Goal: Task Accomplishment & Management: Complete application form

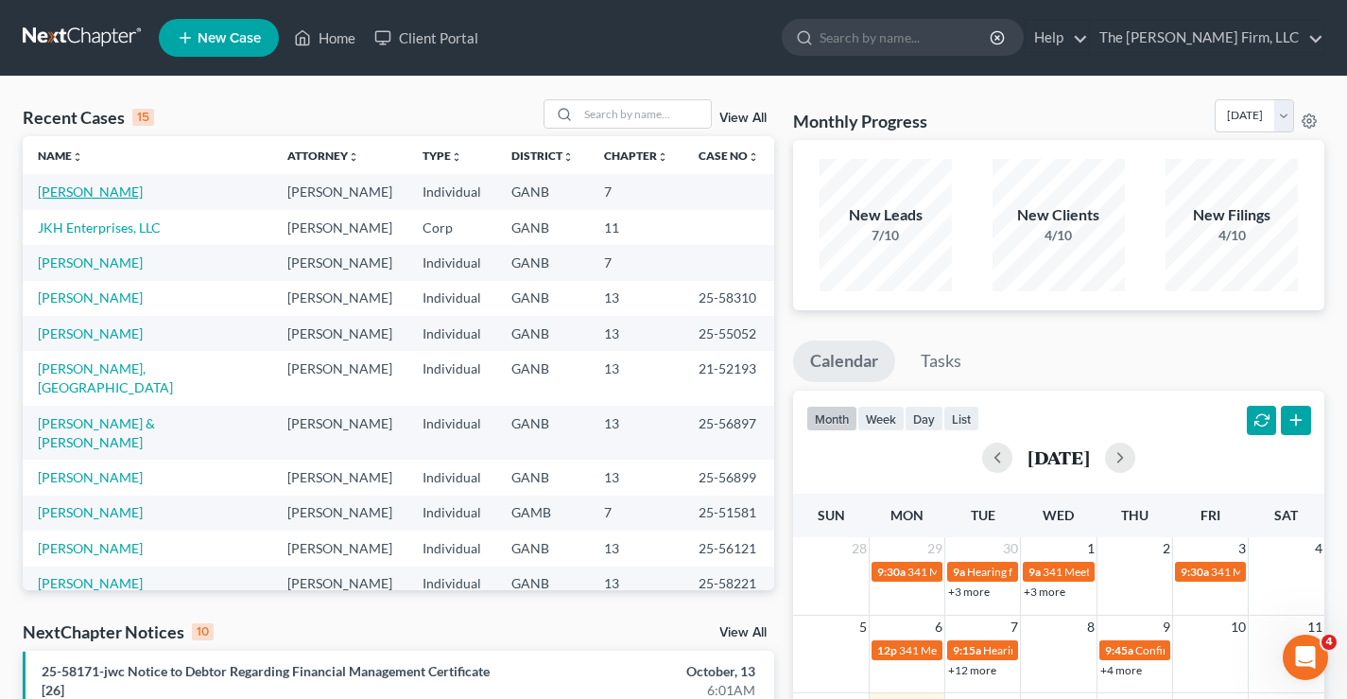
click at [102, 186] on link "[PERSON_NAME]" at bounding box center [90, 191] width 105 height 16
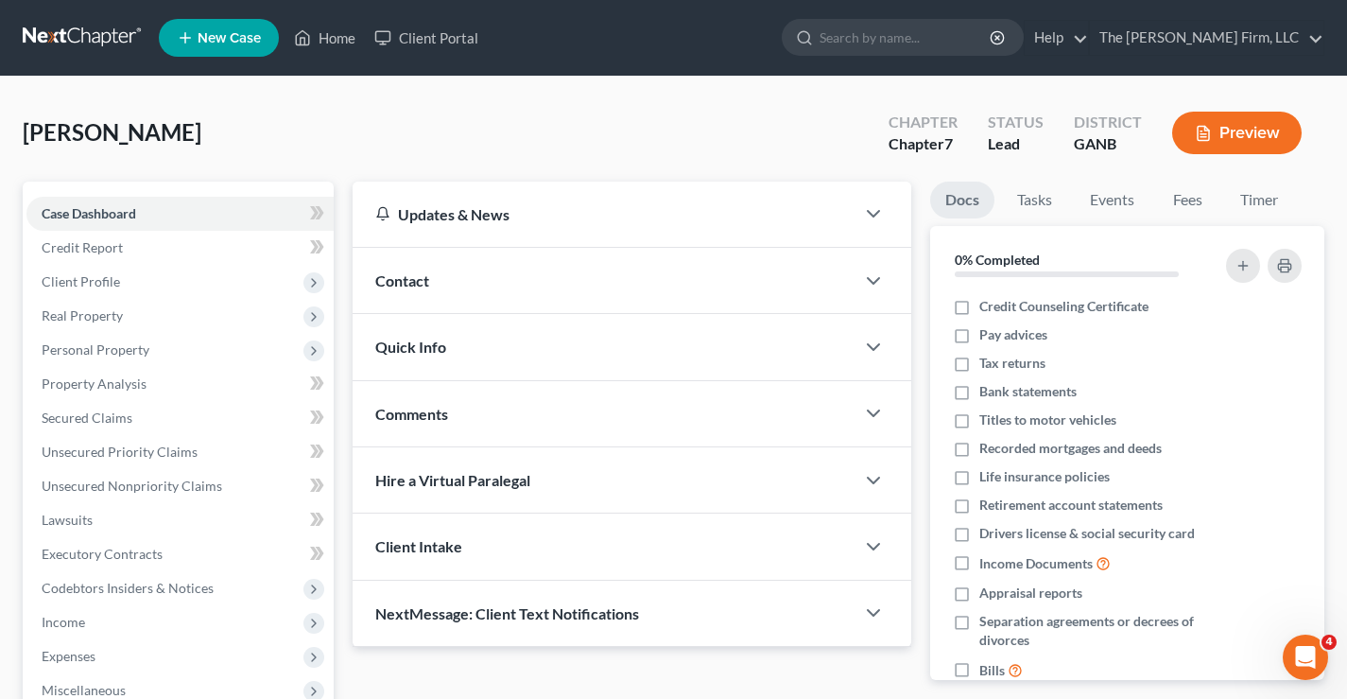
click at [84, 41] on link at bounding box center [83, 38] width 121 height 34
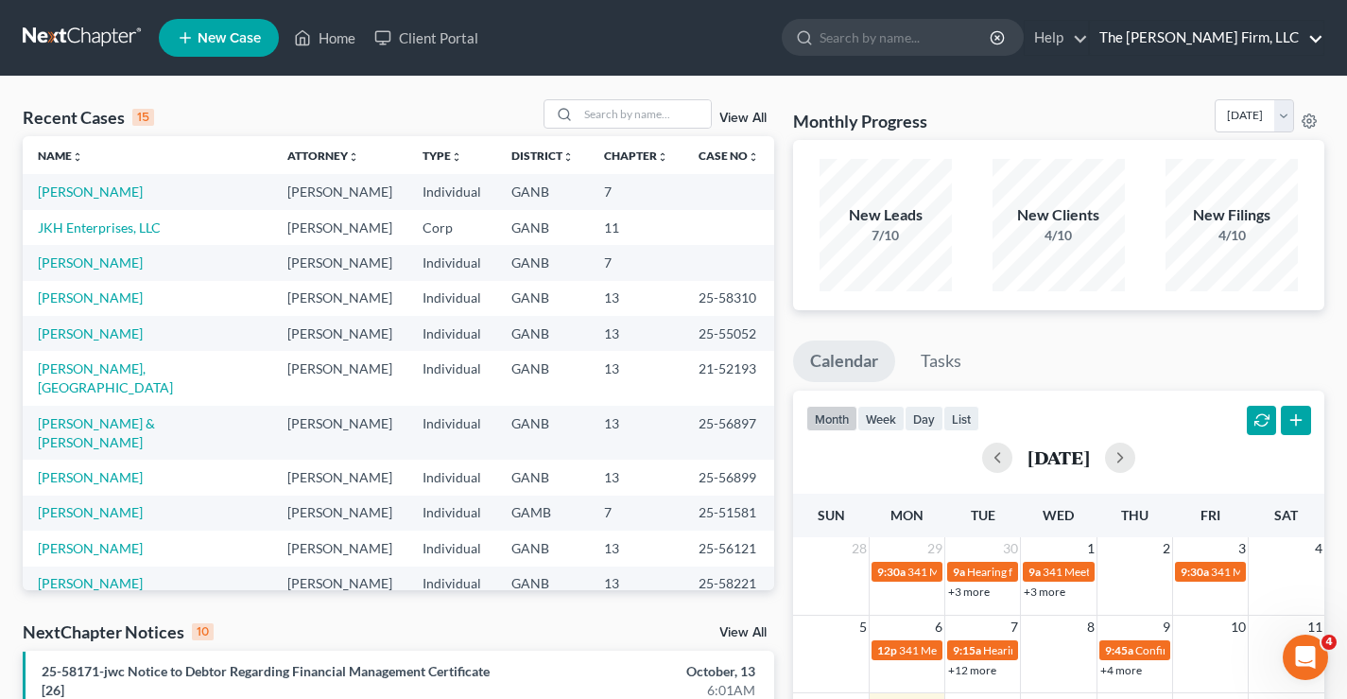
click at [1277, 45] on link "The [PERSON_NAME] Firm, LLC" at bounding box center [1207, 38] width 234 height 34
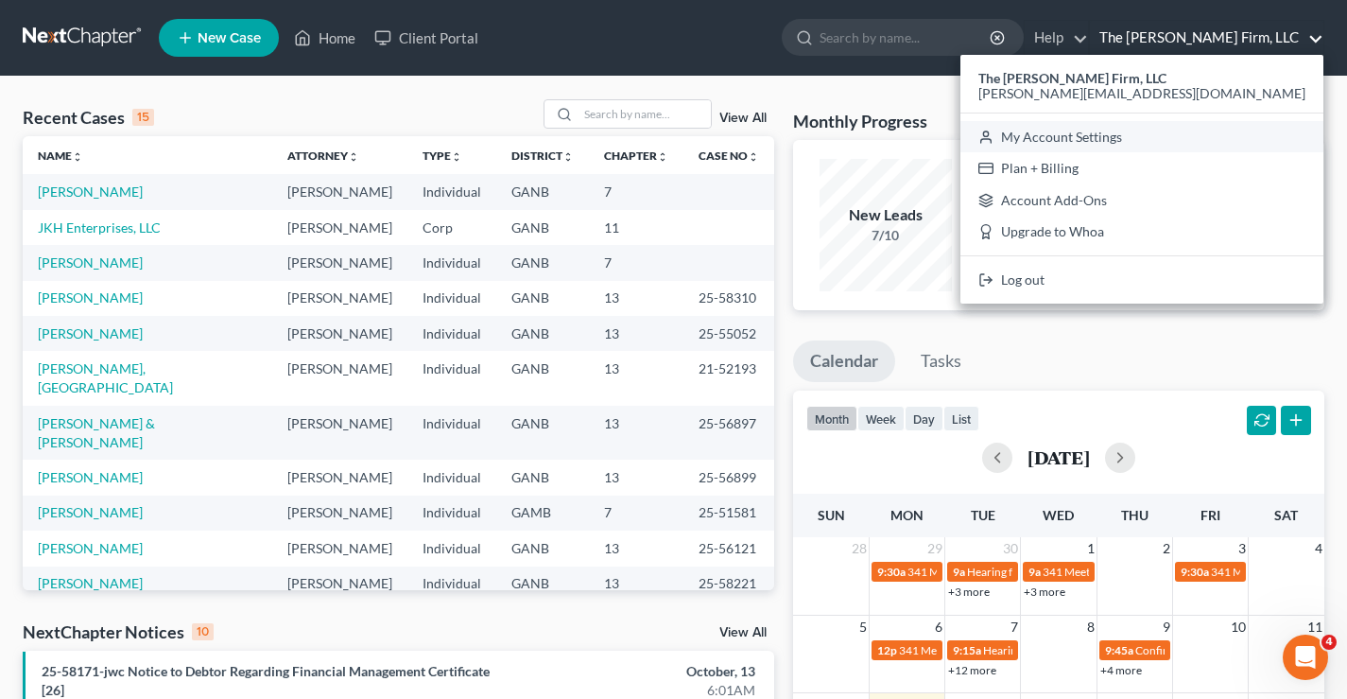
click at [1222, 143] on link "My Account Settings" at bounding box center [1142, 137] width 363 height 32
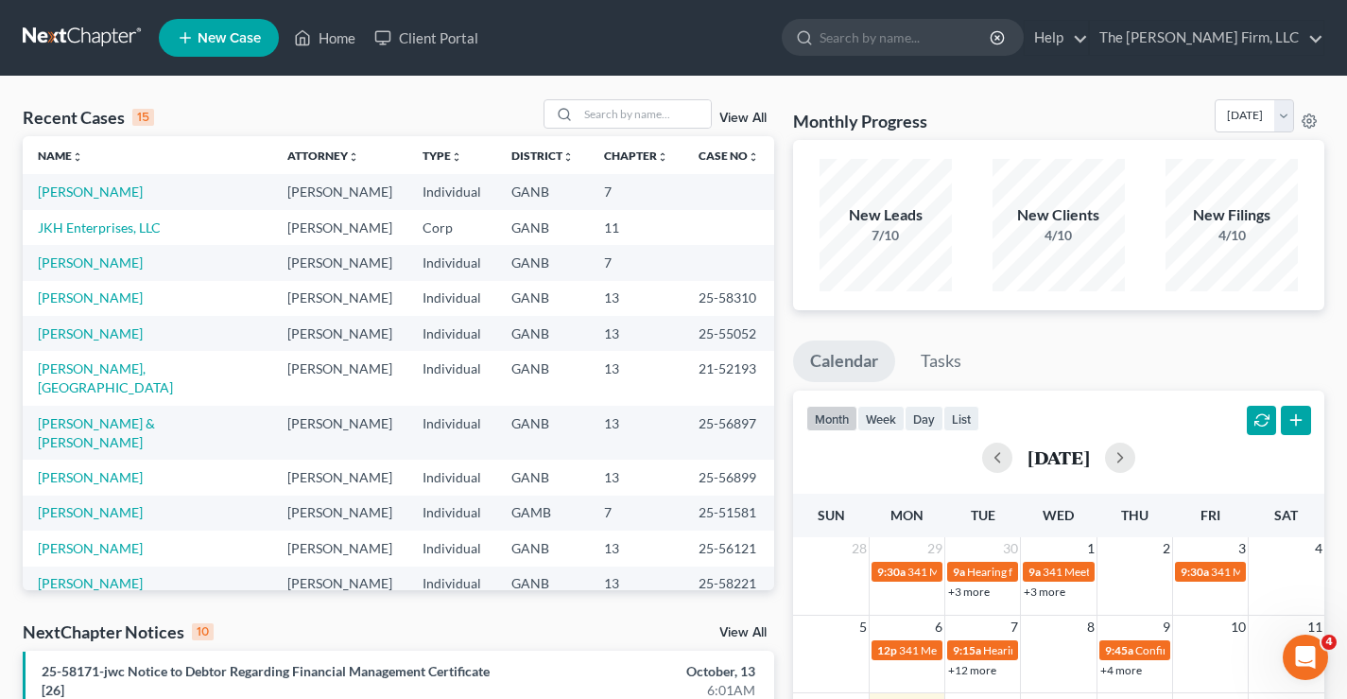
select select "24"
select select "10"
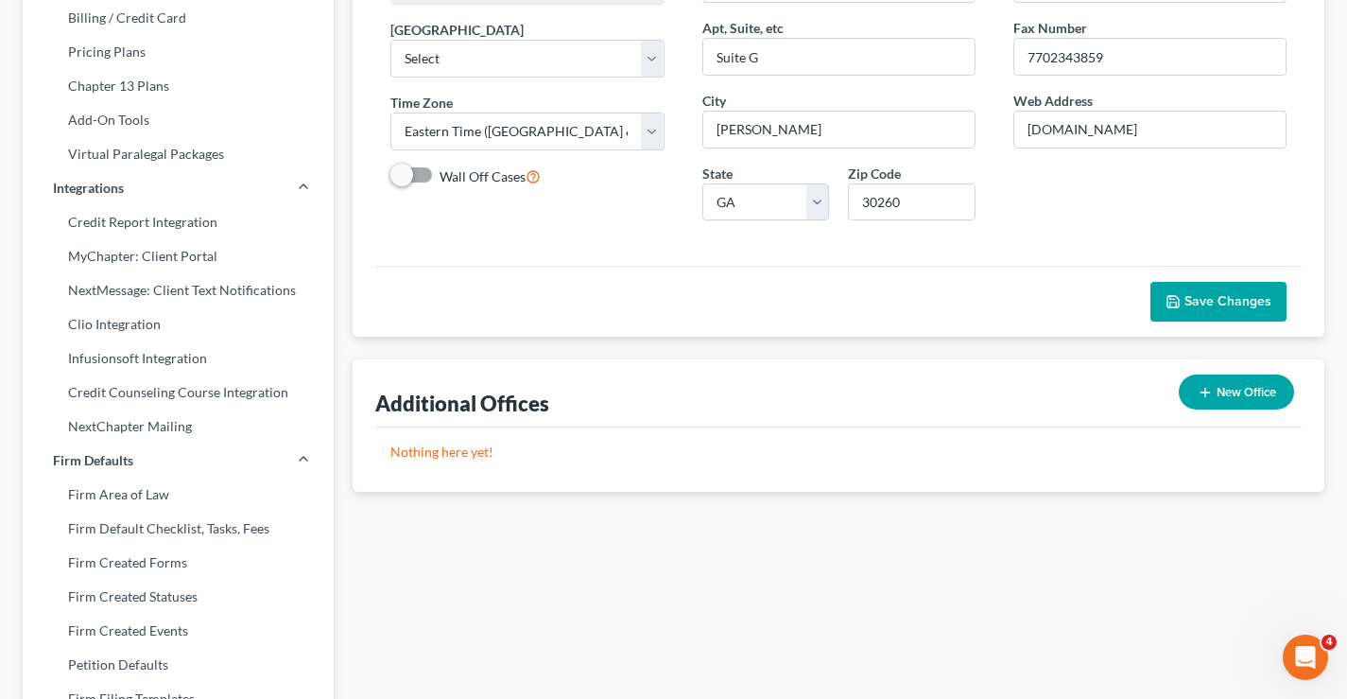
scroll to position [95, 0]
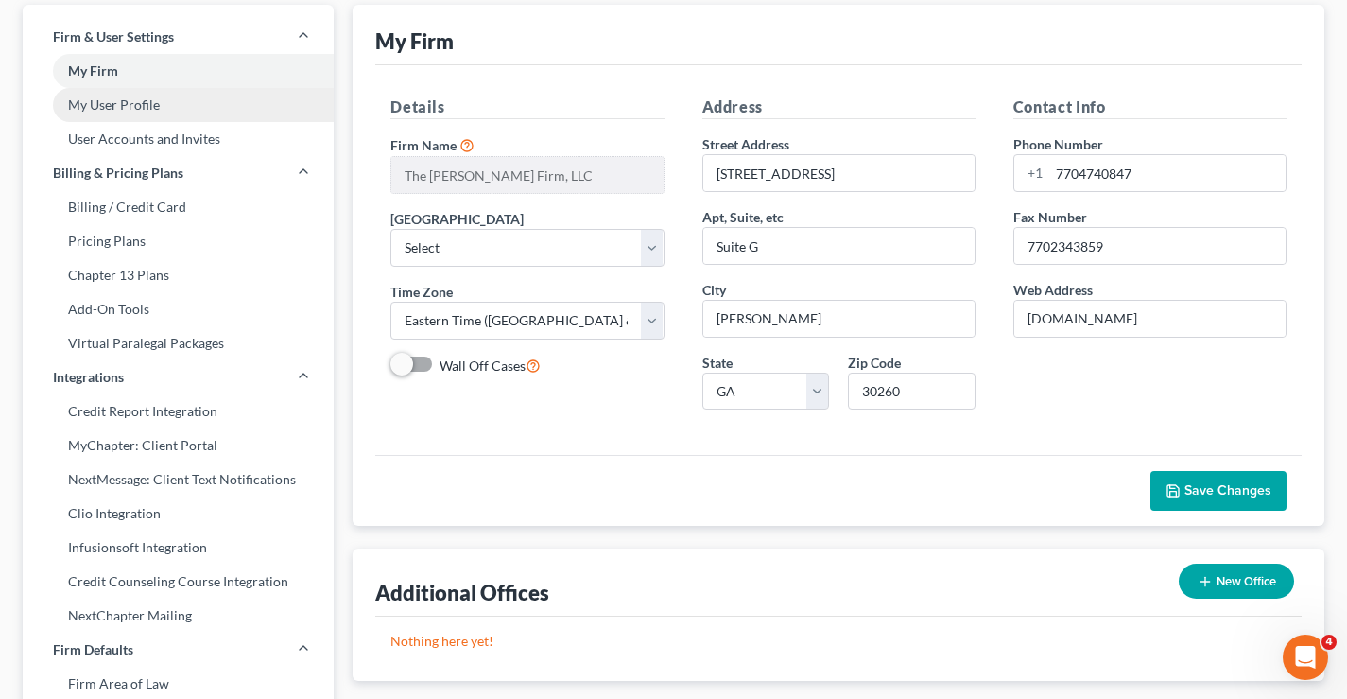
click at [114, 104] on link "My User Profile" at bounding box center [178, 105] width 311 height 34
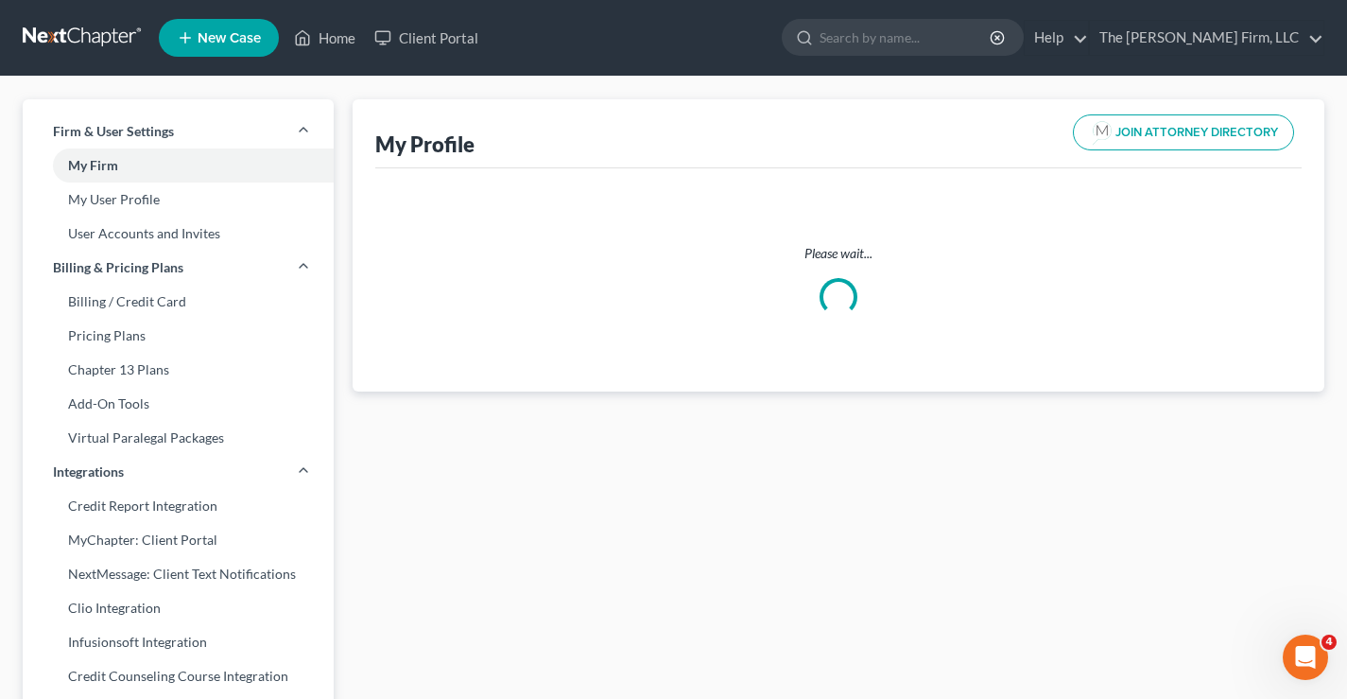
select select "10"
select select "19"
select select "attorney"
select select "0"
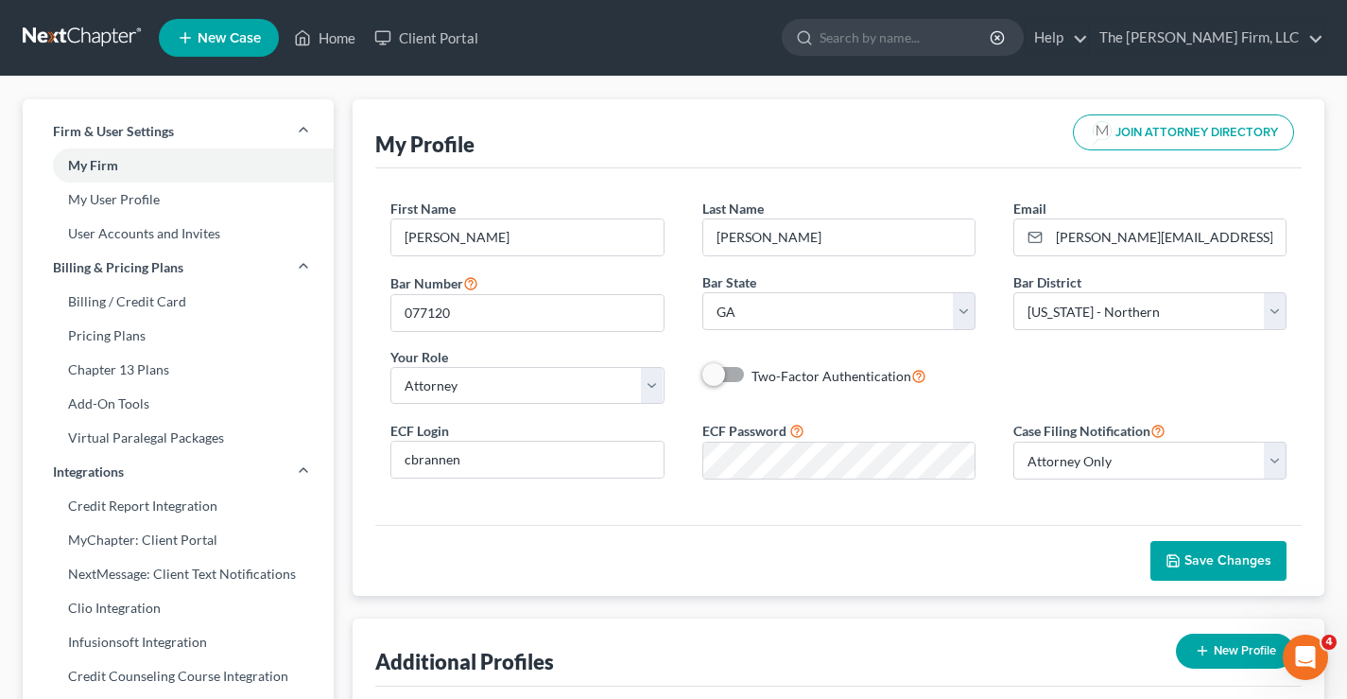
click at [54, 39] on link at bounding box center [83, 38] width 121 height 34
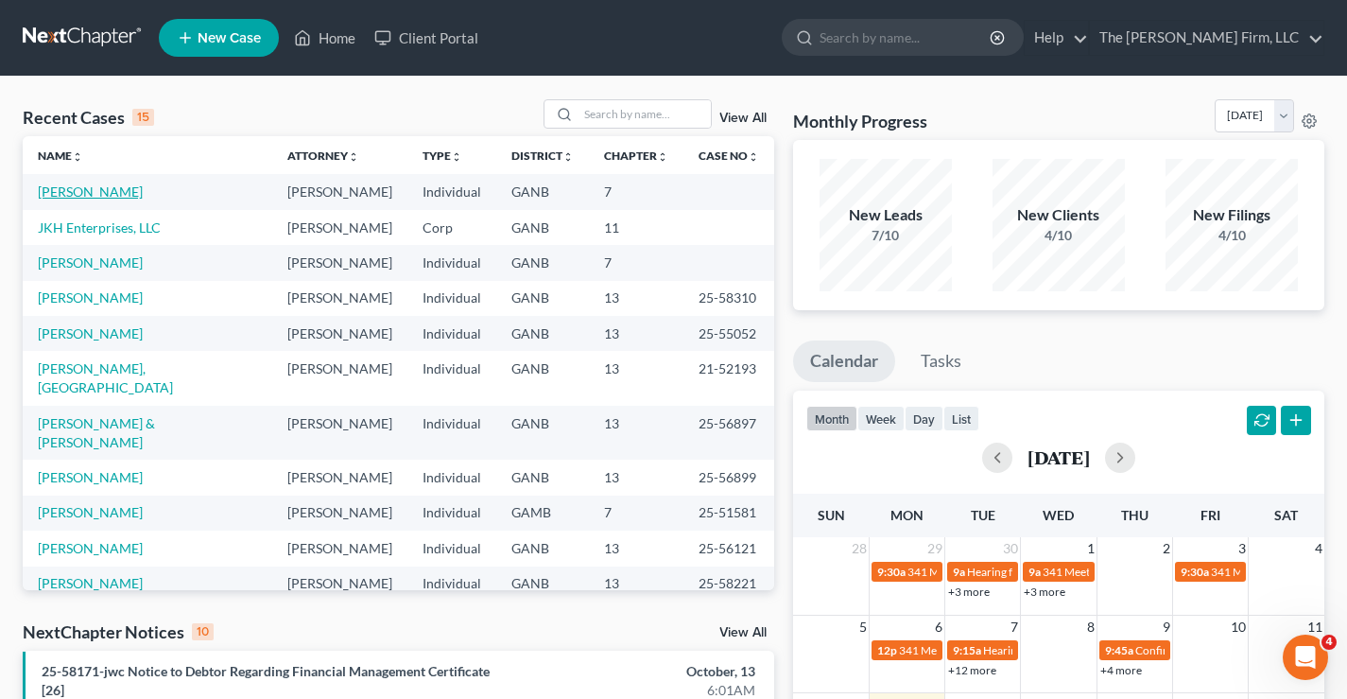
click at [122, 190] on link "[PERSON_NAME]" at bounding box center [90, 191] width 105 height 16
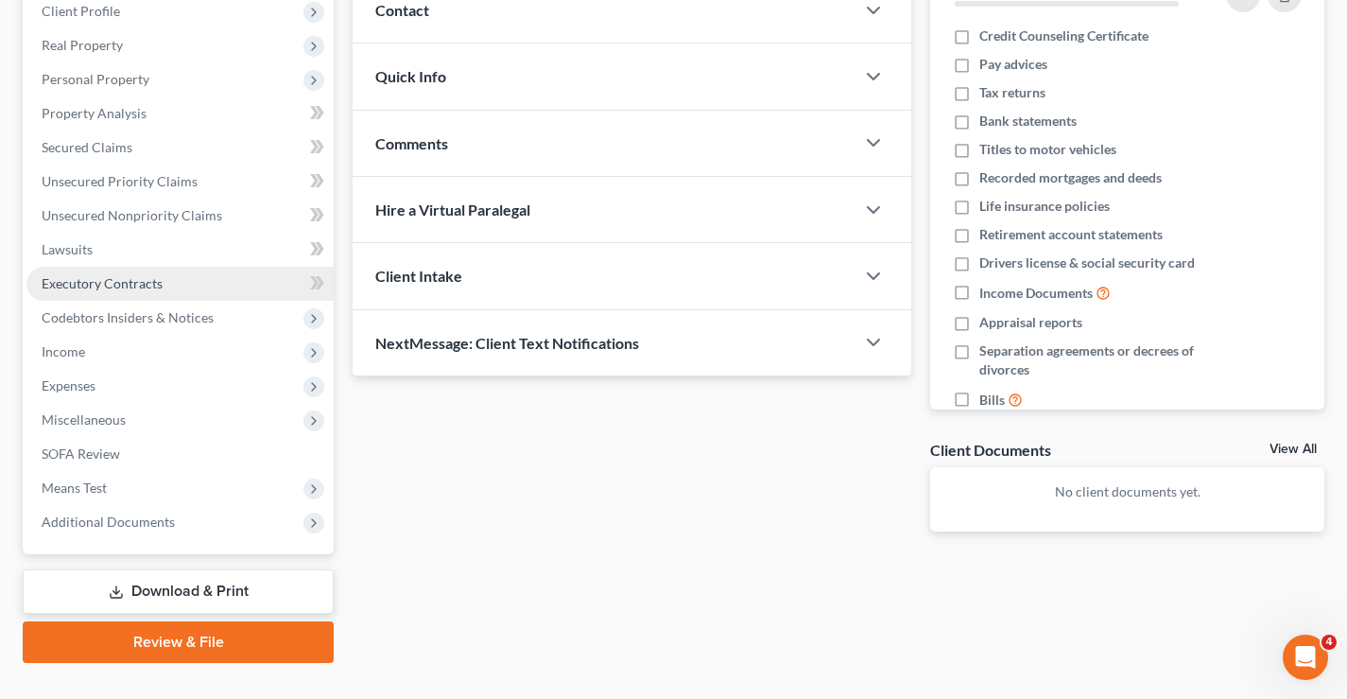
scroll to position [306, 0]
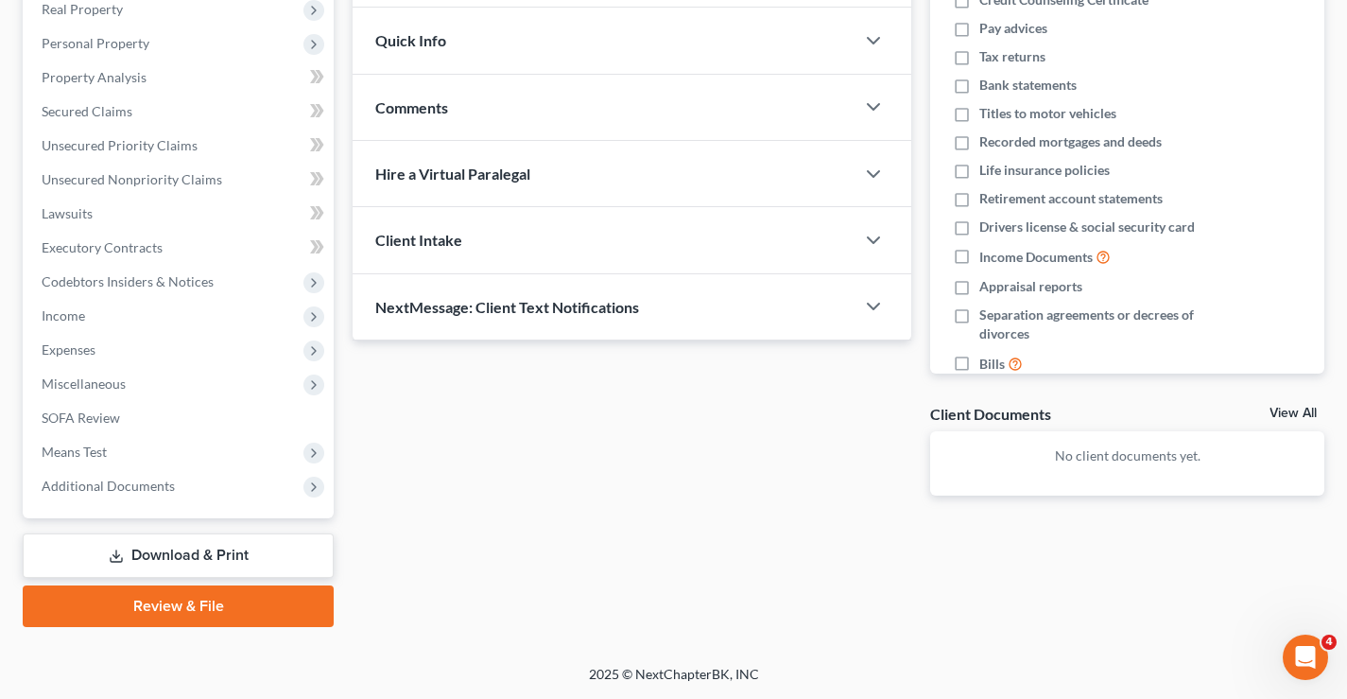
click at [178, 601] on link "Review & File" at bounding box center [178, 606] width 311 height 42
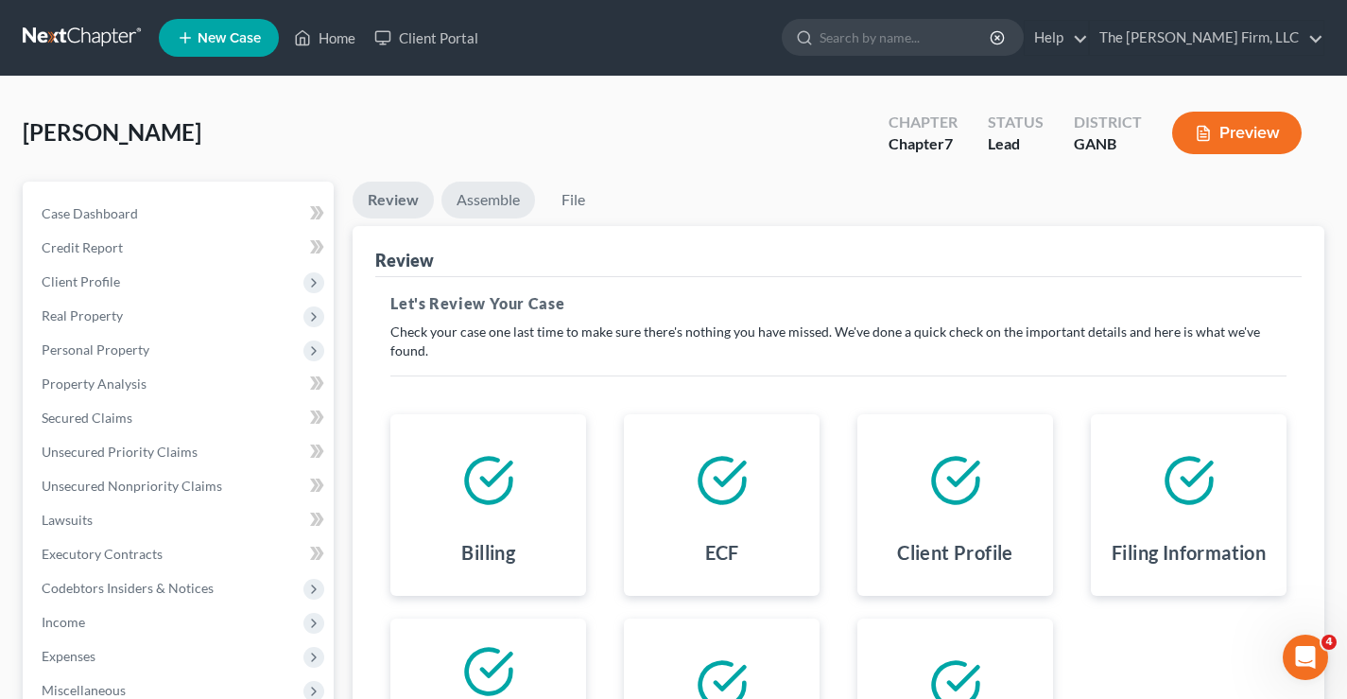
click at [486, 207] on link "Assemble" at bounding box center [489, 200] width 94 height 37
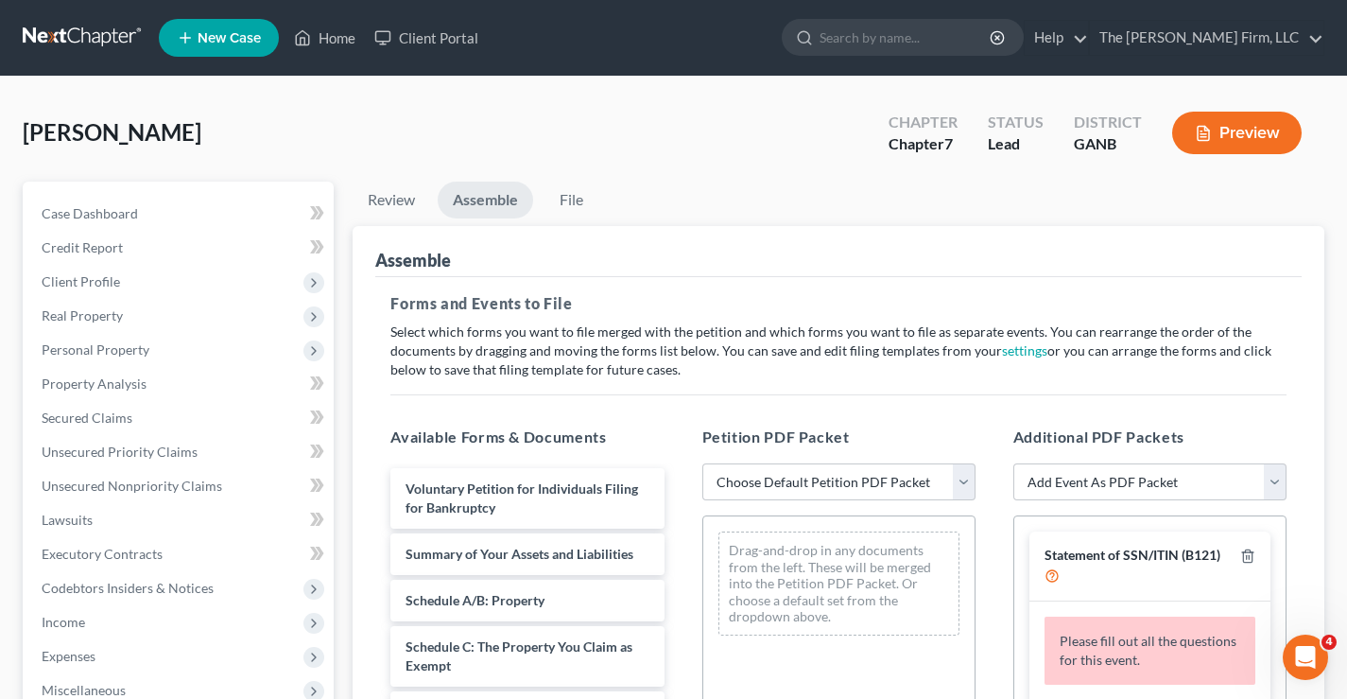
scroll to position [284, 0]
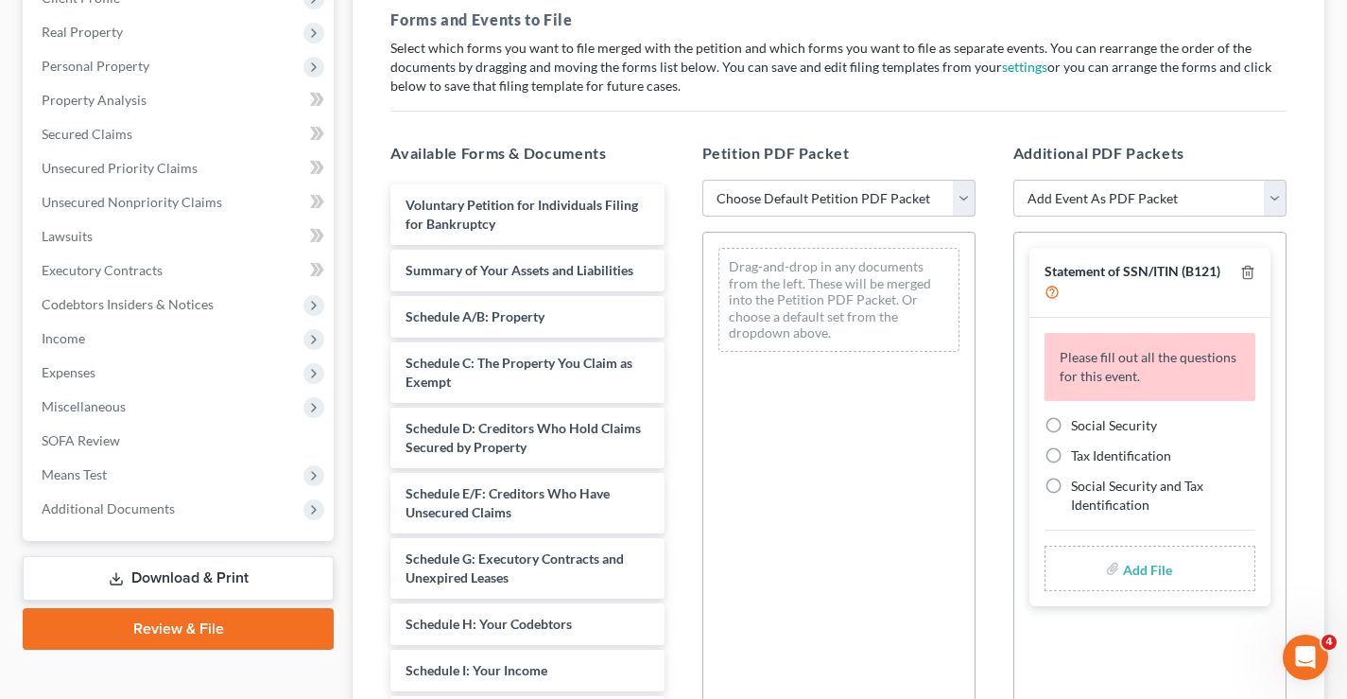
click at [964, 194] on select "Choose Default Petition PDF Packet Complete Bankruptcy Petition (all forms and …" at bounding box center [838, 199] width 273 height 38
select select "1"
click at [702, 180] on select "Choose Default Petition PDF Packet Complete Bankruptcy Petition (all forms and …" at bounding box center [838, 199] width 273 height 38
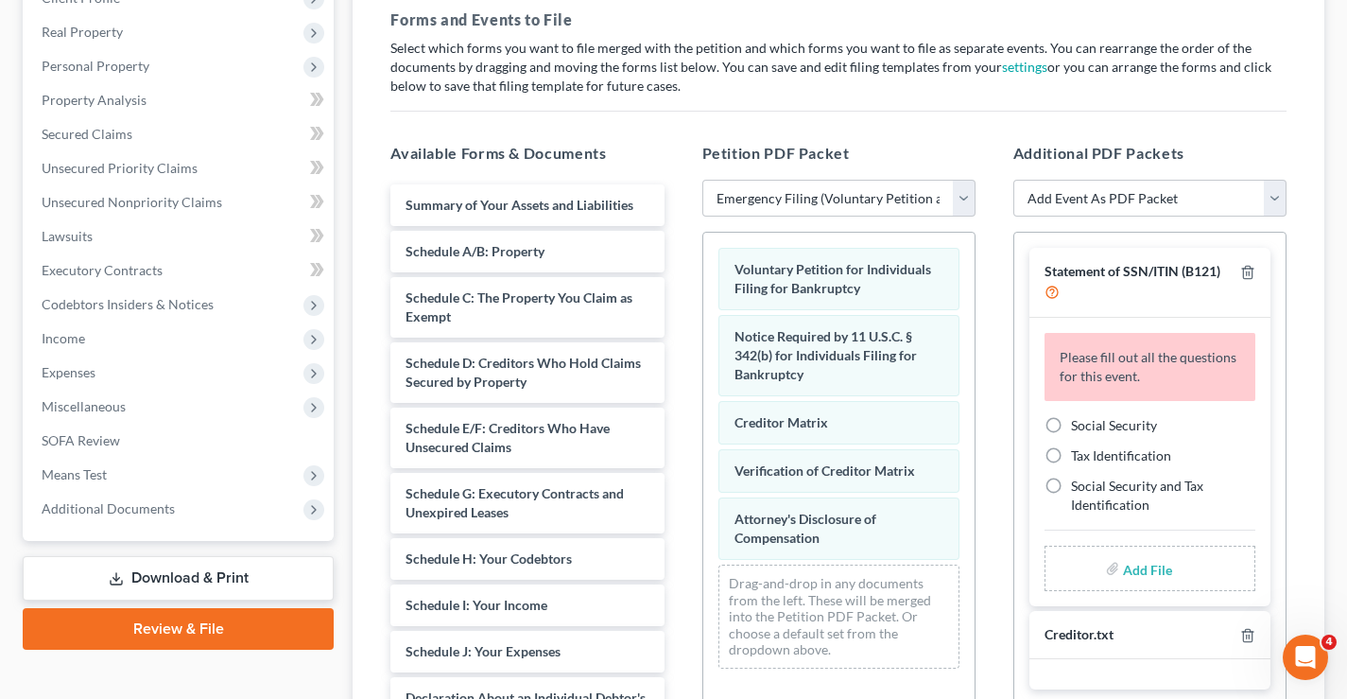
click at [1071, 428] on label "Social Security" at bounding box center [1114, 425] width 86 height 19
click at [1079, 428] on input "Social Security" at bounding box center [1085, 422] width 12 height 12
radio input "true"
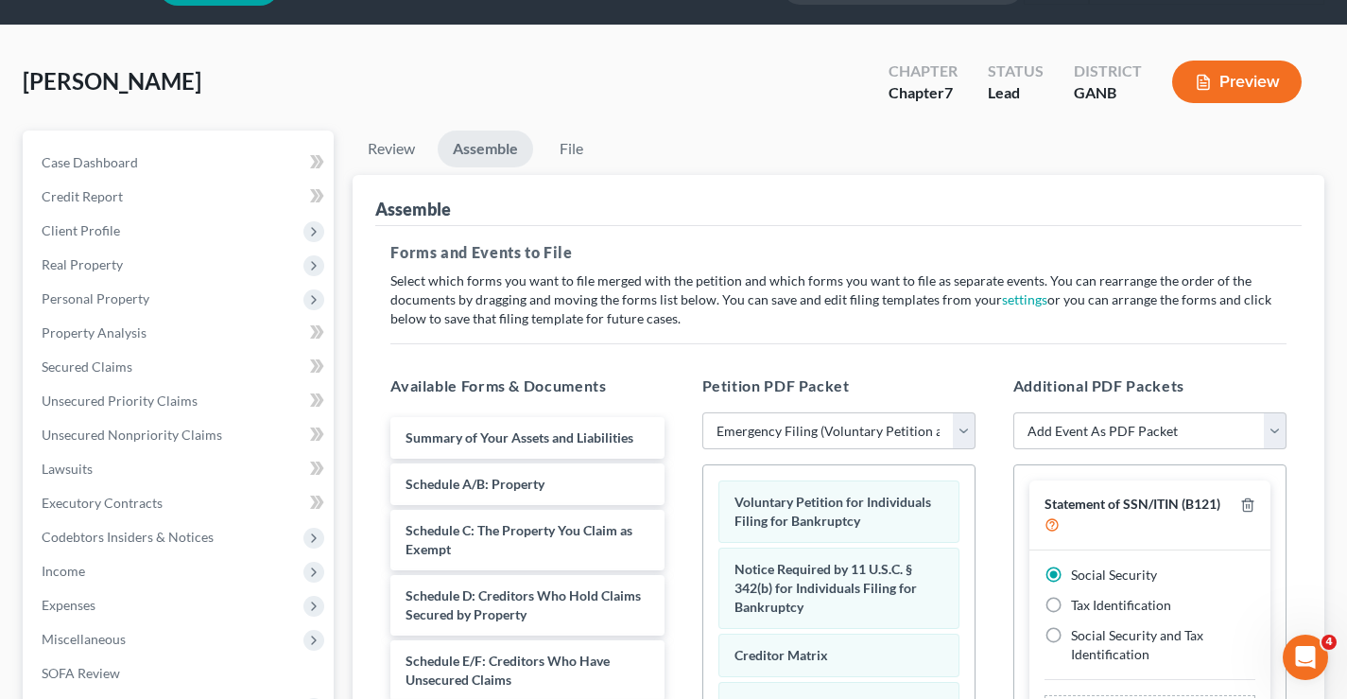
scroll to position [0, 0]
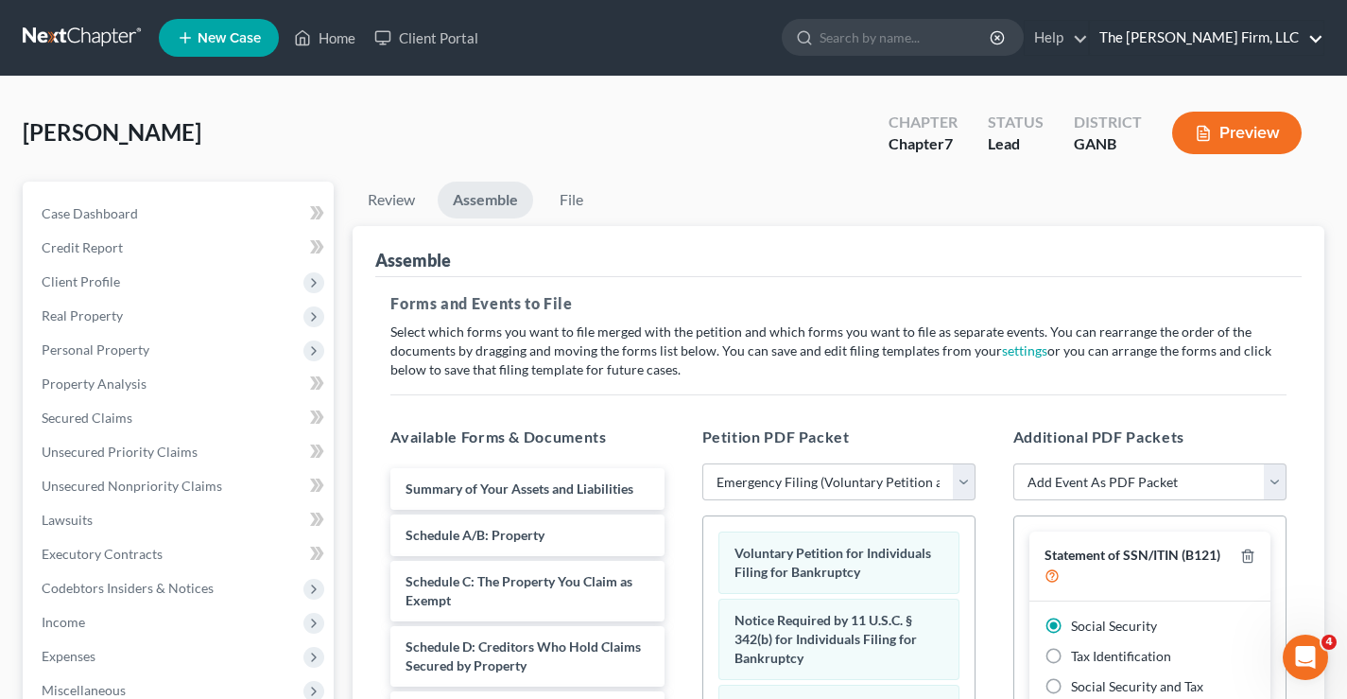
click at [1297, 34] on link "The [PERSON_NAME] Firm, LLC" at bounding box center [1207, 38] width 234 height 34
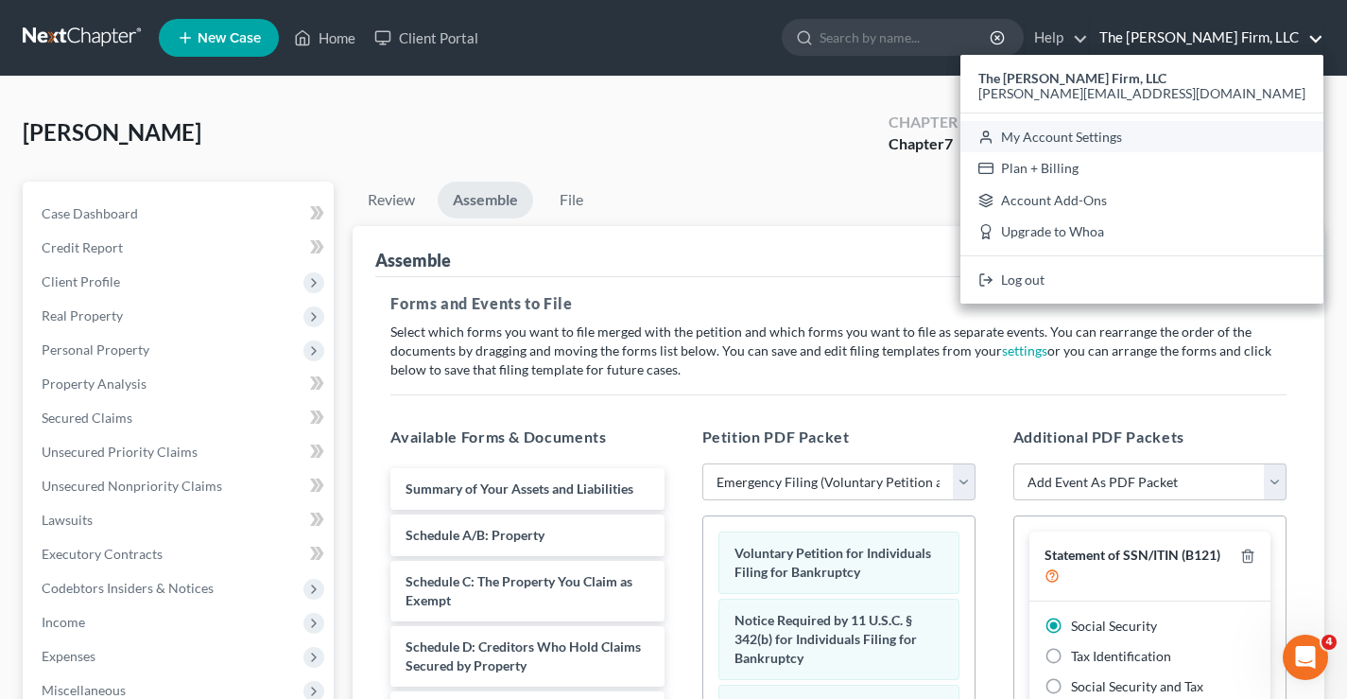
click at [1240, 138] on link "My Account Settings" at bounding box center [1142, 137] width 363 height 32
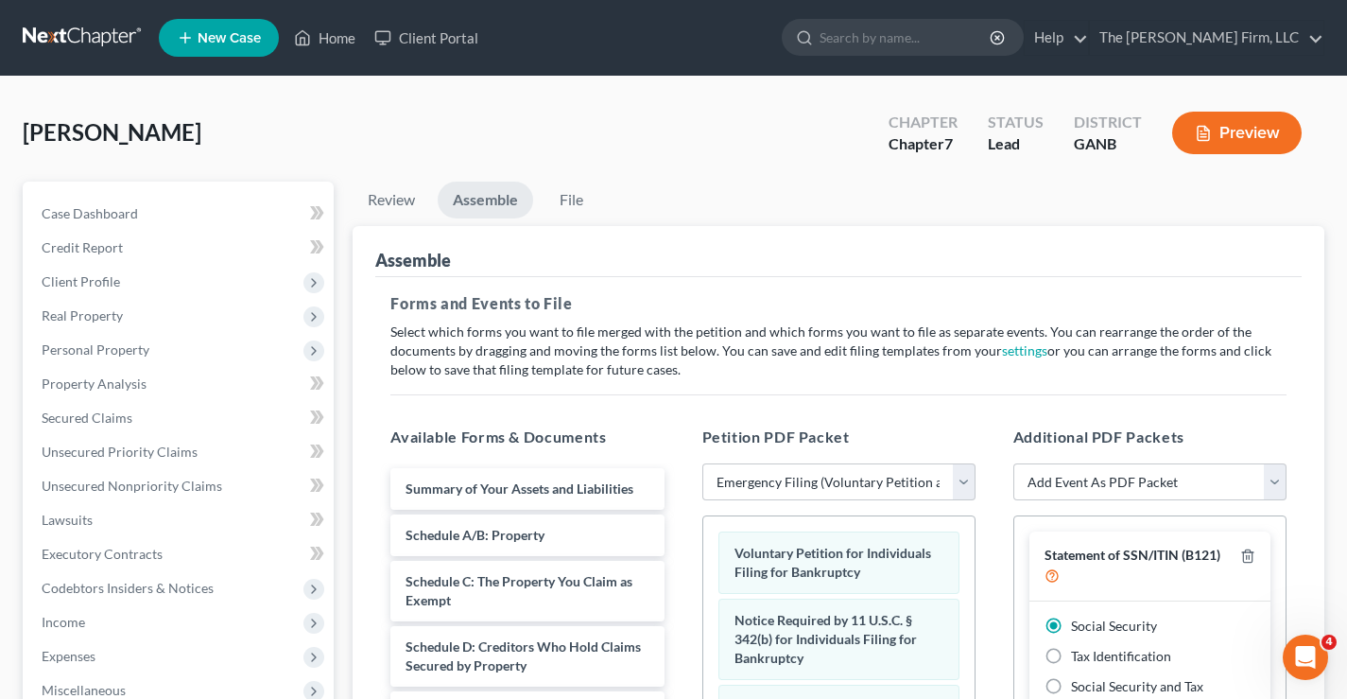
select select "24"
select select "10"
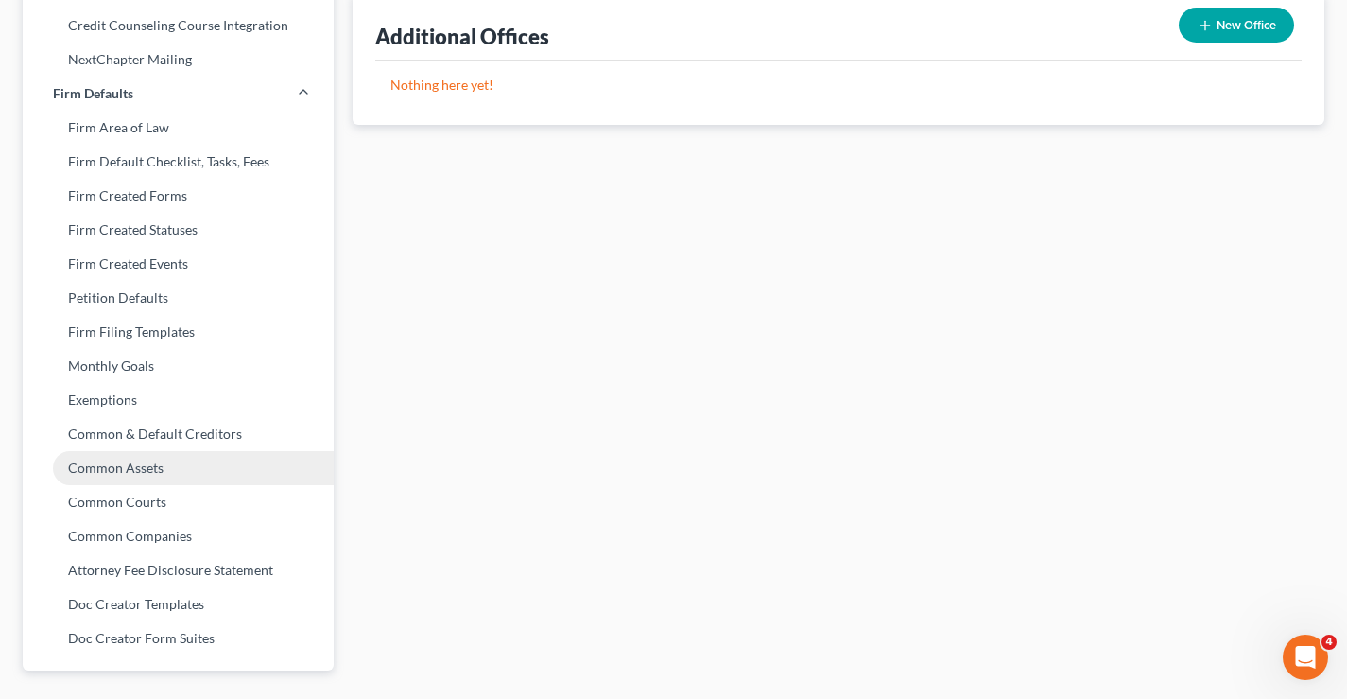
scroll to position [702, 0]
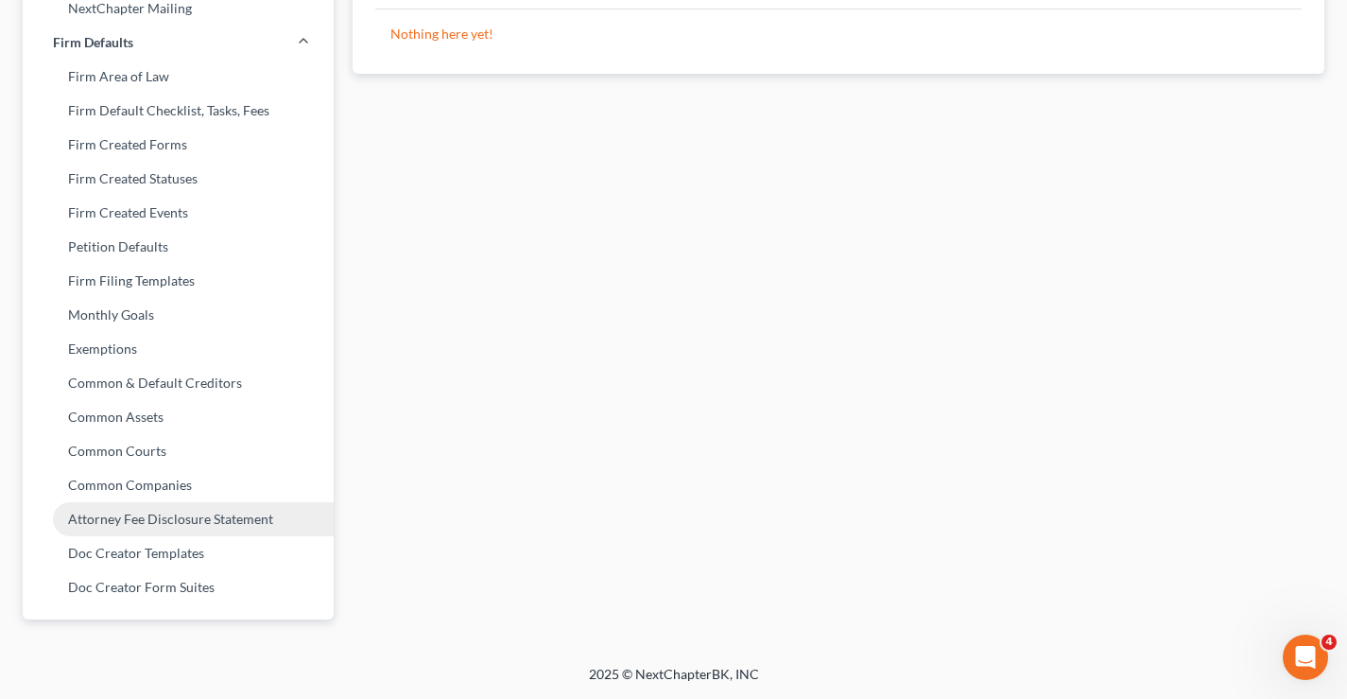
click at [100, 524] on link "Attorney Fee Disclosure Statement" at bounding box center [178, 519] width 311 height 34
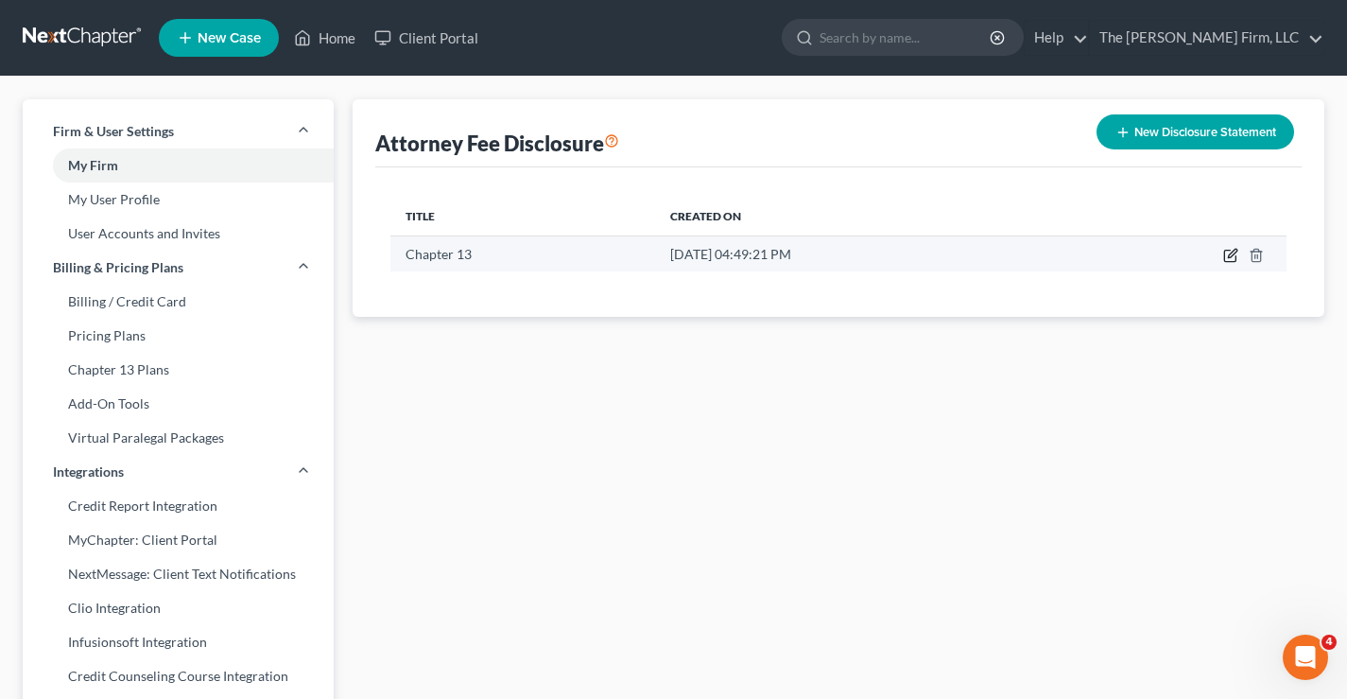
click at [1232, 260] on icon "button" at bounding box center [1230, 255] width 15 height 15
select select "19"
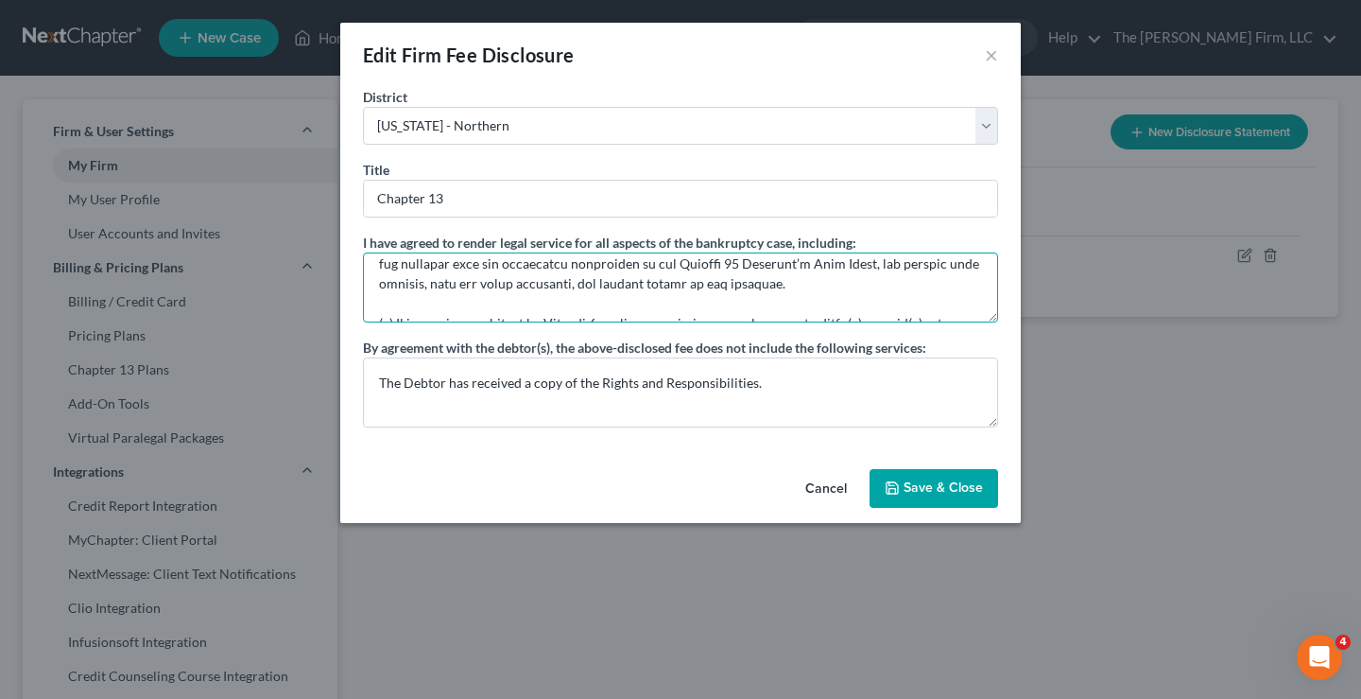
scroll to position [675, 0]
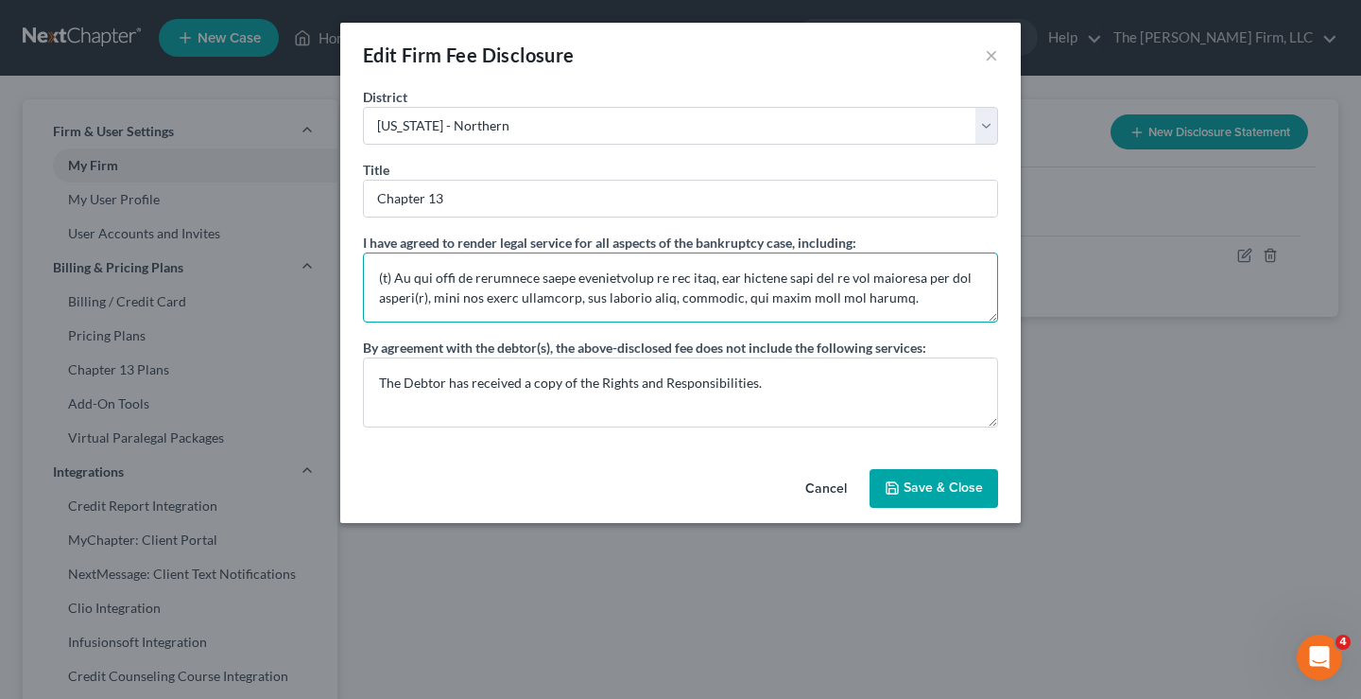
drag, startPoint x: 379, startPoint y: 276, endPoint x: 1019, endPoint y: 322, distance: 641.7
click at [1011, 323] on div "District Alabama - Middle Alabama - Northern Alabama - Southern Alaska Arizona …" at bounding box center [680, 274] width 681 height 374
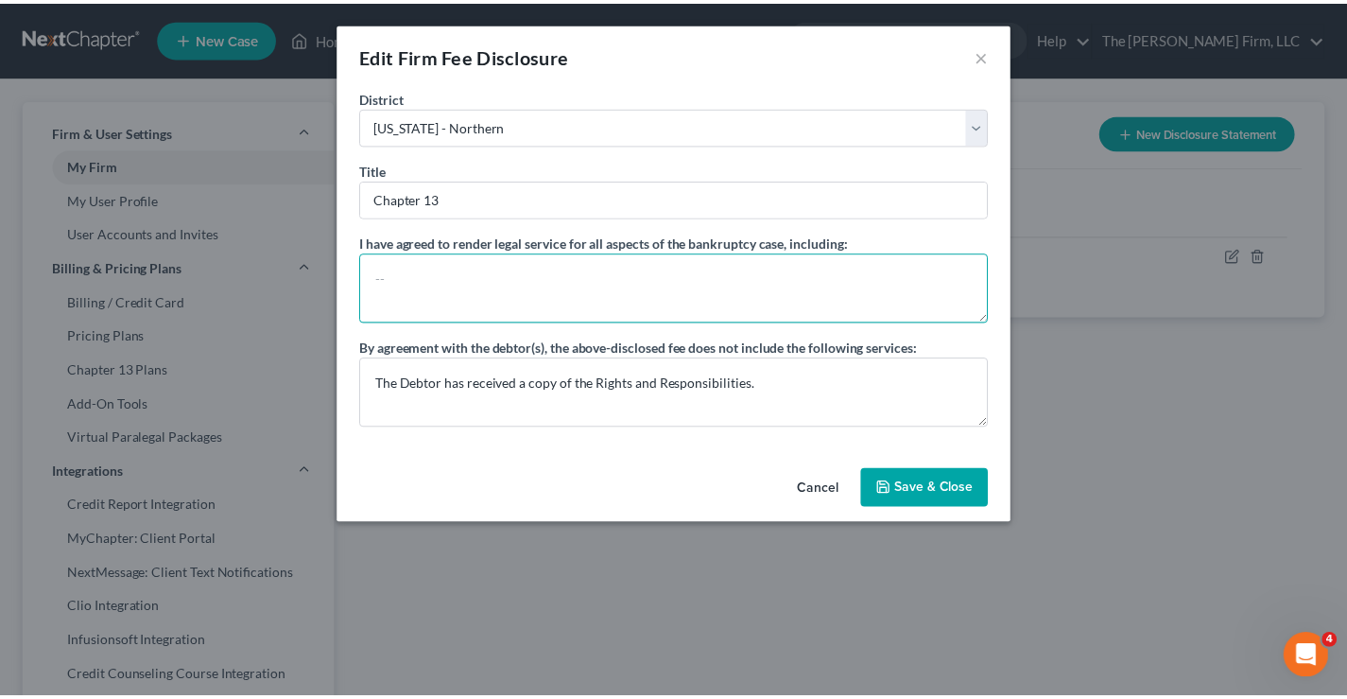
scroll to position [0, 0]
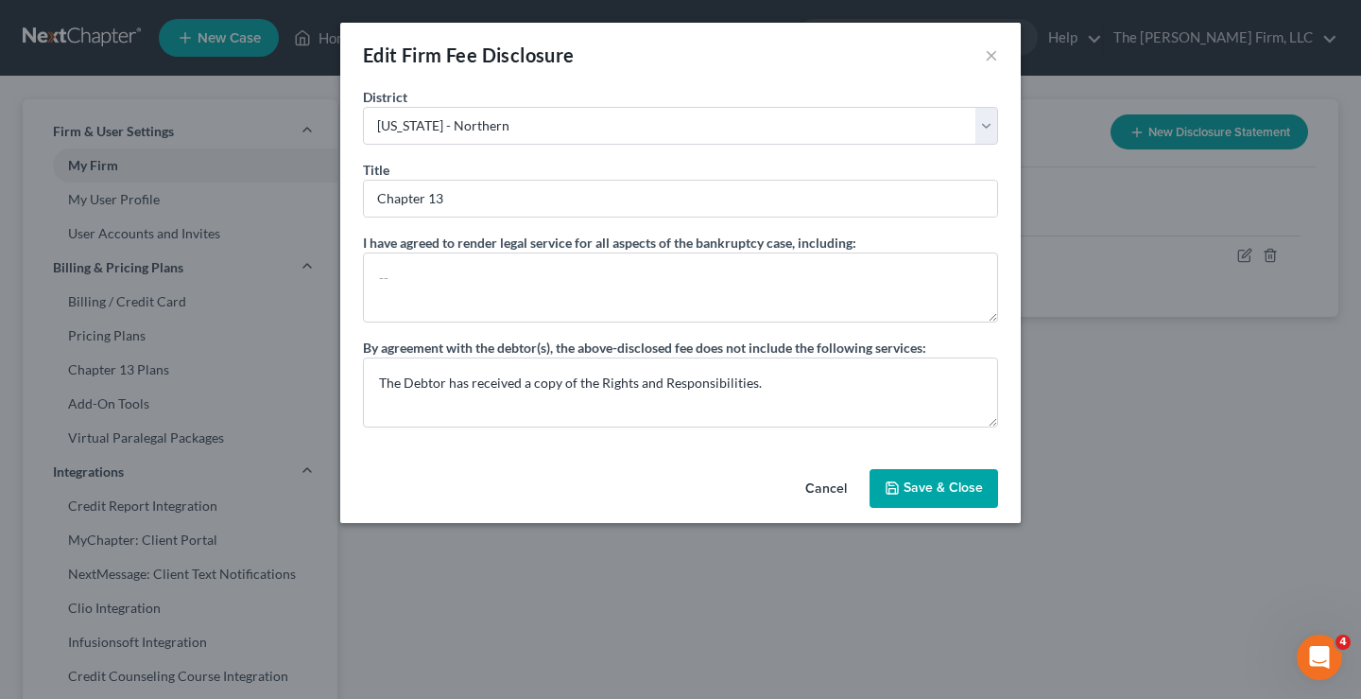
click at [929, 485] on button "Save & Close" at bounding box center [934, 489] width 129 height 40
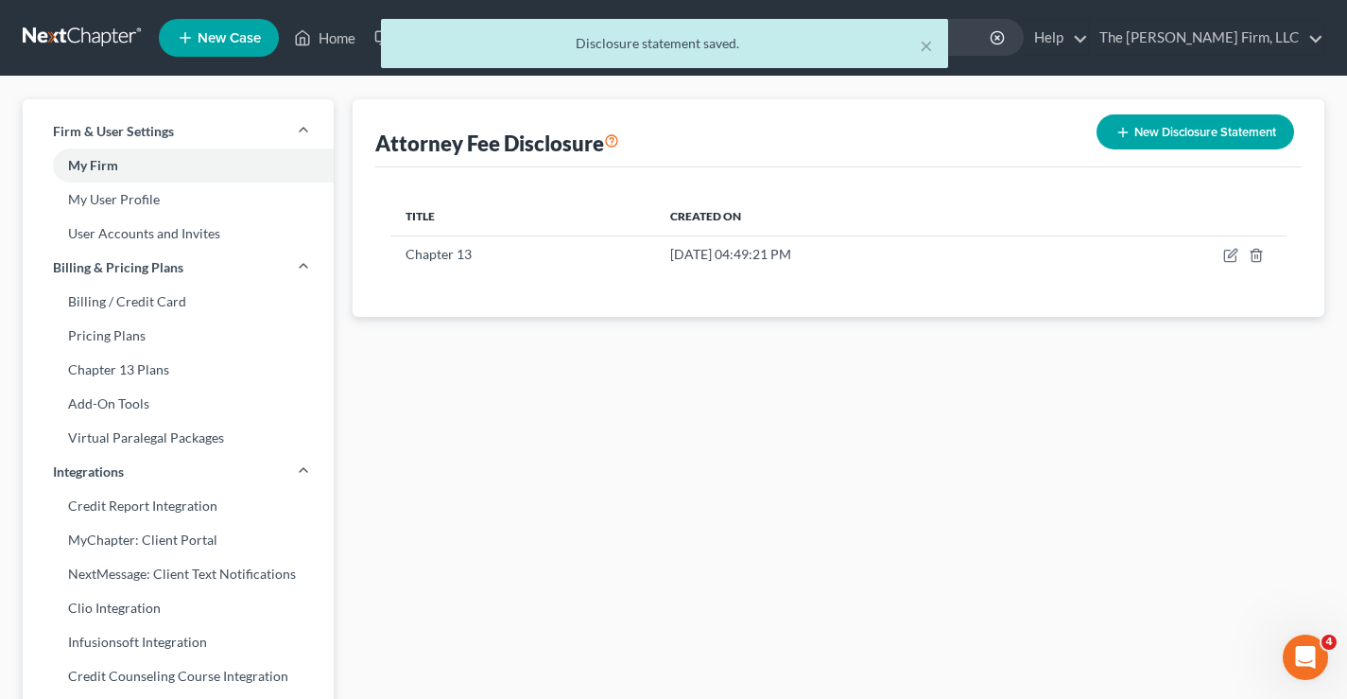
click at [30, 37] on div "× Disclosure statement saved." at bounding box center [664, 48] width 1347 height 59
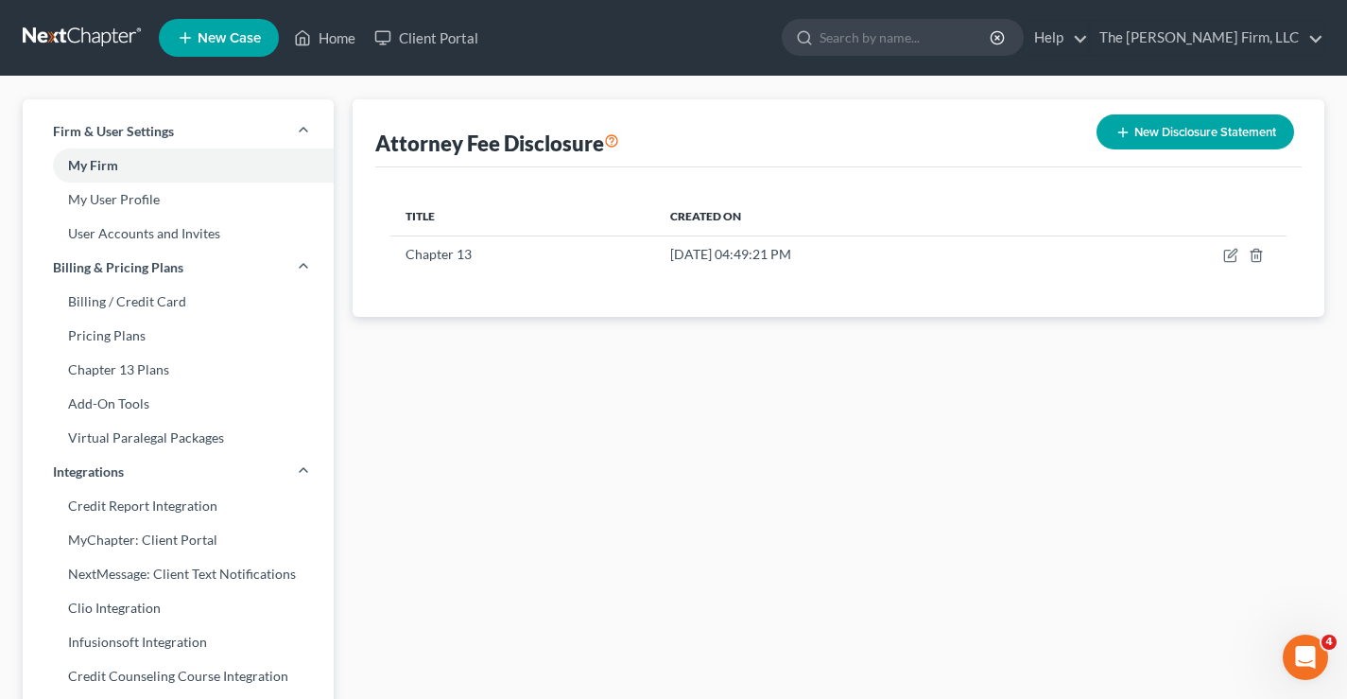
click at [61, 40] on link at bounding box center [83, 38] width 121 height 34
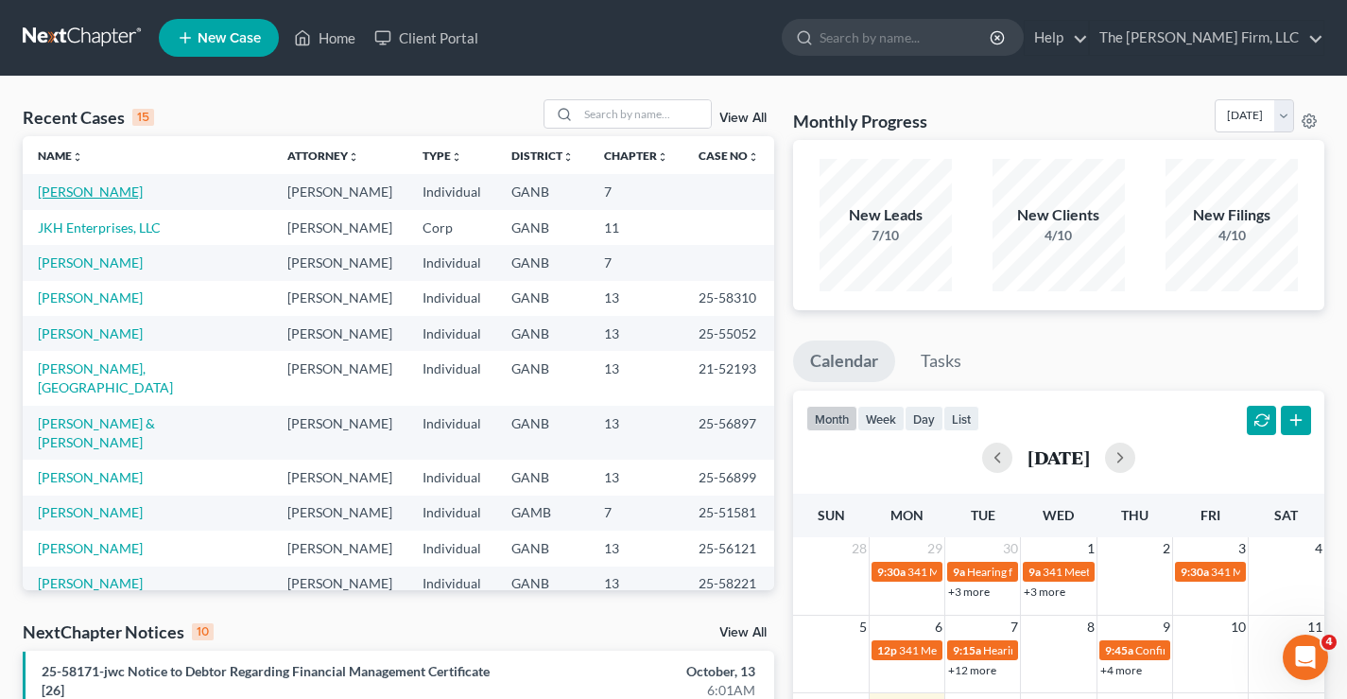
click at [77, 193] on link "[PERSON_NAME]" at bounding box center [90, 191] width 105 height 16
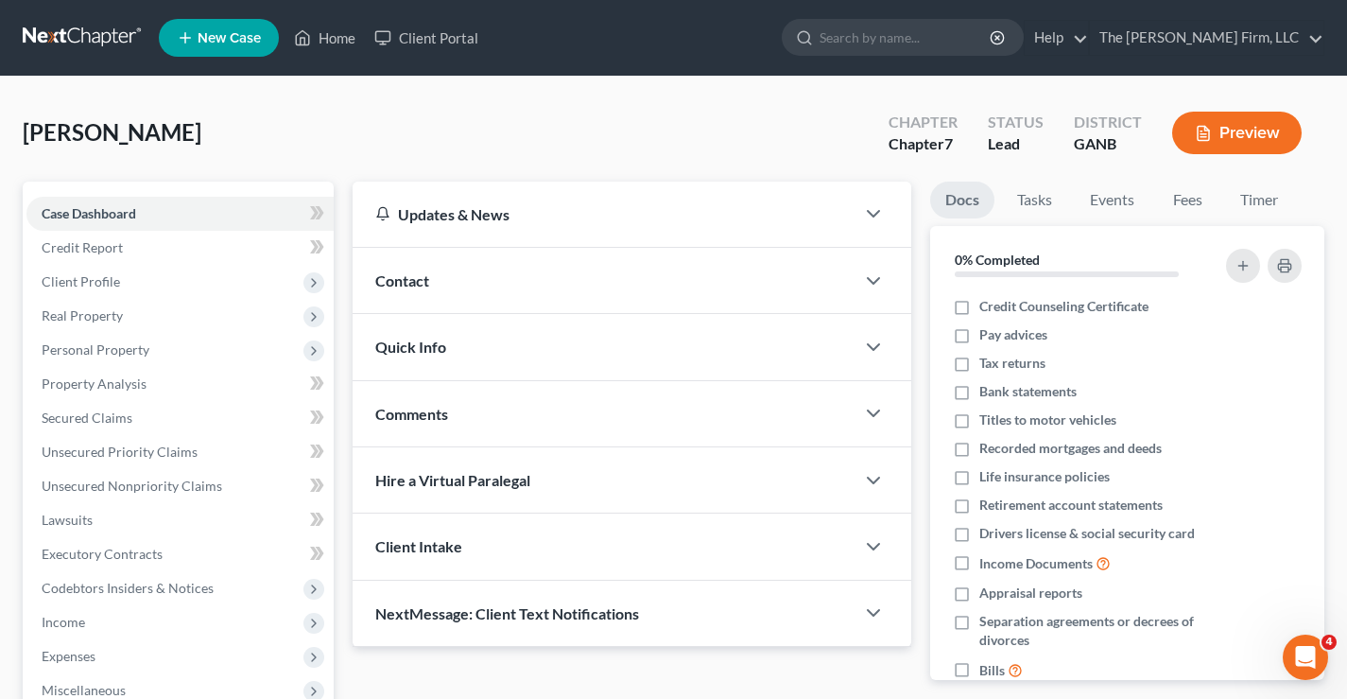
scroll to position [306, 0]
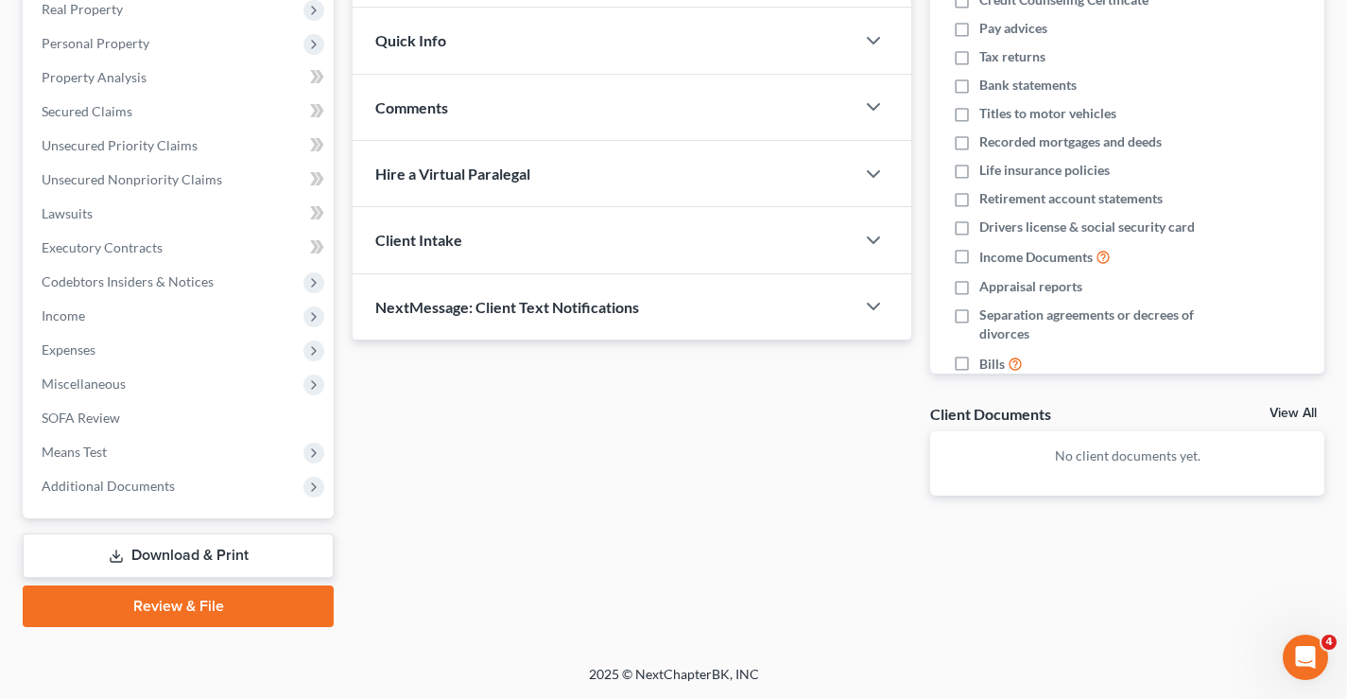
click at [163, 612] on link "Review & File" at bounding box center [178, 606] width 311 height 42
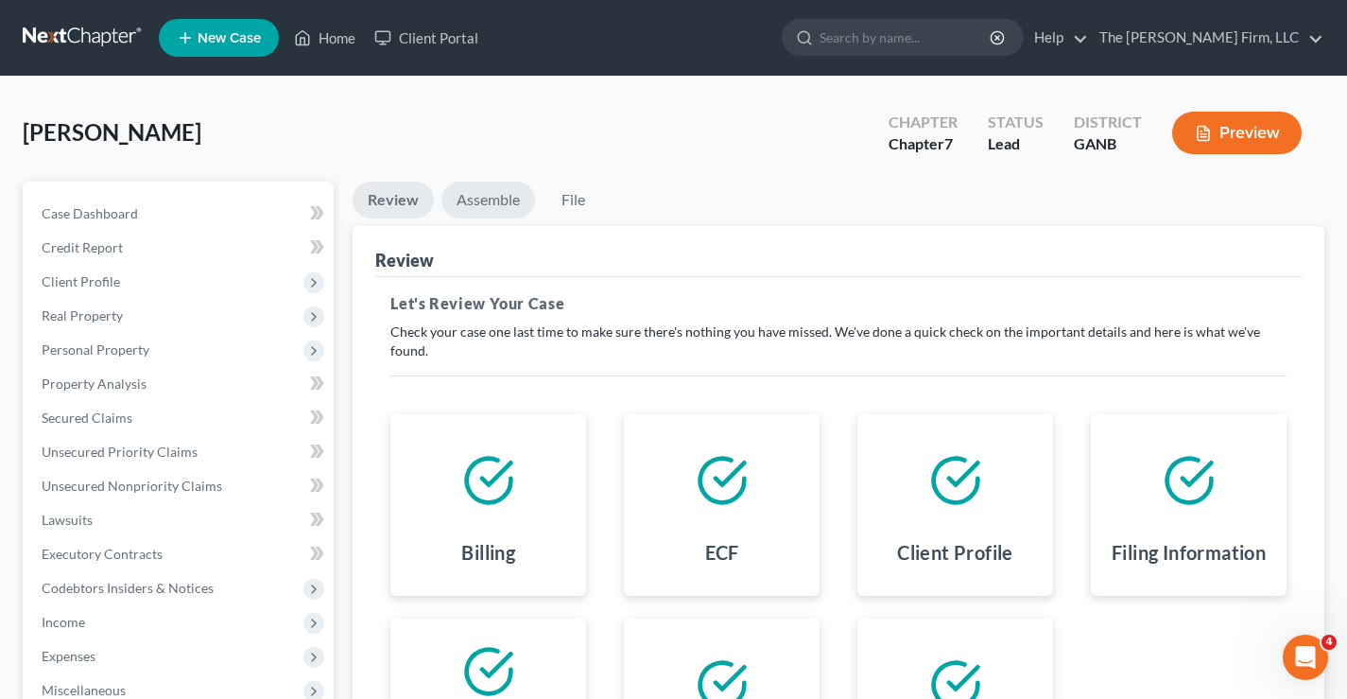
click at [507, 203] on link "Assemble" at bounding box center [489, 200] width 94 height 37
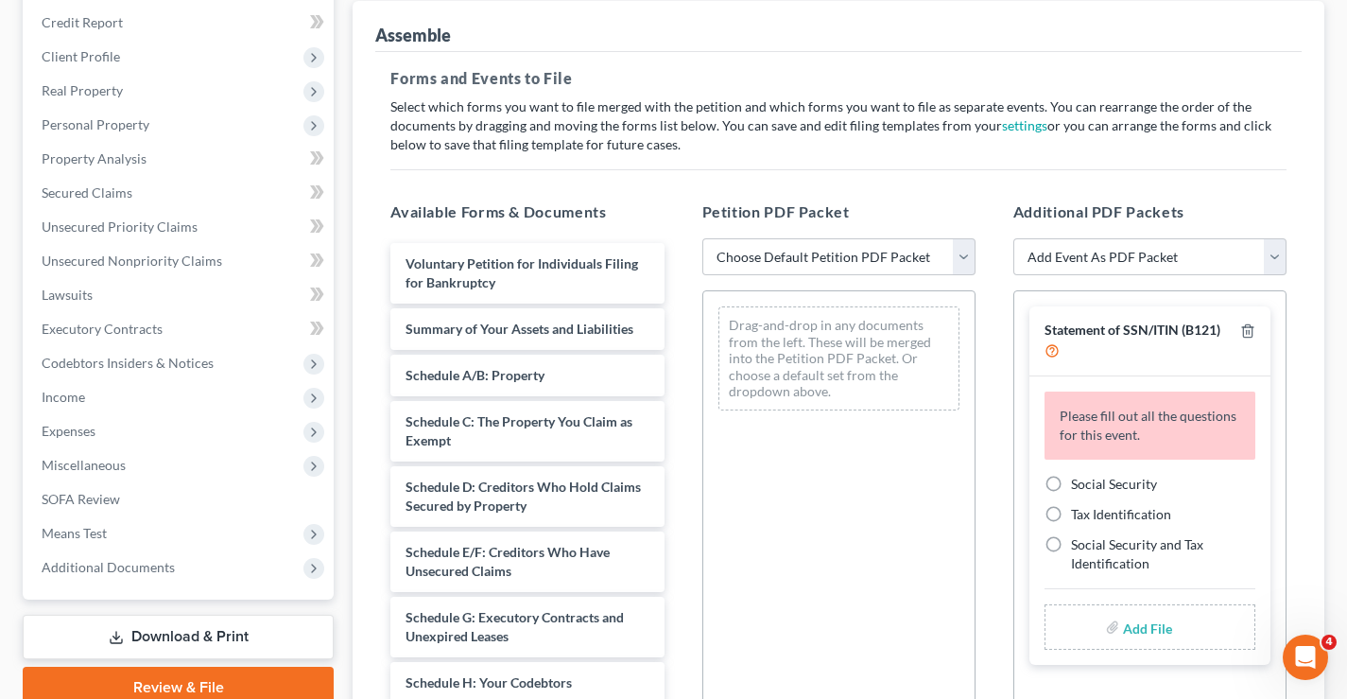
scroll to position [223, 0]
drag, startPoint x: 961, startPoint y: 256, endPoint x: 929, endPoint y: 260, distance: 31.4
click at [961, 256] on select "Choose Default Petition PDF Packet Complete Bankruptcy Petition (all forms and …" at bounding box center [838, 259] width 273 height 38
select select "1"
click at [702, 240] on select "Choose Default Petition PDF Packet Complete Bankruptcy Petition (all forms and …" at bounding box center [838, 259] width 273 height 38
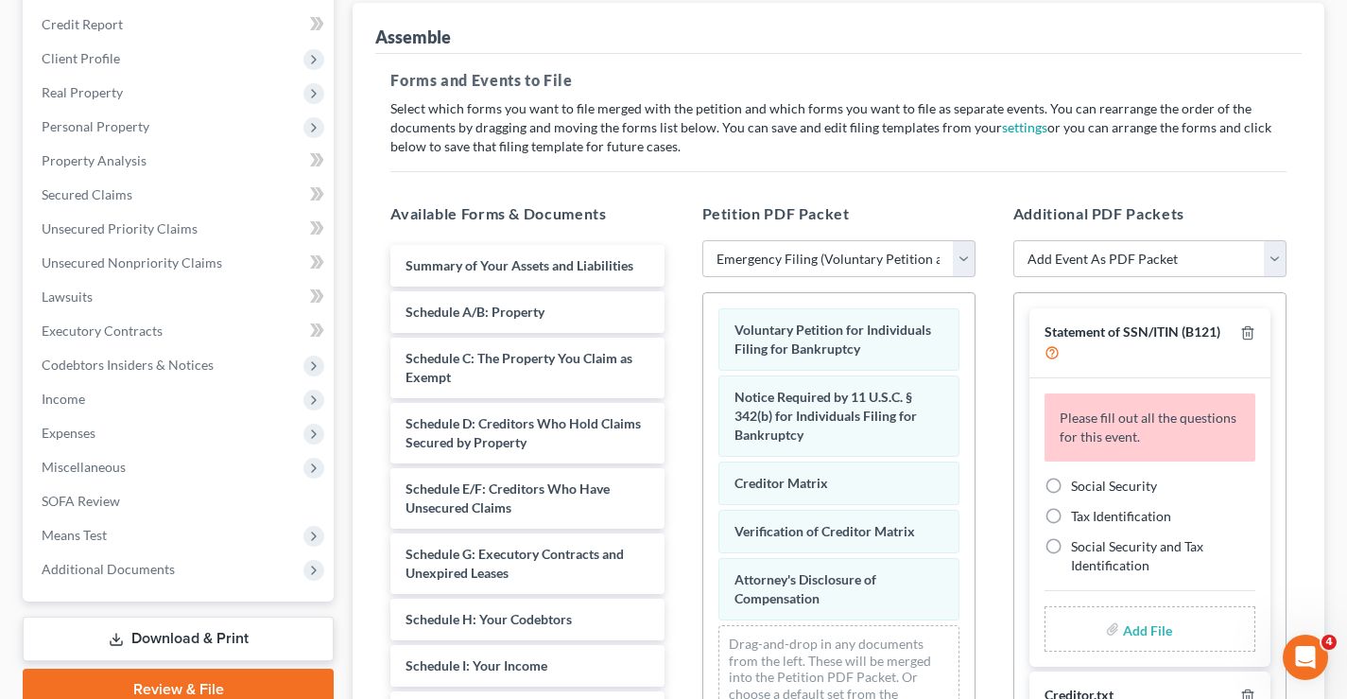
click at [1071, 486] on label "Social Security" at bounding box center [1114, 485] width 86 height 19
click at [1079, 486] on input "Social Security" at bounding box center [1085, 482] width 12 height 12
radio input "true"
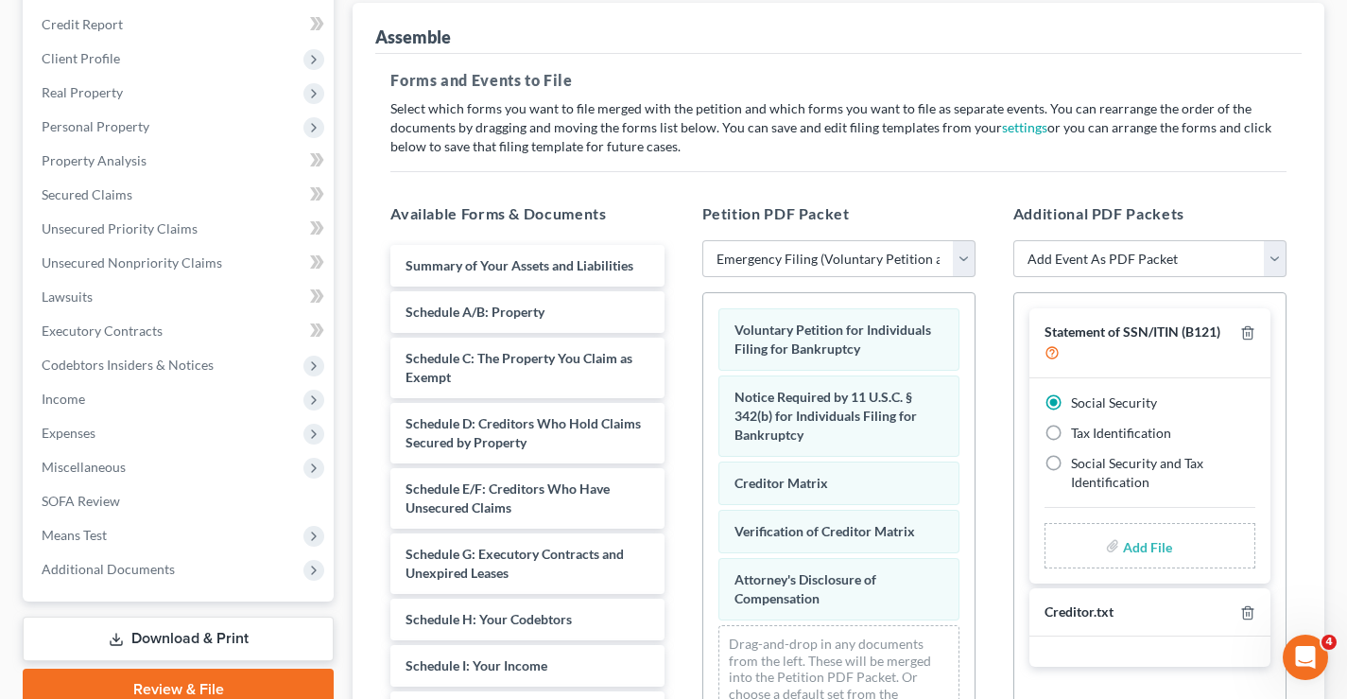
click at [1159, 547] on input "file" at bounding box center [1145, 545] width 45 height 34
type input "C:\fakepath\Statement re SSN.pdf"
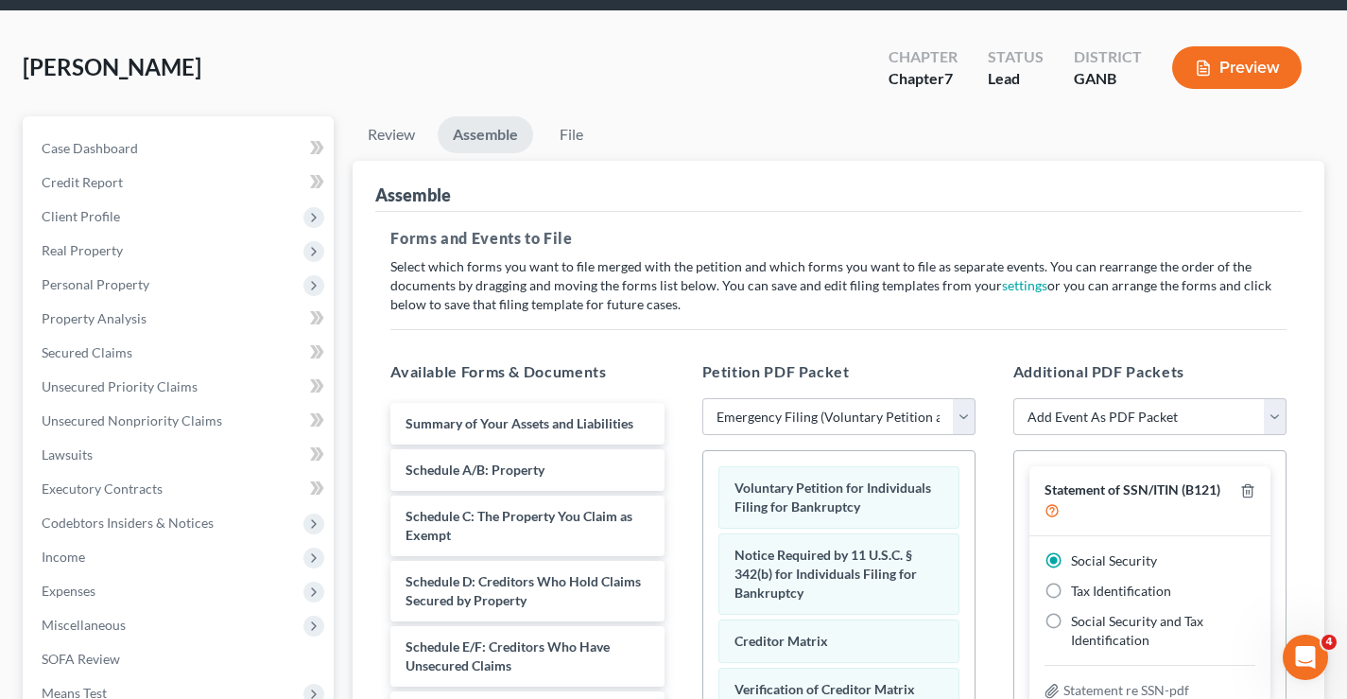
scroll to position [40, 0]
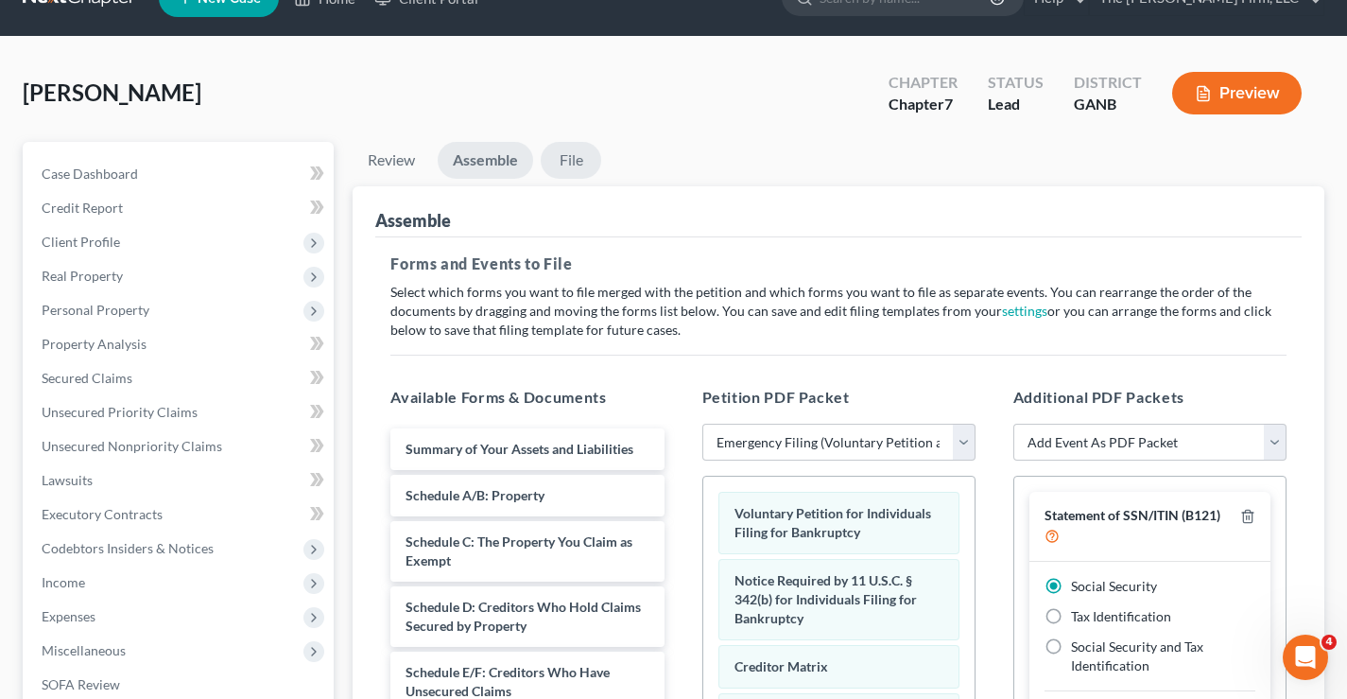
click at [569, 159] on link "File" at bounding box center [571, 160] width 61 height 37
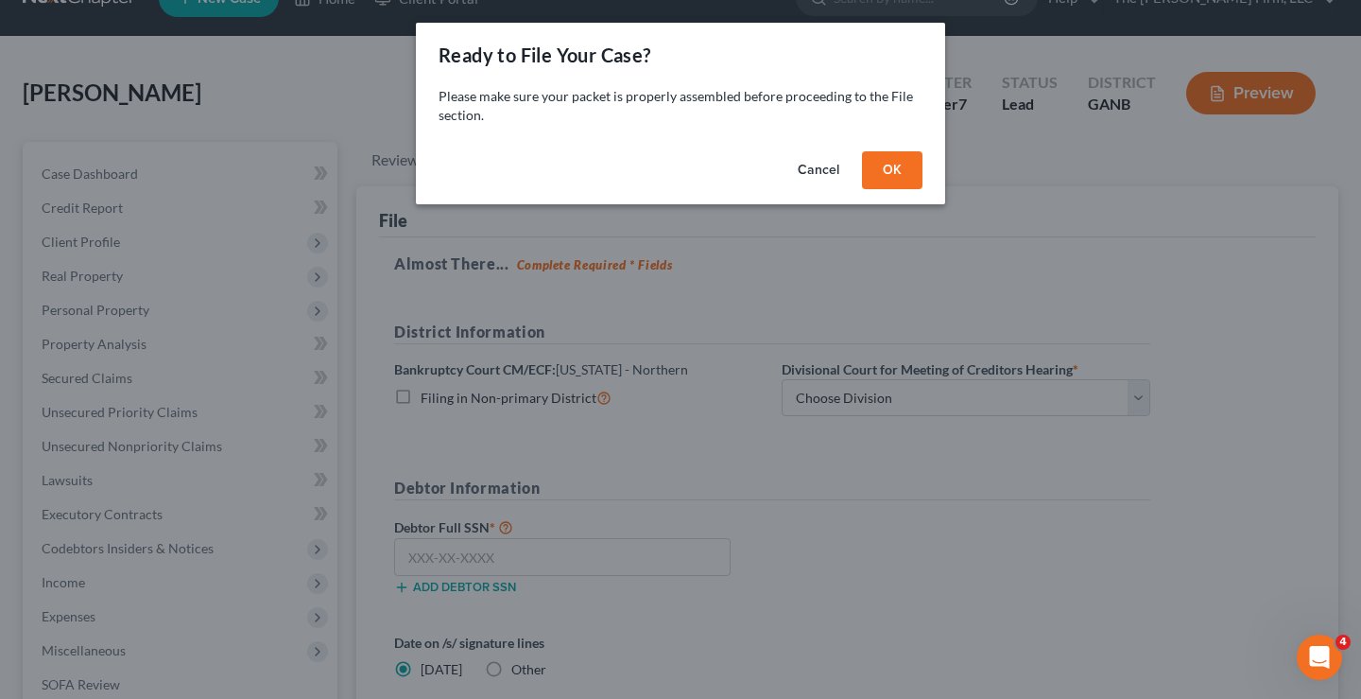
click at [917, 175] on button "OK" at bounding box center [892, 170] width 61 height 38
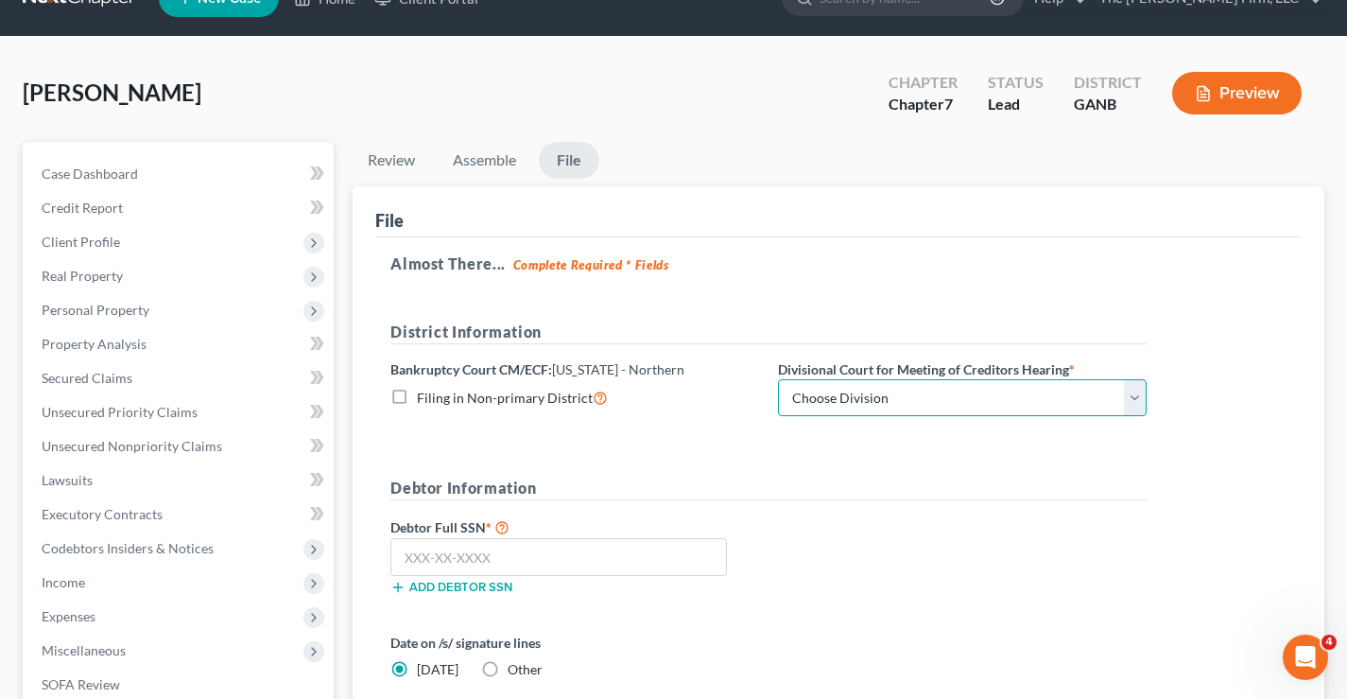
click at [948, 394] on select "Choose Division Atlanta Gainesville Newnan Rome" at bounding box center [962, 398] width 369 height 38
click at [417, 395] on label "Filing in Non-primary District" at bounding box center [512, 398] width 191 height 22
click at [424, 395] on input "Filing in Non-primary District" at bounding box center [430, 393] width 12 height 12
checkbox input "true"
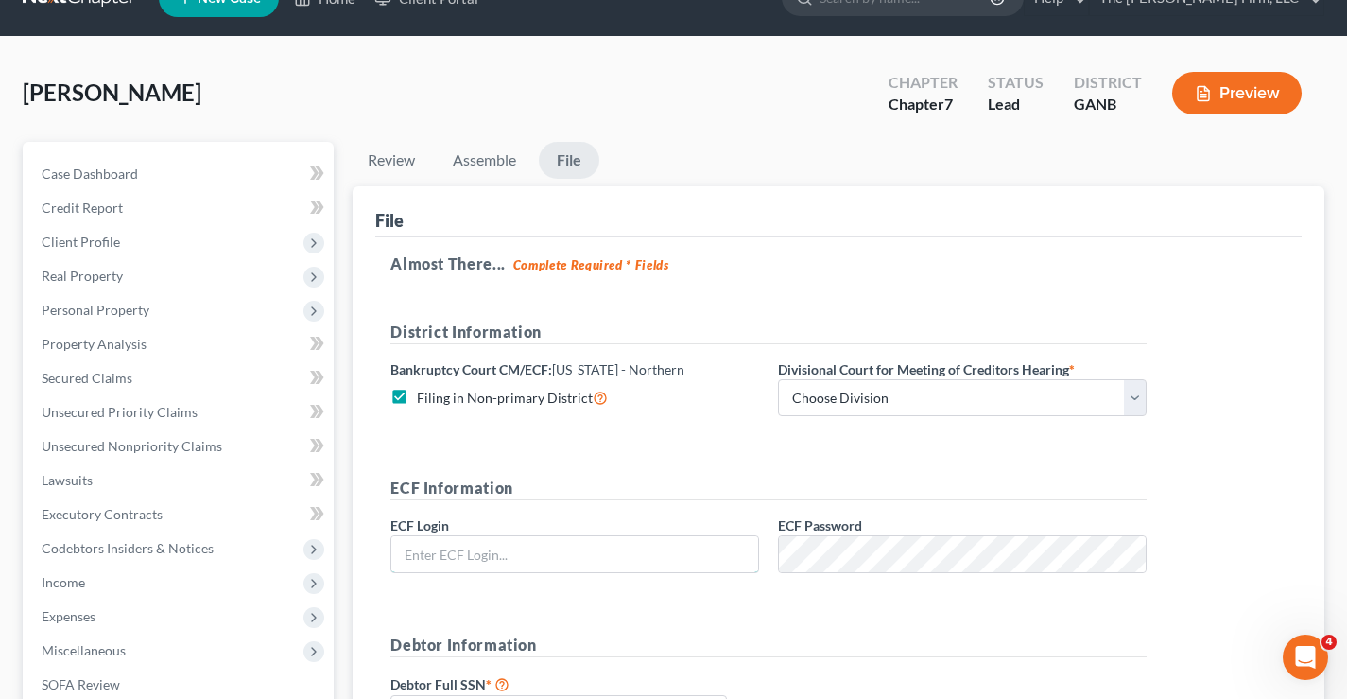
type input "[PERSON_NAME][EMAIL_ADDRESS][DOMAIN_NAME]"
drag, startPoint x: 729, startPoint y: 451, endPoint x: 913, endPoint y: 409, distance: 189.0
click at [742, 448] on form "District Information Bankruptcy Court CM/ECF: Georgia - Northern Filing in Non-…" at bounding box center [768, 607] width 756 height 572
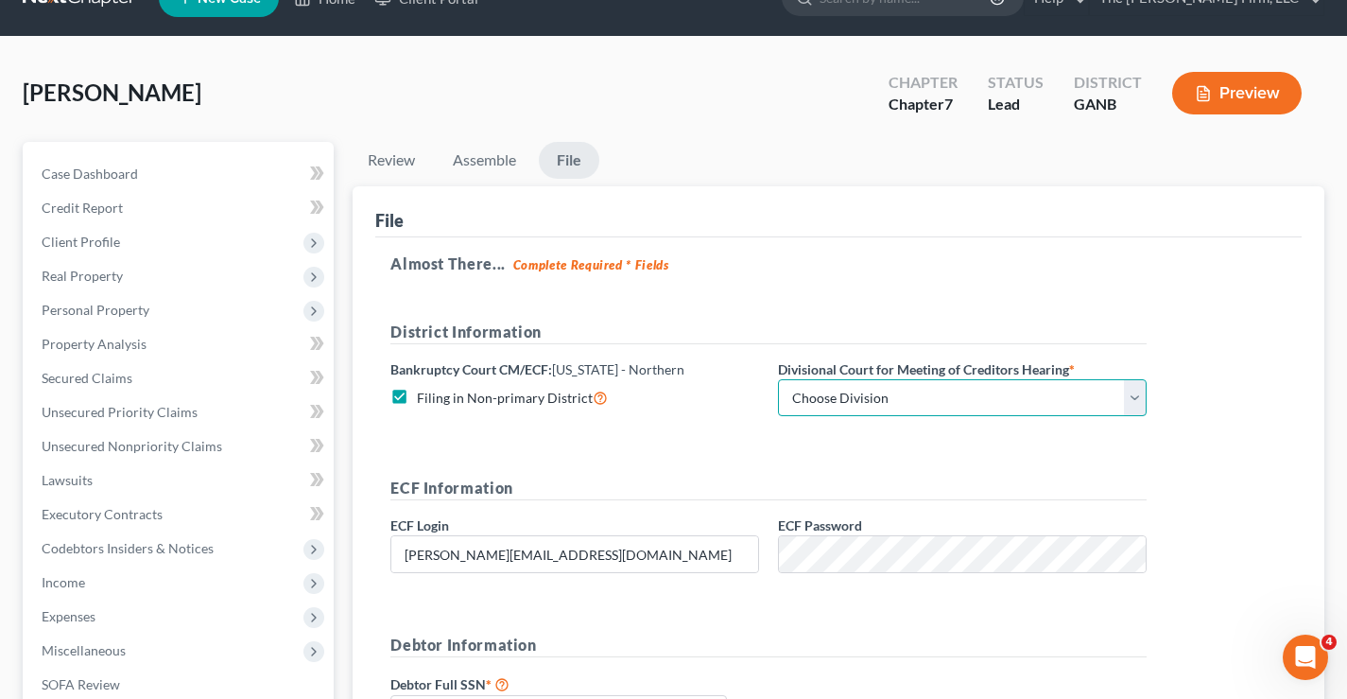
click at [948, 407] on select "Choose Division Atlanta Gainesville Newnan Rome" at bounding box center [962, 398] width 369 height 38
click at [896, 406] on select "Choose Division Atlanta Gainesville Newnan Rome" at bounding box center [962, 398] width 369 height 38
click at [603, 424] on div "District Information Bankruptcy Court CM/ECF: Georgia - Northern Filing in Non-…" at bounding box center [768, 377] width 775 height 112
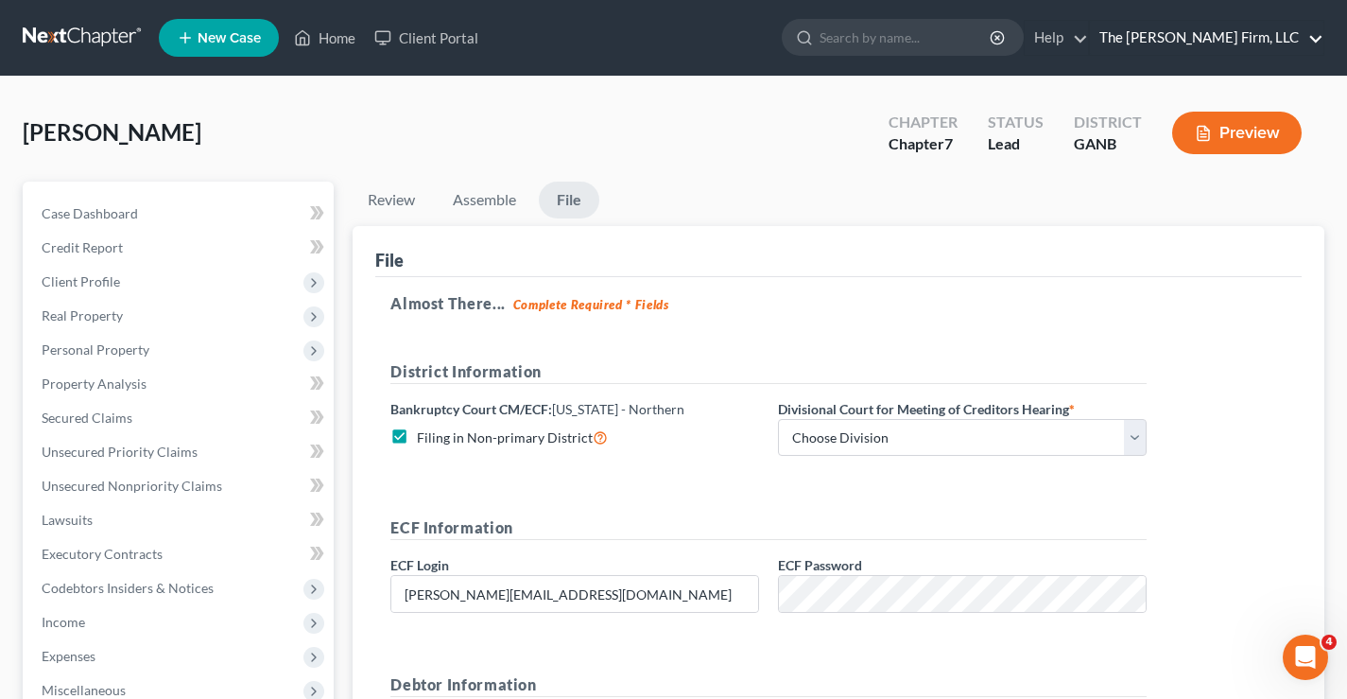
click at [1294, 40] on link "The [PERSON_NAME] Firm, LLC" at bounding box center [1207, 38] width 234 height 34
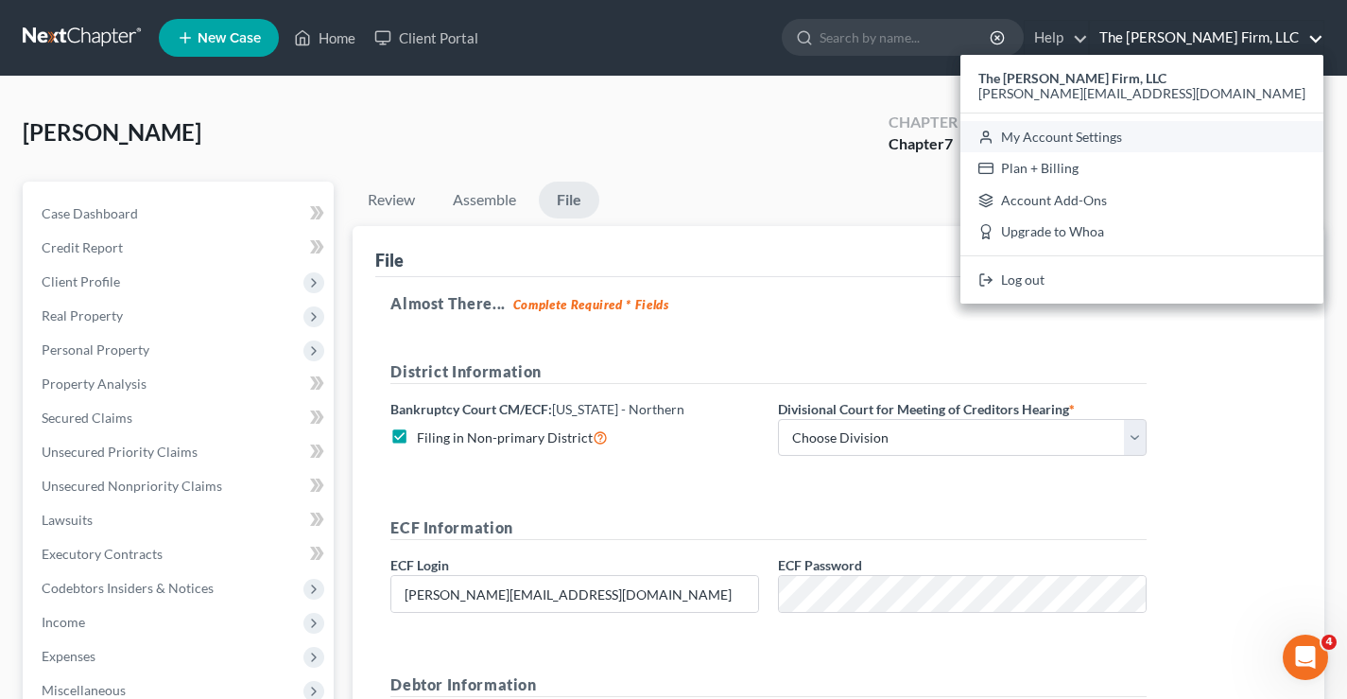
click at [1235, 141] on link "My Account Settings" at bounding box center [1142, 137] width 363 height 32
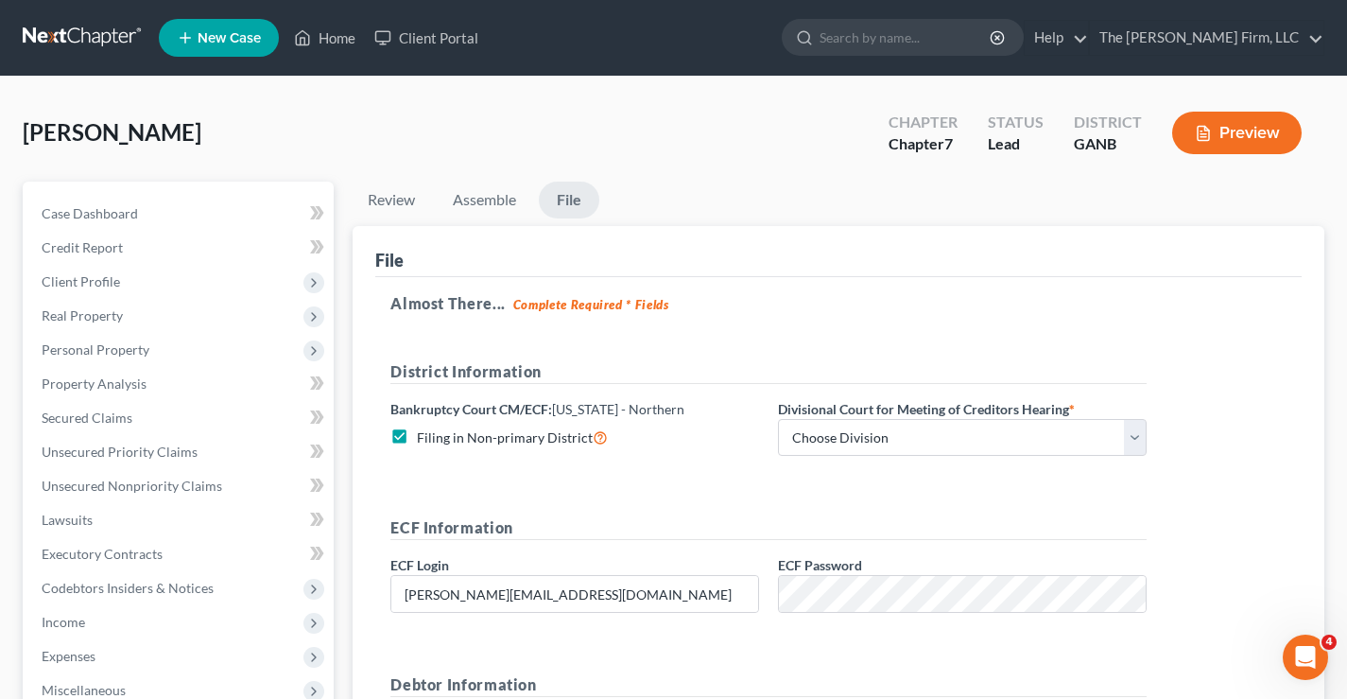
select select "24"
select select "10"
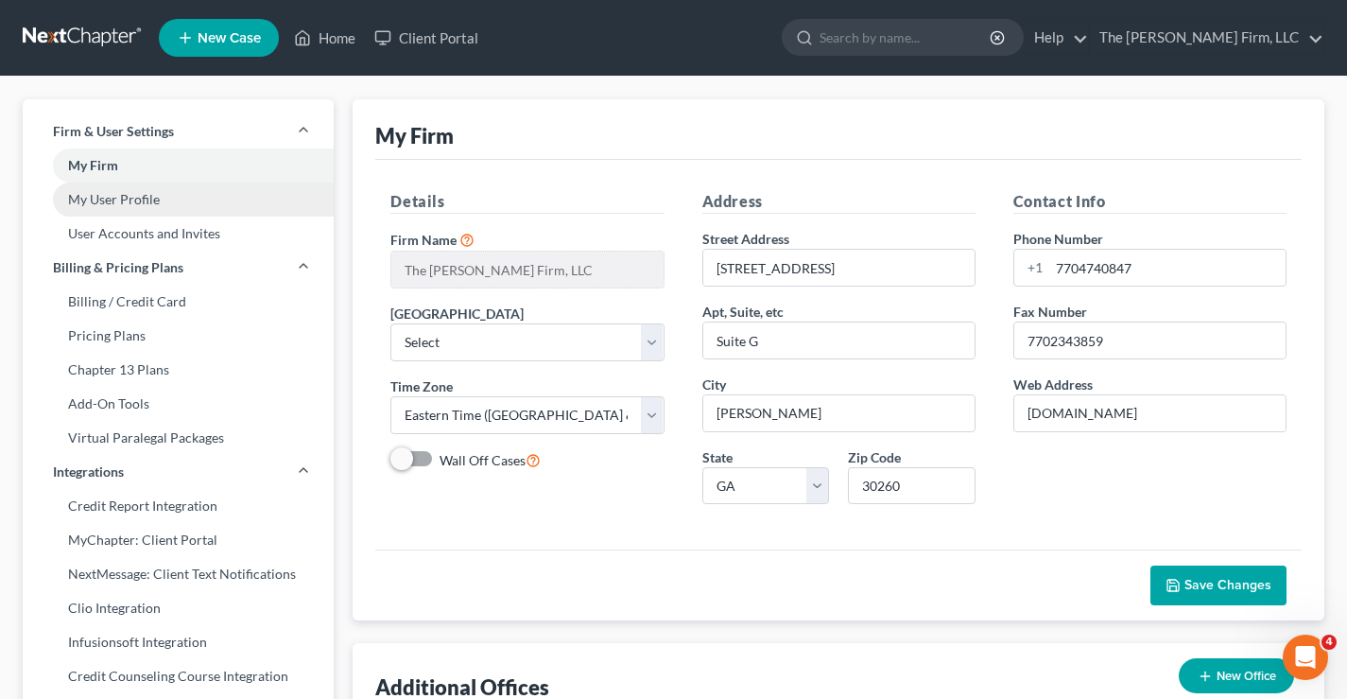
click at [111, 199] on link "My User Profile" at bounding box center [178, 199] width 311 height 34
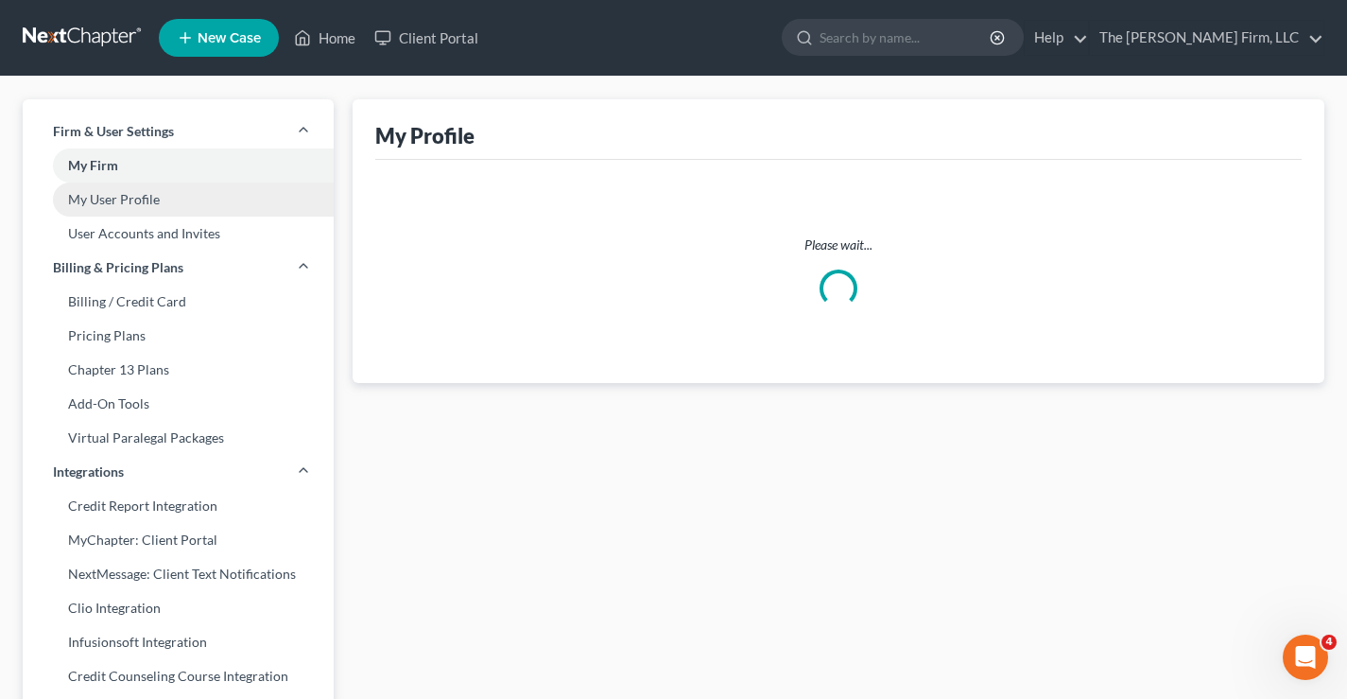
select select "10"
select select "19"
select select "attorney"
select select "0"
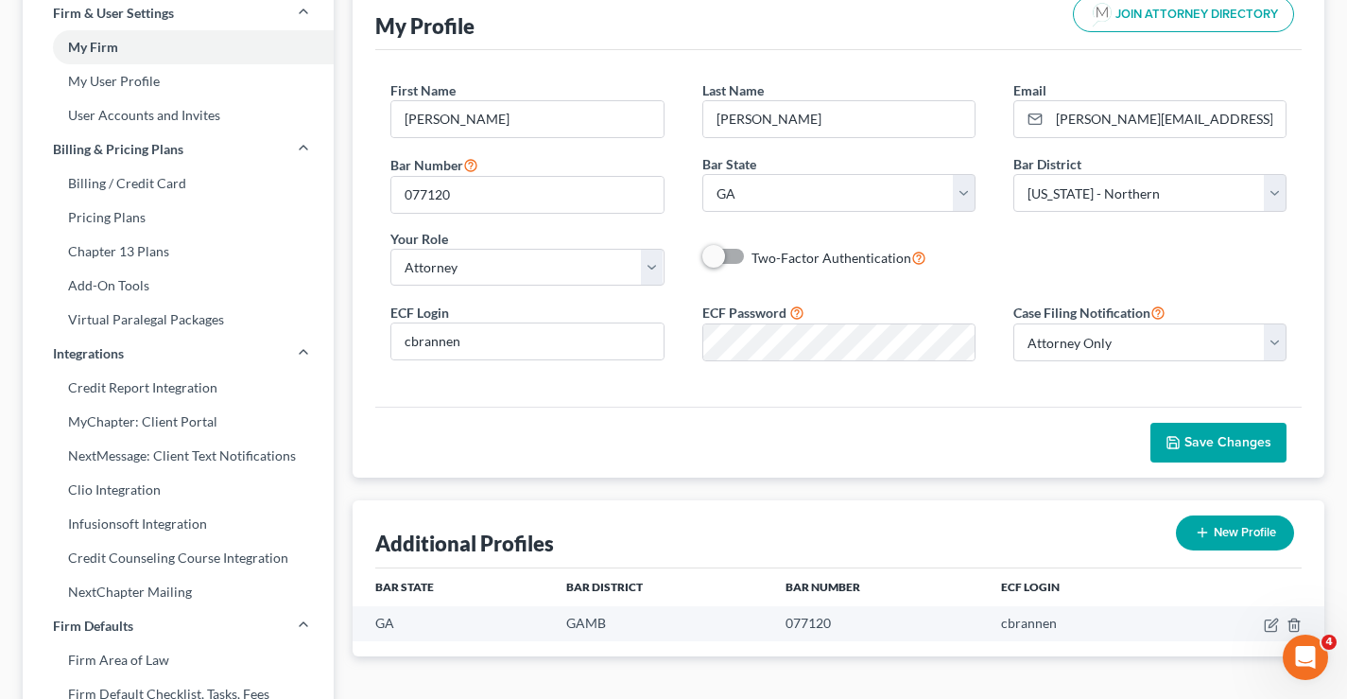
scroll to position [473, 0]
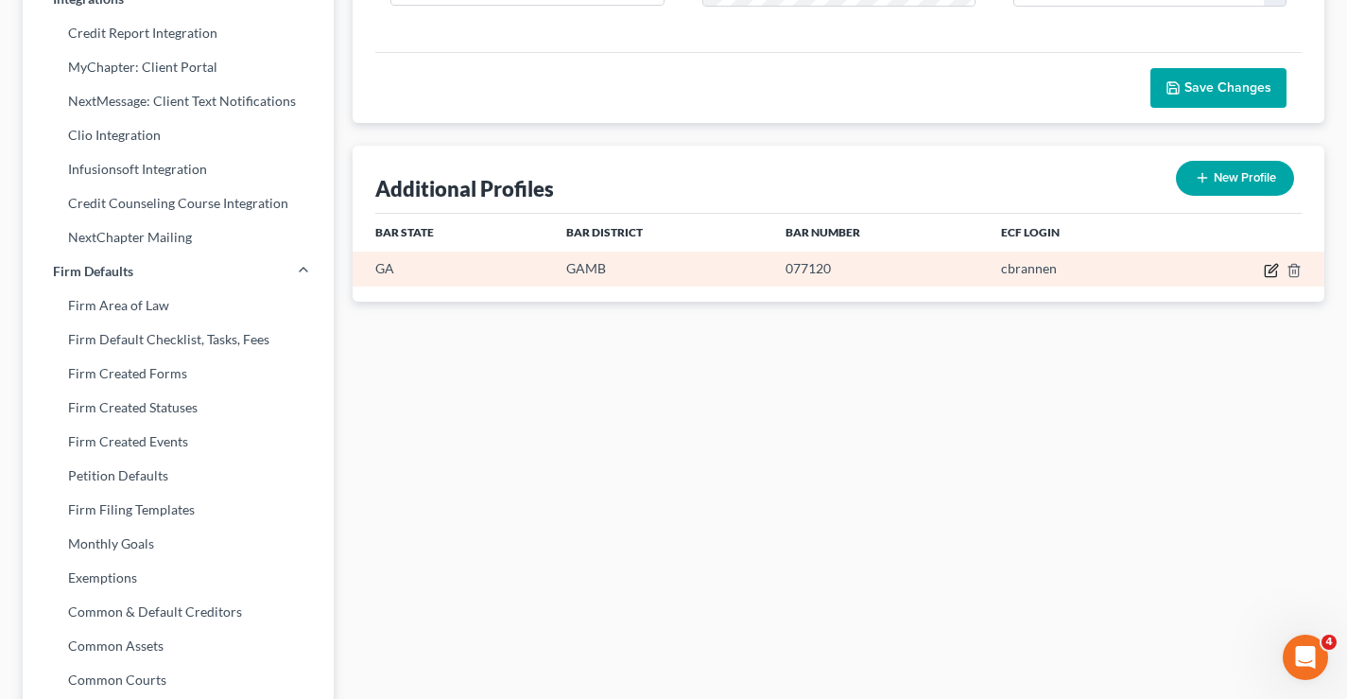
click at [1269, 272] on icon "button" at bounding box center [1273, 268] width 9 height 9
select select "10"
select select "18"
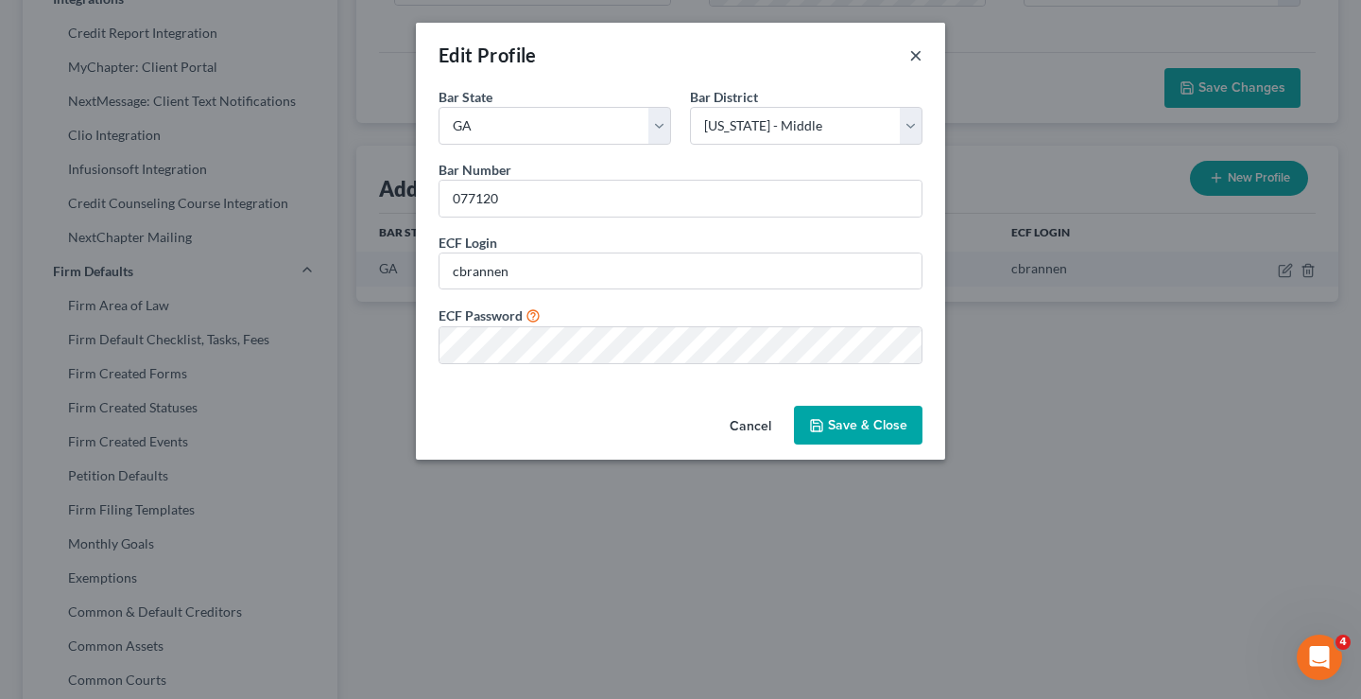
click at [914, 59] on button "×" at bounding box center [916, 54] width 13 height 23
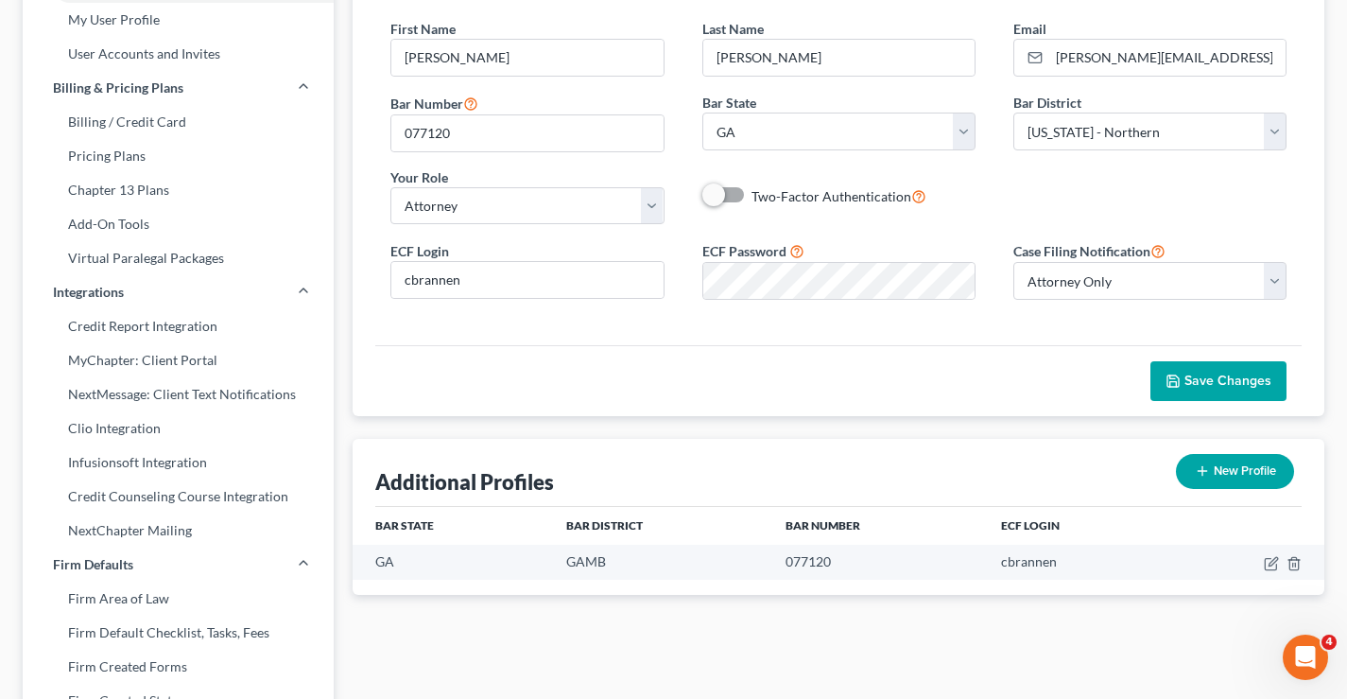
scroll to position [378, 0]
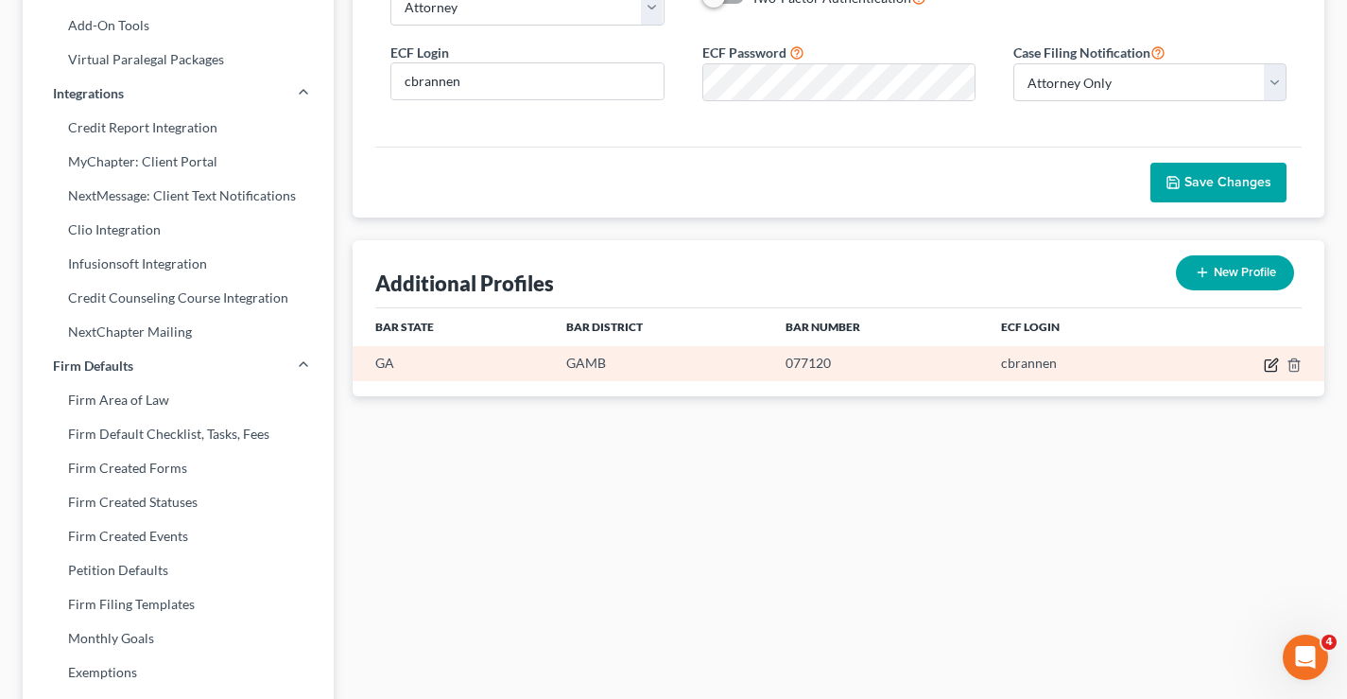
click at [1272, 365] on icon "button" at bounding box center [1271, 364] width 15 height 15
select select "10"
select select "18"
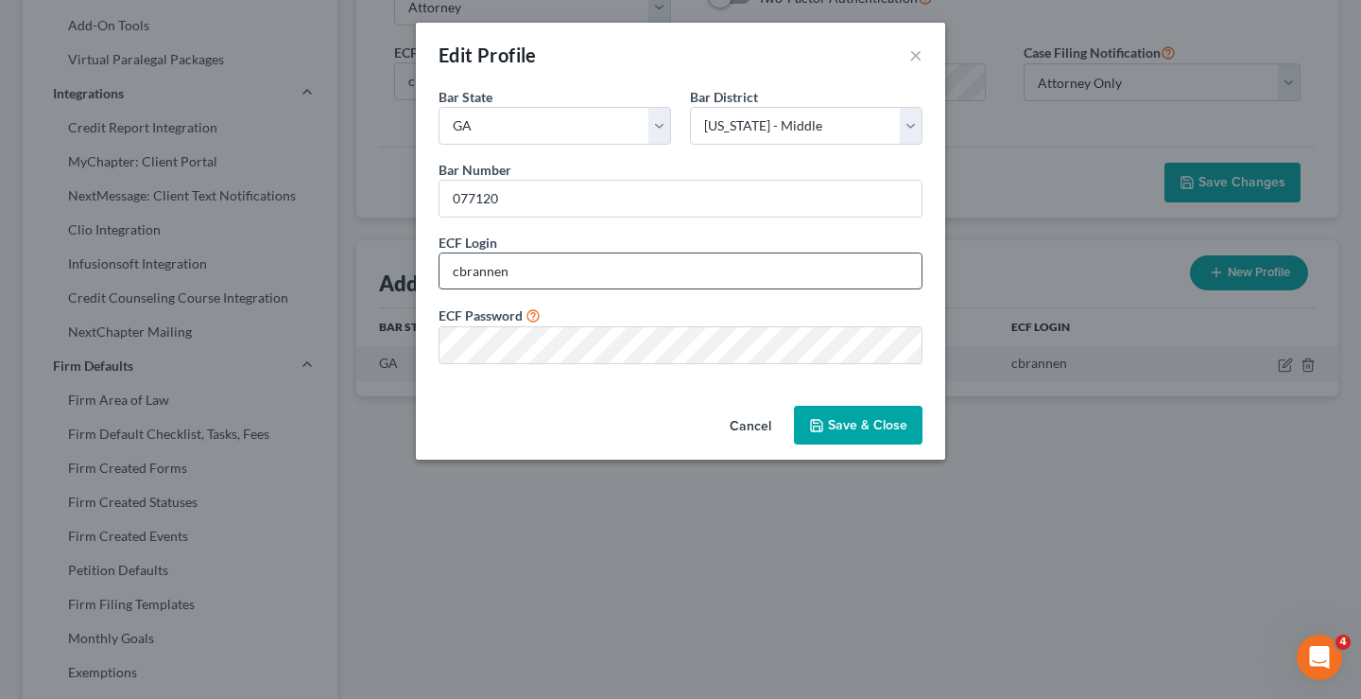
click at [527, 277] on input "cbrannen" at bounding box center [681, 271] width 482 height 36
click at [921, 313] on div "ECF Password *" at bounding box center [680, 334] width 503 height 60
click at [832, 423] on button "Save & Close" at bounding box center [858, 426] width 129 height 40
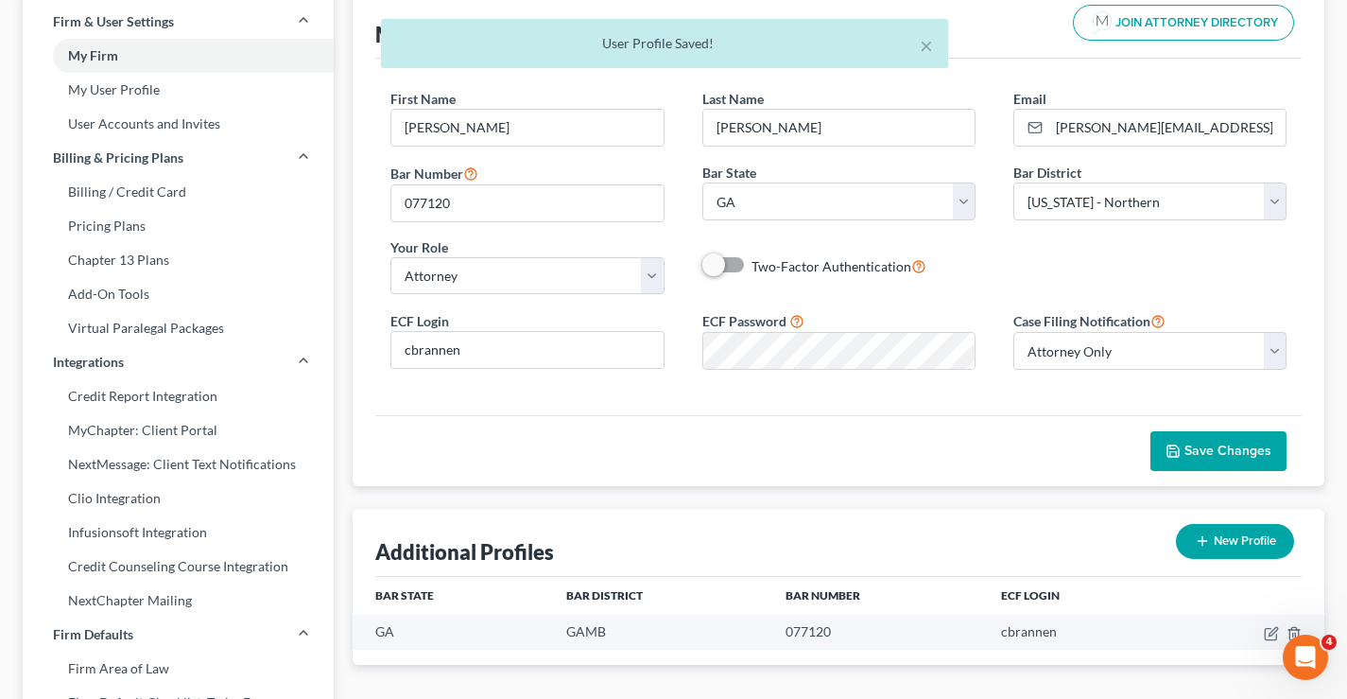
scroll to position [0, 0]
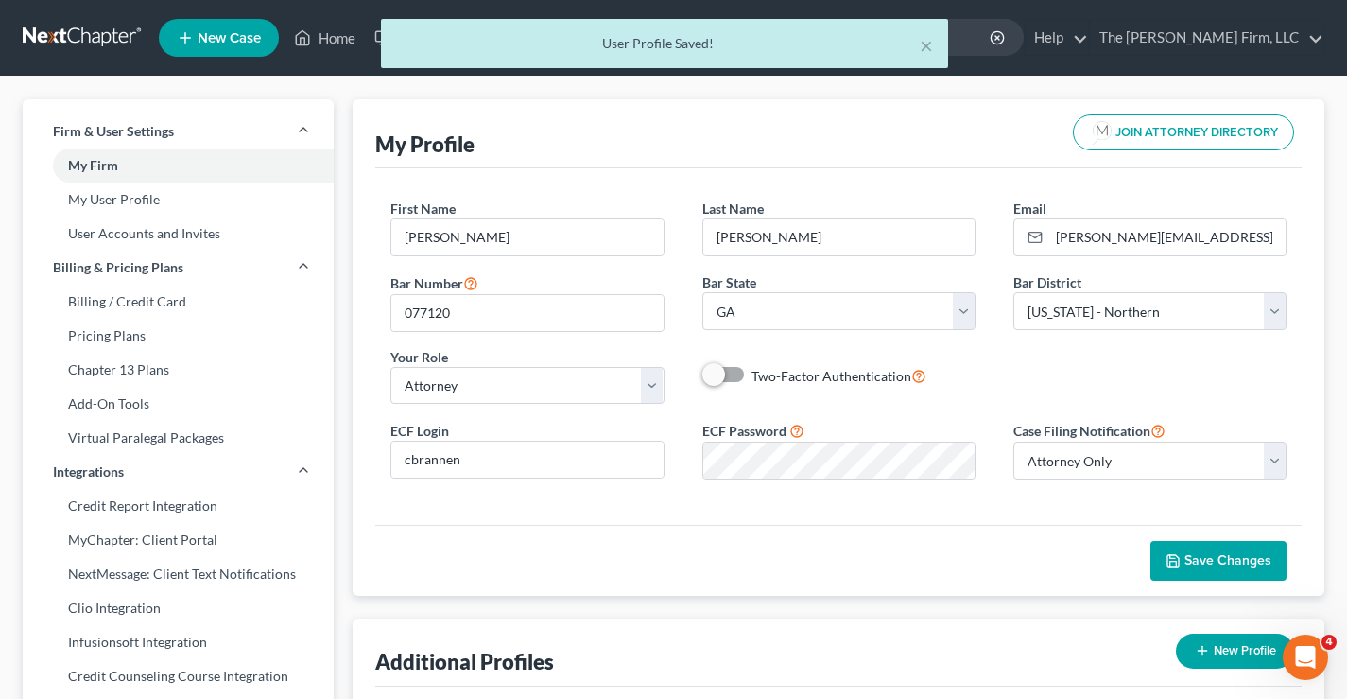
click at [50, 31] on div "× User Profile Saved!" at bounding box center [664, 48] width 1347 height 59
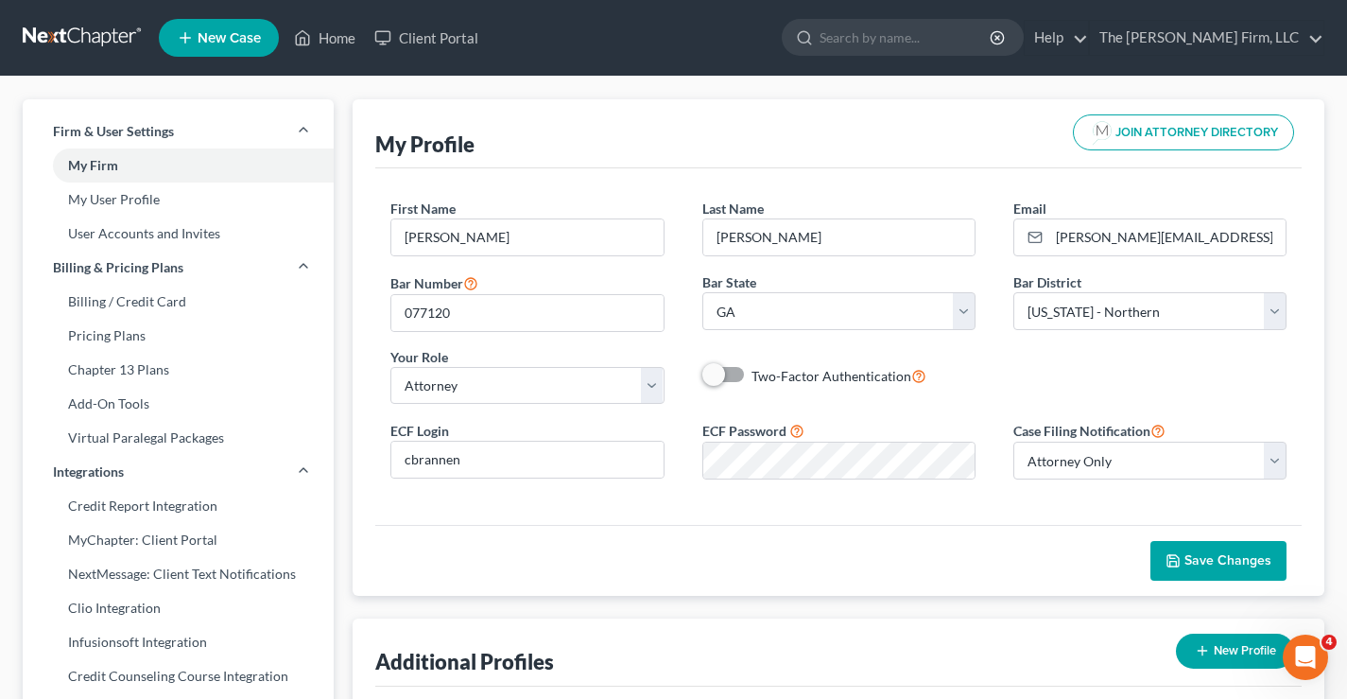
click at [79, 37] on link at bounding box center [83, 38] width 121 height 34
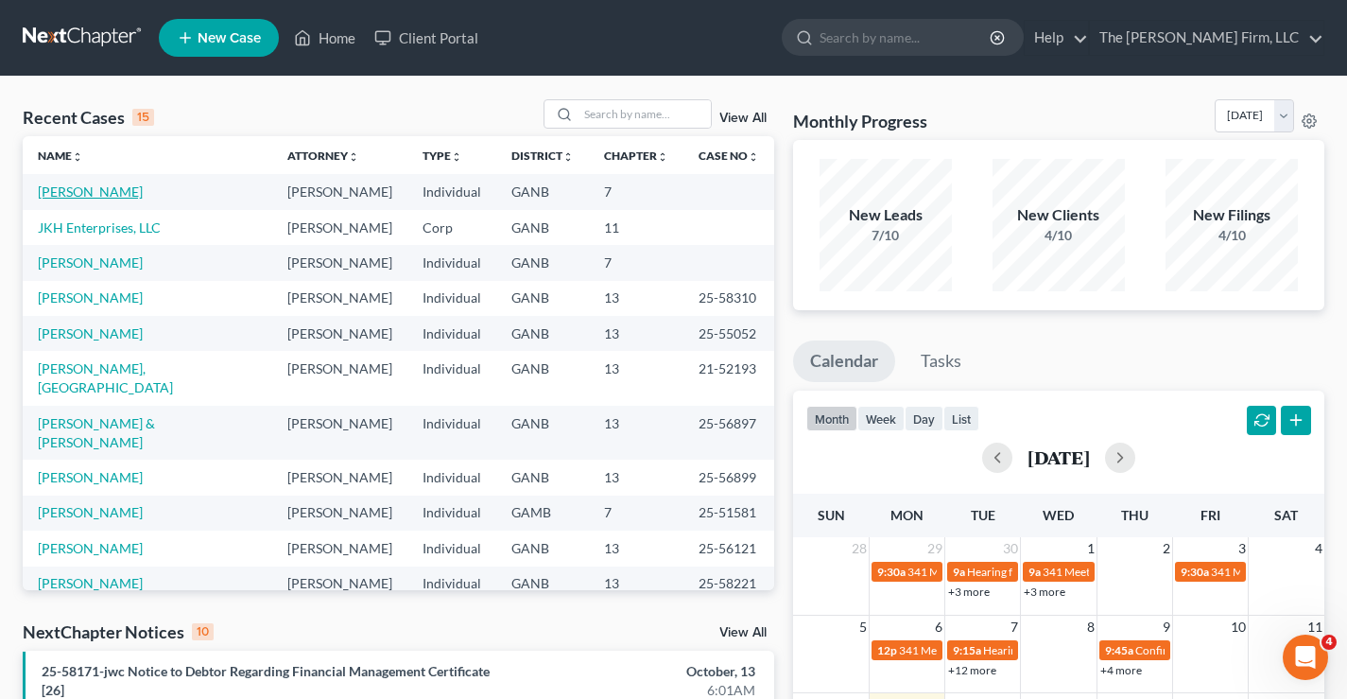
click at [67, 199] on link "[PERSON_NAME]" at bounding box center [90, 191] width 105 height 16
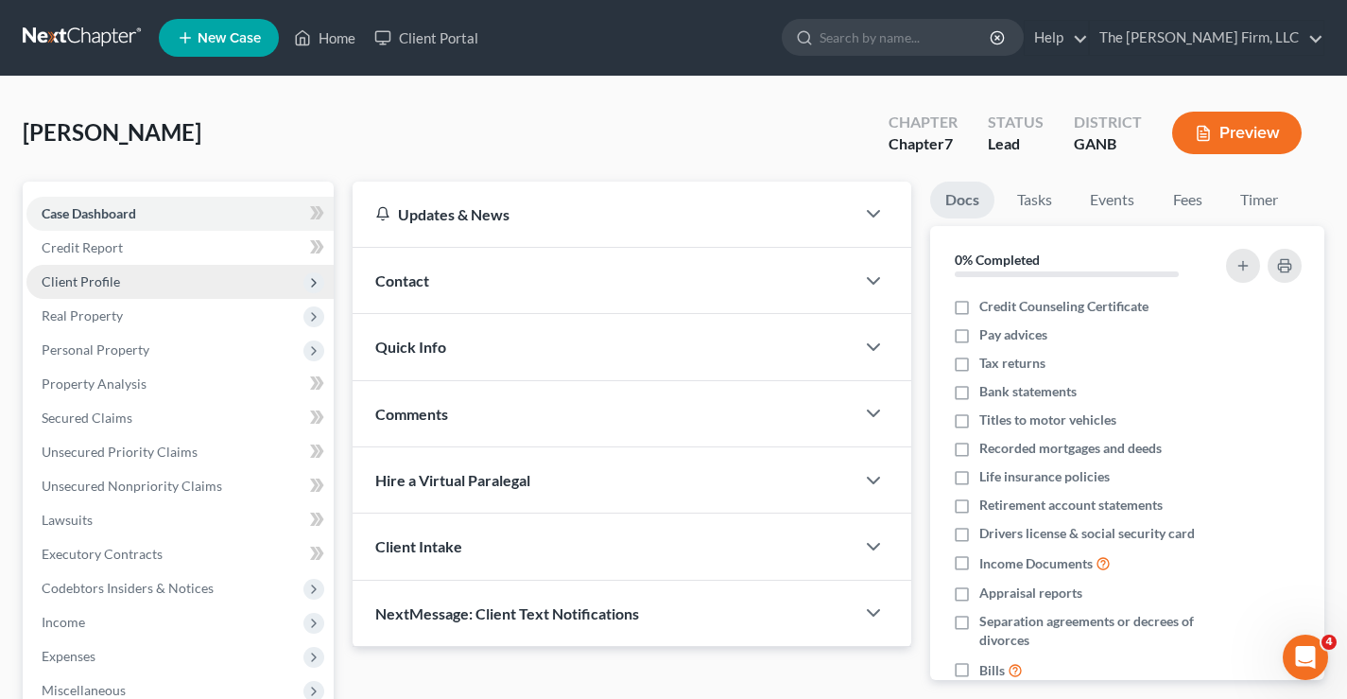
click at [80, 277] on span "Client Profile" at bounding box center [81, 281] width 78 height 16
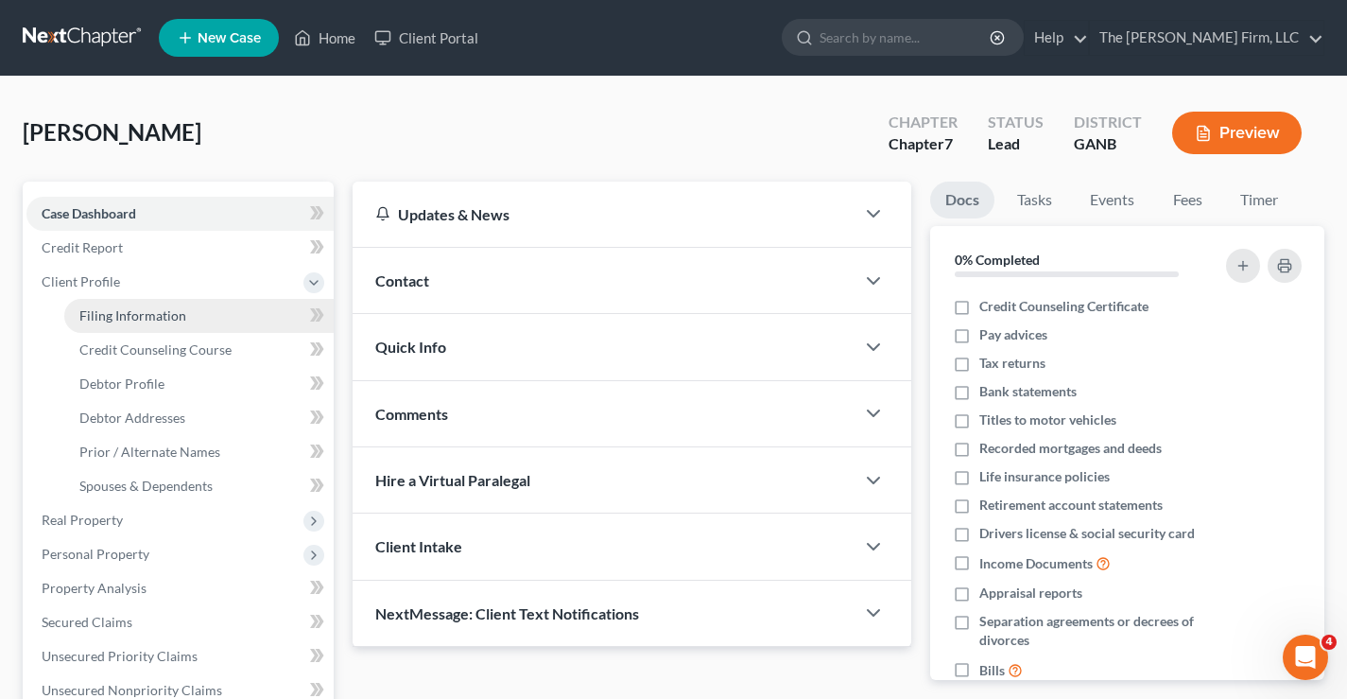
click at [147, 312] on span "Filing Information" at bounding box center [132, 315] width 107 height 16
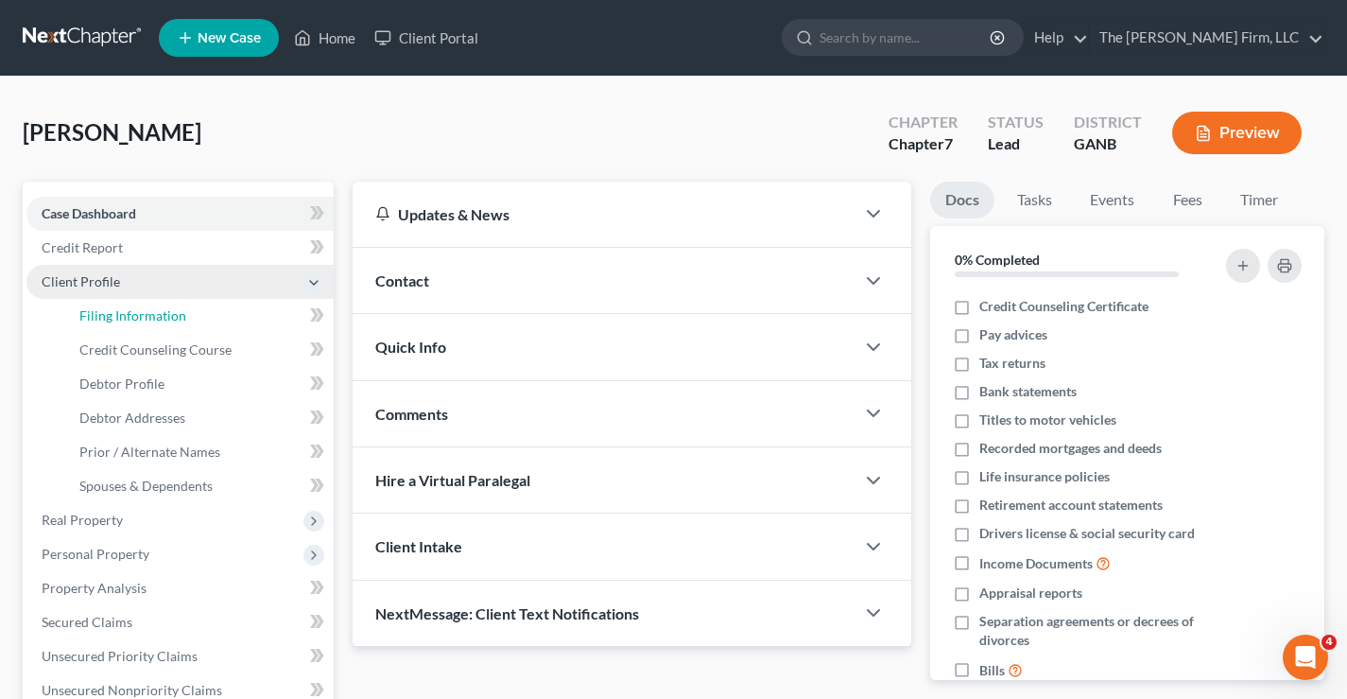
select select "1"
select select "0"
select select "10"
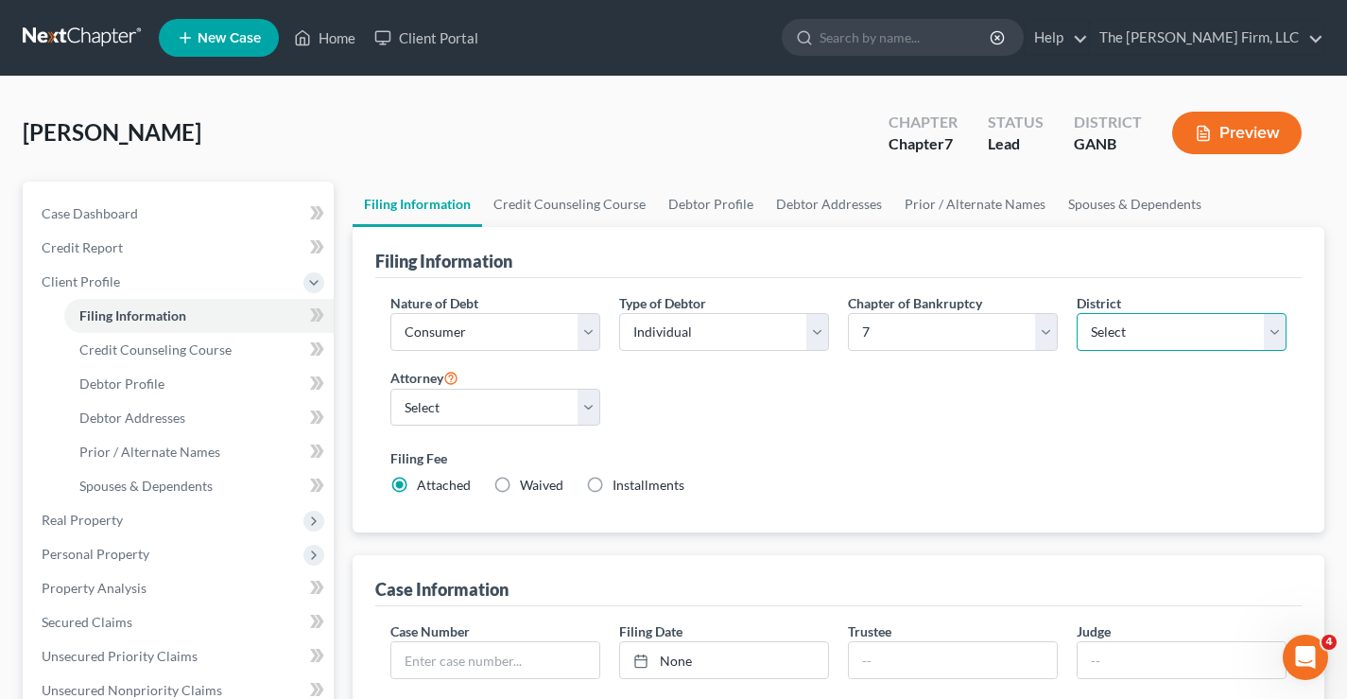
click at [1198, 333] on select "Select [US_STATE] - [GEOGRAPHIC_DATA] [US_STATE] - [GEOGRAPHIC_DATA][US_STATE] …" at bounding box center [1182, 332] width 210 height 38
select select "18"
click at [1077, 313] on select "Select [US_STATE] - [GEOGRAPHIC_DATA] [US_STATE] - [GEOGRAPHIC_DATA][US_STATE] …" at bounding box center [1182, 332] width 210 height 38
click at [1049, 395] on div "Nature of Debt Select Business Consumer Other Nature of Business Select Clearin…" at bounding box center [838, 401] width 915 height 217
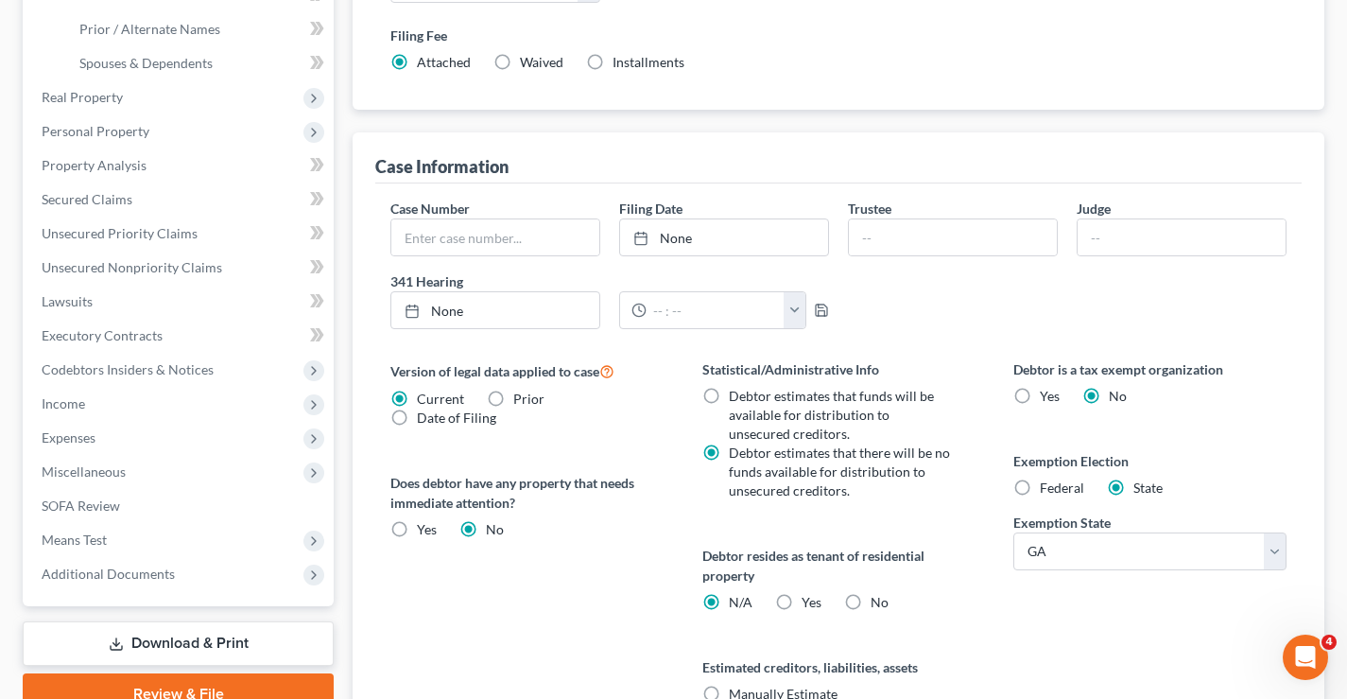
scroll to position [529, 0]
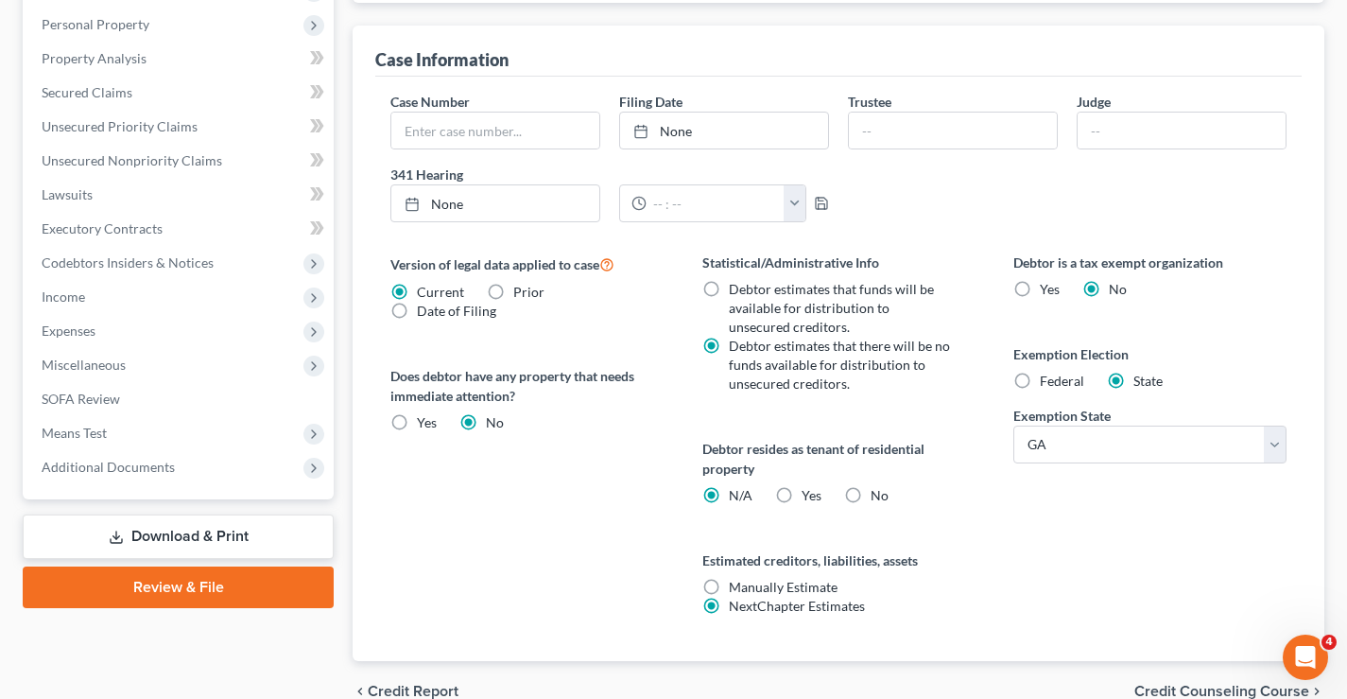
click at [201, 582] on link "Review & File" at bounding box center [178, 587] width 311 height 42
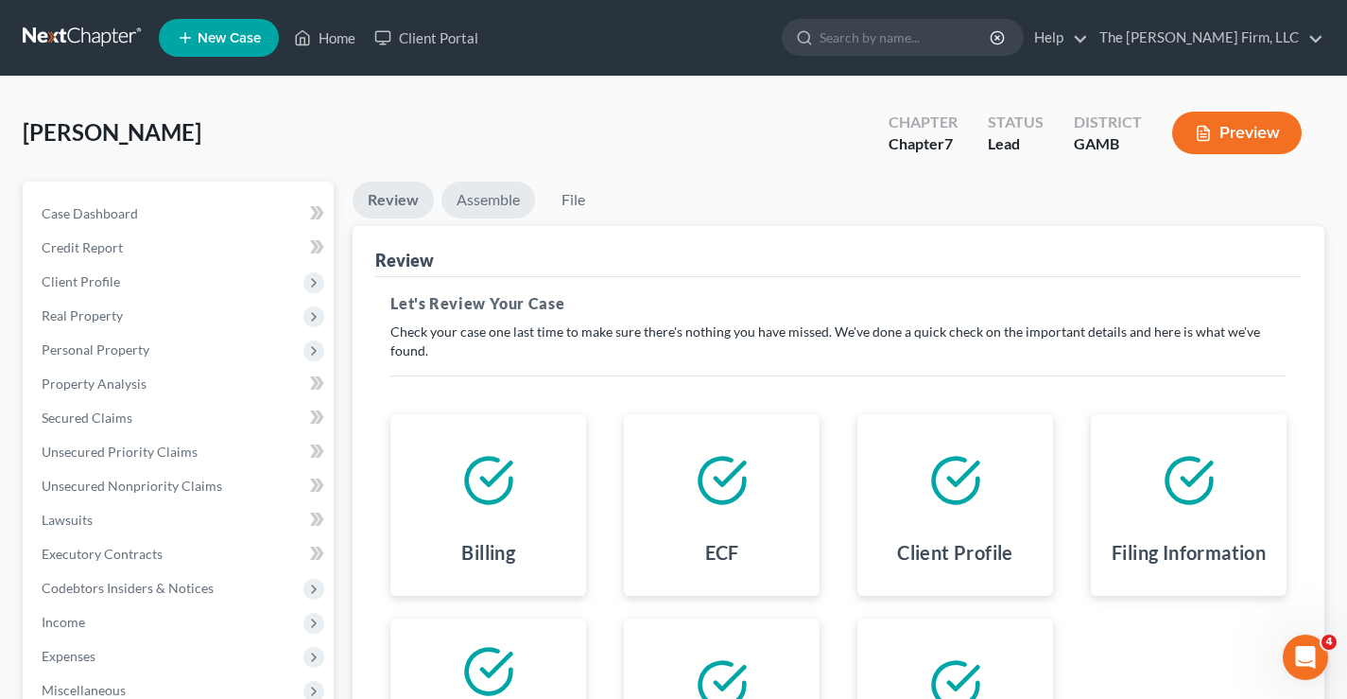
click at [493, 204] on link "Assemble" at bounding box center [489, 200] width 94 height 37
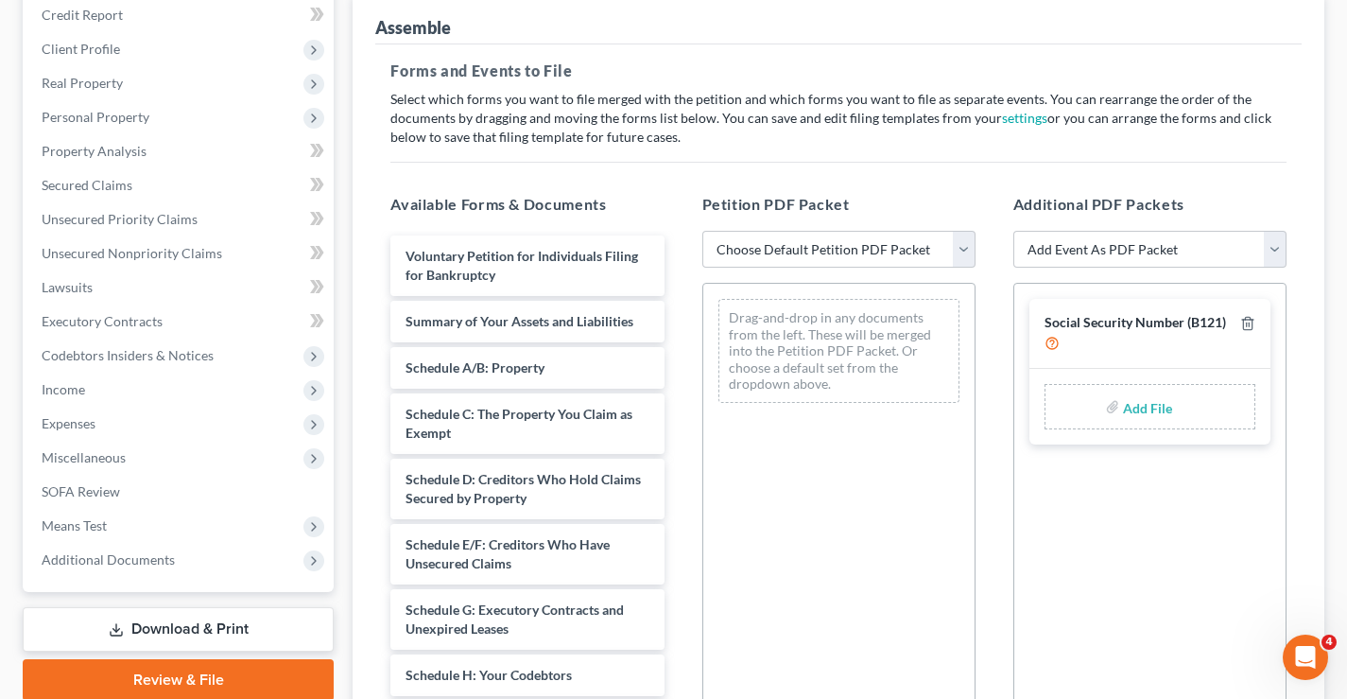
scroll to position [378, 0]
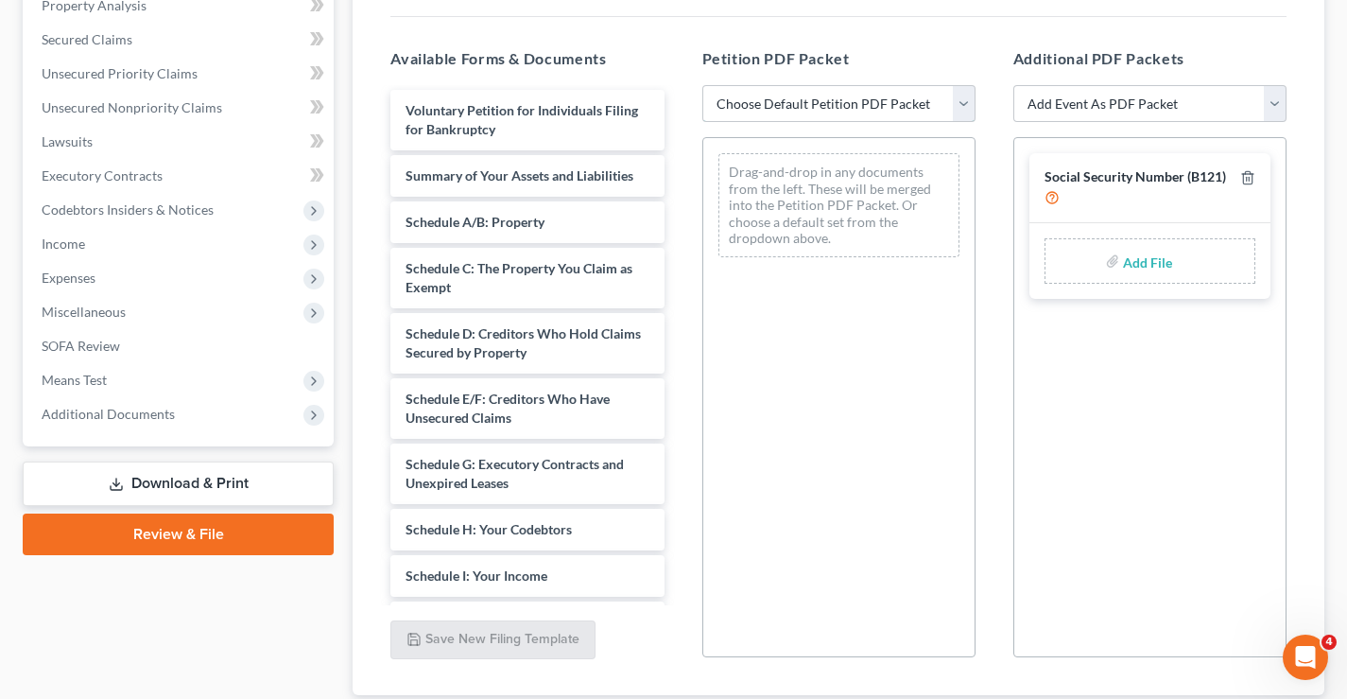
drag, startPoint x: 963, startPoint y: 111, endPoint x: 944, endPoint y: 118, distance: 21.2
click at [963, 111] on select "Choose Default Petition PDF Packet Complete Bankruptcy Petition (all forms and …" at bounding box center [838, 104] width 273 height 38
select select "1"
click at [702, 85] on select "Choose Default Petition PDF Packet Complete Bankruptcy Petition (all forms and …" at bounding box center [838, 104] width 273 height 38
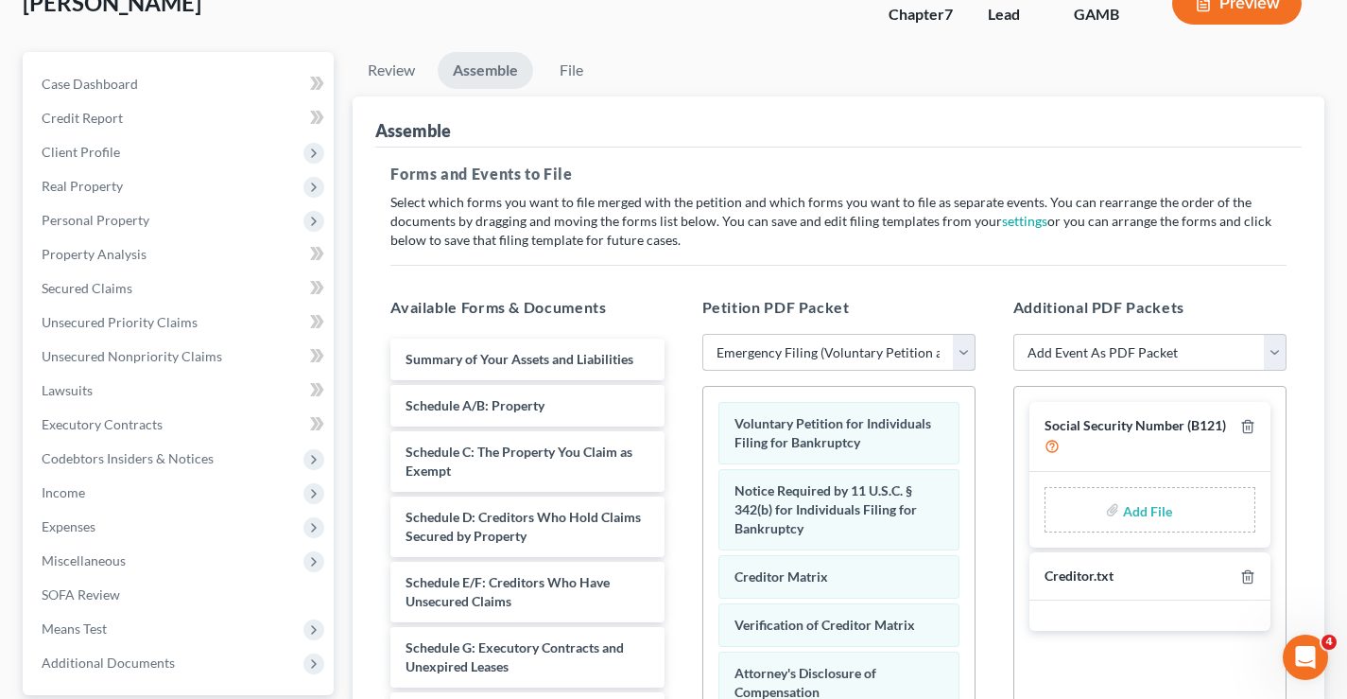
scroll to position [0, 0]
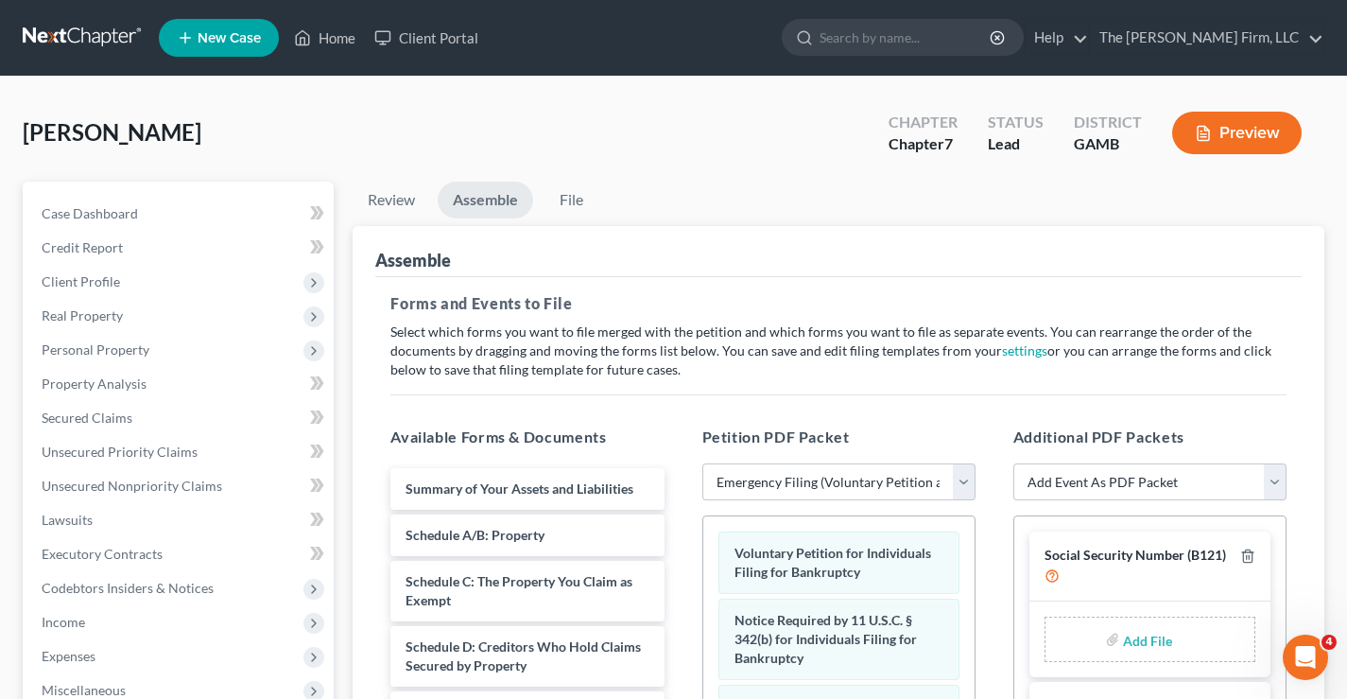
click at [66, 35] on link at bounding box center [83, 38] width 121 height 34
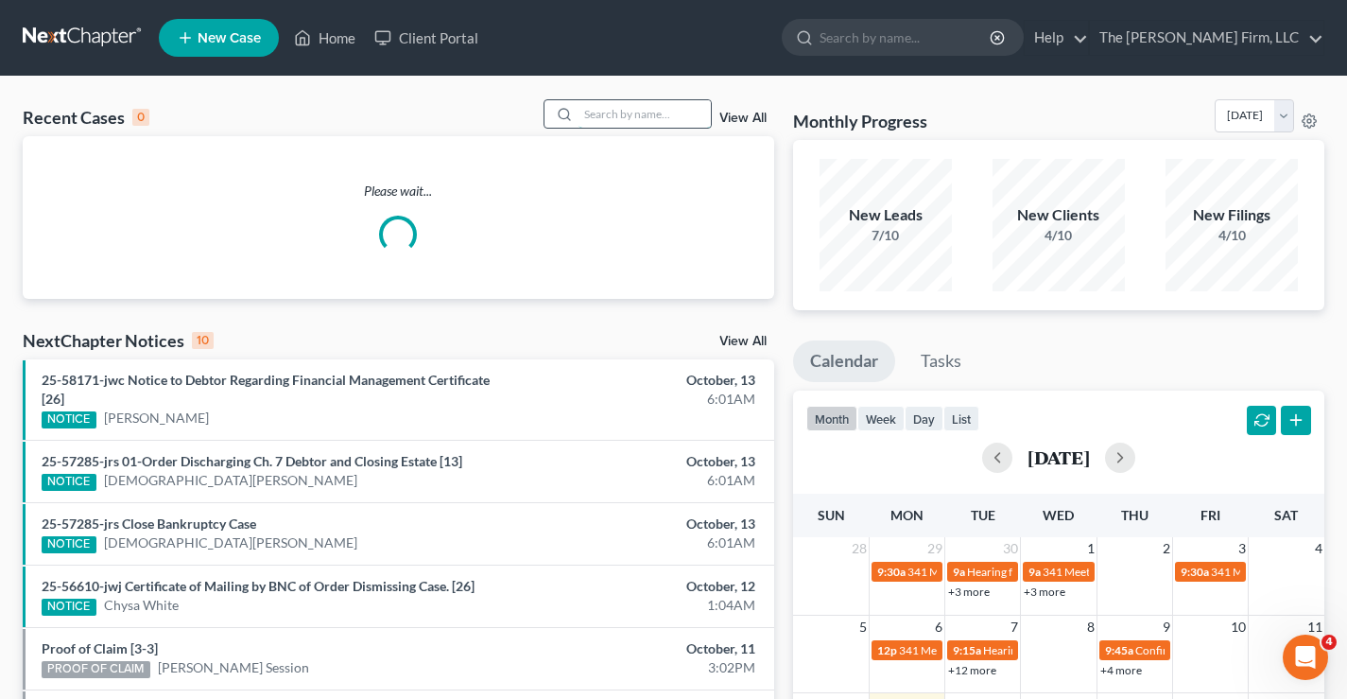
click at [619, 114] on input "search" at bounding box center [645, 113] width 132 height 27
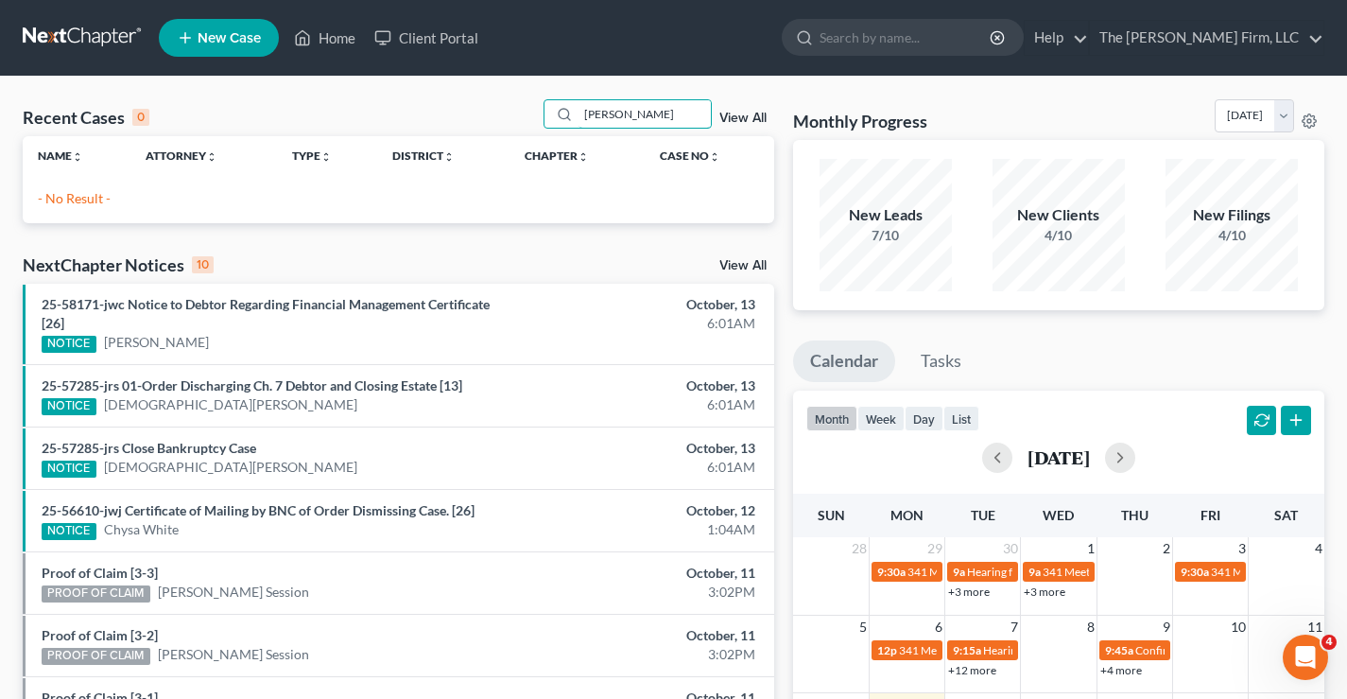
type input "[PERSON_NAME]"
click at [239, 42] on span "New Case" at bounding box center [229, 38] width 63 height 14
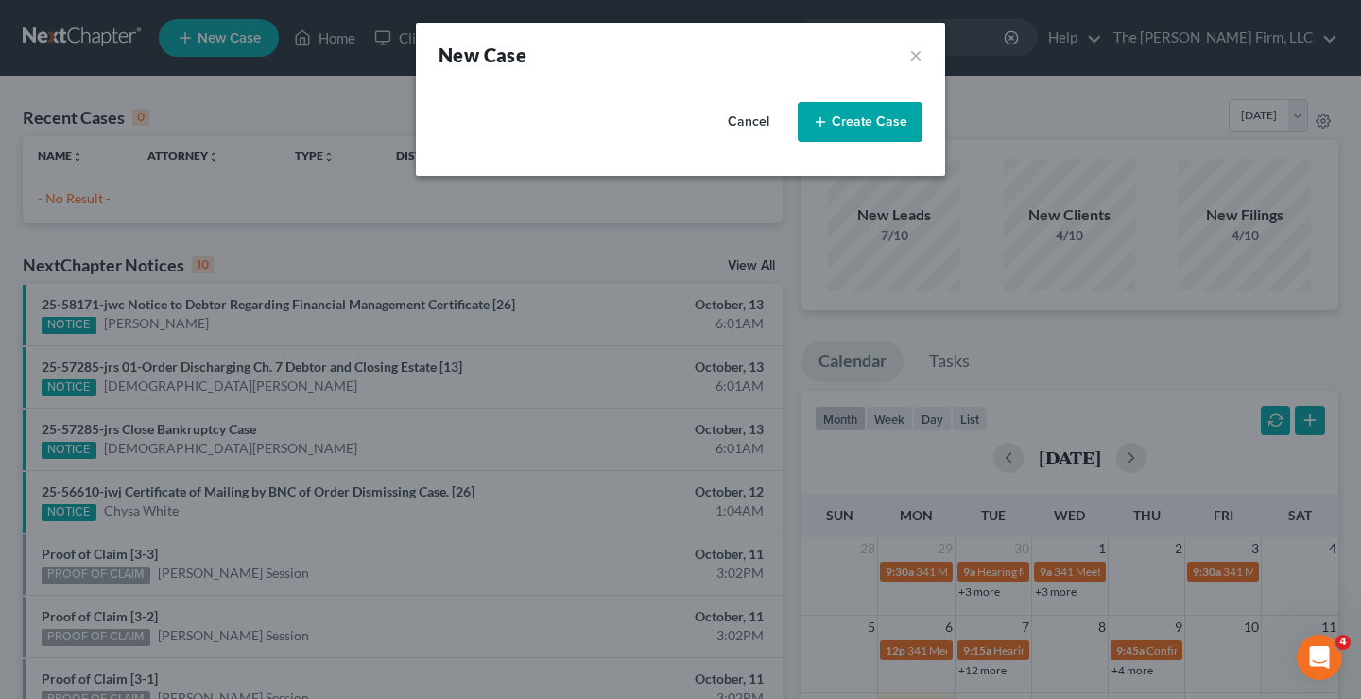
select select "19"
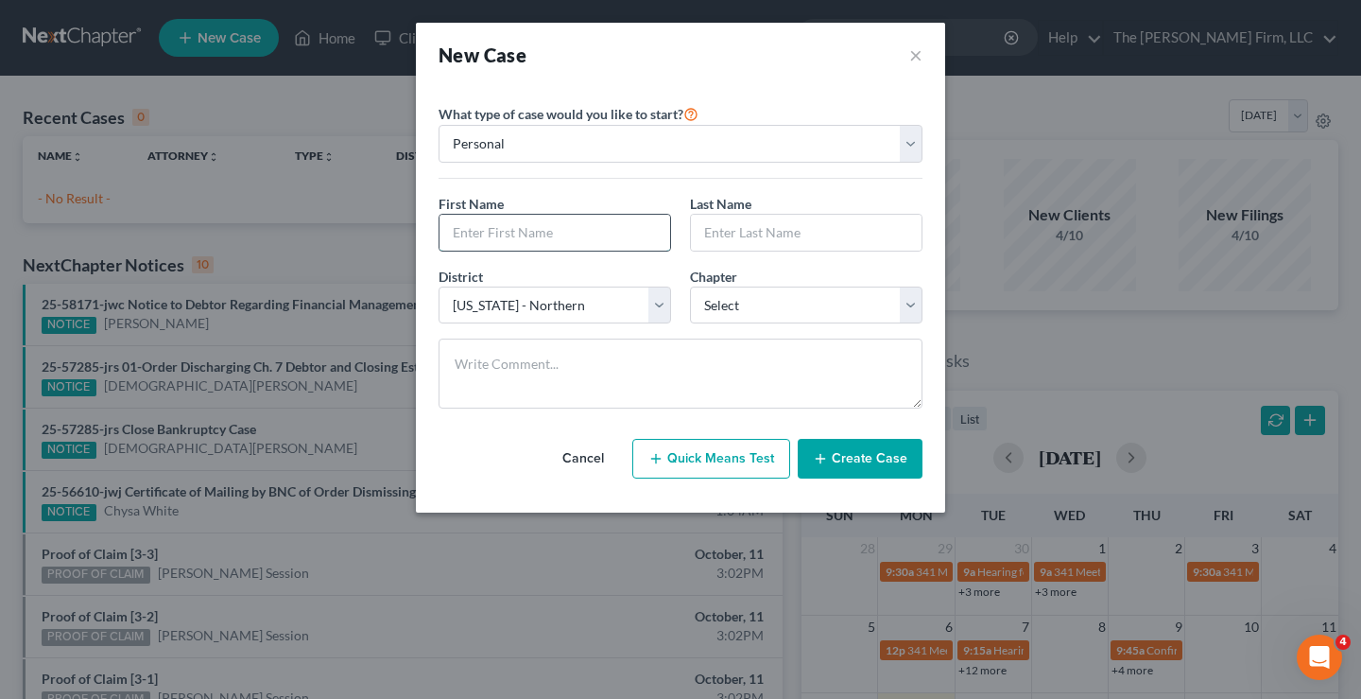
click at [456, 217] on input "text" at bounding box center [555, 233] width 231 height 36
type input "Fred"
type input "Collier"
click at [761, 310] on select "Select 7 11 12 13" at bounding box center [806, 305] width 233 height 38
select select "0"
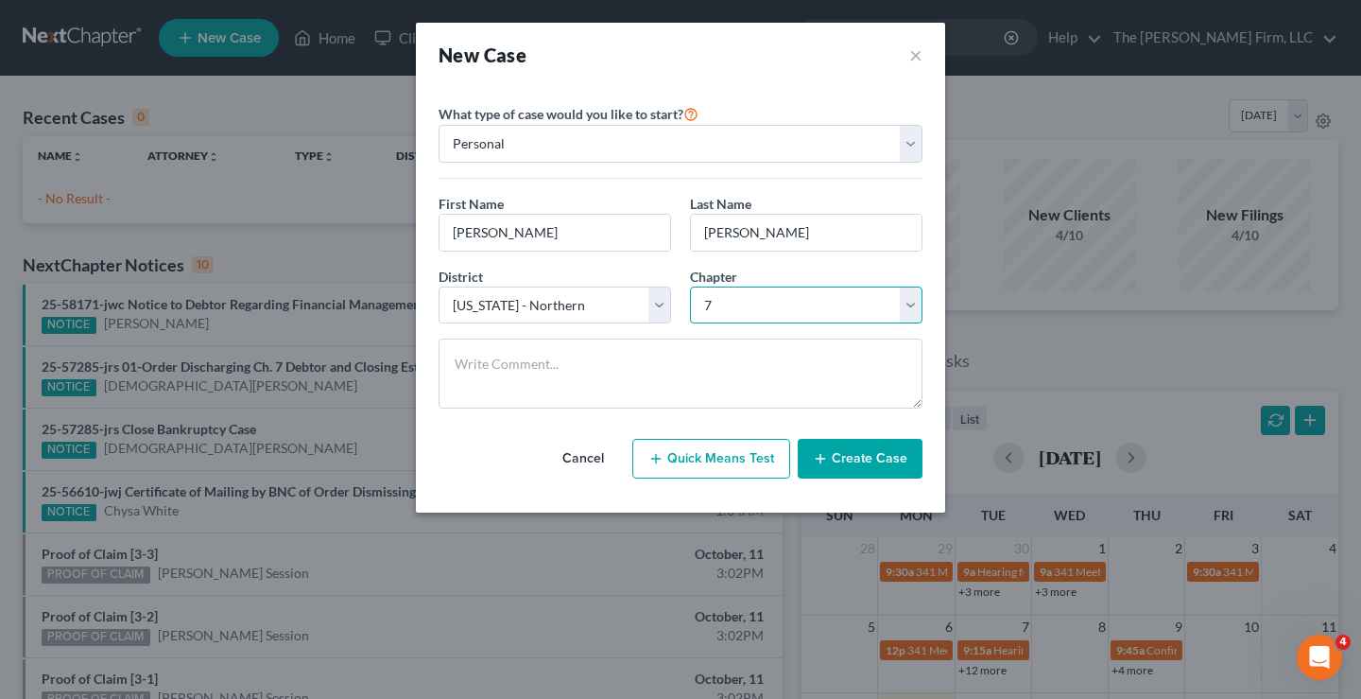
click at [690, 286] on select "Select 7 11 12 13" at bounding box center [806, 305] width 233 height 38
click at [882, 461] on button "Create Case" at bounding box center [860, 459] width 125 height 40
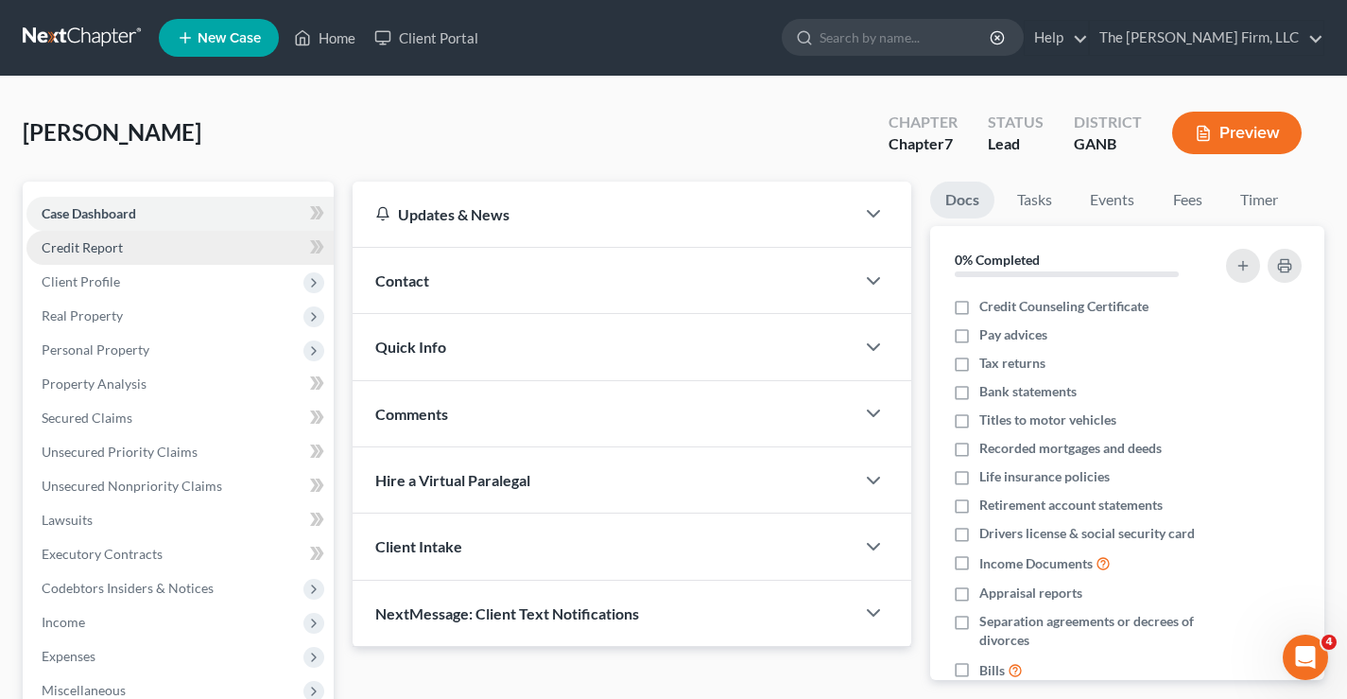
click at [90, 251] on span "Credit Report" at bounding box center [82, 247] width 81 height 16
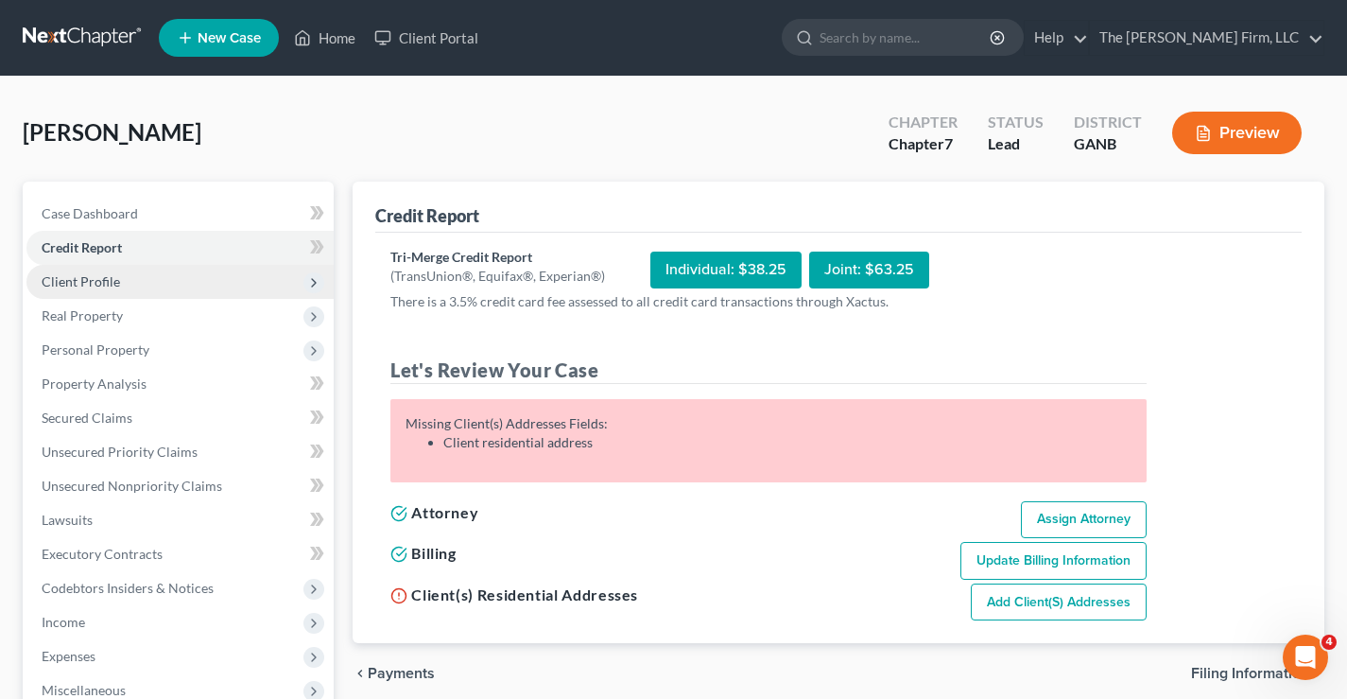
click at [95, 283] on span "Client Profile" at bounding box center [81, 281] width 78 height 16
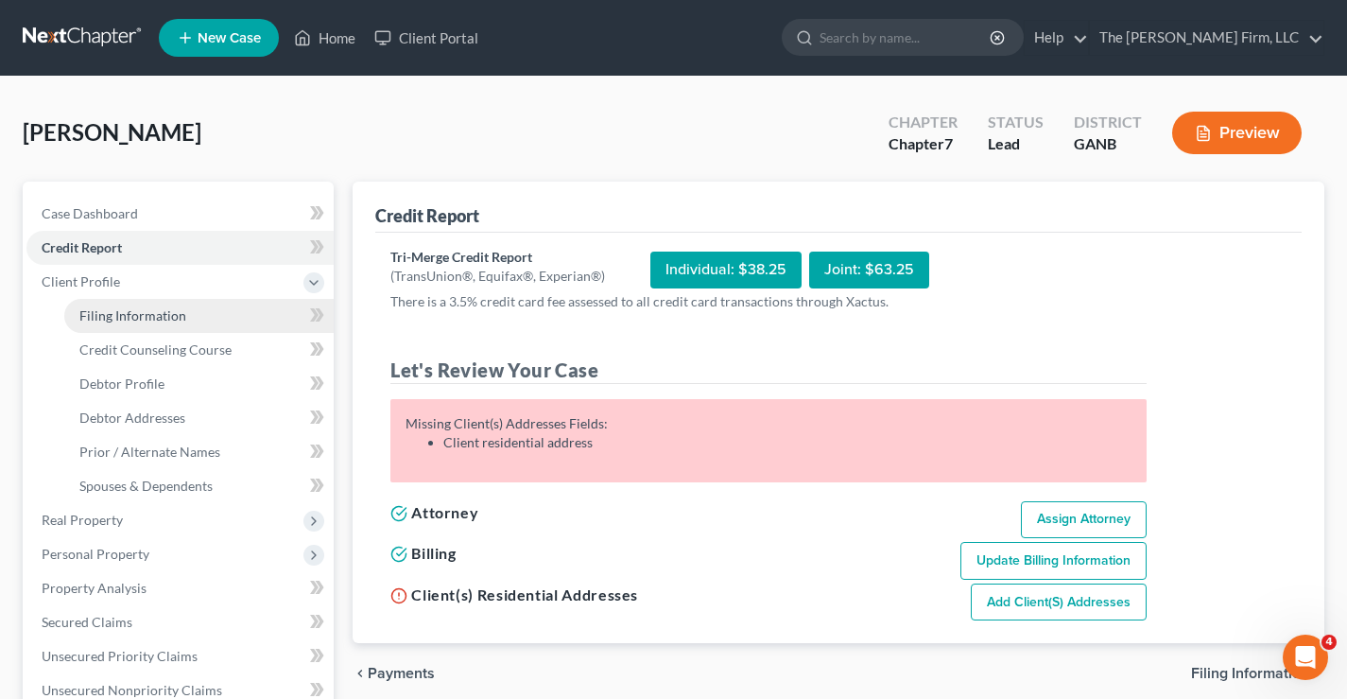
click at [101, 318] on span "Filing Information" at bounding box center [132, 315] width 107 height 16
select select "1"
select select "0"
select select "19"
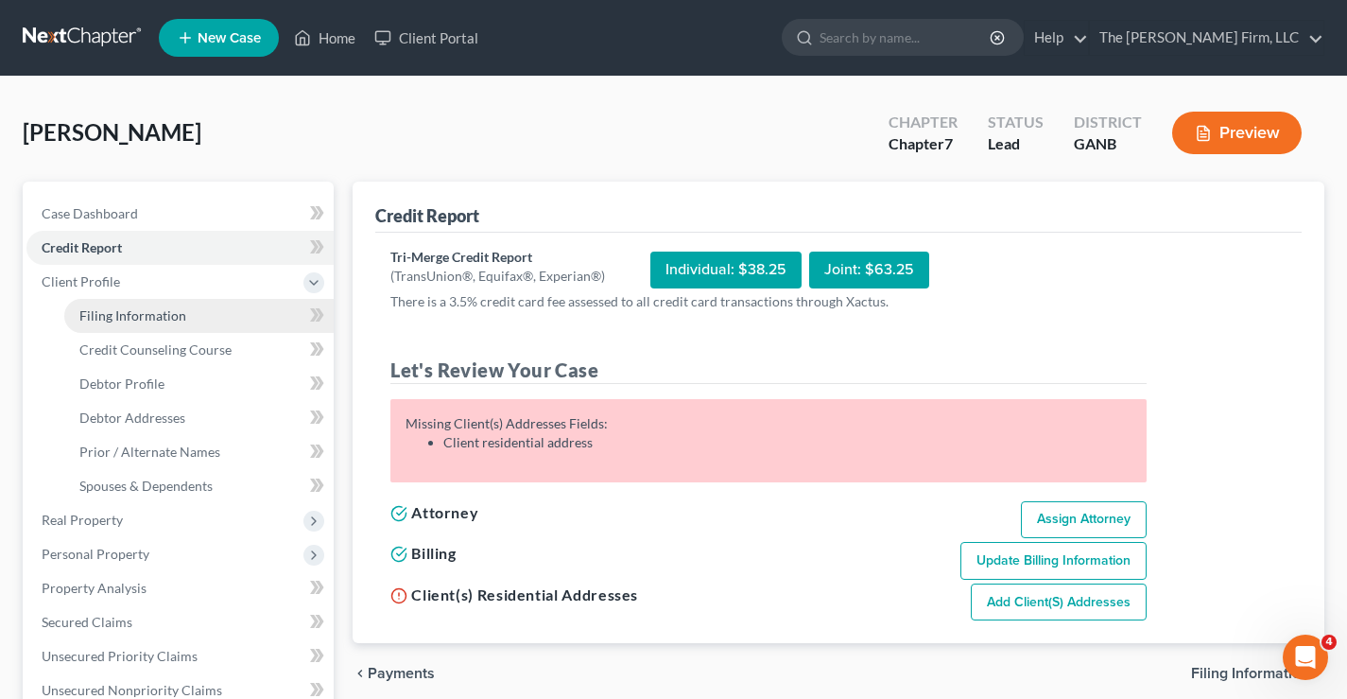
select select "10"
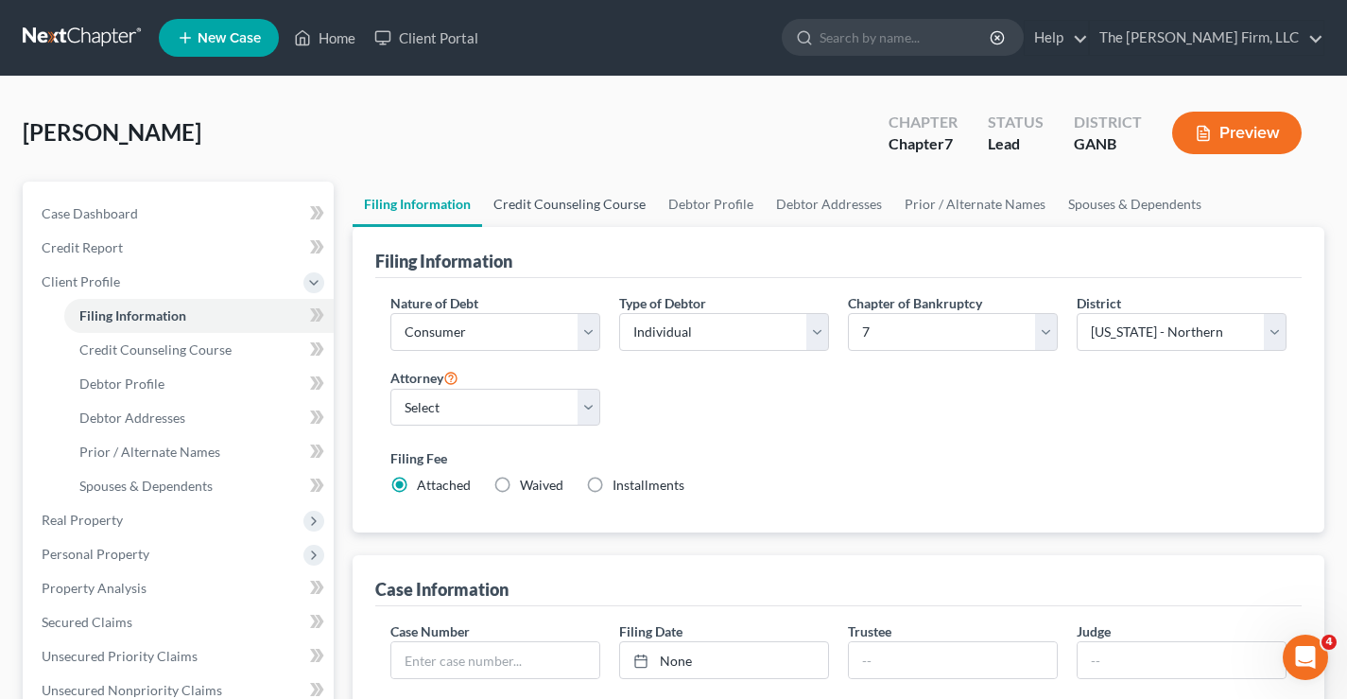
click at [591, 214] on link "Credit Counseling Course" at bounding box center [569, 204] width 175 height 45
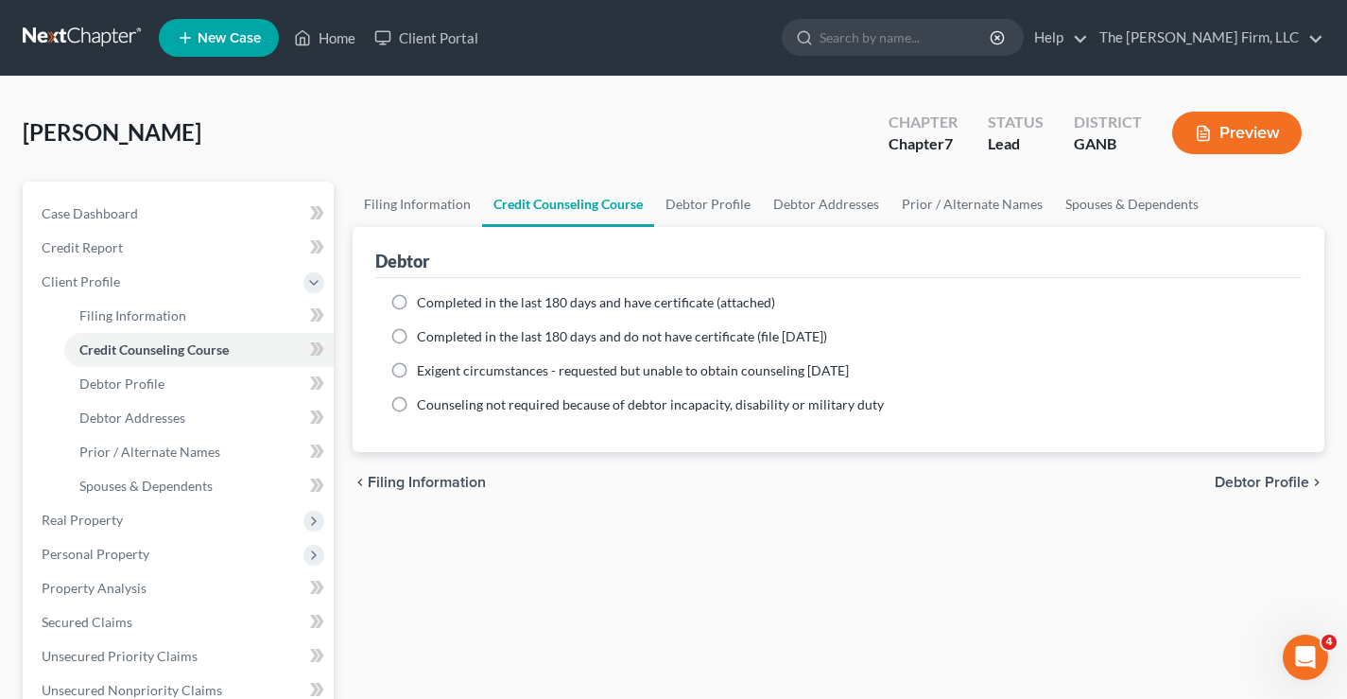
click at [417, 301] on label "Completed in the last 180 days and have certificate (attached)" at bounding box center [596, 302] width 358 height 19
click at [424, 301] on input "Completed in the last 180 days and have certificate (attached)" at bounding box center [430, 299] width 12 height 12
radio input "true"
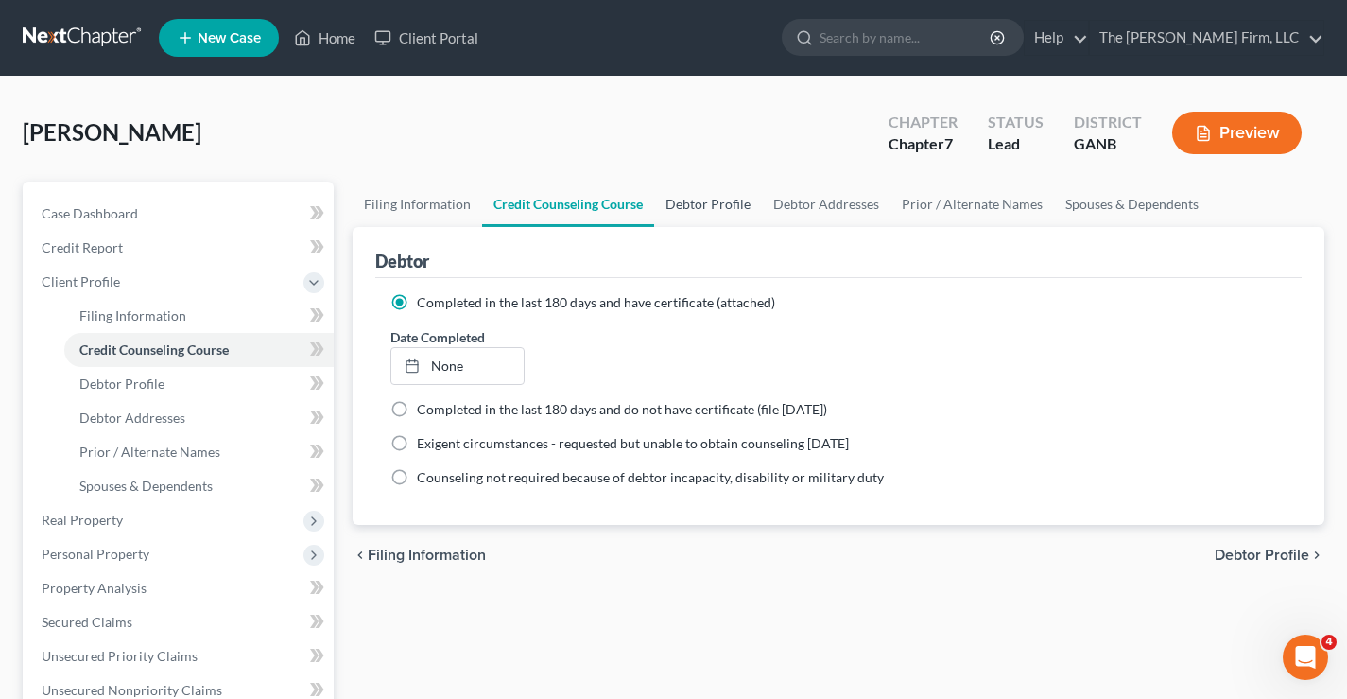
click at [730, 206] on link "Debtor Profile" at bounding box center [708, 204] width 108 height 45
select select "0"
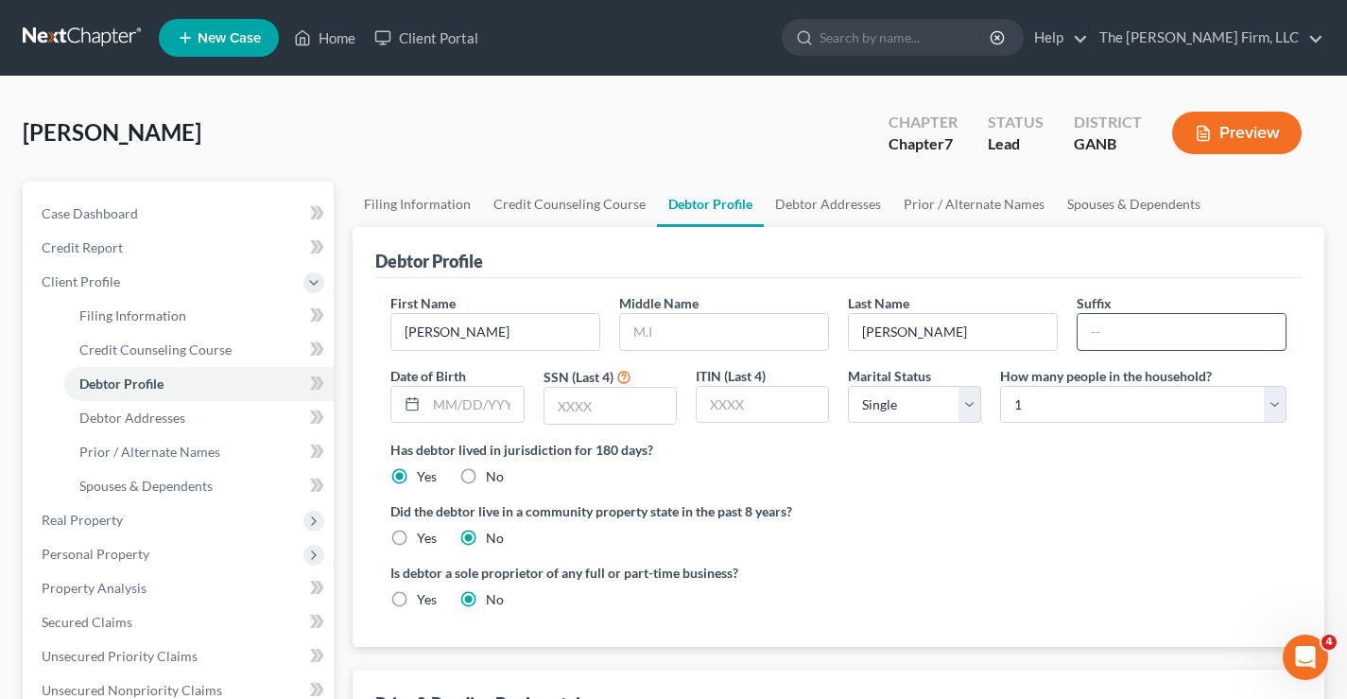
drag, startPoint x: 1139, startPoint y: 337, endPoint x: 1130, endPoint y: 325, distance: 14.8
click at [1138, 335] on input "text" at bounding box center [1182, 332] width 208 height 36
type input "Jr."
click at [794, 145] on div "Collier, Fred Upgraded Chapter Chapter 7 Status Lead District GANB Preview" at bounding box center [674, 140] width 1302 height 82
click at [406, 200] on link "Filing Information" at bounding box center [418, 204] width 130 height 45
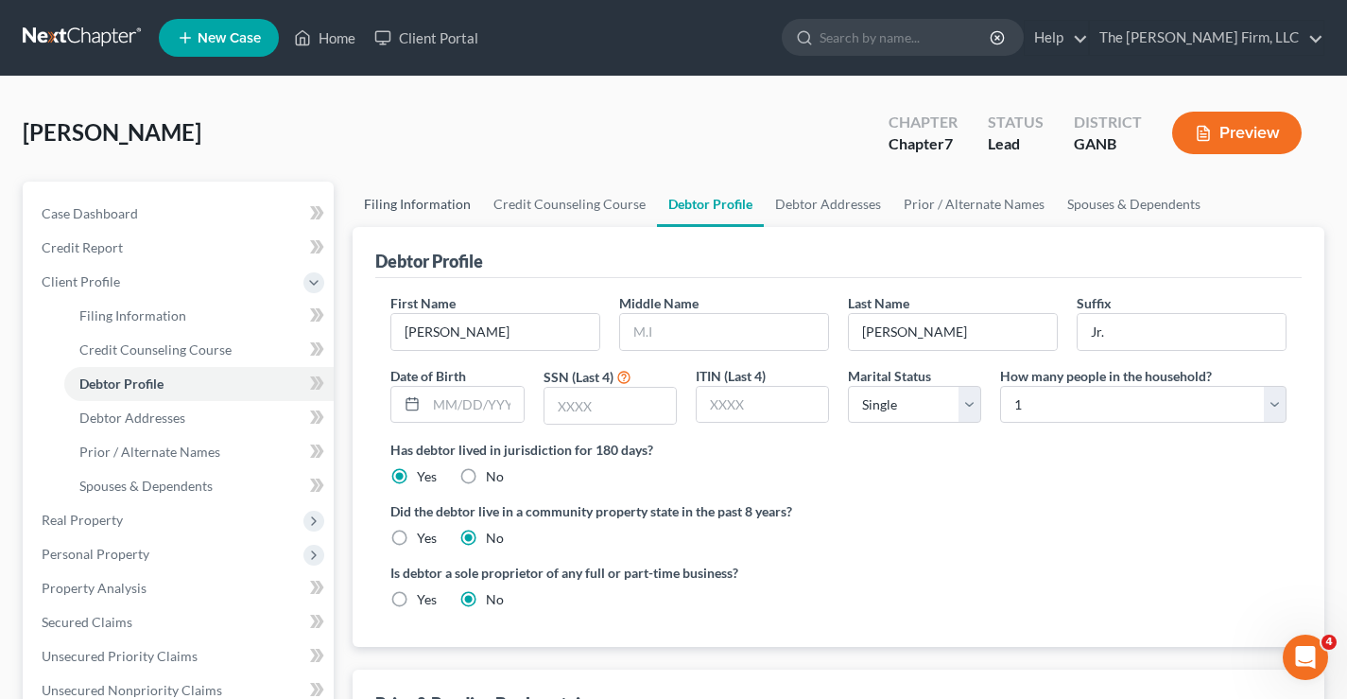
select select "1"
select select "0"
select select "19"
select select "0"
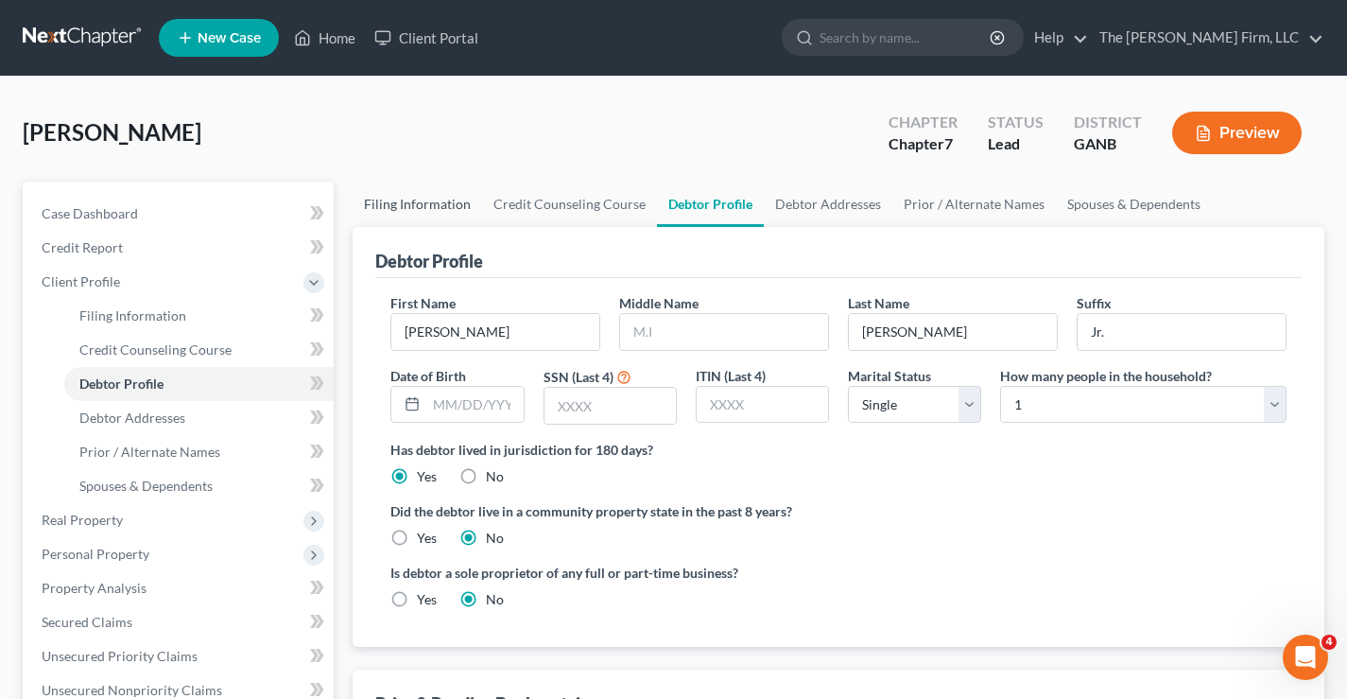
select select "10"
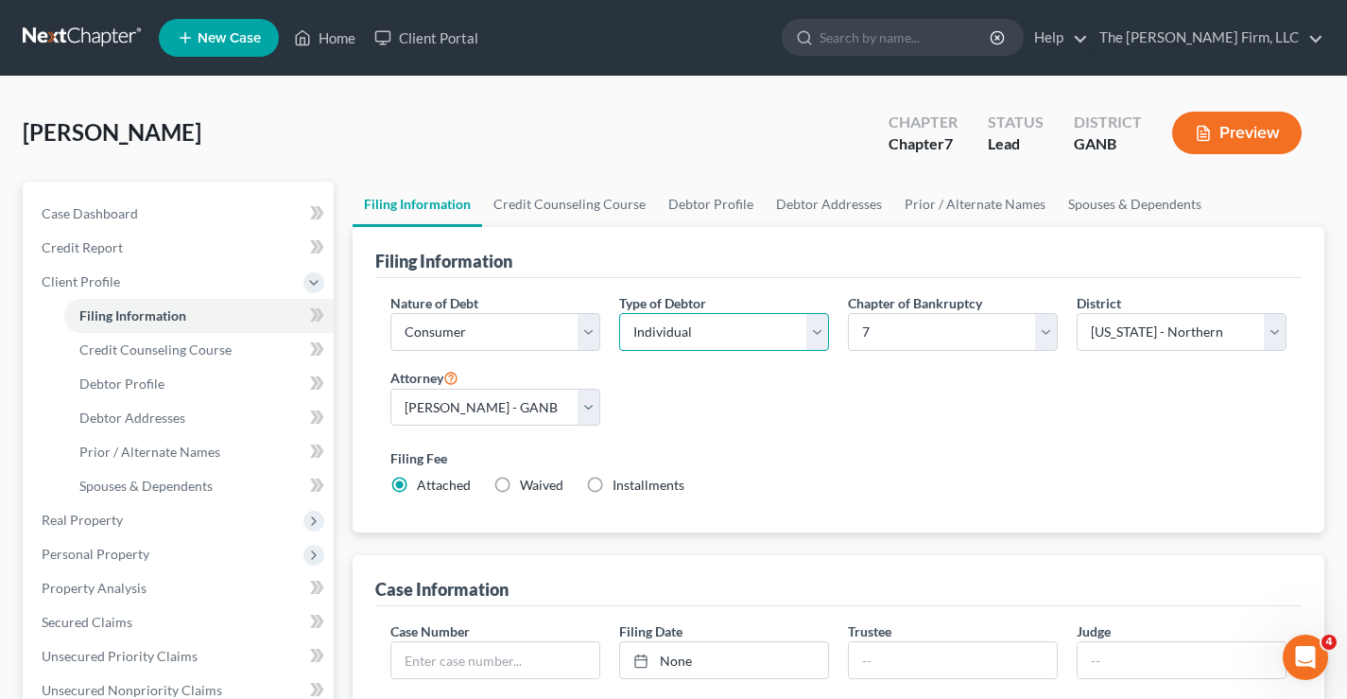
click at [724, 334] on select "Select Individual Joint" at bounding box center [724, 332] width 210 height 38
select select "1"
click at [619, 351] on select "Select Individual Joint" at bounding box center [724, 332] width 210 height 38
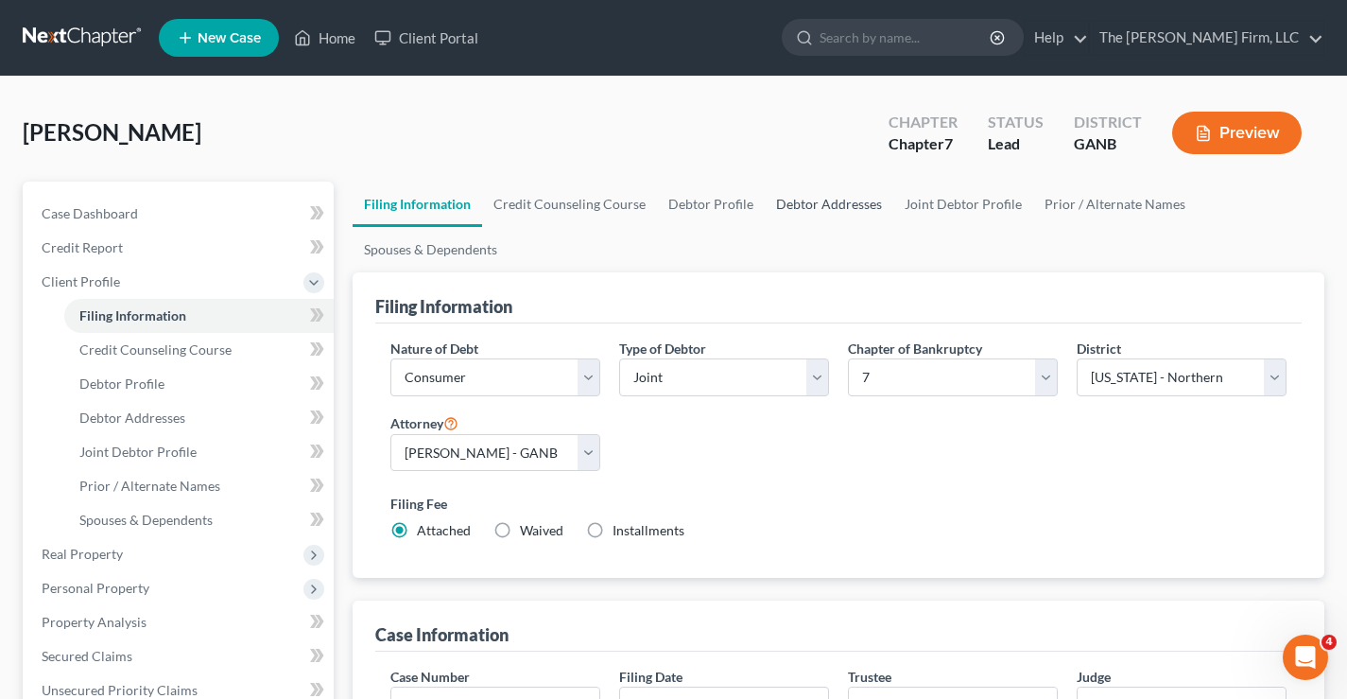
click at [779, 205] on link "Debtor Addresses" at bounding box center [829, 204] width 129 height 45
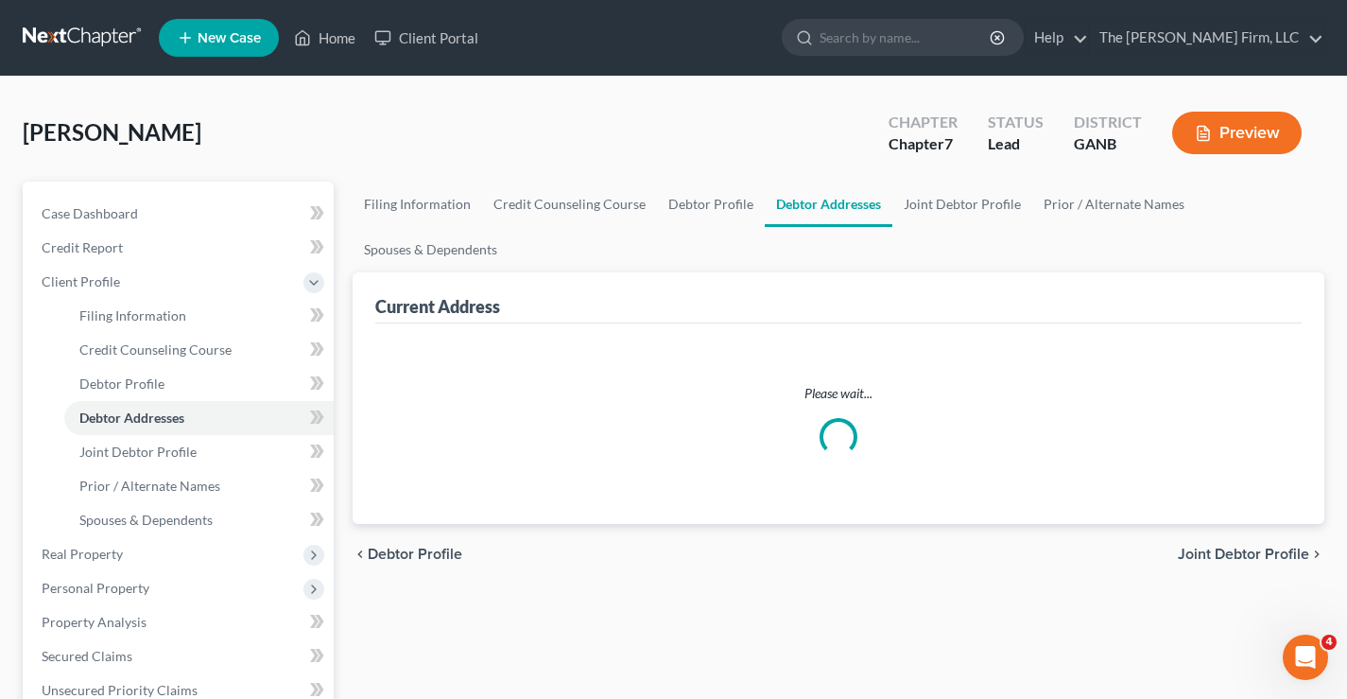
select select "0"
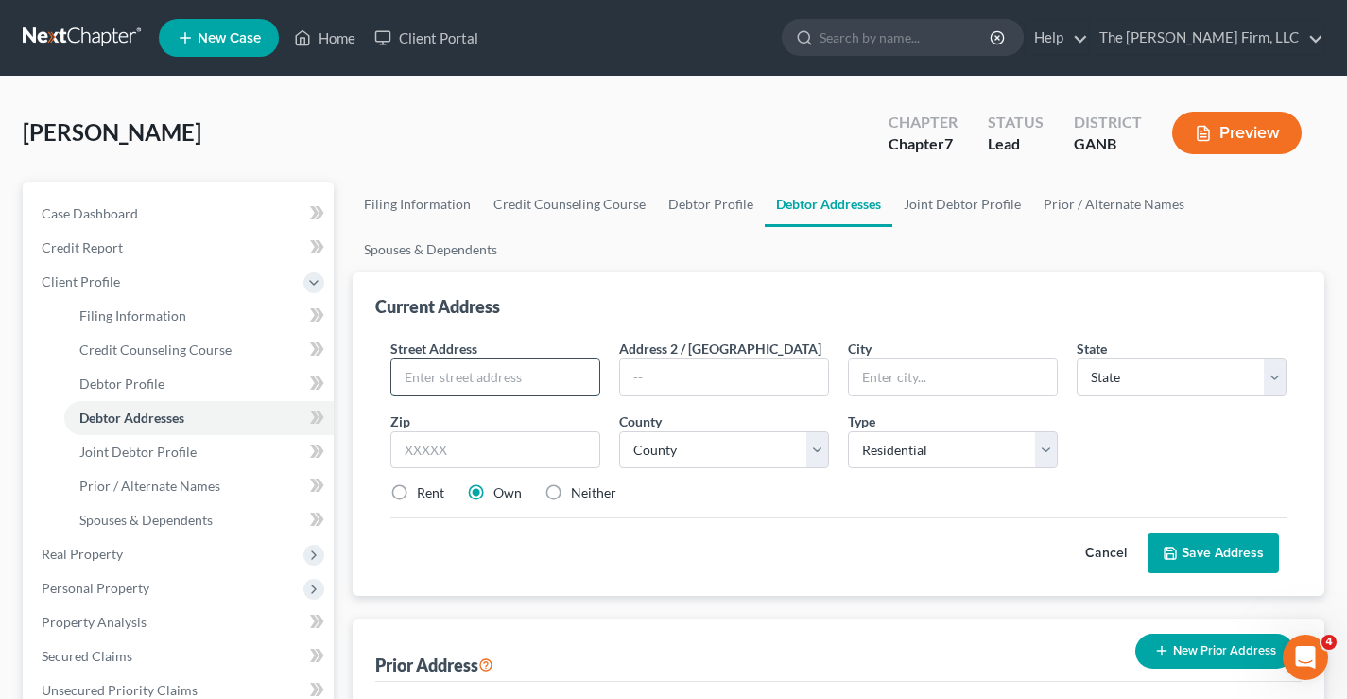
click at [399, 390] on input "text" at bounding box center [495, 377] width 208 height 36
type input "4546 Burks Rd."
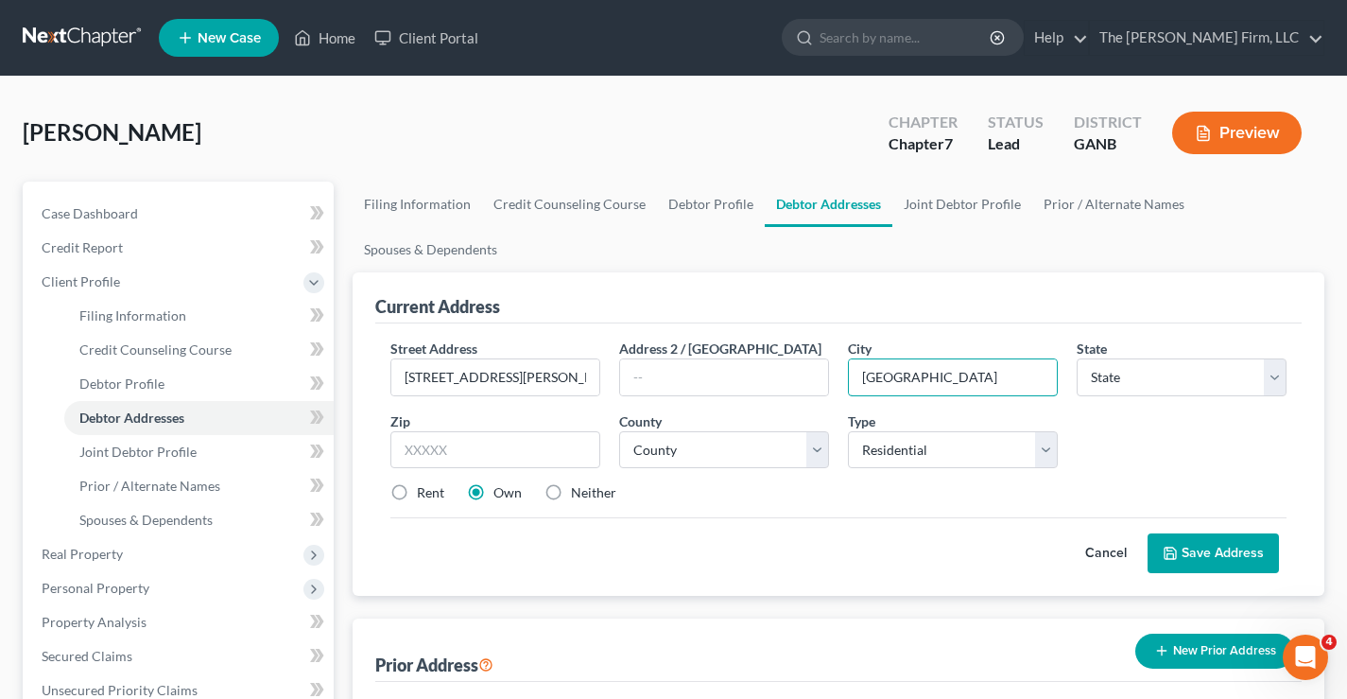
type input "Forest Park"
select select "10"
type input "30297"
click at [749, 449] on select "County Appling County Atkinson County Bacon County Baker County Baldwin County …" at bounding box center [724, 450] width 210 height 38
select select "30"
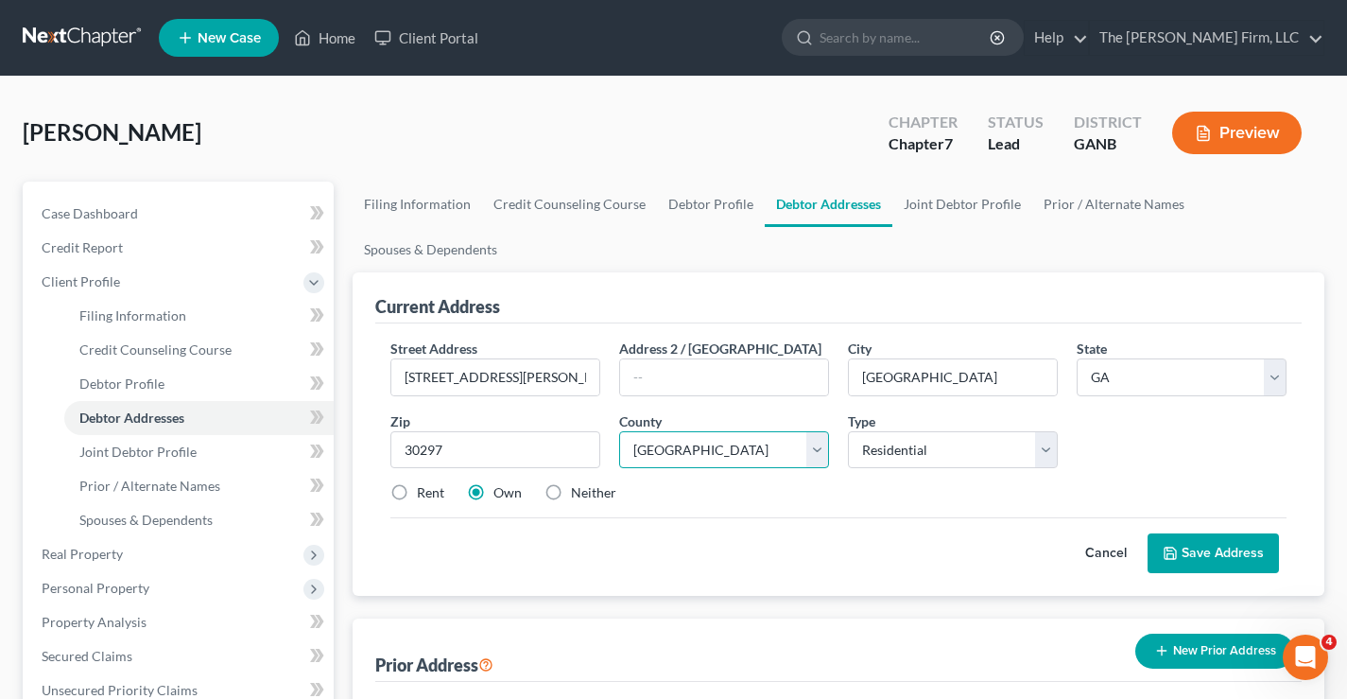
click at [619, 431] on select "County Appling County Atkinson County Bacon County Baker County Baldwin County …" at bounding box center [724, 450] width 210 height 38
drag, startPoint x: 803, startPoint y: 488, endPoint x: 788, endPoint y: 493, distance: 15.8
click at [799, 492] on div "Rent Own Neither" at bounding box center [838, 492] width 915 height 19
click at [1200, 548] on button "Save Address" at bounding box center [1213, 553] width 131 height 40
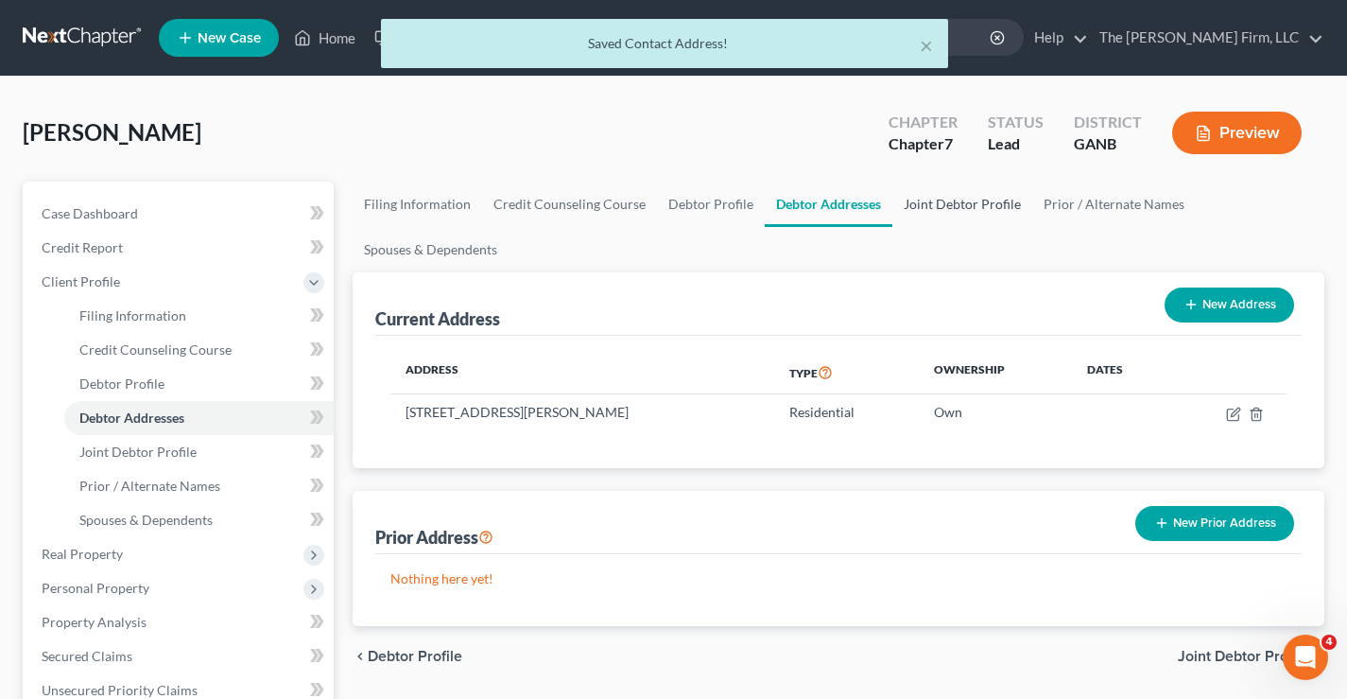
click at [996, 199] on link "Joint Debtor Profile" at bounding box center [962, 204] width 140 height 45
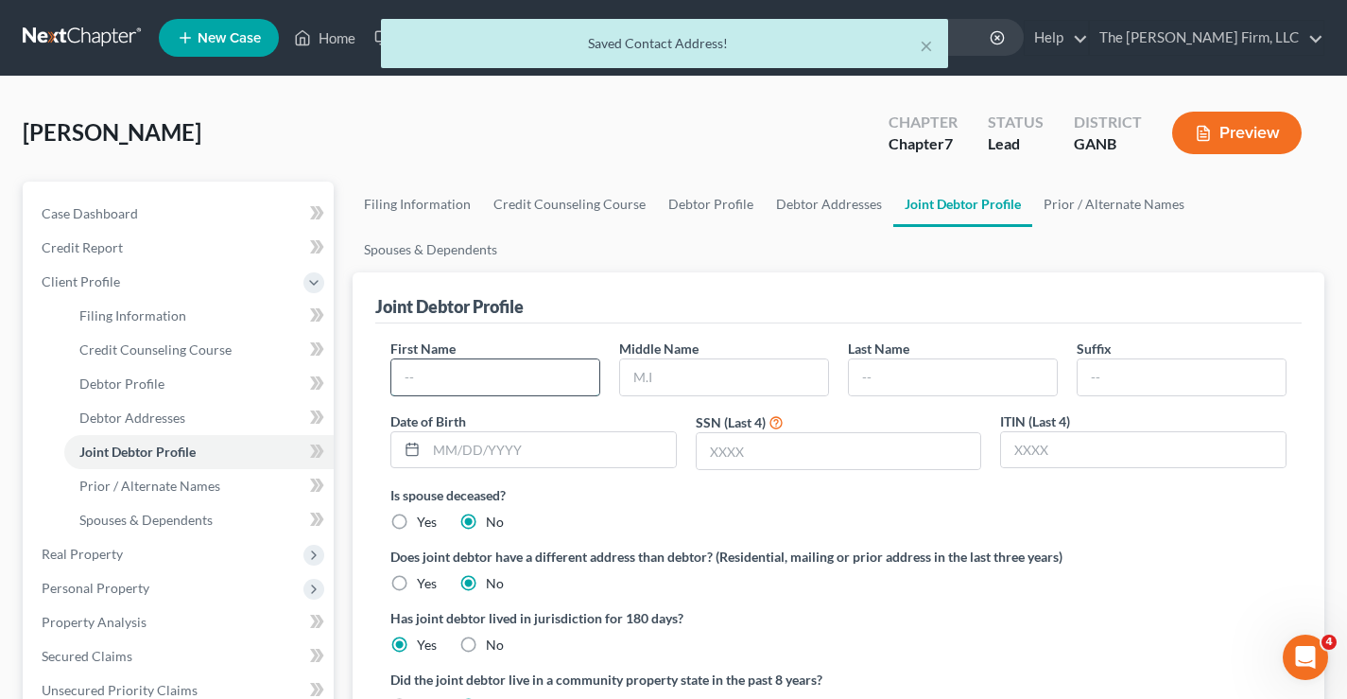
click at [409, 385] on input "text" at bounding box center [495, 377] width 208 height 36
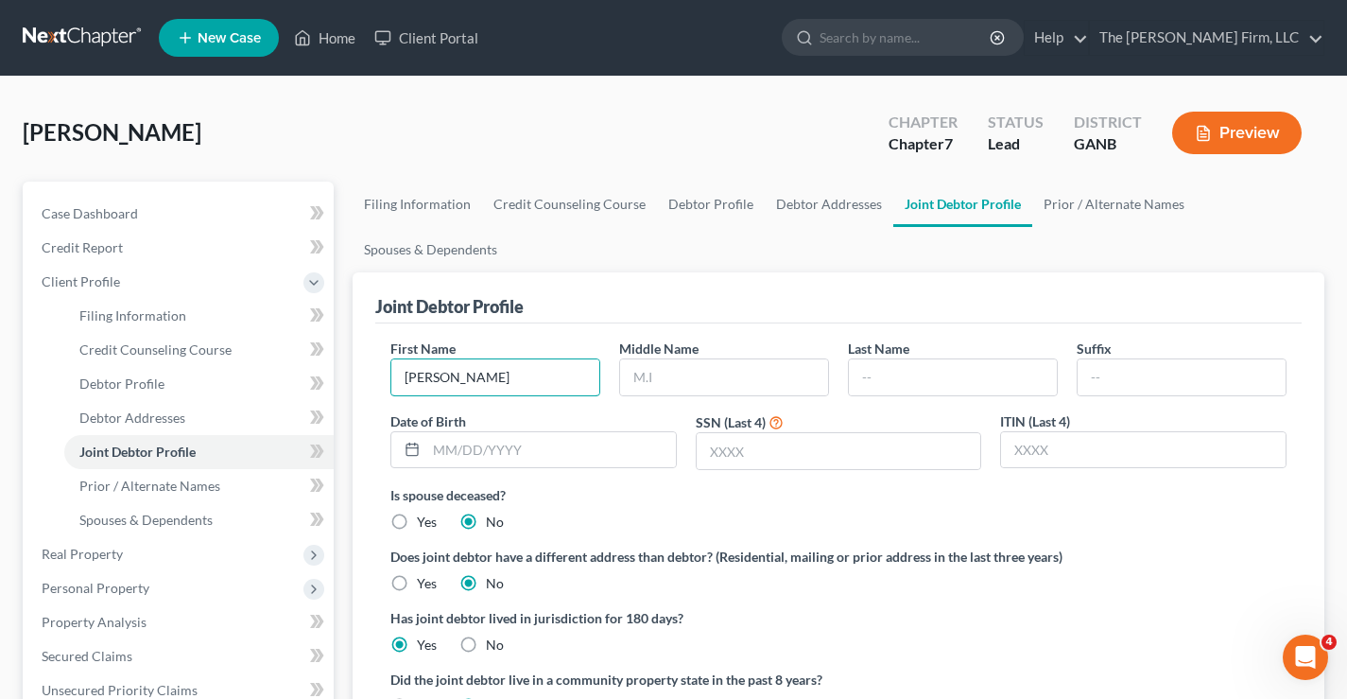
type input "Debra"
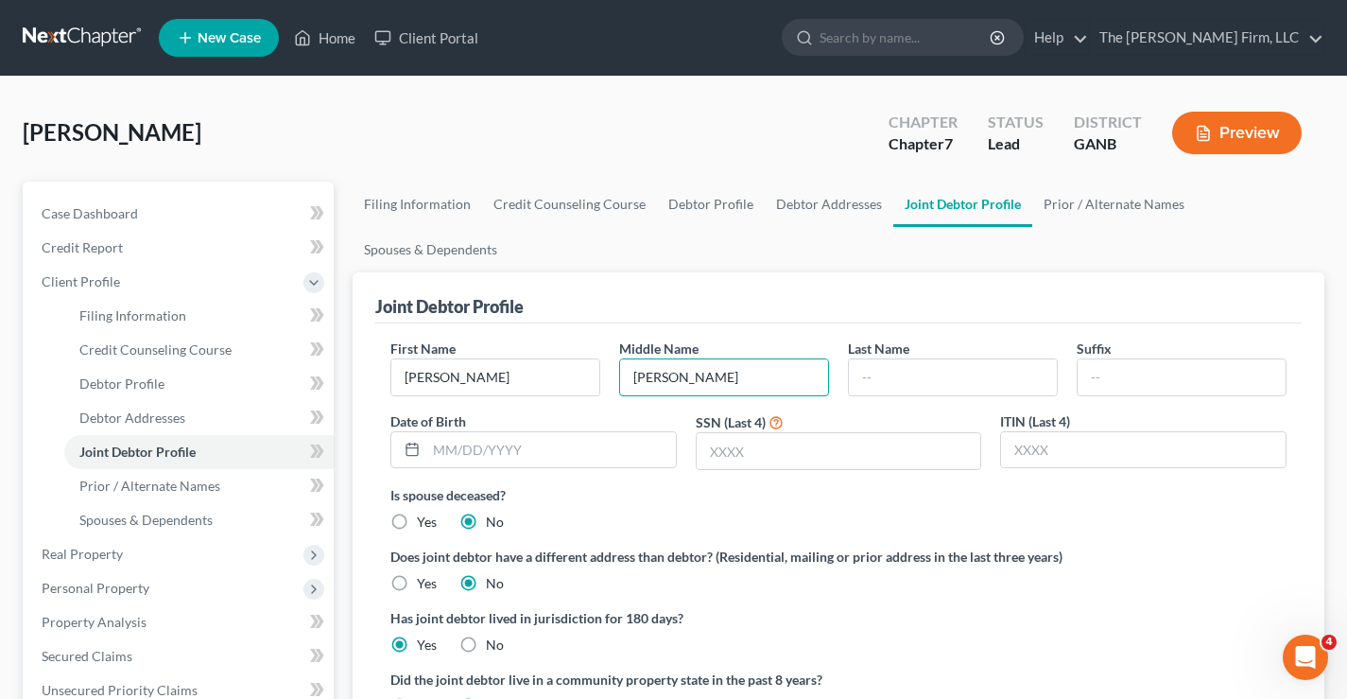
type input "Kelley"
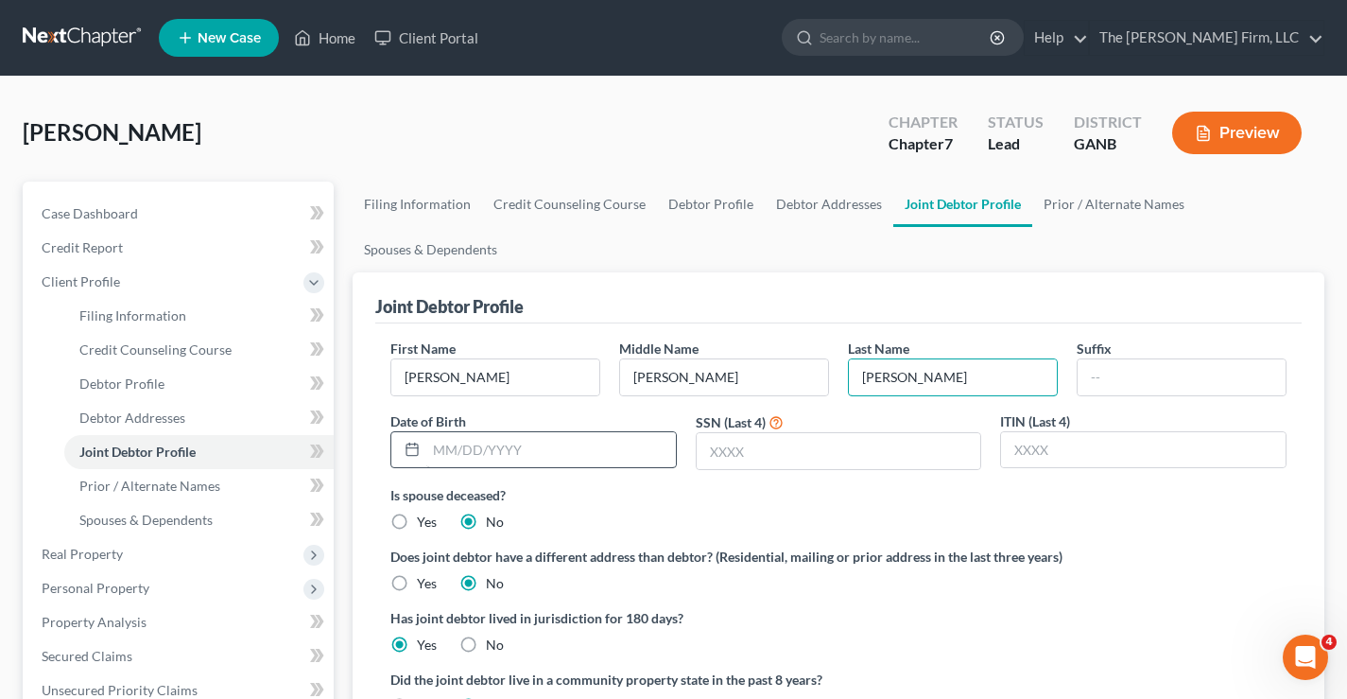
type input "Collier"
click at [515, 453] on input "text" at bounding box center [551, 450] width 250 height 36
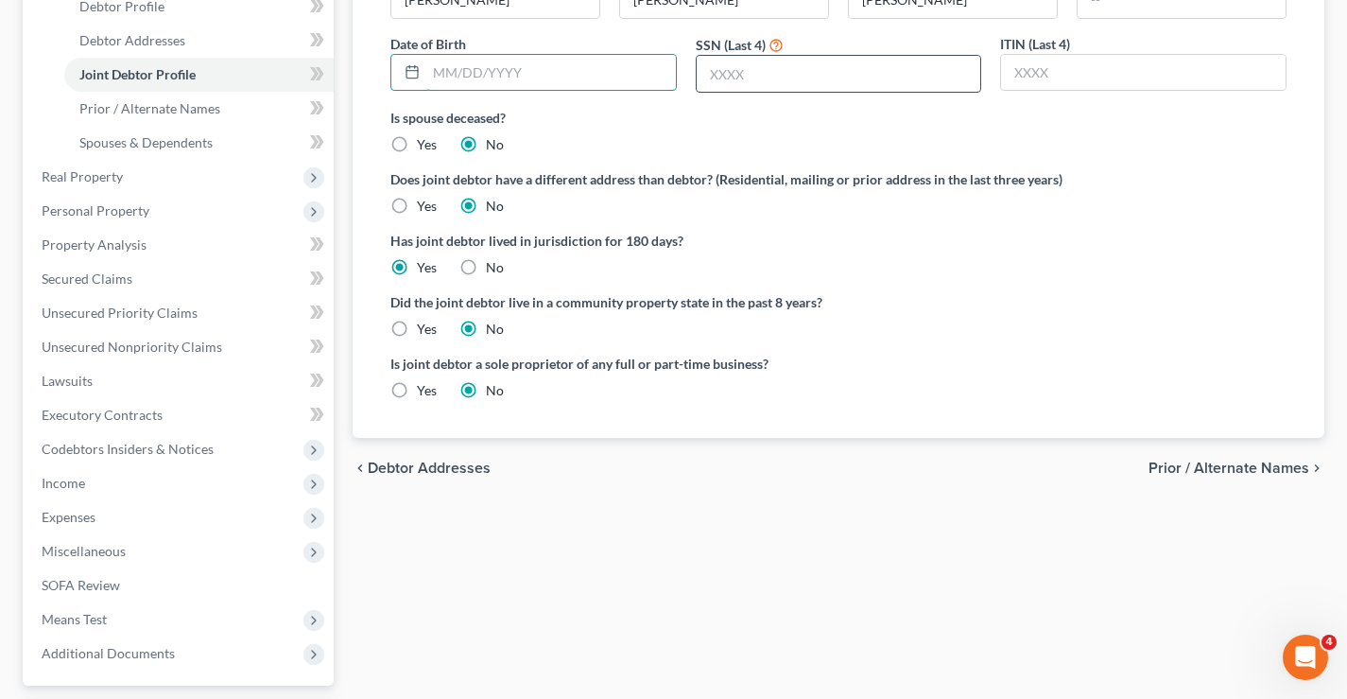
scroll to position [378, 0]
click at [984, 319] on div "Did the joint debtor live in a community property state in the past 8 years? Ye…" at bounding box center [838, 314] width 896 height 46
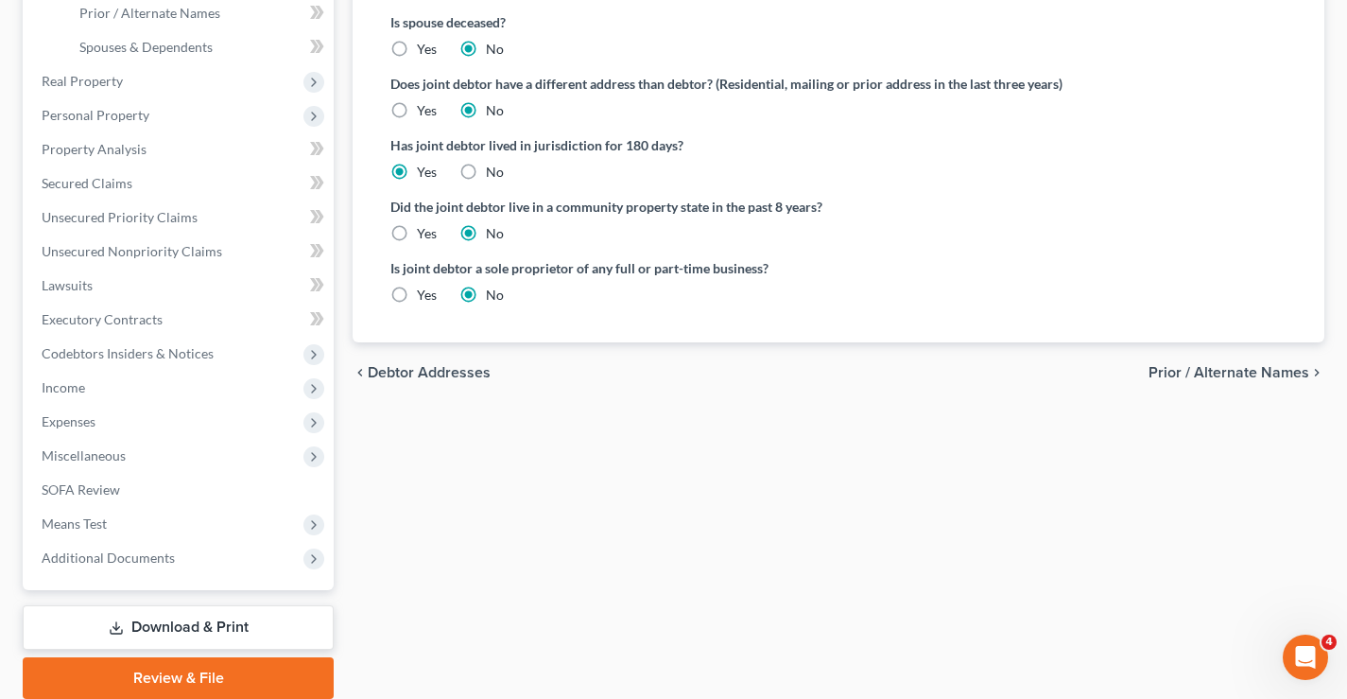
click at [1260, 373] on span "Prior / Alternate Names" at bounding box center [1229, 372] width 161 height 15
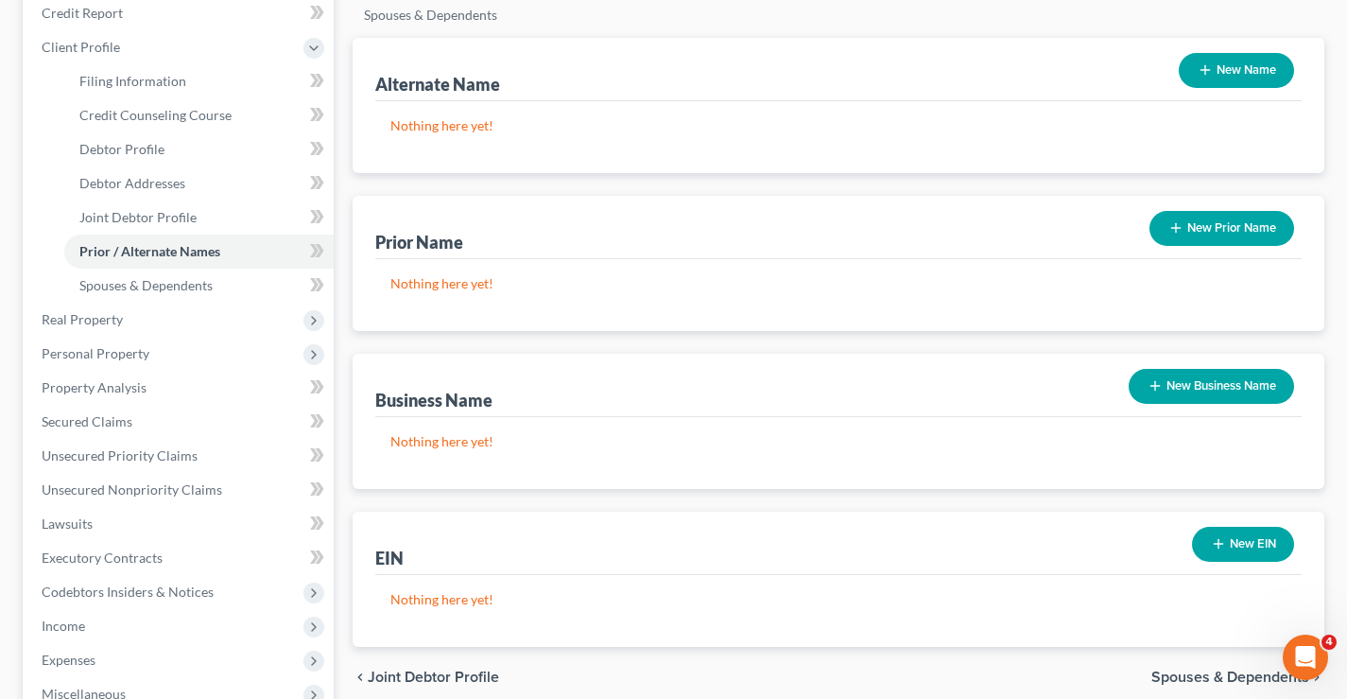
scroll to position [545, 0]
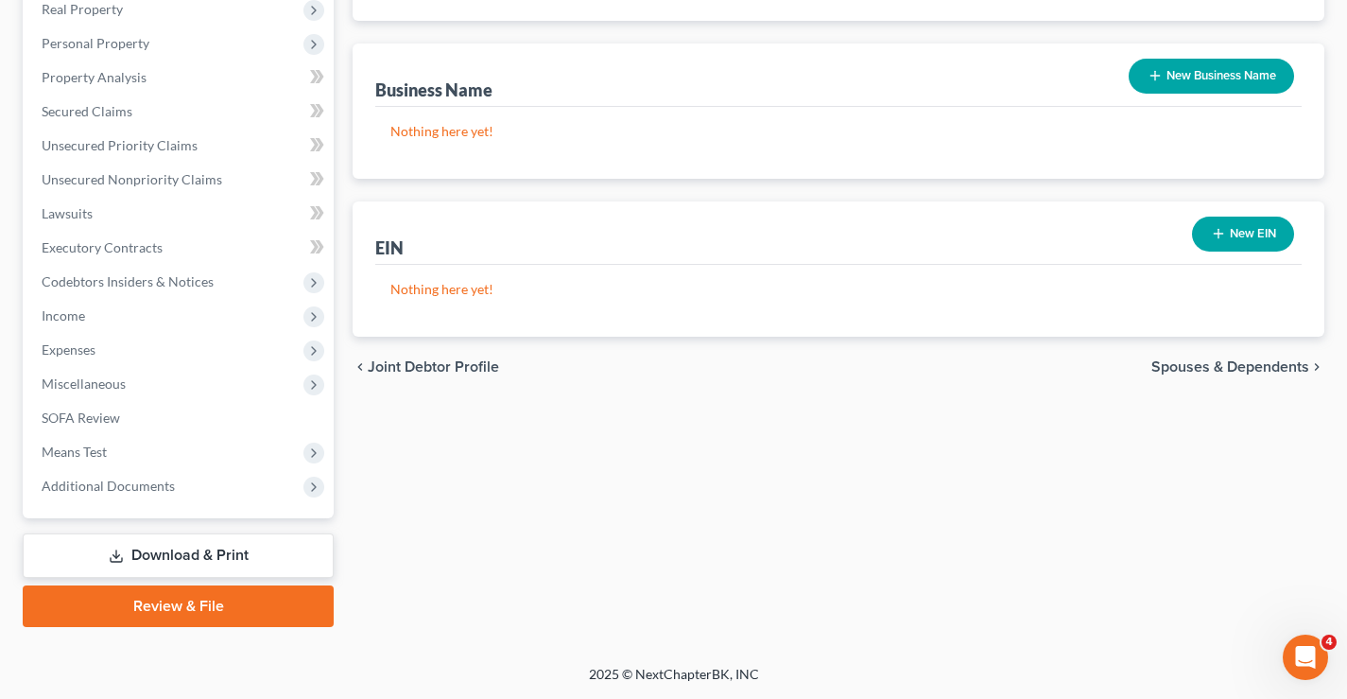
click at [195, 553] on link "Download & Print" at bounding box center [178, 555] width 311 height 44
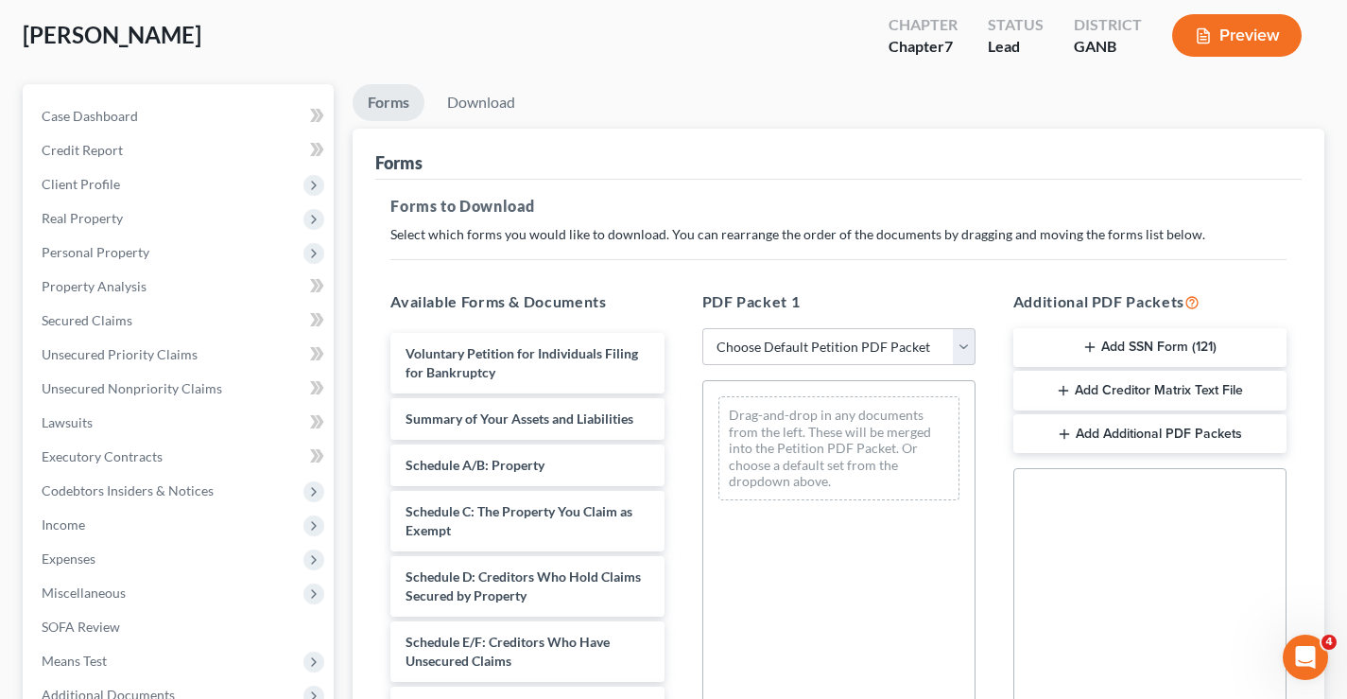
scroll to position [378, 0]
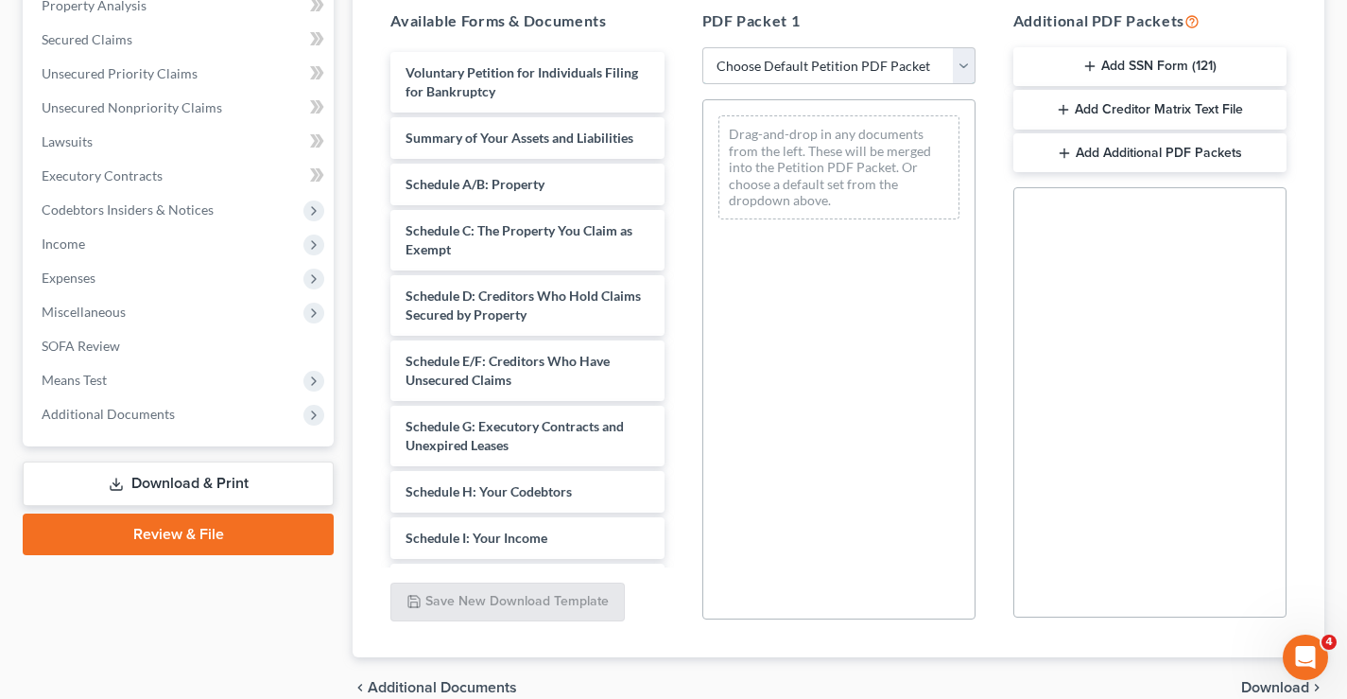
click at [869, 73] on select "Choose Default Petition PDF Packet Complete Bankruptcy Petition (all forms and …" at bounding box center [838, 66] width 273 height 38
select select "3"
click at [702, 47] on select "Choose Default Petition PDF Packet Complete Bankruptcy Petition (all forms and …" at bounding box center [838, 66] width 273 height 38
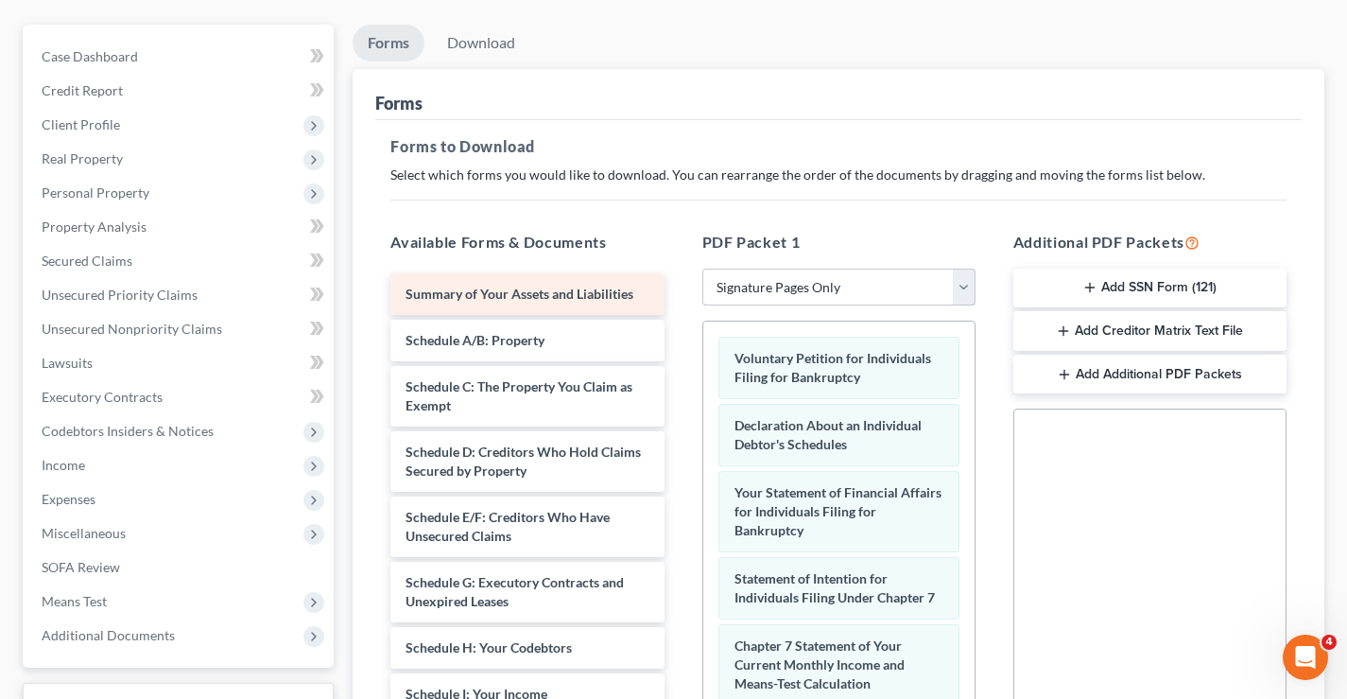
scroll to position [0, 0]
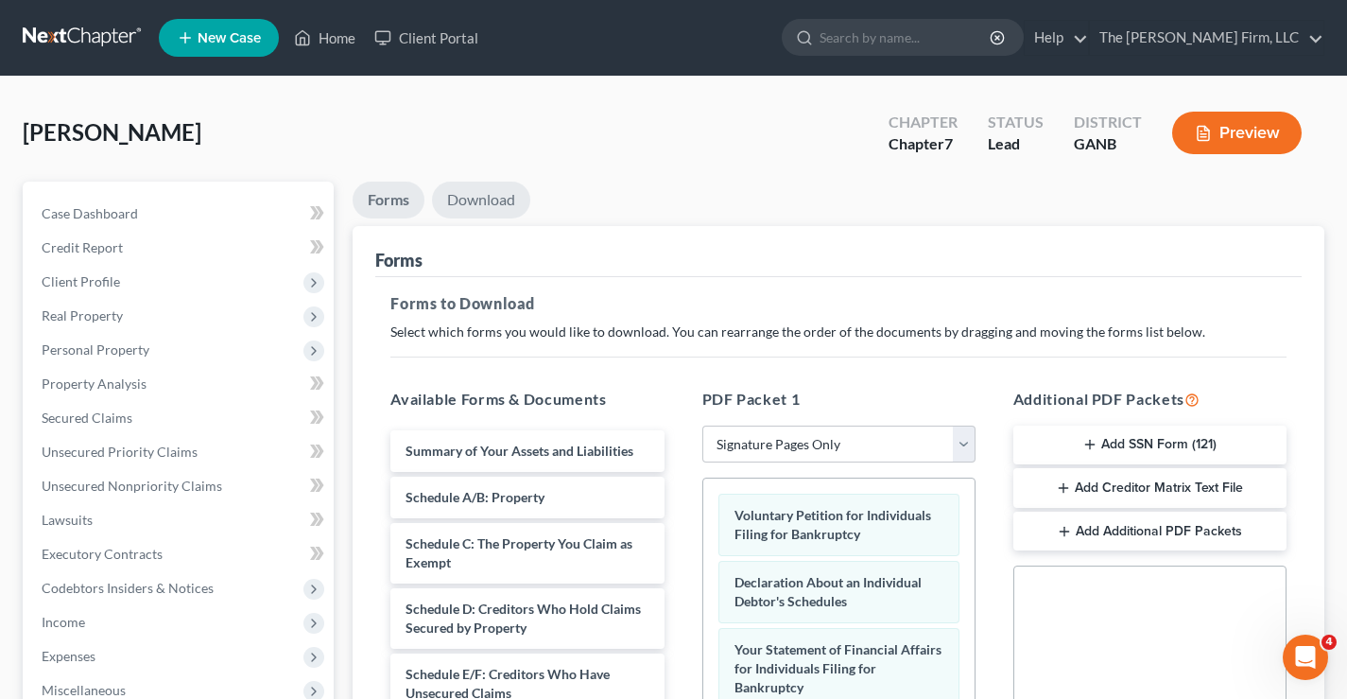
click at [489, 200] on link "Download" at bounding box center [481, 200] width 98 height 37
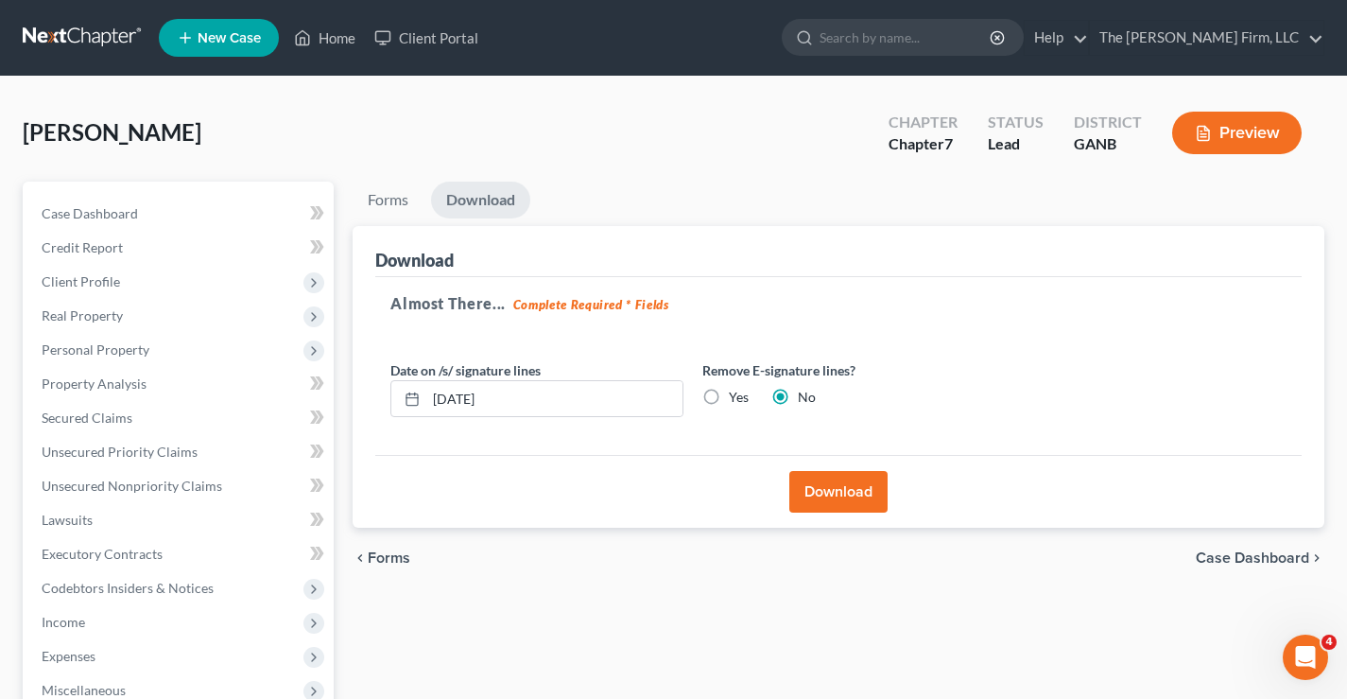
click at [852, 492] on button "Download" at bounding box center [838, 492] width 98 height 42
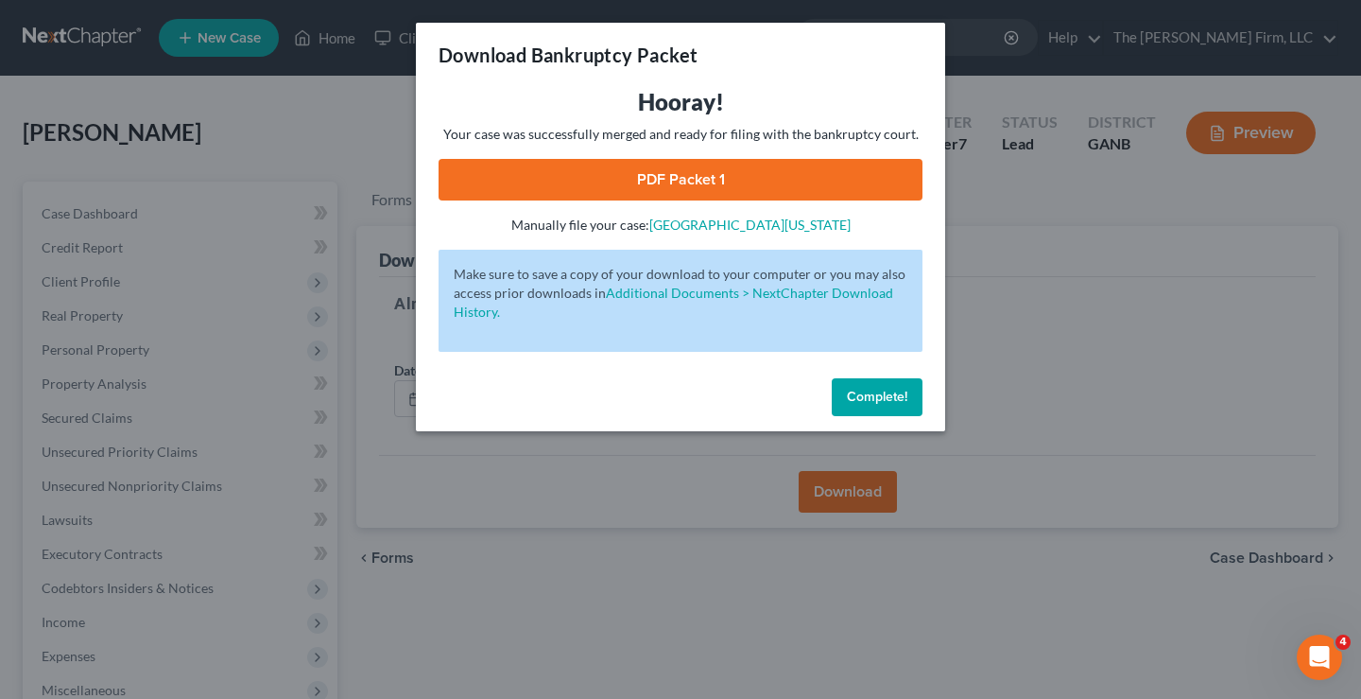
click at [685, 168] on link "PDF Packet 1" at bounding box center [681, 180] width 484 height 42
click at [881, 392] on span "Complete!" at bounding box center [877, 397] width 61 height 16
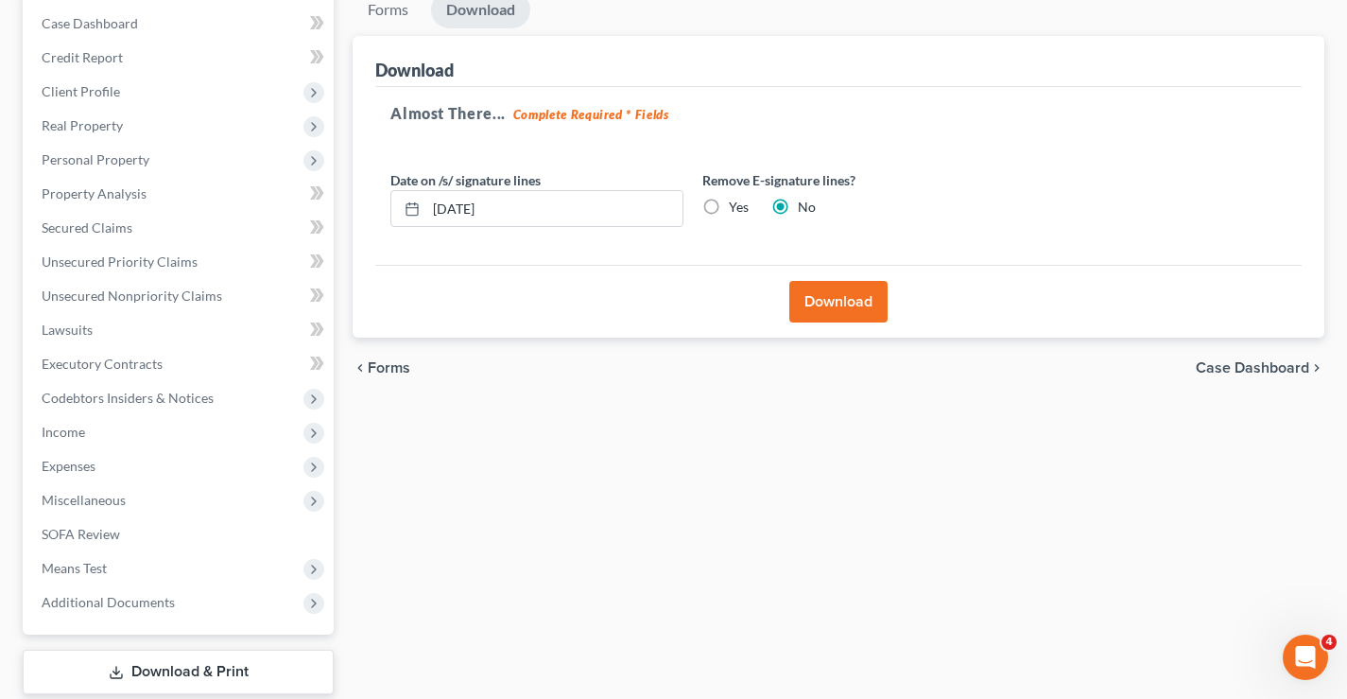
scroll to position [306, 0]
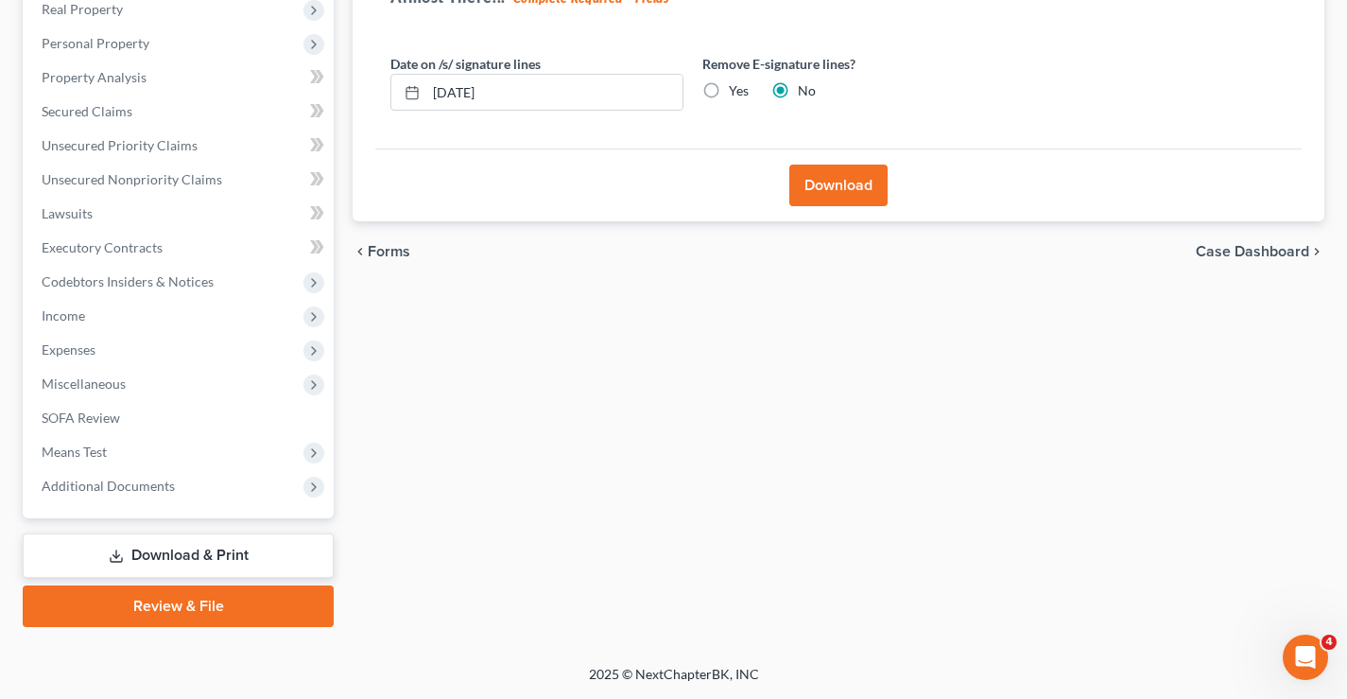
click at [199, 560] on link "Download & Print" at bounding box center [178, 555] width 311 height 44
click at [240, 556] on link "Download & Print" at bounding box center [178, 555] width 311 height 44
click at [95, 103] on span "Secured Claims" at bounding box center [87, 111] width 91 height 16
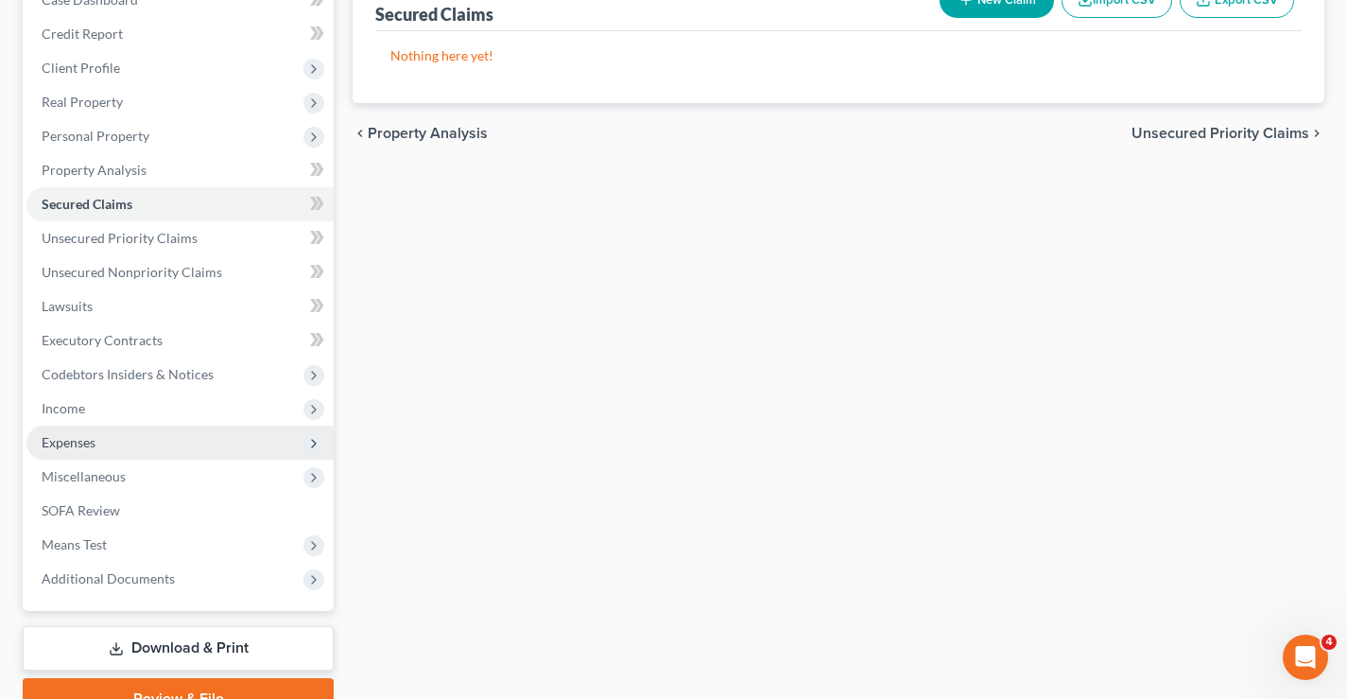
scroll to position [306, 0]
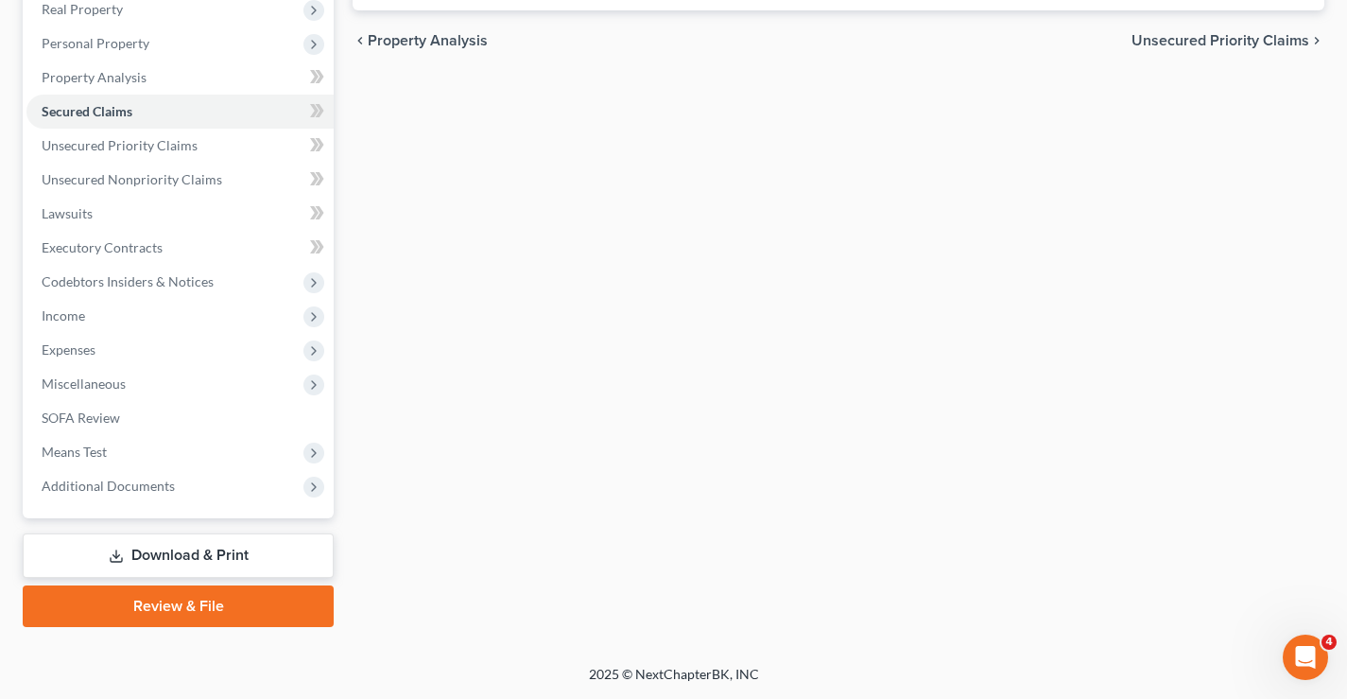
click at [176, 555] on link "Download & Print" at bounding box center [178, 555] width 311 height 44
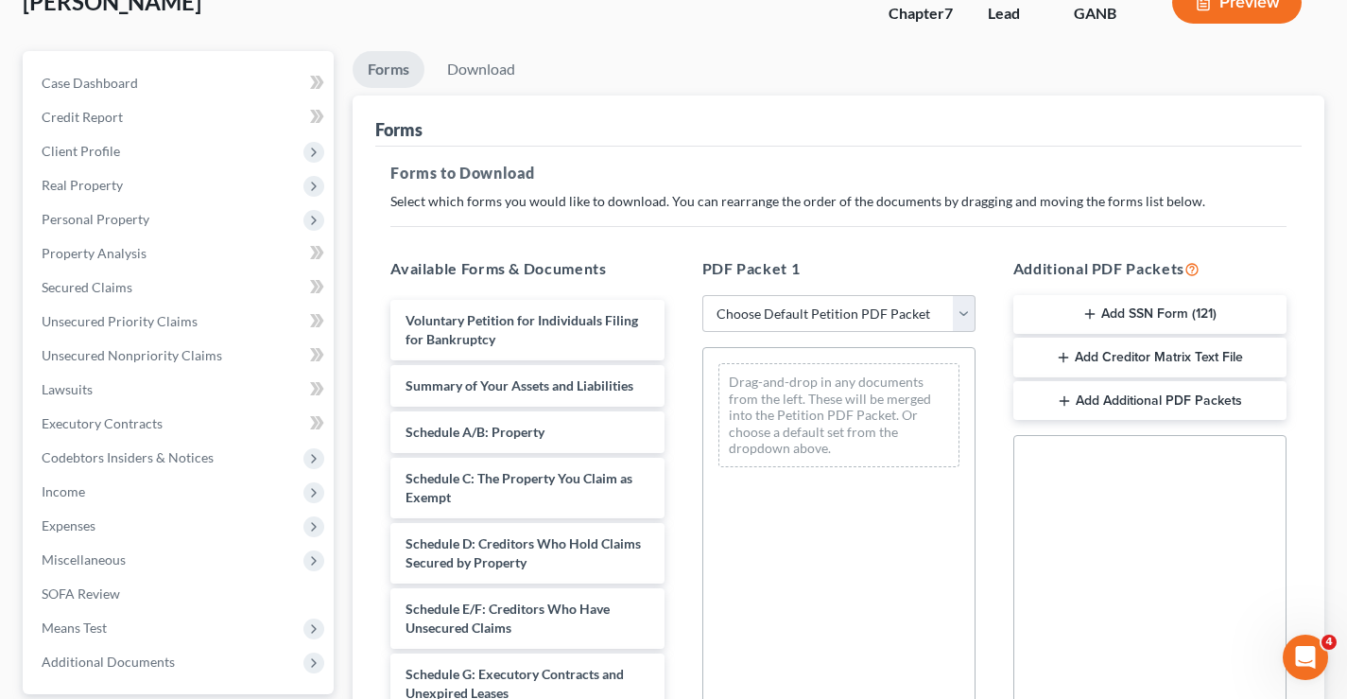
scroll to position [284, 0]
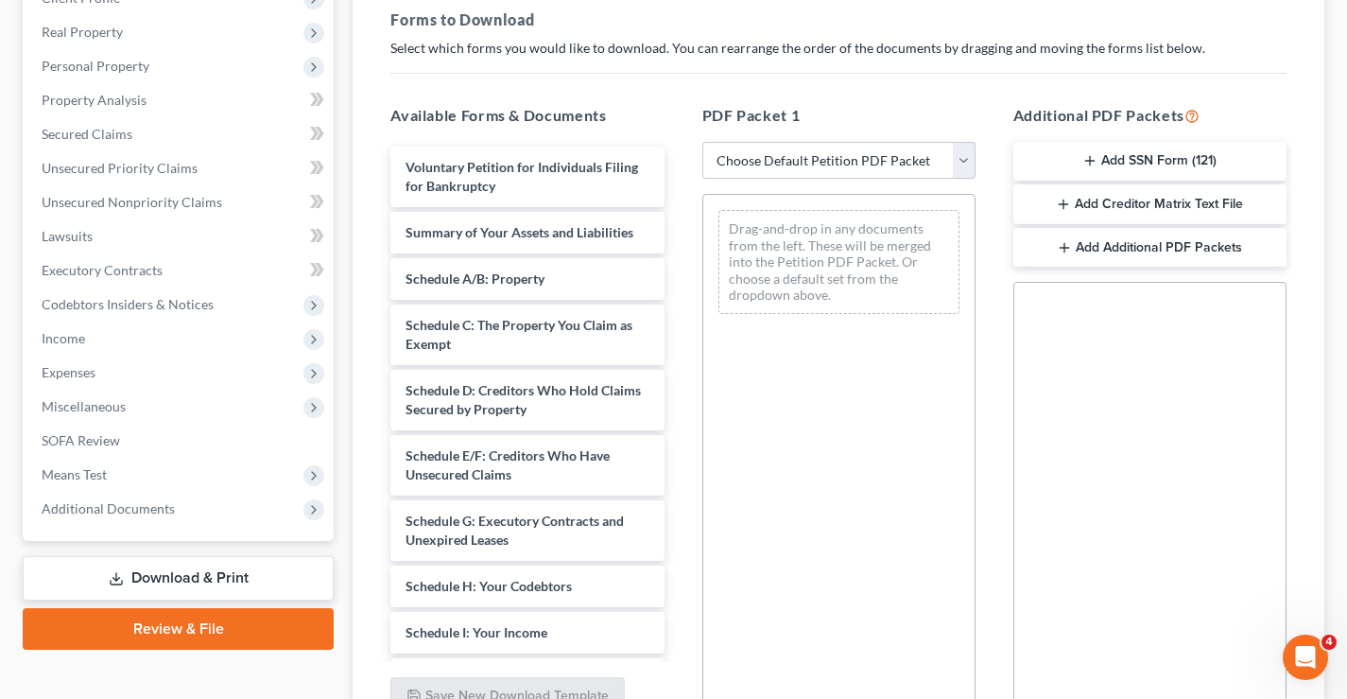
click at [1166, 163] on button "Add SSN Form (121)" at bounding box center [1150, 162] width 273 height 40
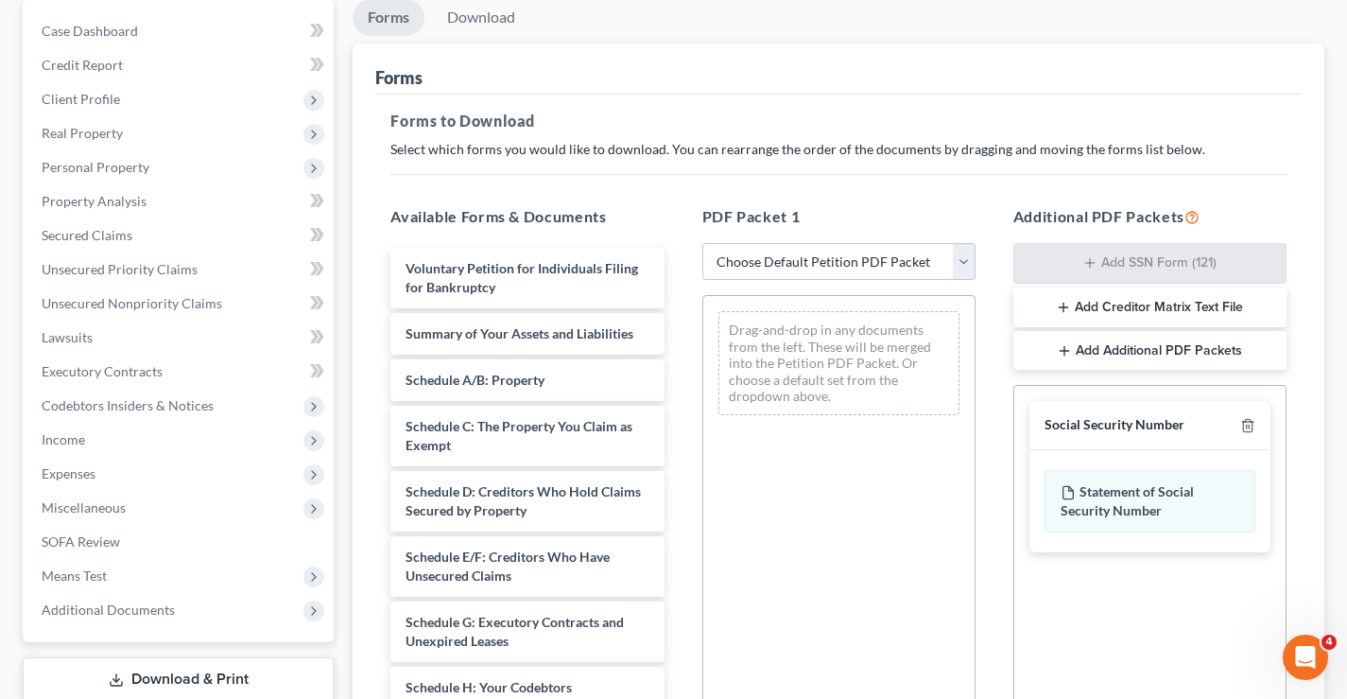
scroll to position [0, 0]
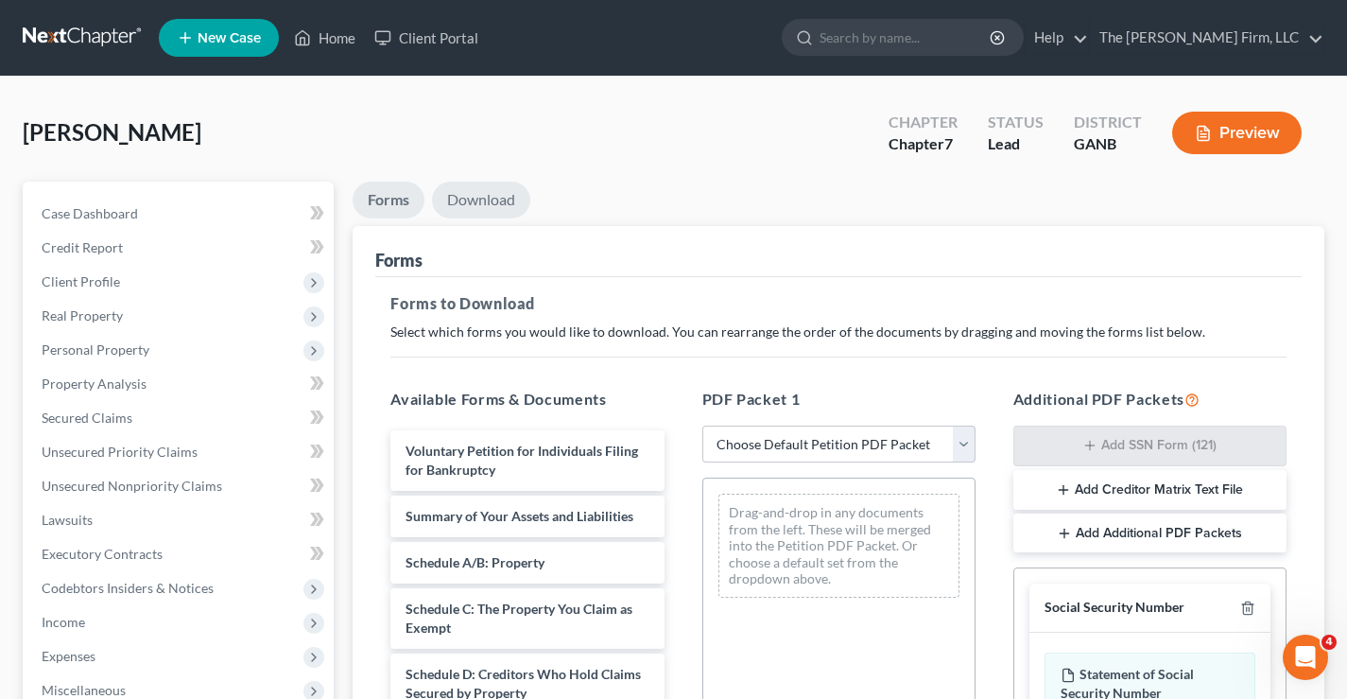
click at [490, 199] on link "Download" at bounding box center [481, 200] width 98 height 37
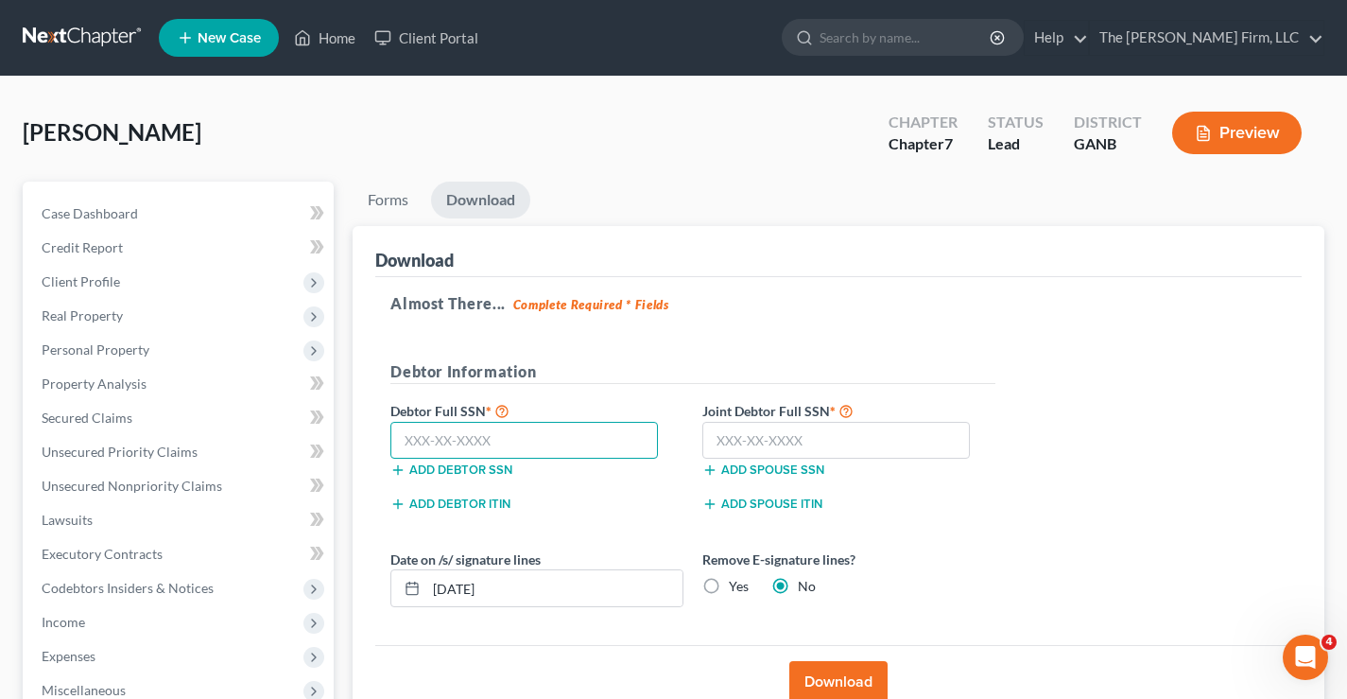
click at [532, 444] on input "text" at bounding box center [524, 441] width 268 height 38
type input "254-88-1835"
click at [771, 451] on input "text" at bounding box center [836, 441] width 268 height 38
type input "247-90-9458"
click at [844, 667] on button "Download" at bounding box center [838, 682] width 98 height 42
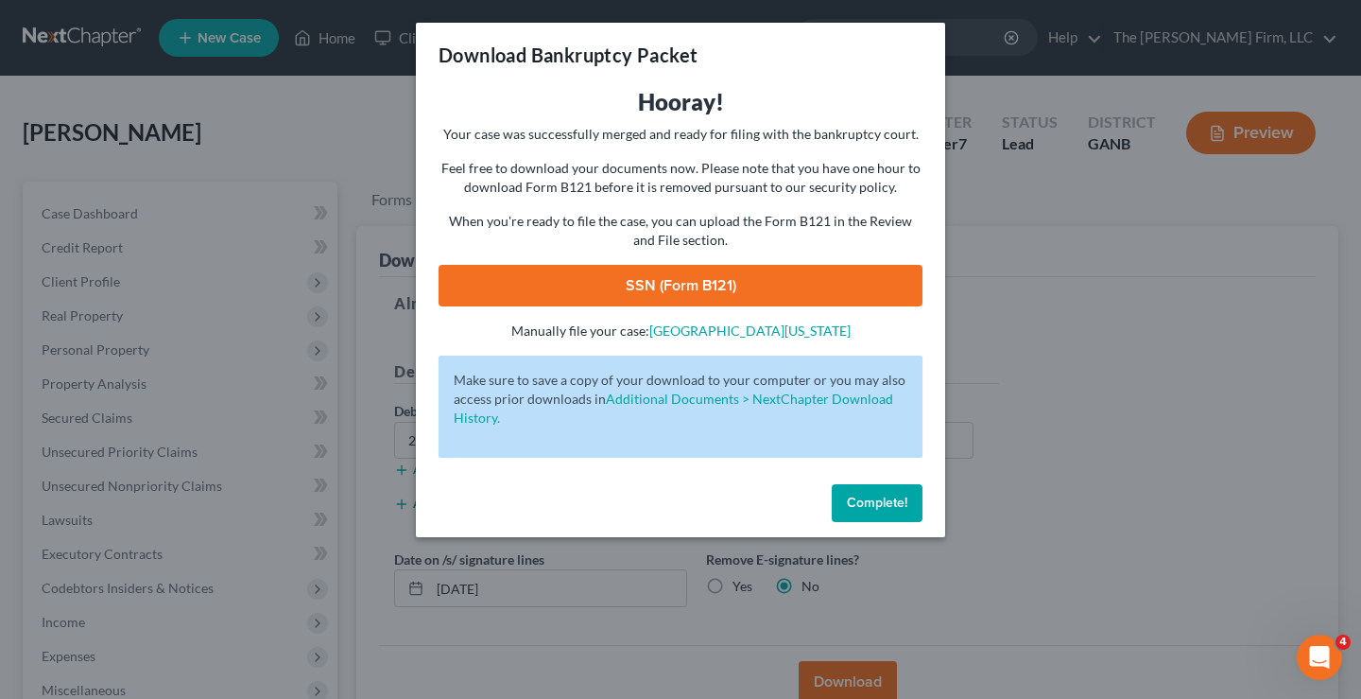
click at [674, 276] on link "SSN (Form B121)" at bounding box center [681, 286] width 484 height 42
click at [889, 500] on span "Complete!" at bounding box center [877, 502] width 61 height 16
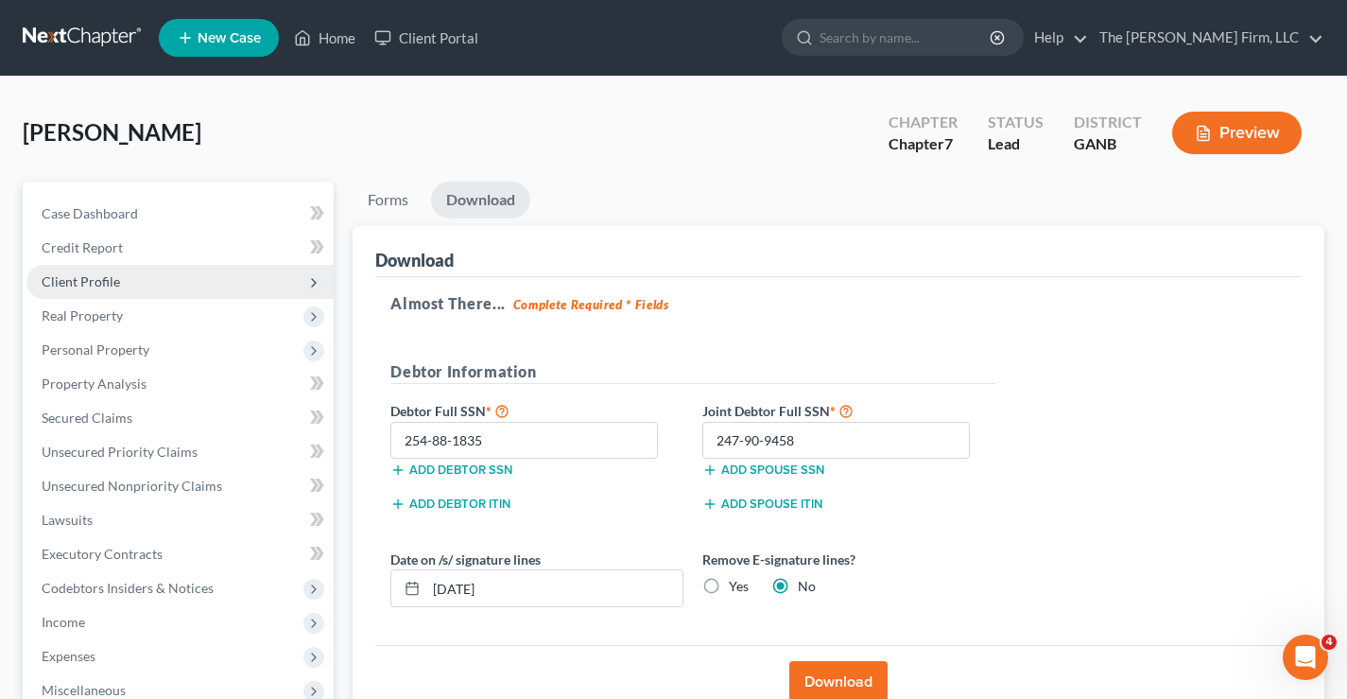
click at [54, 281] on span "Client Profile" at bounding box center [81, 281] width 78 height 16
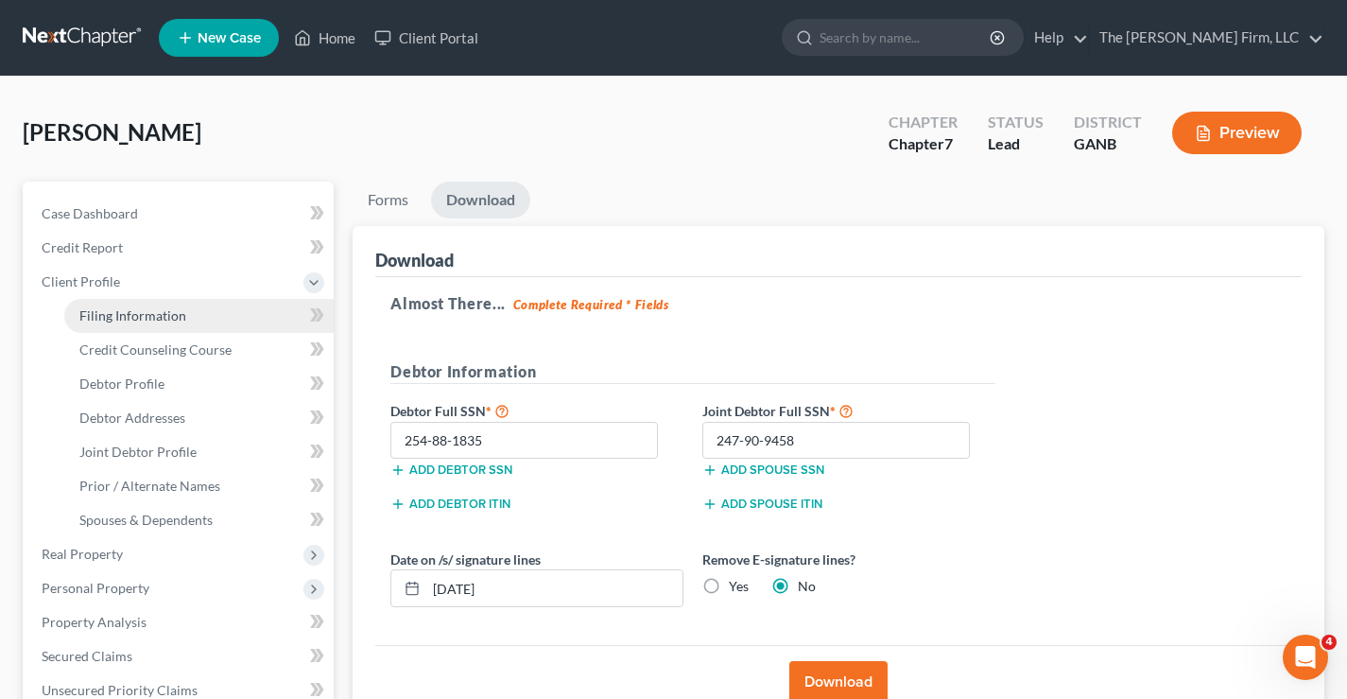
click at [146, 321] on span "Filing Information" at bounding box center [132, 315] width 107 height 16
select select "1"
select select "0"
select select "19"
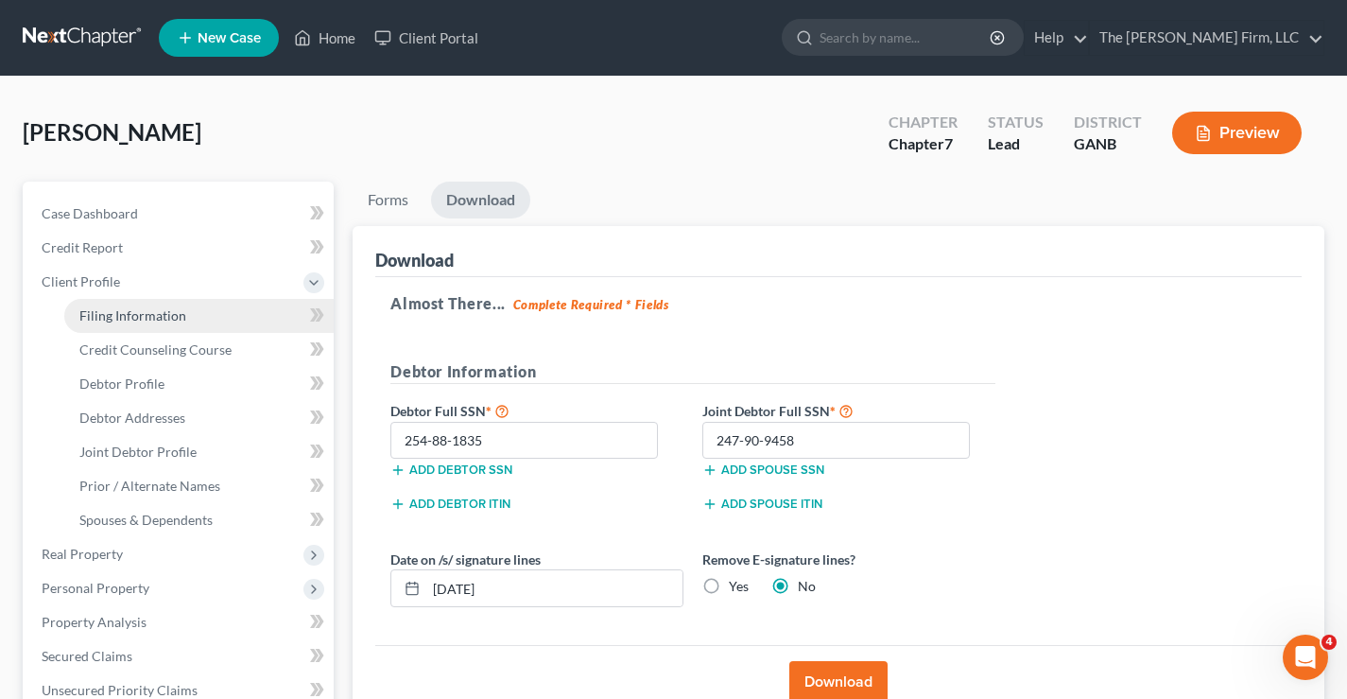
select select "0"
select select "10"
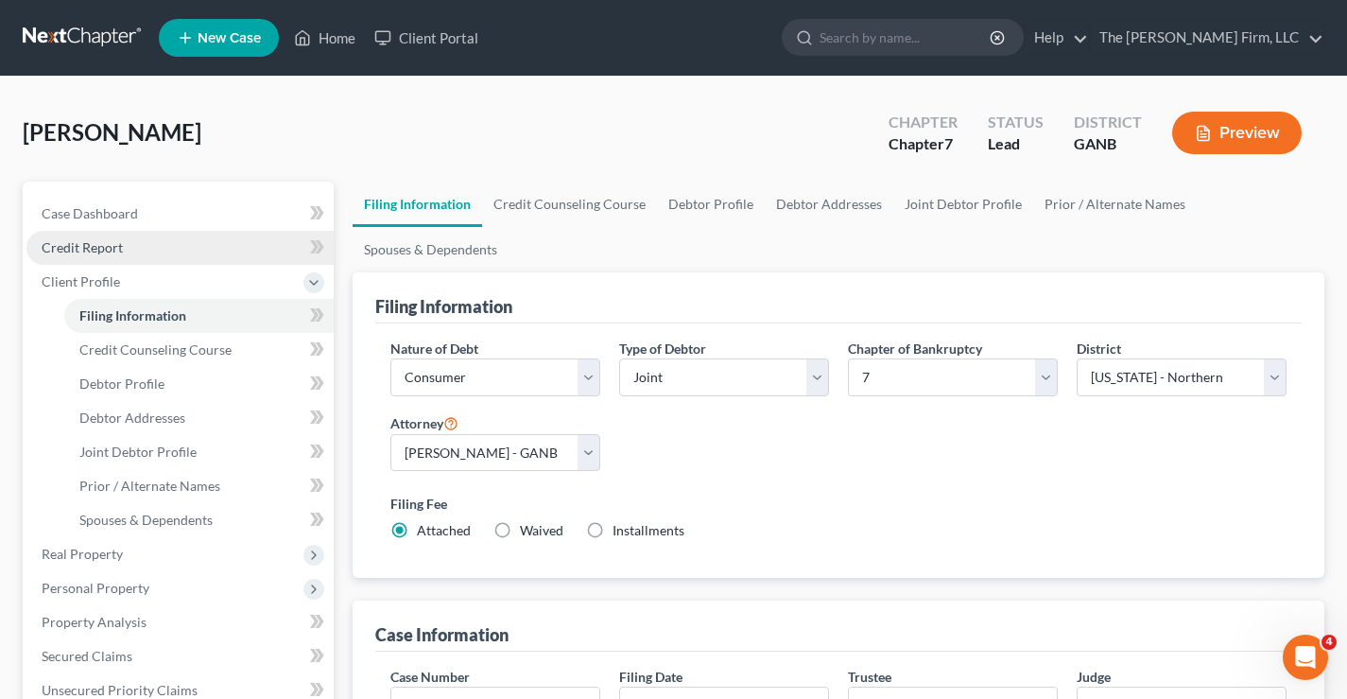
click at [88, 240] on span "Credit Report" at bounding box center [82, 247] width 81 height 16
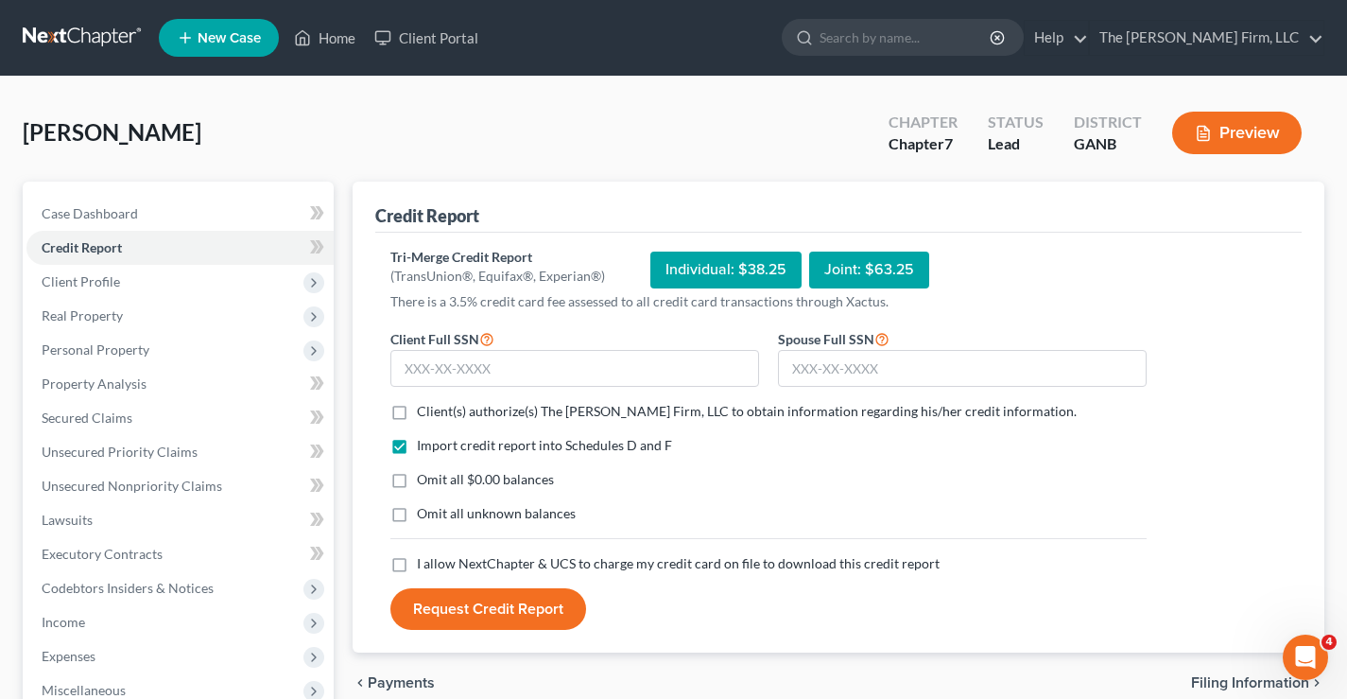
click at [73, 43] on link at bounding box center [83, 38] width 121 height 34
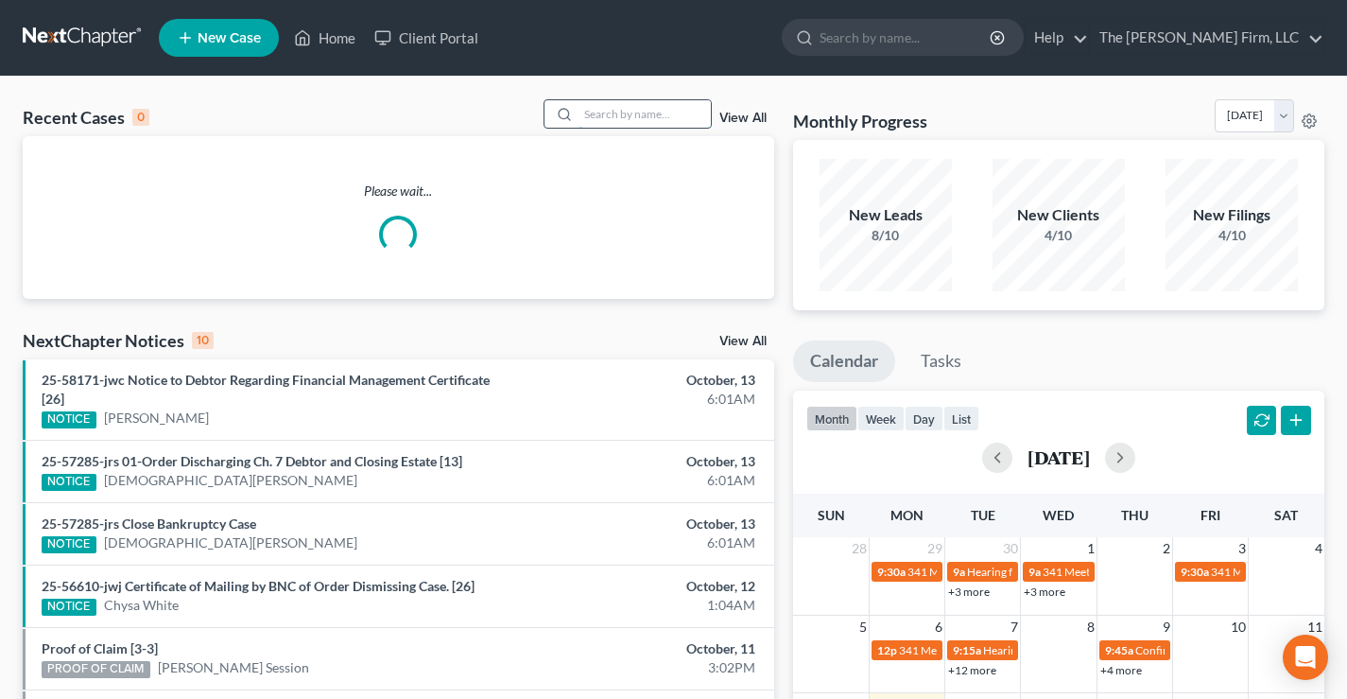
click at [593, 110] on input "search" at bounding box center [645, 113] width 132 height 27
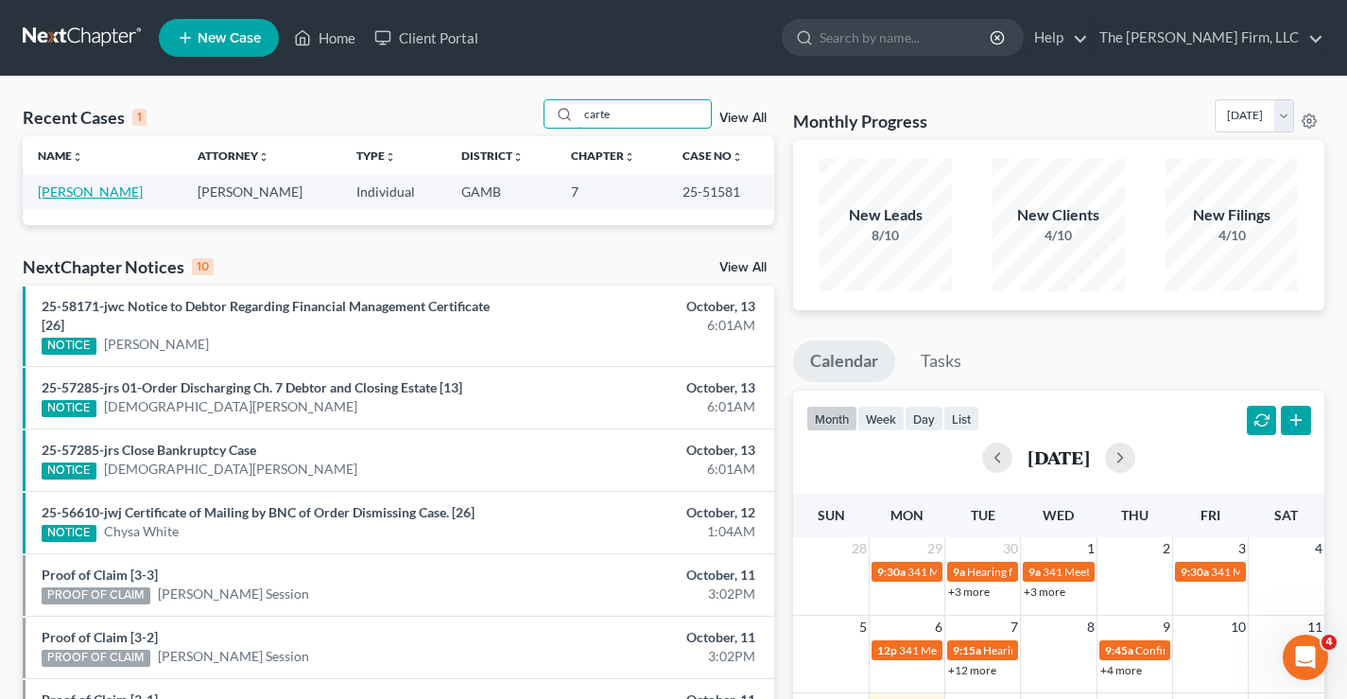
type input "carte"
click at [83, 190] on link "[PERSON_NAME]" at bounding box center [90, 191] width 105 height 16
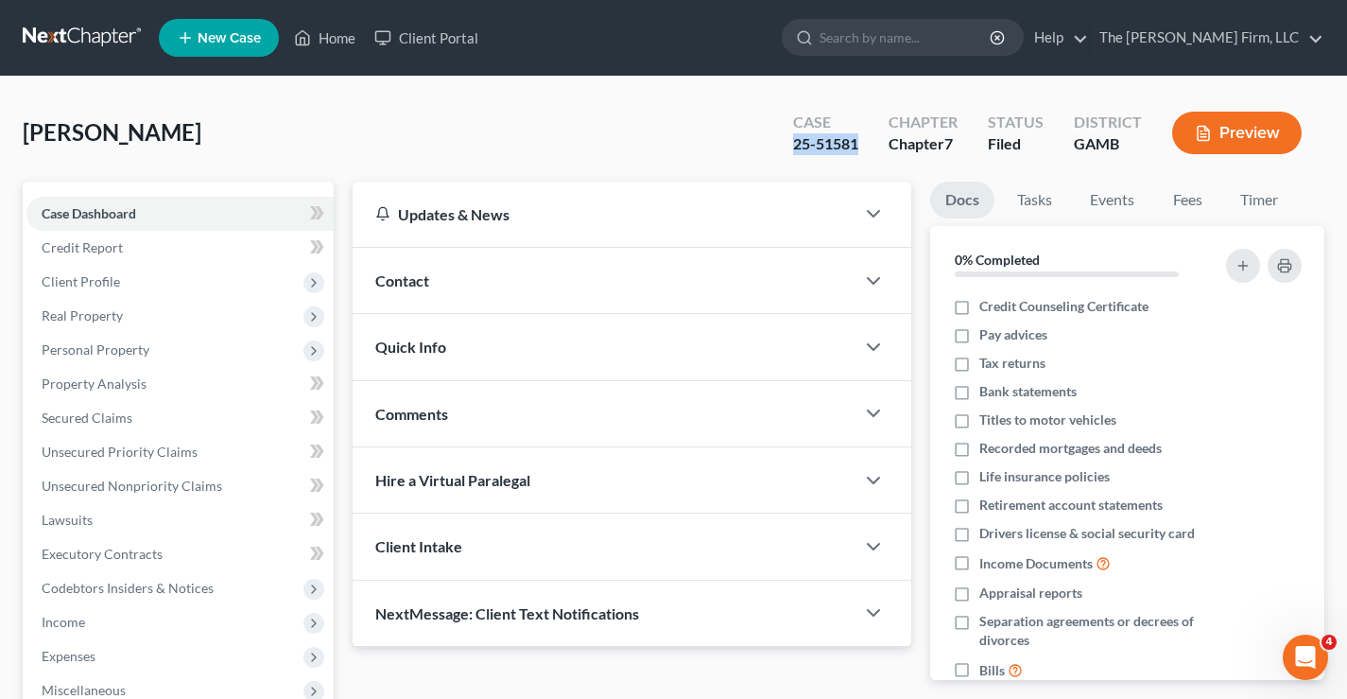
drag, startPoint x: 791, startPoint y: 147, endPoint x: 860, endPoint y: 146, distance: 69.0
click at [860, 146] on div "Case 25-51581" at bounding box center [825, 135] width 95 height 56
copy div "25-51581"
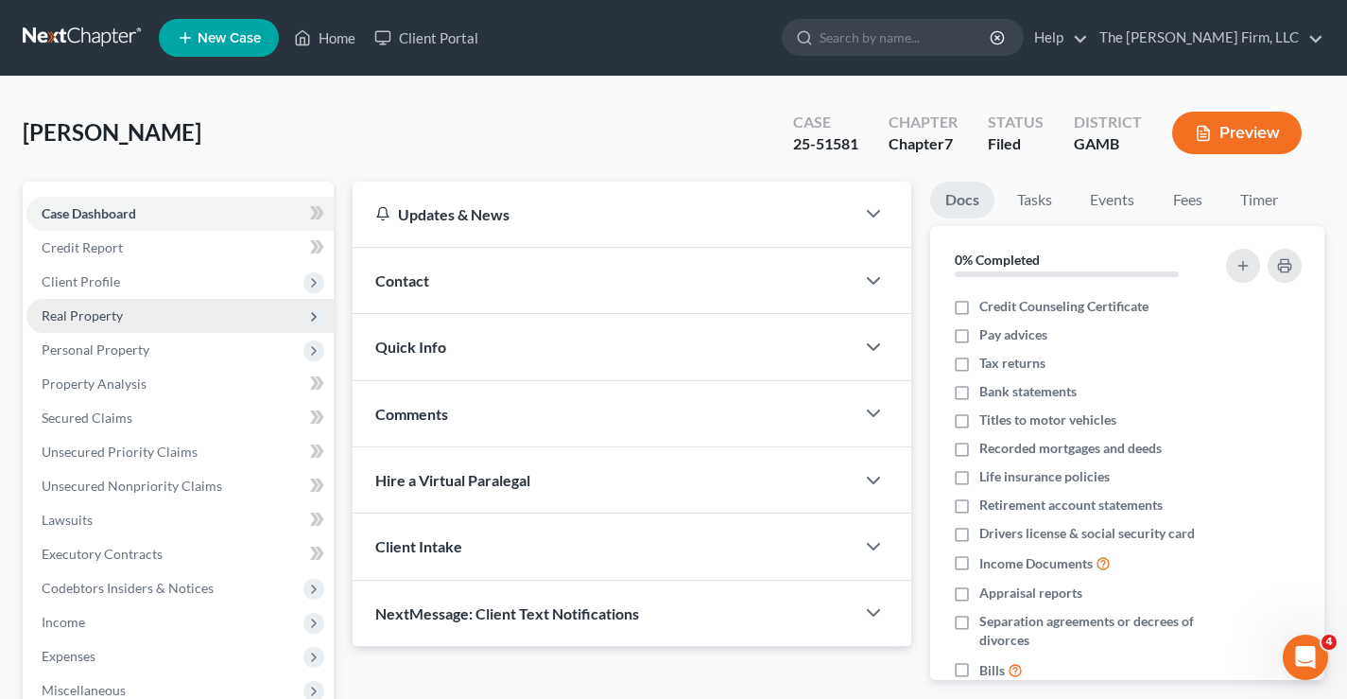
click at [87, 319] on span "Real Property" at bounding box center [82, 315] width 81 height 16
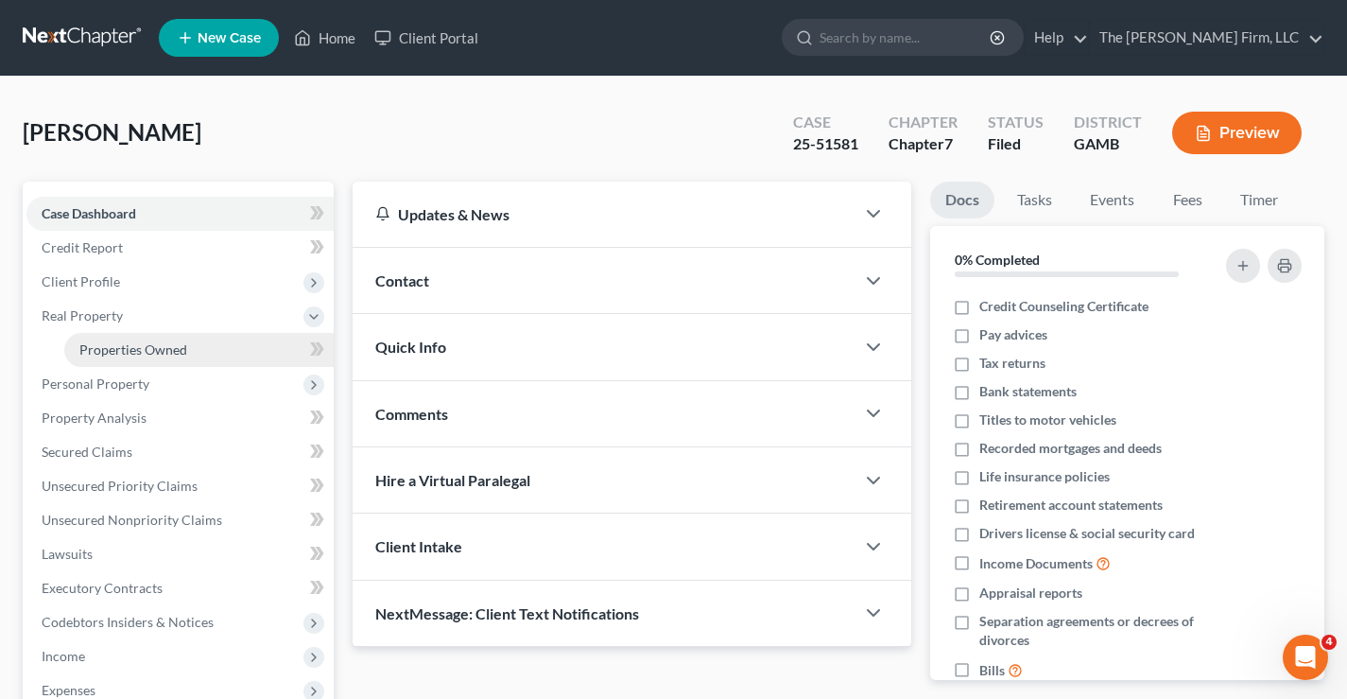
click at [109, 353] on span "Properties Owned" at bounding box center [133, 349] width 108 height 16
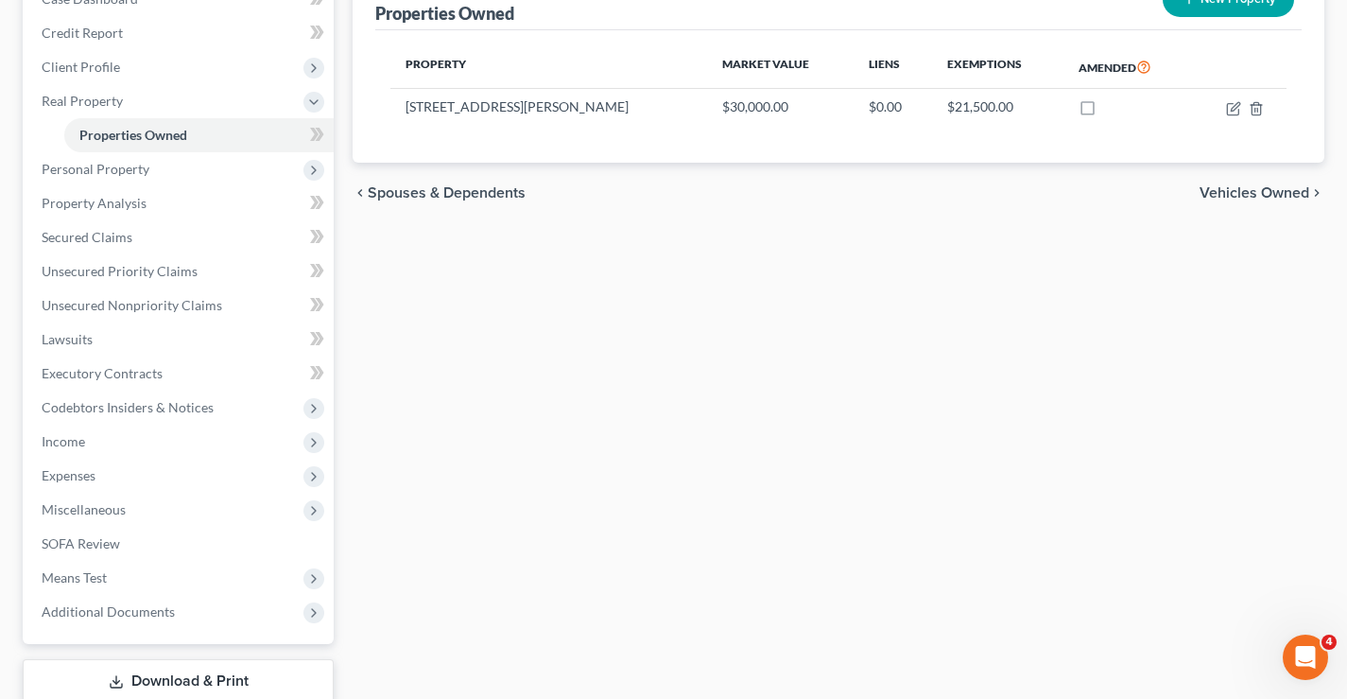
scroll to position [340, 0]
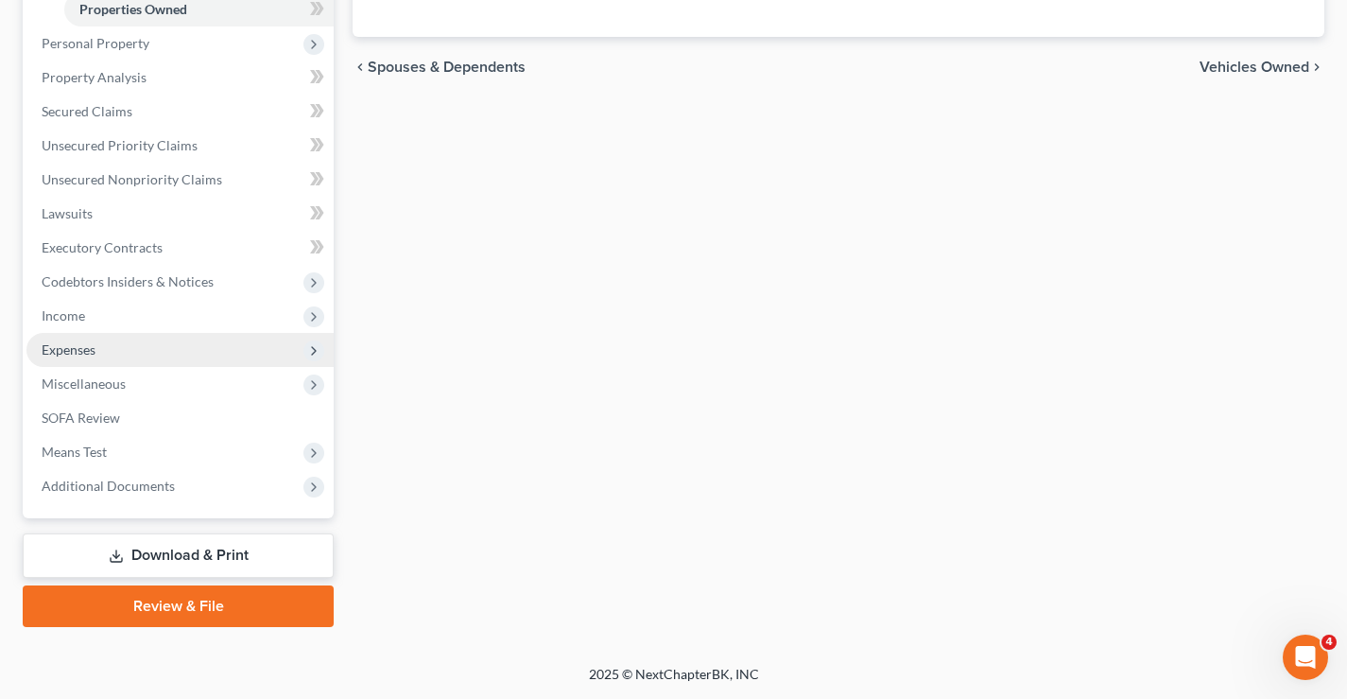
click at [63, 350] on span "Expenses" at bounding box center [69, 349] width 54 height 16
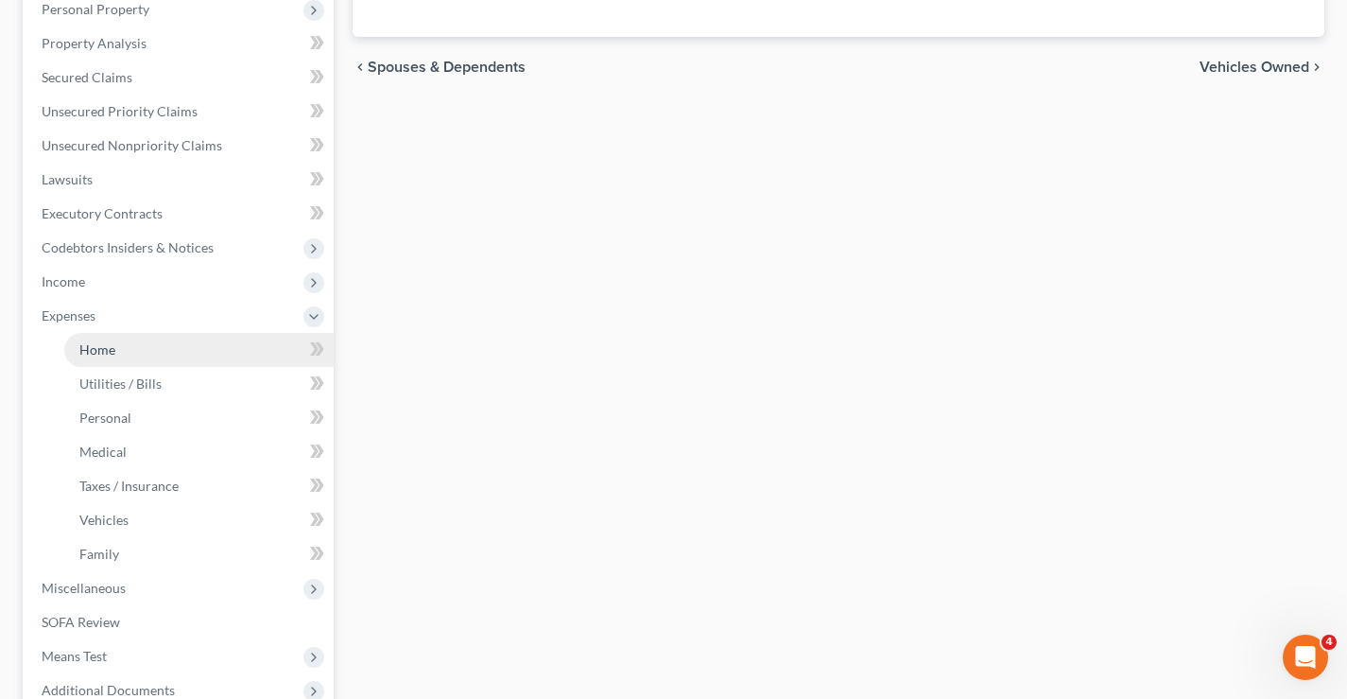
click at [102, 358] on link "Home" at bounding box center [198, 350] width 269 height 34
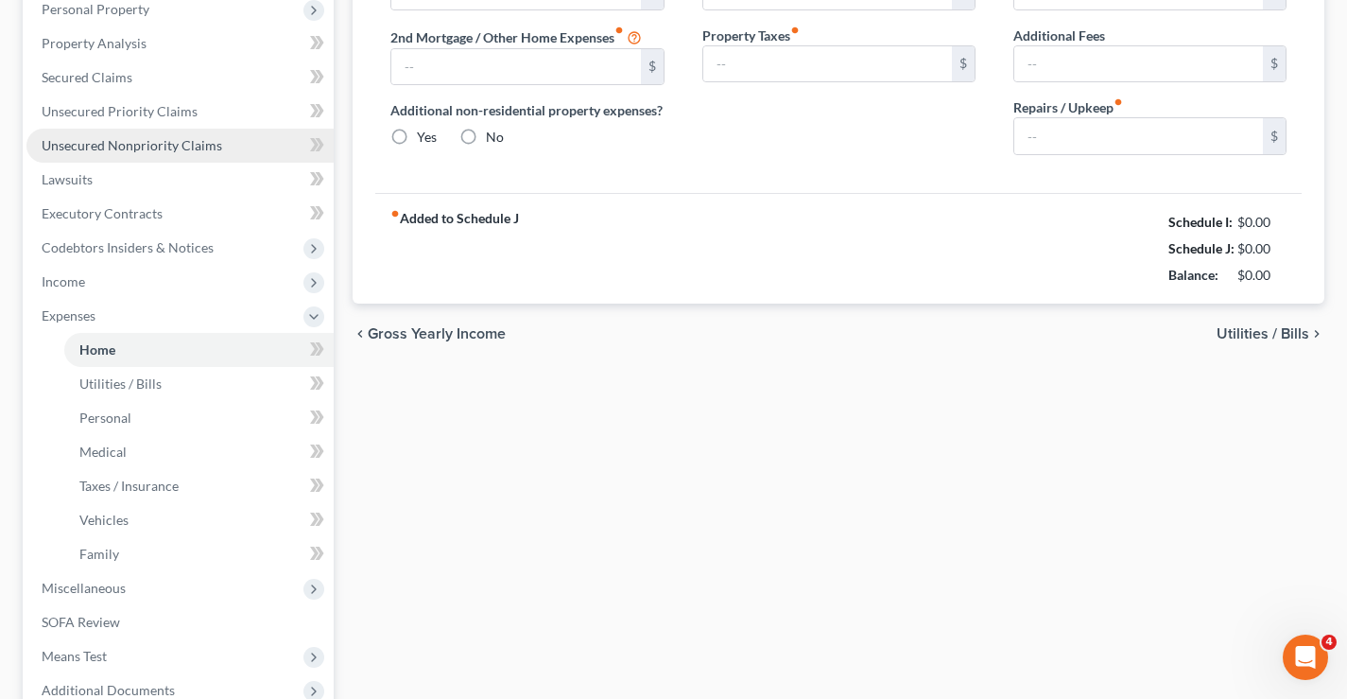
type input "0.00"
radio input "true"
type input "0.00"
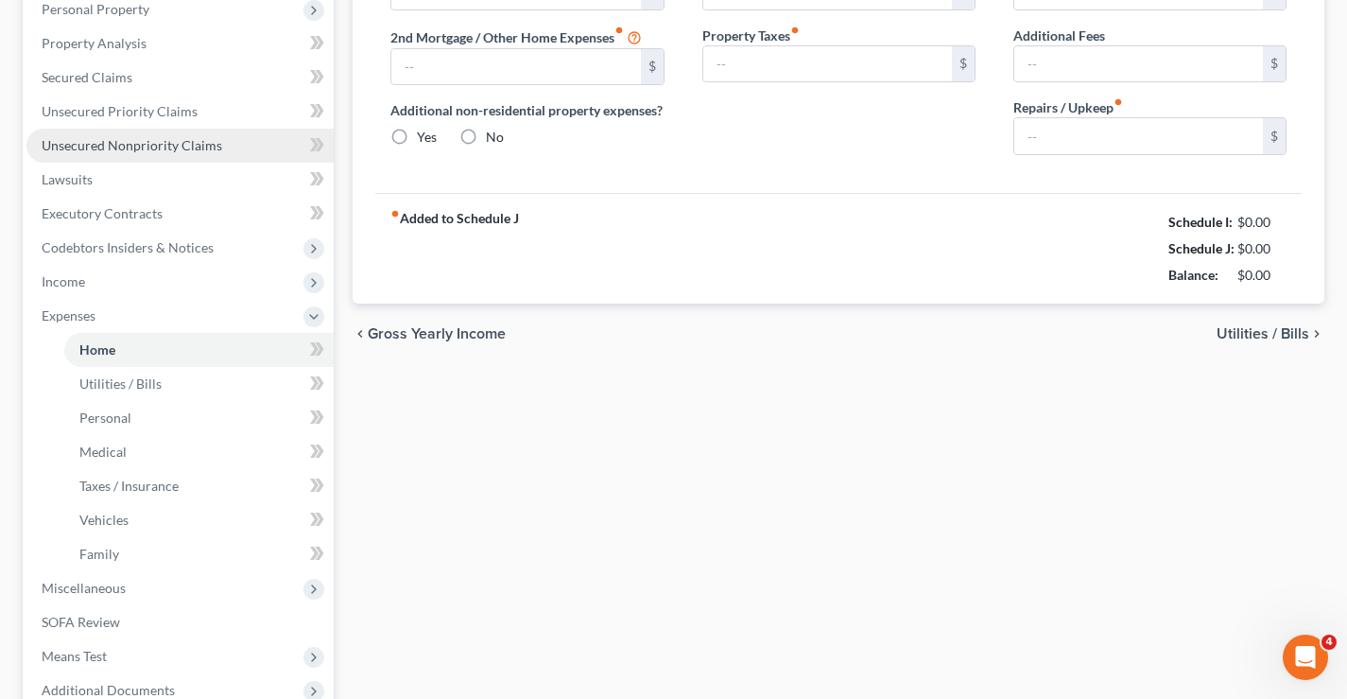
type input "0.00"
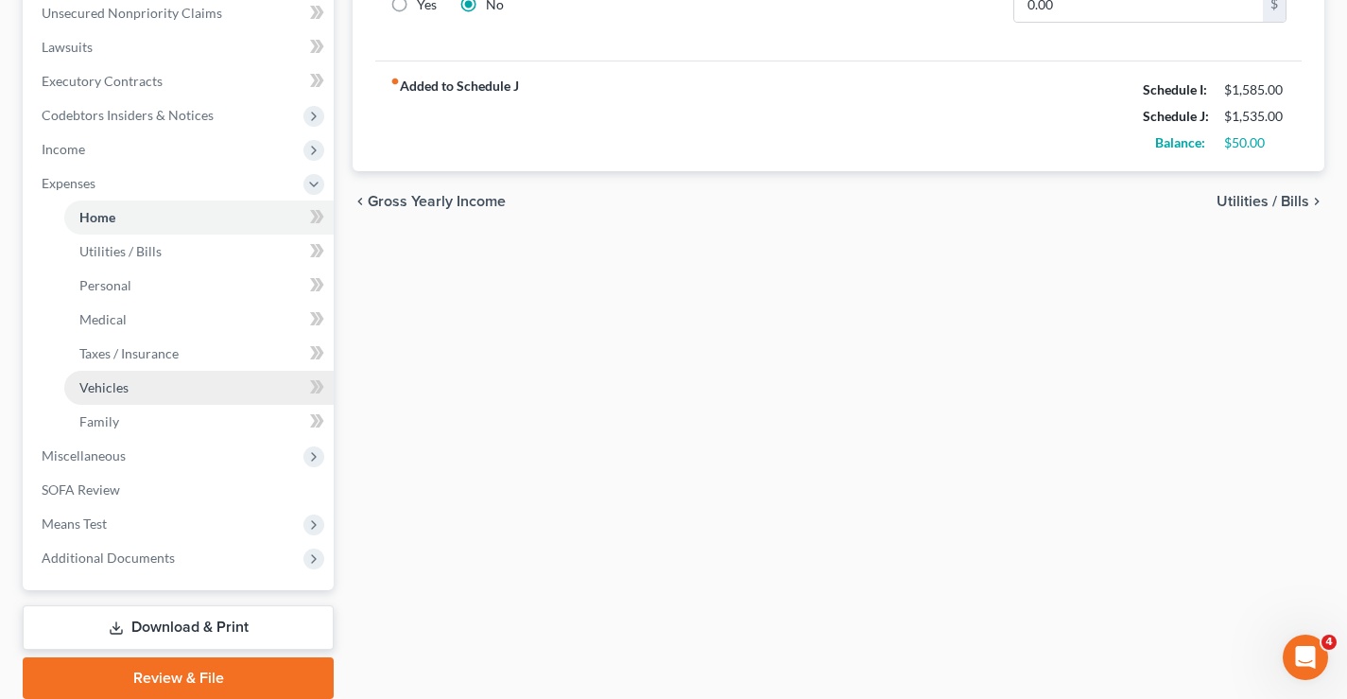
click at [103, 390] on span "Vehicles" at bounding box center [103, 387] width 49 height 16
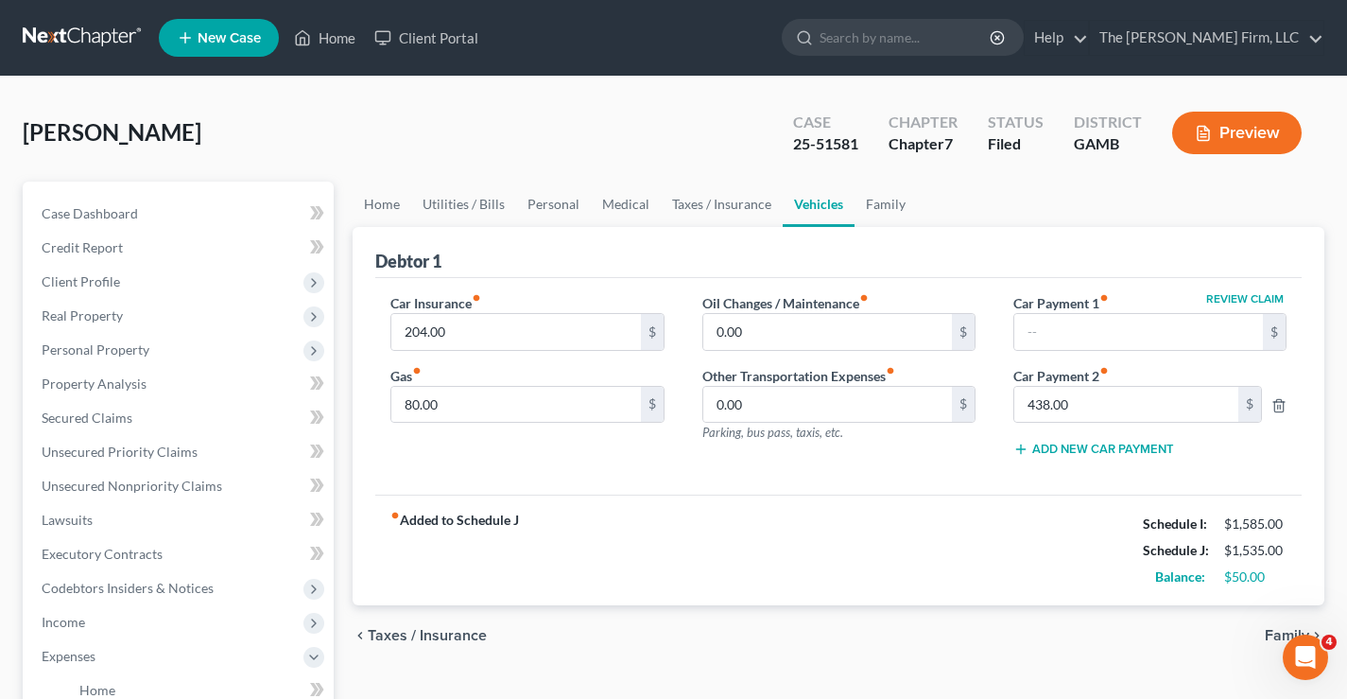
click at [90, 33] on link at bounding box center [83, 38] width 121 height 34
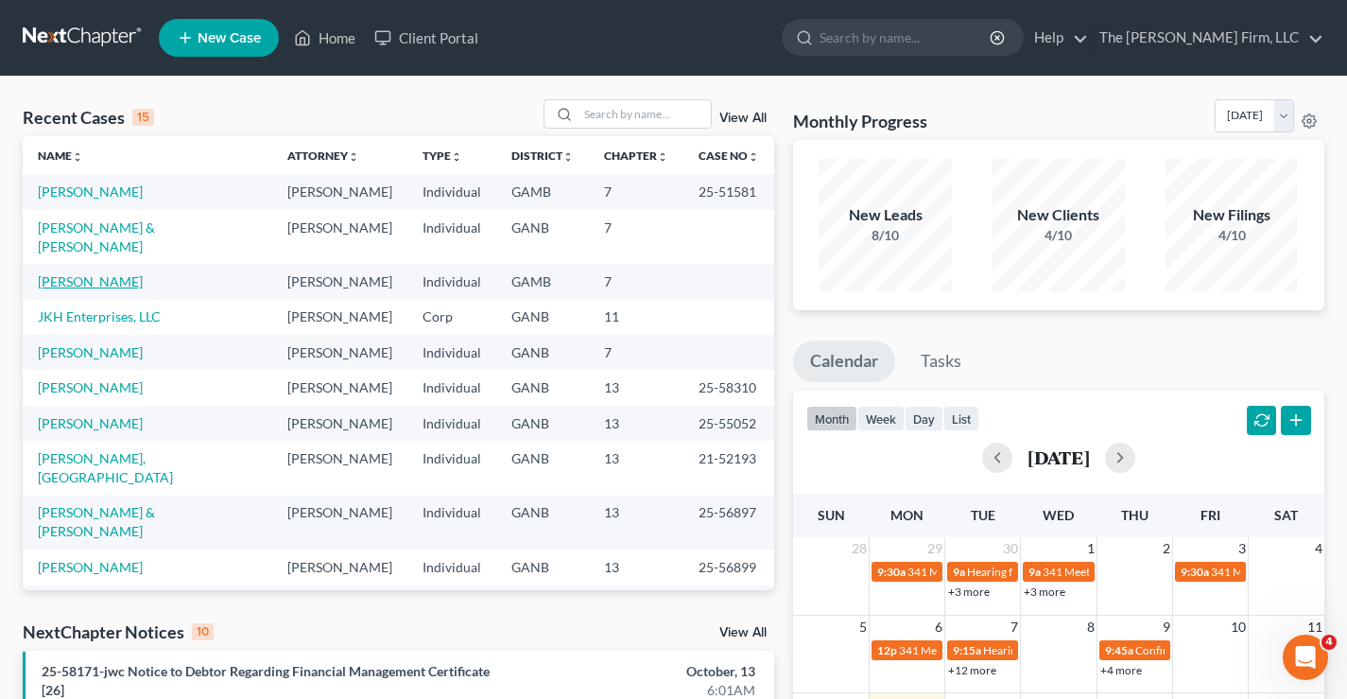
click at [65, 289] on link "[PERSON_NAME]" at bounding box center [90, 281] width 105 height 16
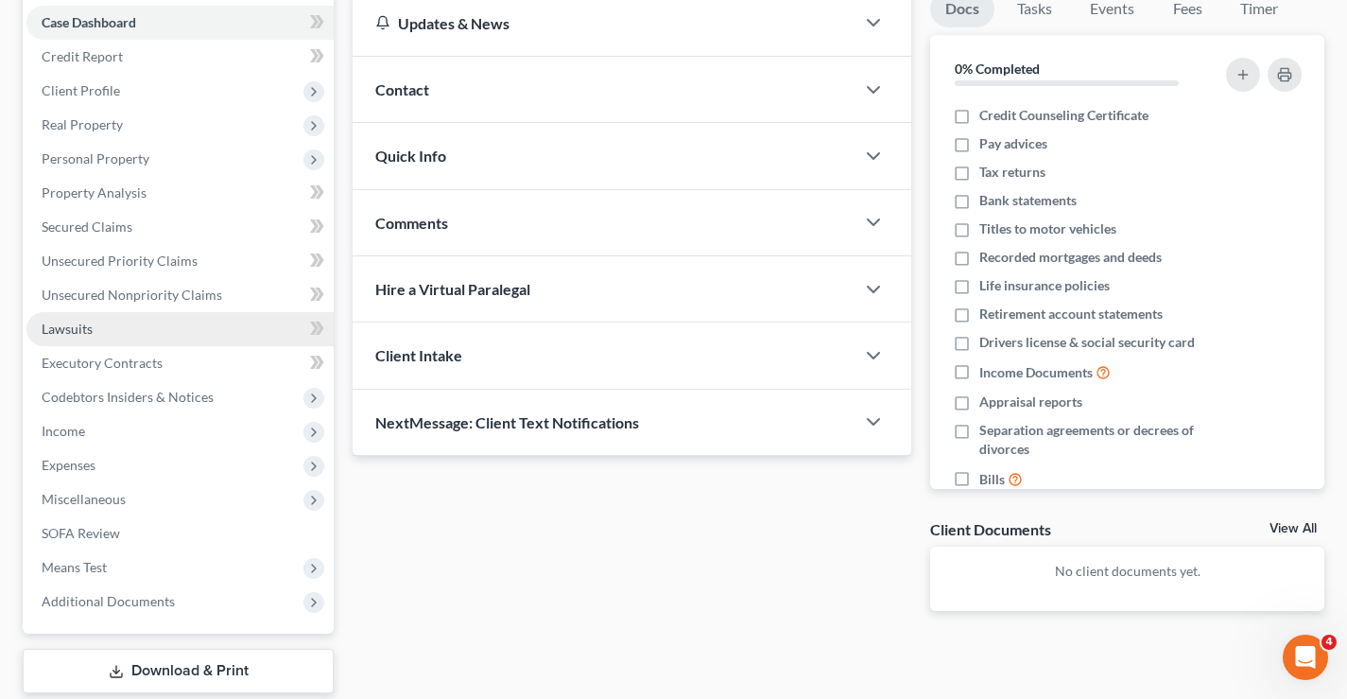
scroll to position [306, 0]
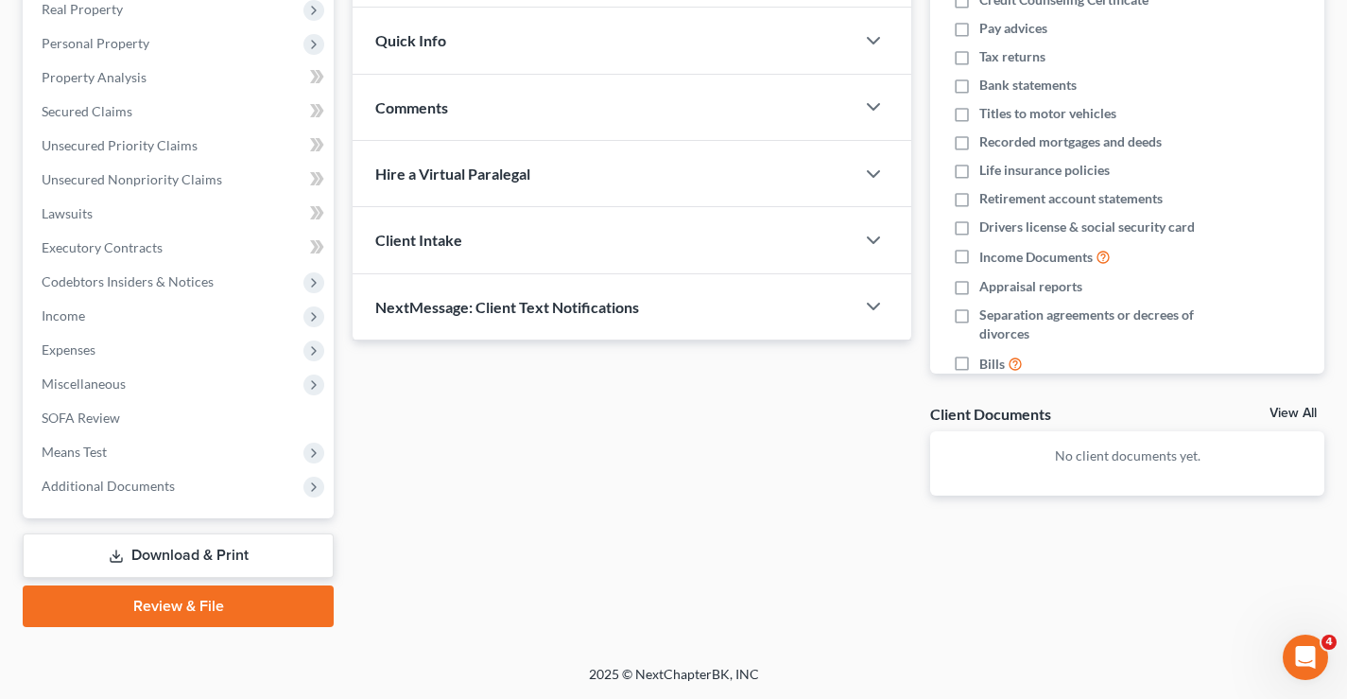
click at [141, 606] on link "Review & File" at bounding box center [178, 606] width 311 height 42
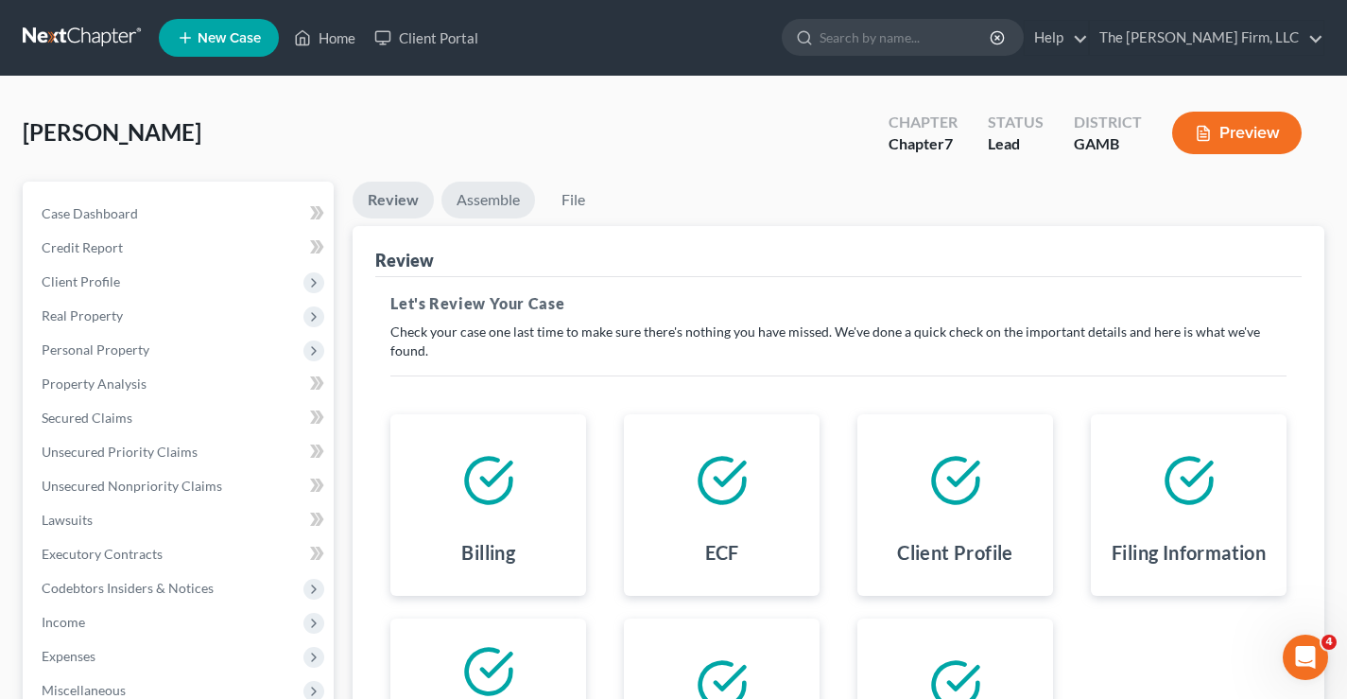
click at [494, 195] on link "Assemble" at bounding box center [489, 200] width 94 height 37
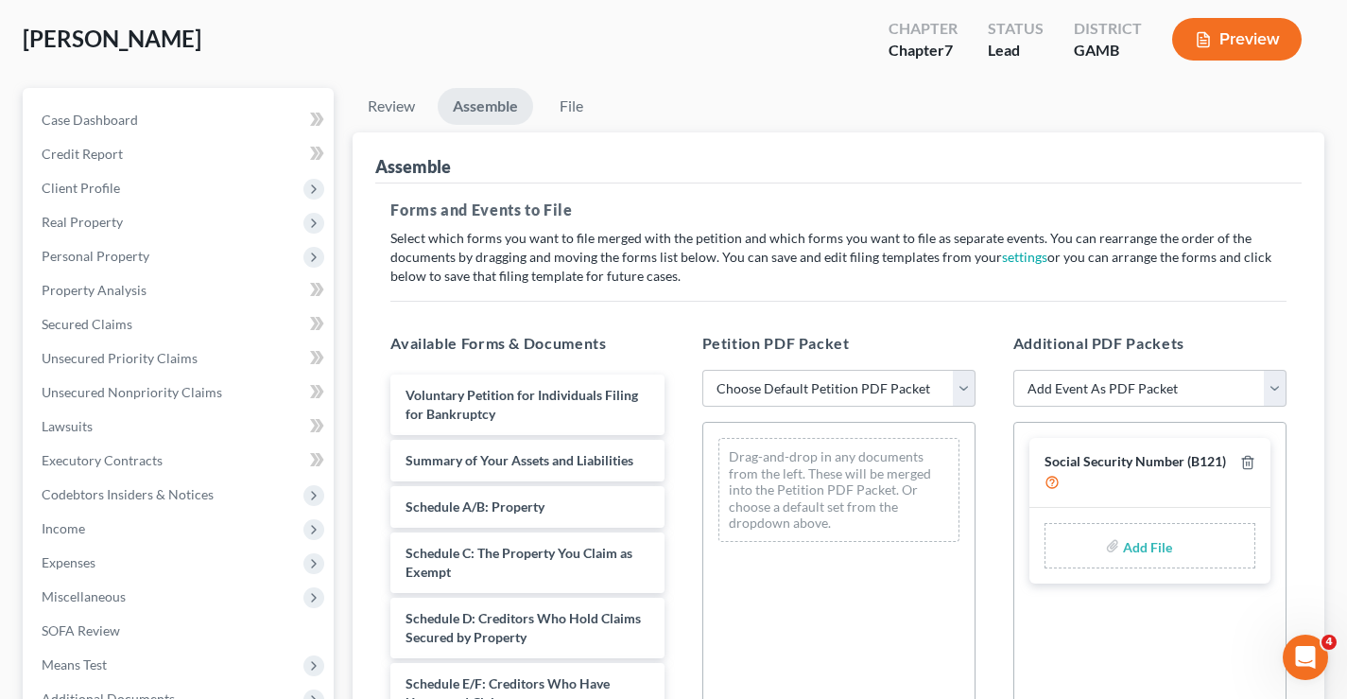
scroll to position [378, 0]
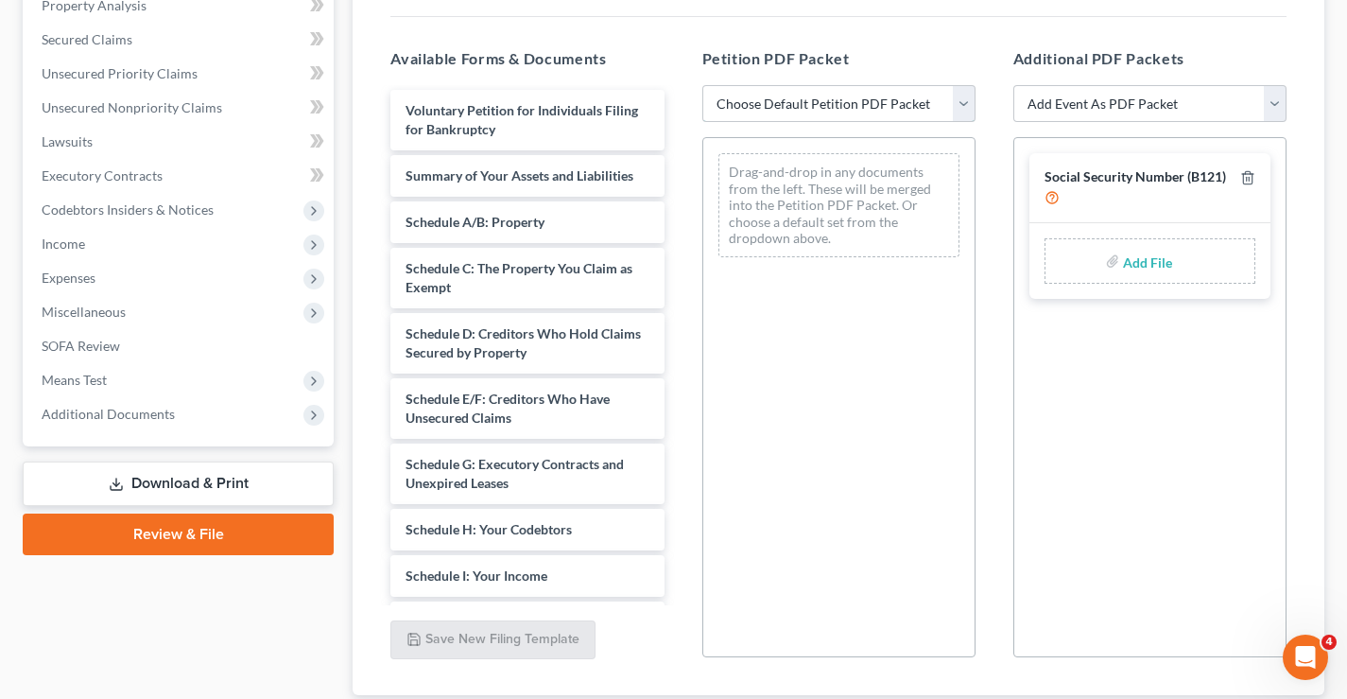
click at [857, 108] on select "Choose Default Petition PDF Packet Complete Bankruptcy Petition (all forms and …" at bounding box center [838, 104] width 273 height 38
select select "1"
click at [702, 85] on select "Choose Default Petition PDF Packet Complete Bankruptcy Petition (all forms and …" at bounding box center [838, 104] width 273 height 38
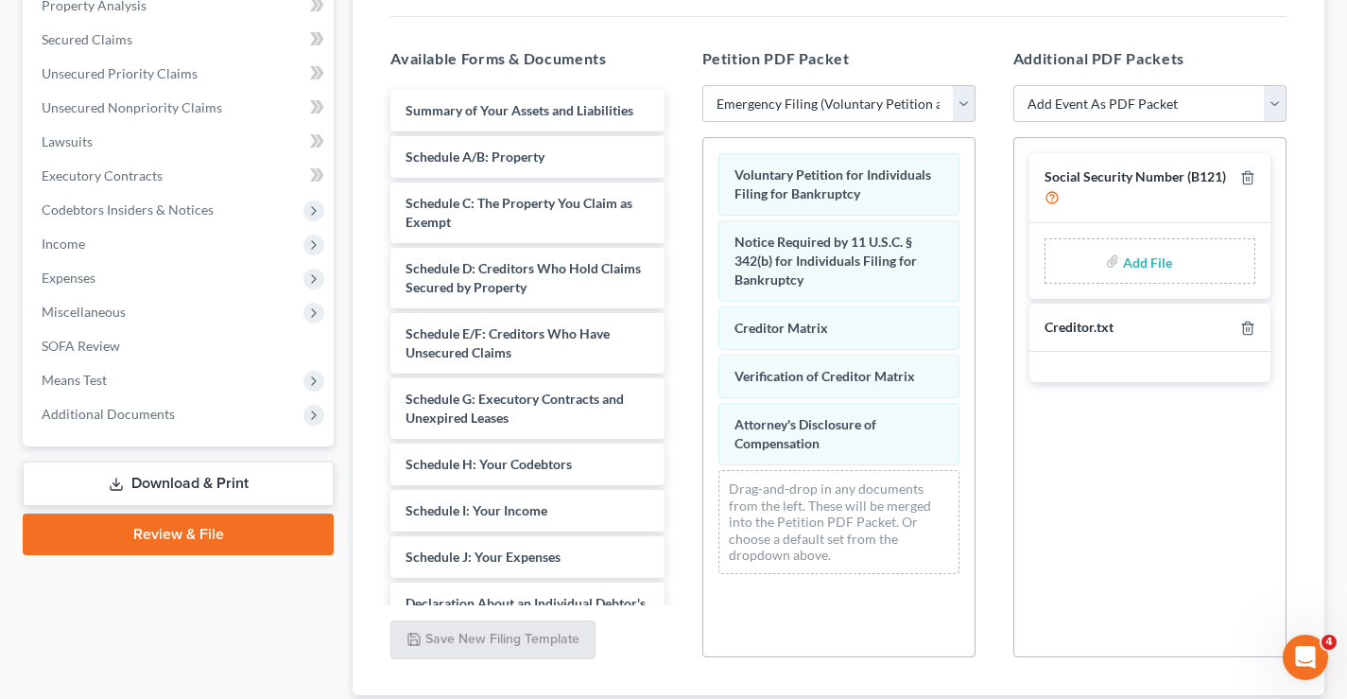
click at [1146, 261] on input "file" at bounding box center [1145, 261] width 45 height 34
type input "C:\fakepath\Statement re SSN.pdf"
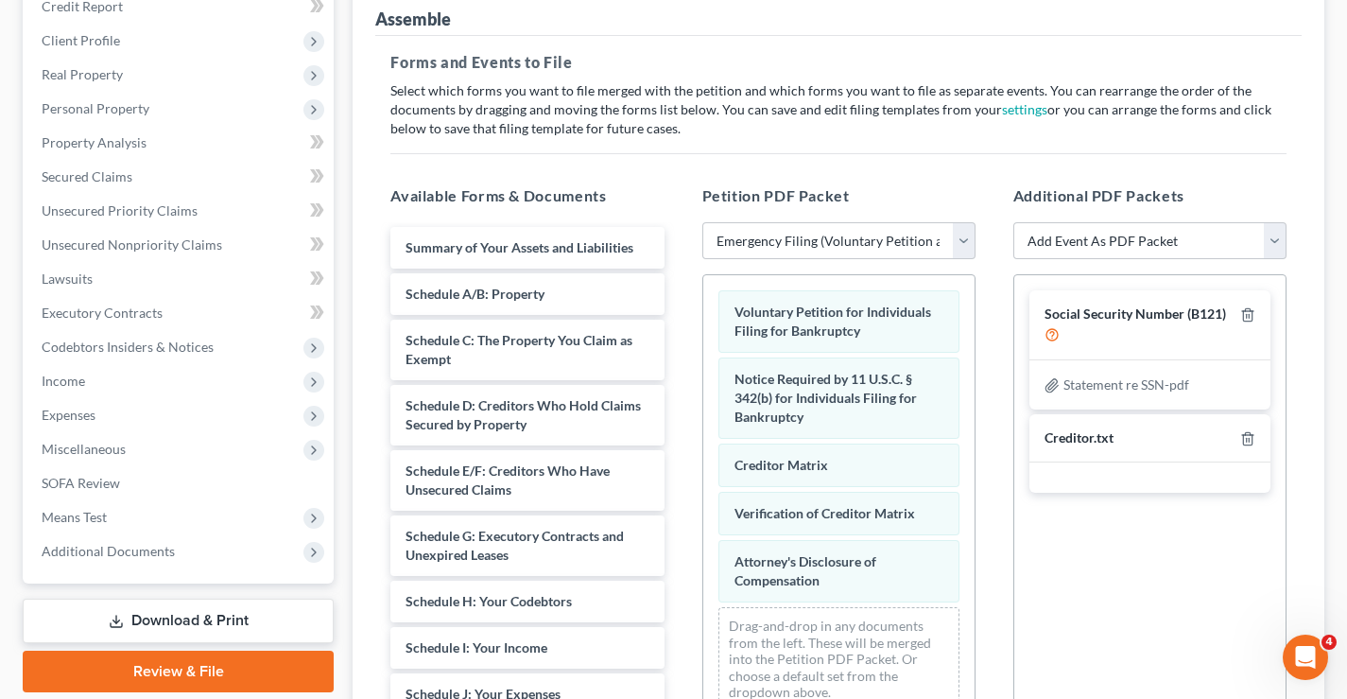
scroll to position [0, 0]
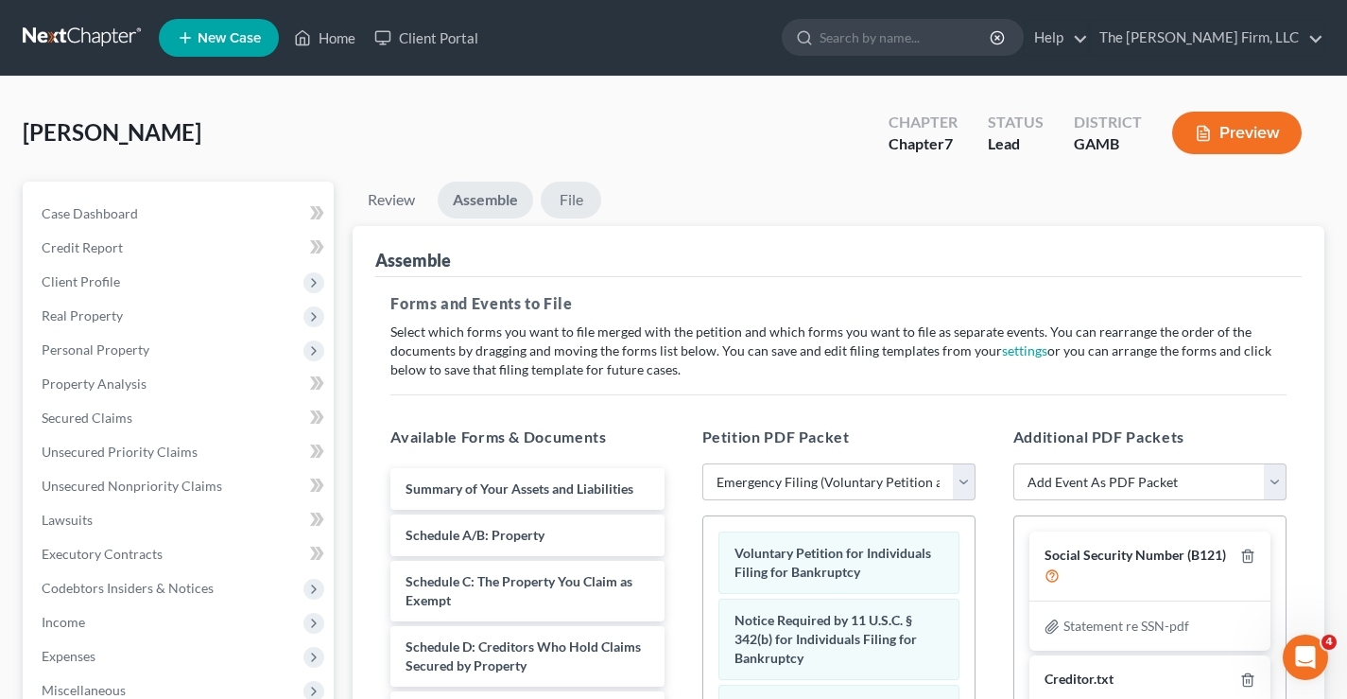
click at [575, 196] on link "File" at bounding box center [571, 200] width 61 height 37
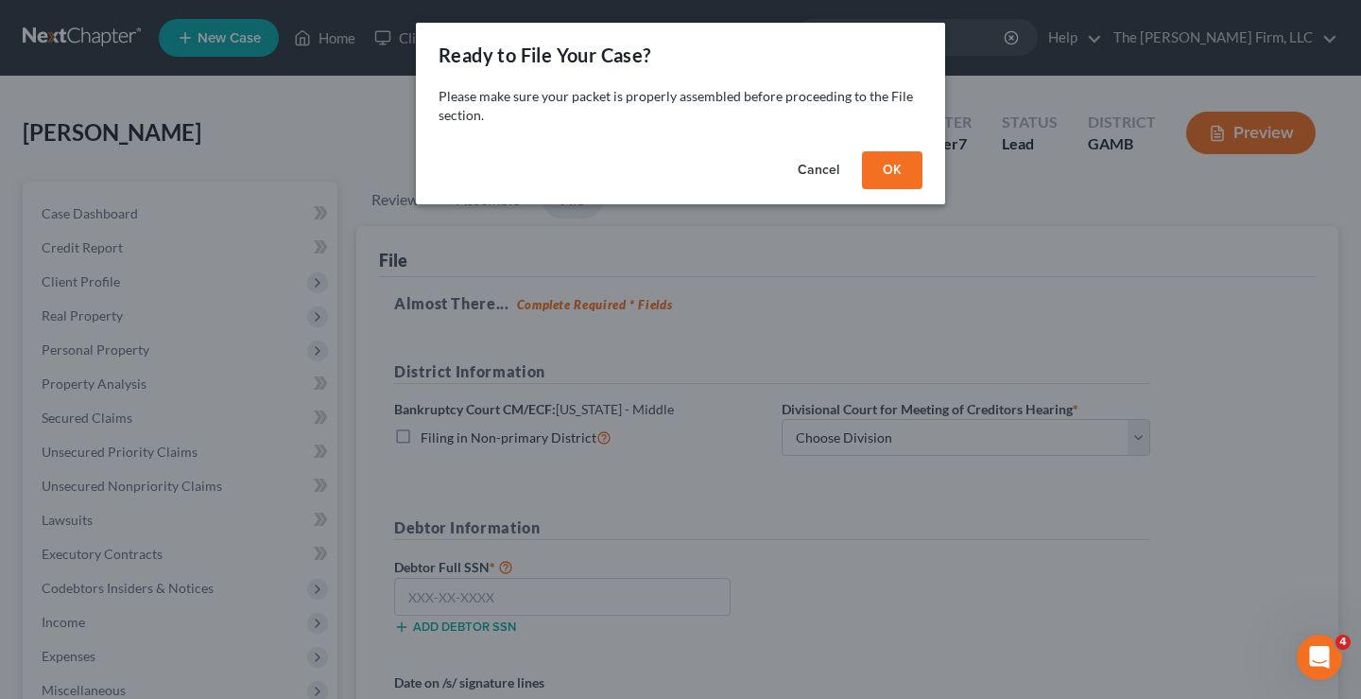
click at [878, 174] on button "OK" at bounding box center [892, 170] width 61 height 38
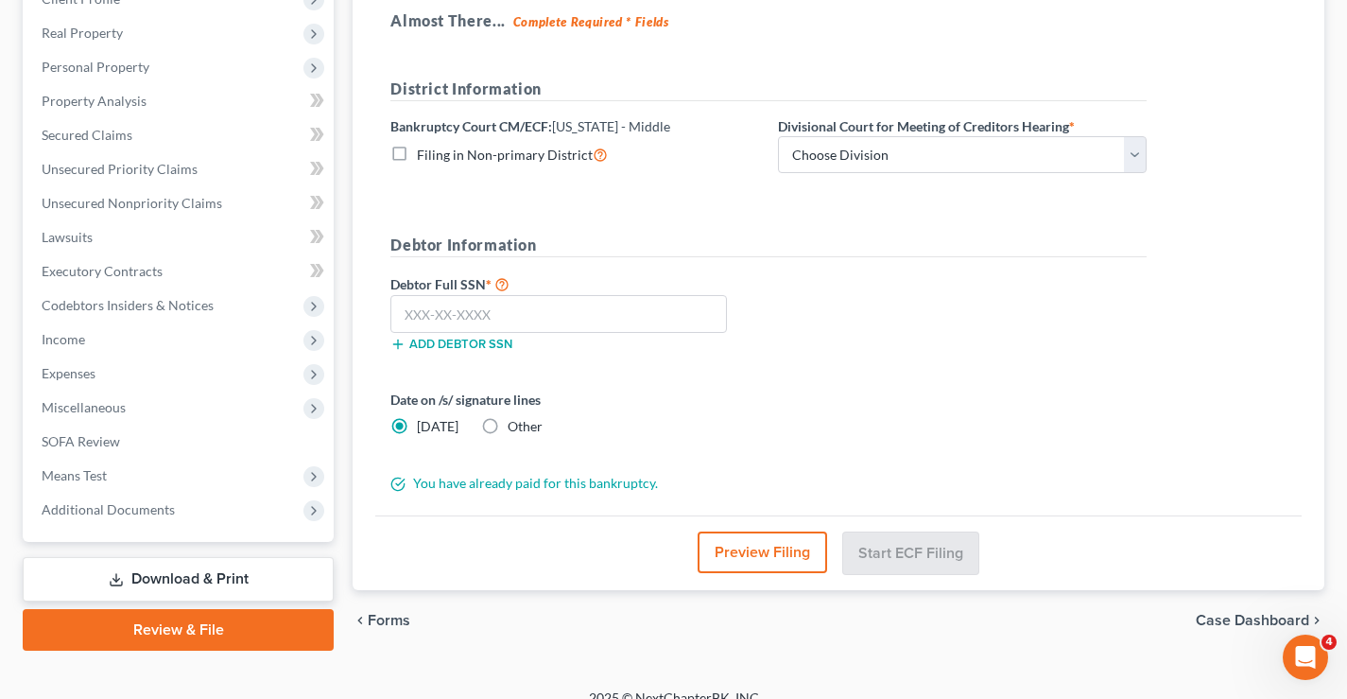
scroll to position [284, 0]
click at [911, 161] on select "Choose Division [GEOGRAPHIC_DATA] [GEOGRAPHIC_DATA] [GEOGRAPHIC_DATA] [GEOGRAPH…" at bounding box center [962, 154] width 369 height 38
select select "4"
click at [778, 135] on select "Choose Division [GEOGRAPHIC_DATA] [GEOGRAPHIC_DATA] [GEOGRAPHIC_DATA] [GEOGRAPH…" at bounding box center [962, 154] width 369 height 38
click at [417, 151] on label "Filing in Non-primary District" at bounding box center [512, 154] width 191 height 22
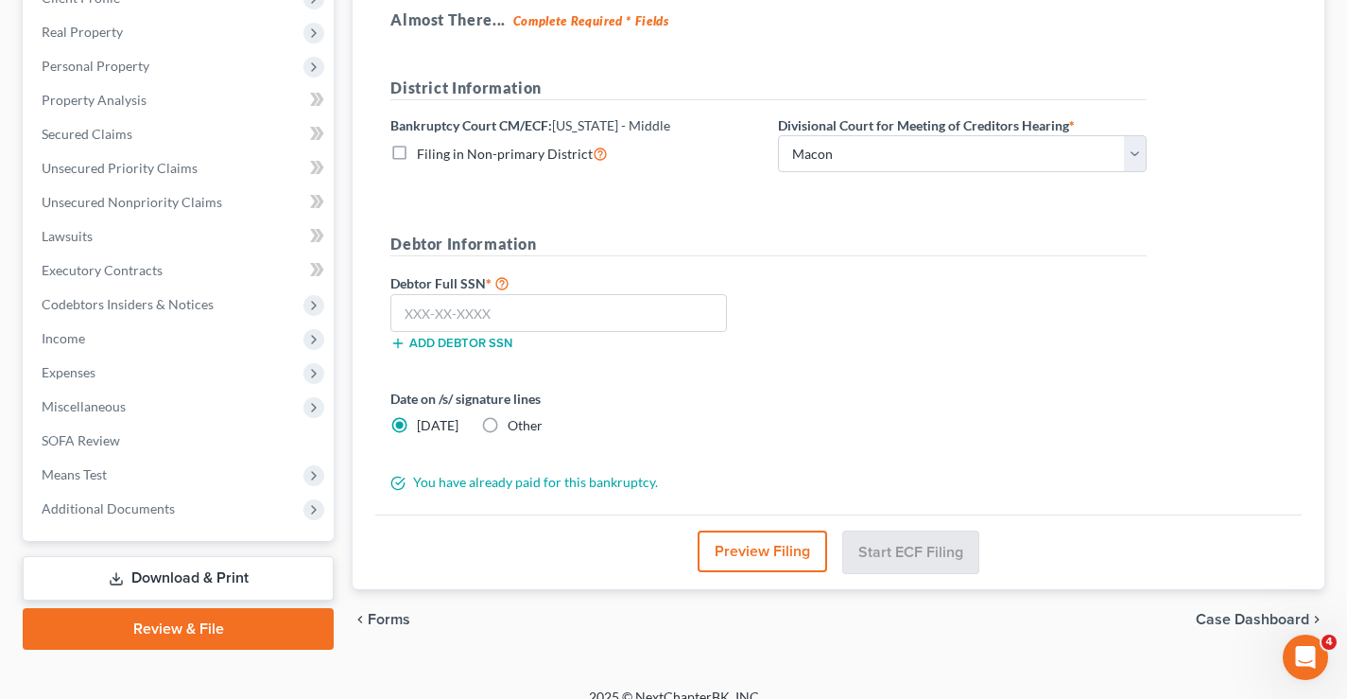
click at [424, 151] on input "Filing in Non-primary District" at bounding box center [430, 149] width 12 height 12
checkbox input "true"
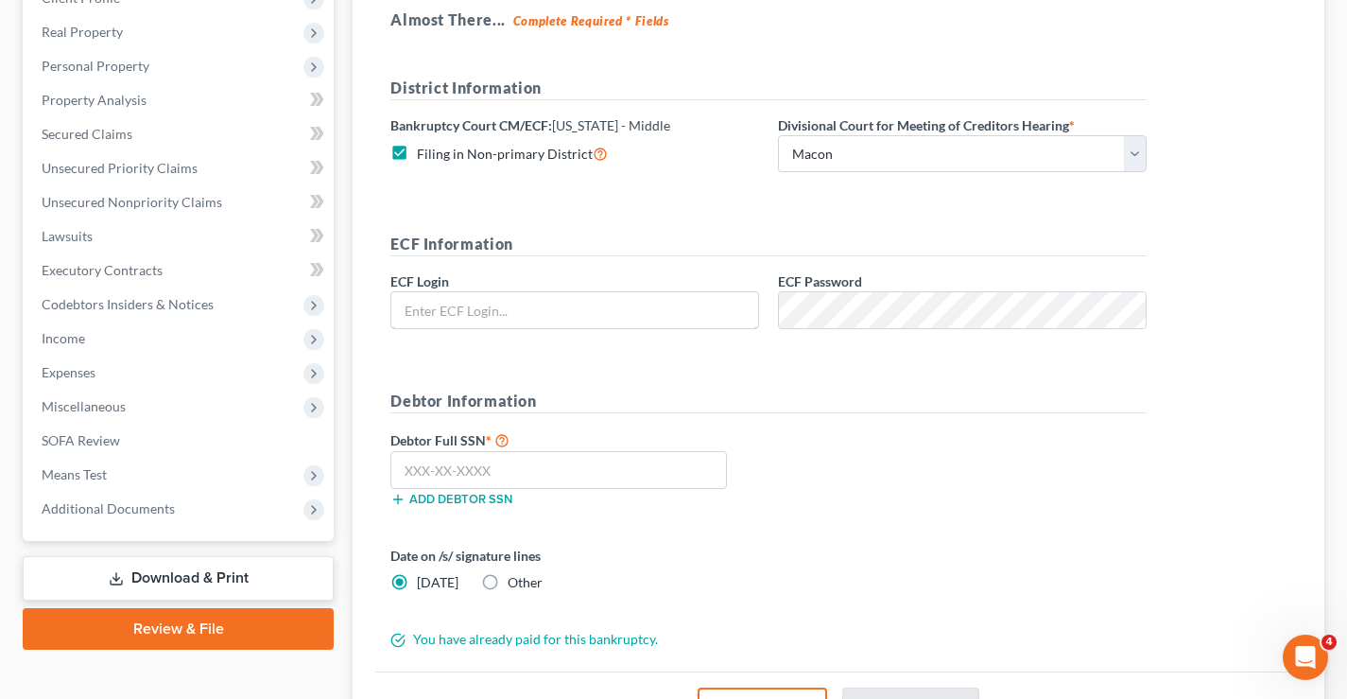
type input "[PERSON_NAME][EMAIL_ADDRESS][DOMAIN_NAME]"
click at [417, 148] on label "Filing in Non-primary District" at bounding box center [512, 154] width 191 height 22
click at [424, 148] on input "Filing in Non-primary District" at bounding box center [430, 149] width 12 height 12
checkbox input "false"
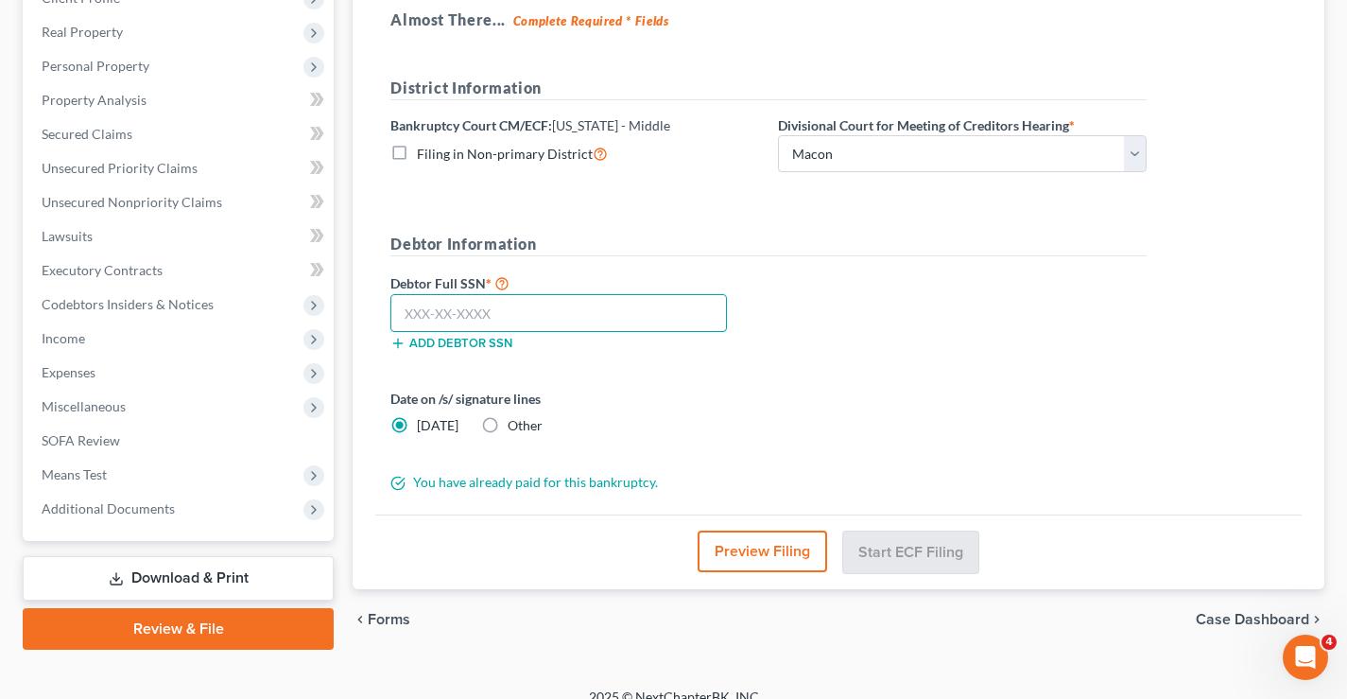
click at [425, 314] on input "text" at bounding box center [558, 313] width 337 height 38
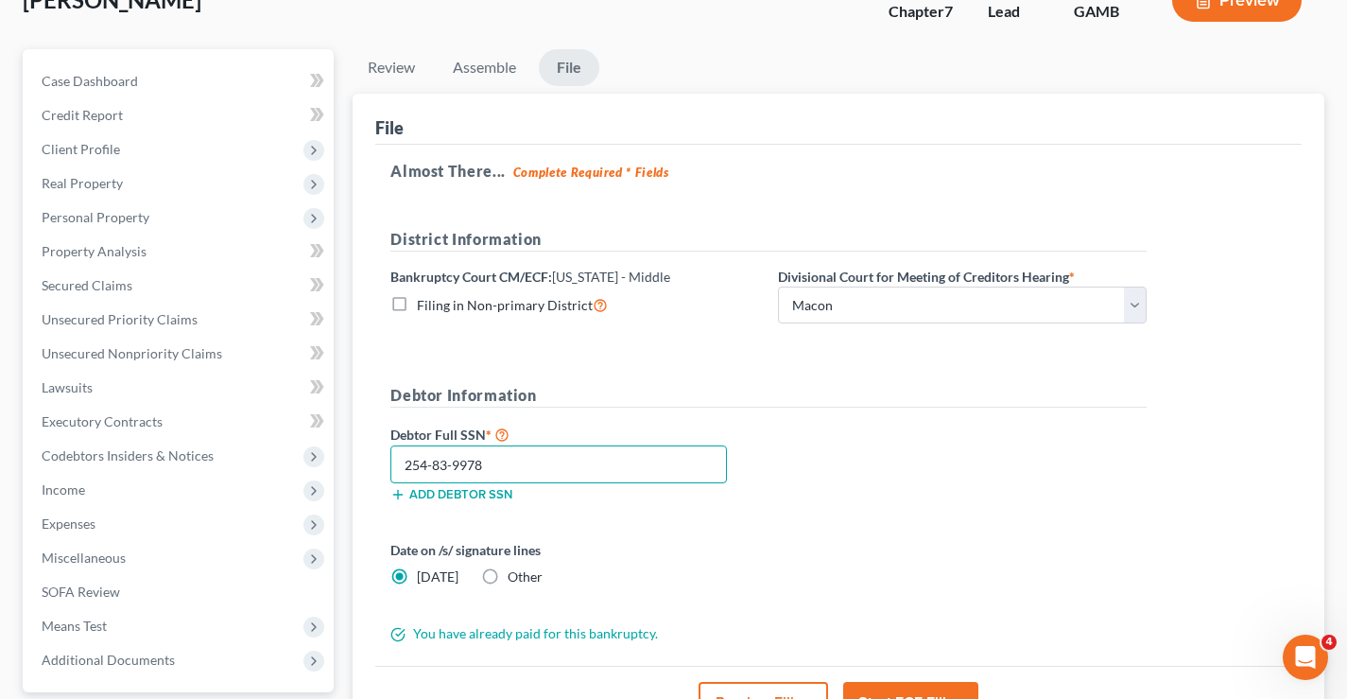
scroll to position [306, 0]
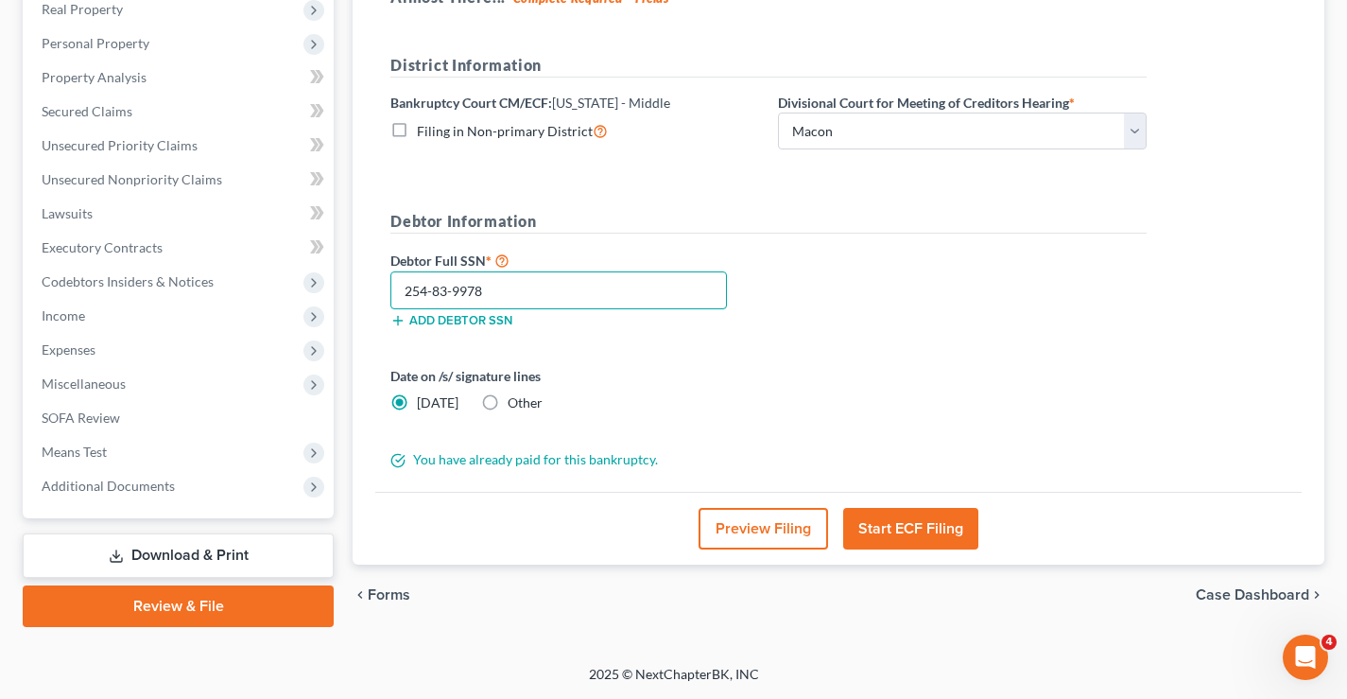
type input "254-83-9978"
click at [954, 533] on button "Start ECF Filing" at bounding box center [910, 529] width 135 height 42
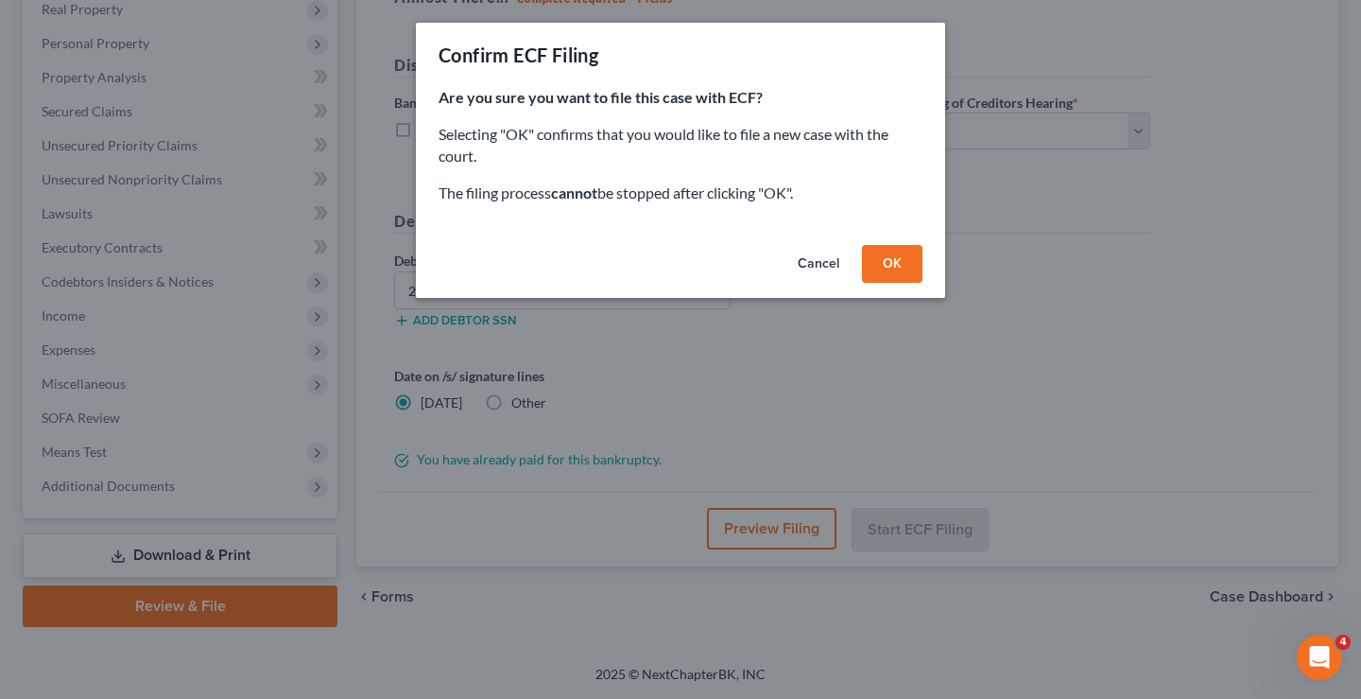
click at [897, 262] on button "OK" at bounding box center [892, 264] width 61 height 38
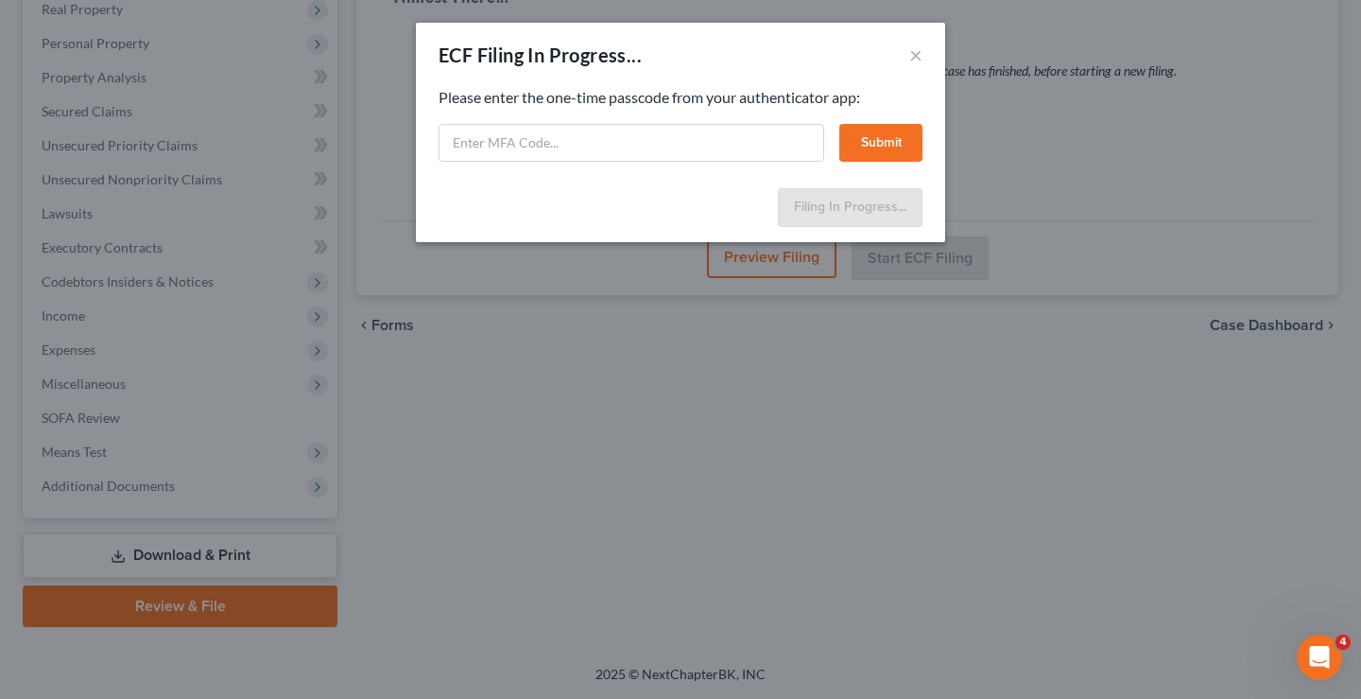
click at [715, 57] on div "ECF Filing In Progress... ×" at bounding box center [680, 55] width 529 height 64
click at [459, 139] on input "text" at bounding box center [632, 143] width 386 height 38
paste input "272997"
type input "272997"
click at [900, 136] on button "Submit" at bounding box center [881, 143] width 83 height 38
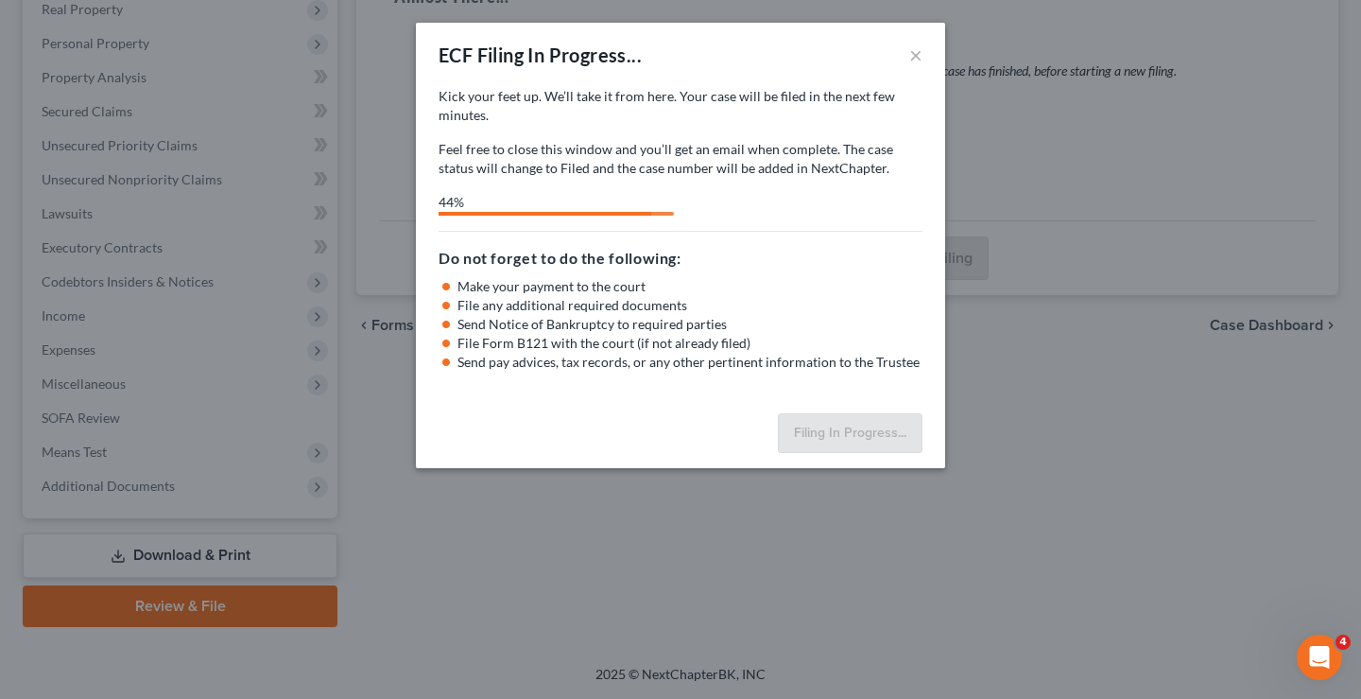
select select "4"
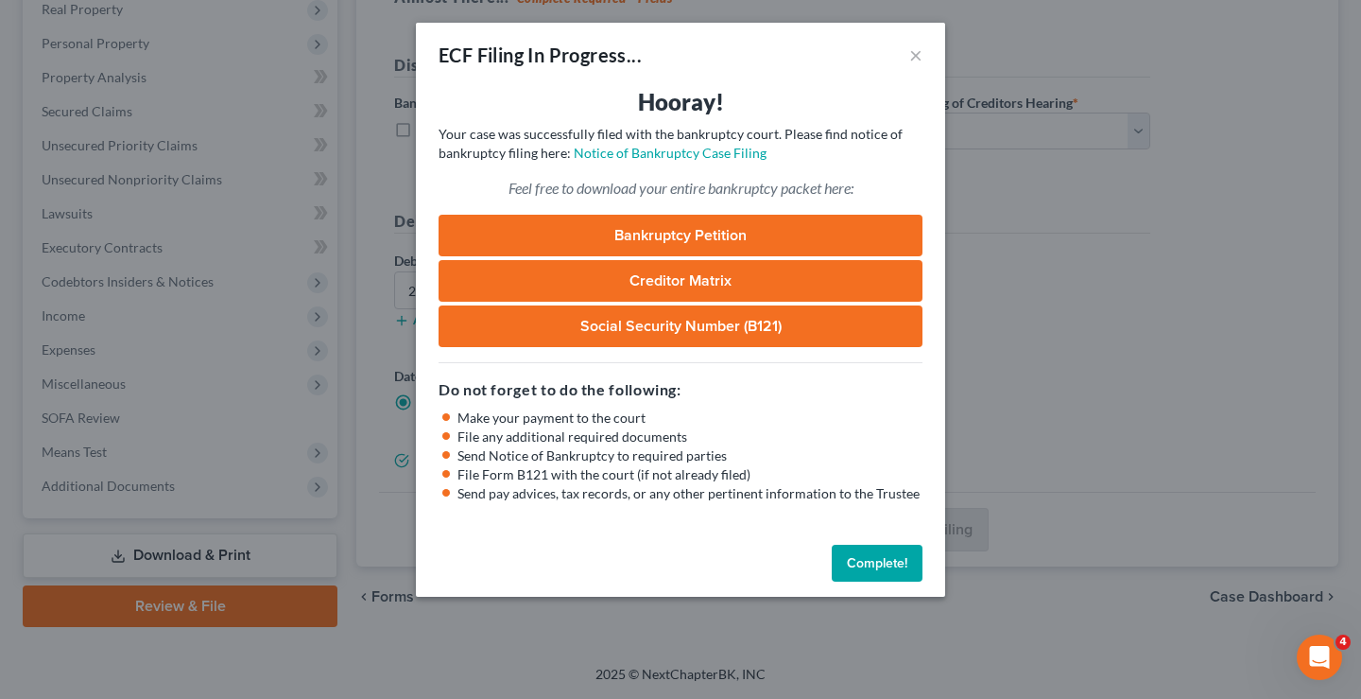
click at [883, 558] on button "Complete!" at bounding box center [877, 564] width 91 height 38
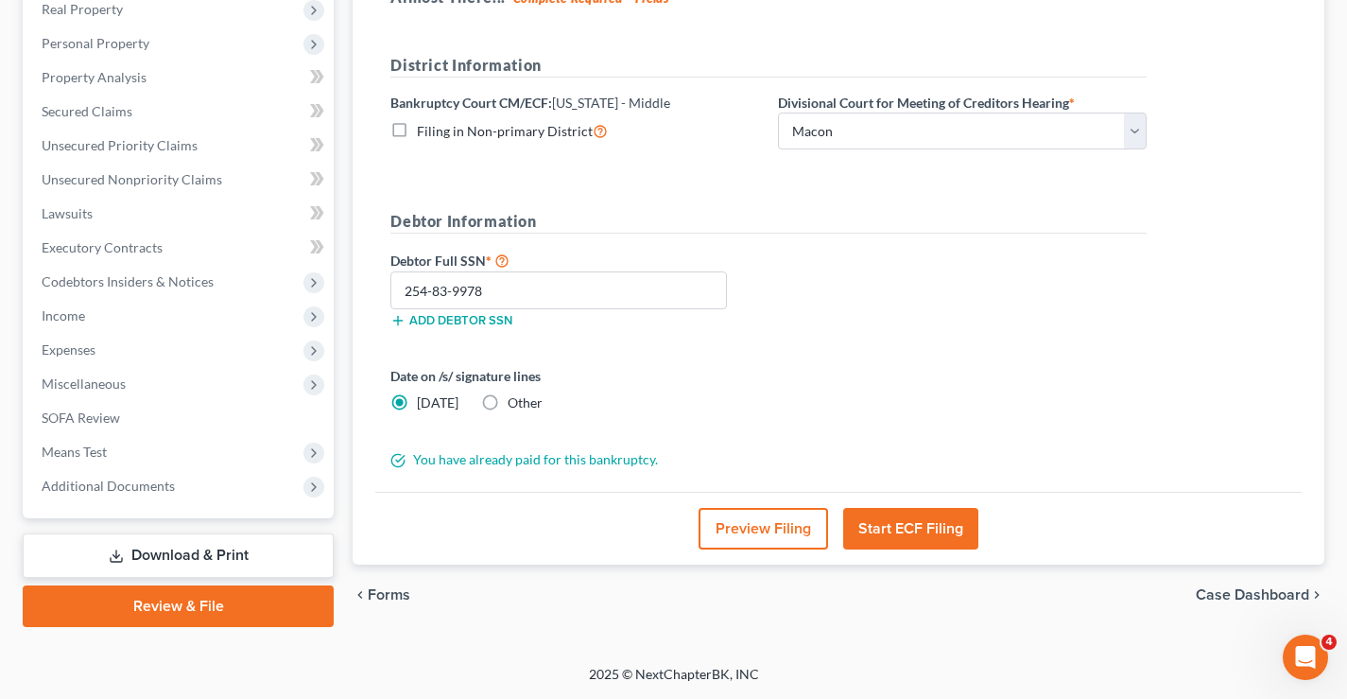
scroll to position [0, 0]
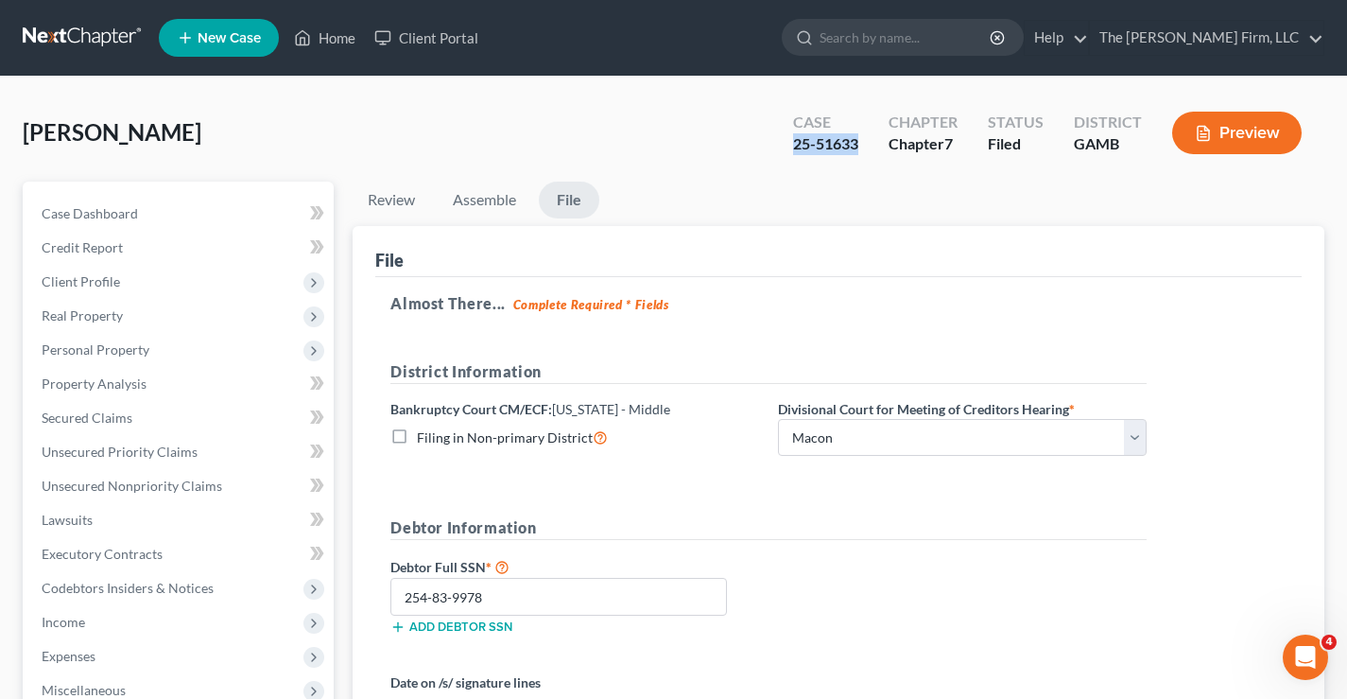
drag, startPoint x: 795, startPoint y: 145, endPoint x: 862, endPoint y: 145, distance: 67.1
click at [862, 145] on div "Case 25-51633" at bounding box center [825, 135] width 95 height 56
copy div "25-51633"
